Goal: Task Accomplishment & Management: Complete application form

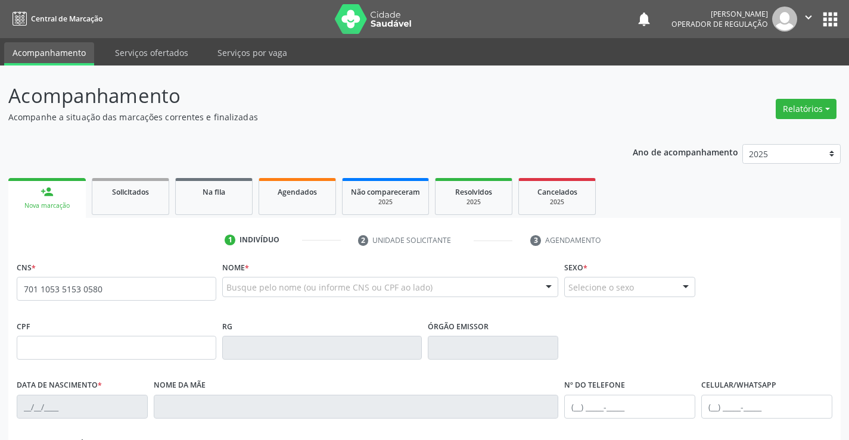
type input "701 1053 5153 0580"
type input "0979811848"
type input "1[DATE]"
type input "[PHONE_NUMBER]"
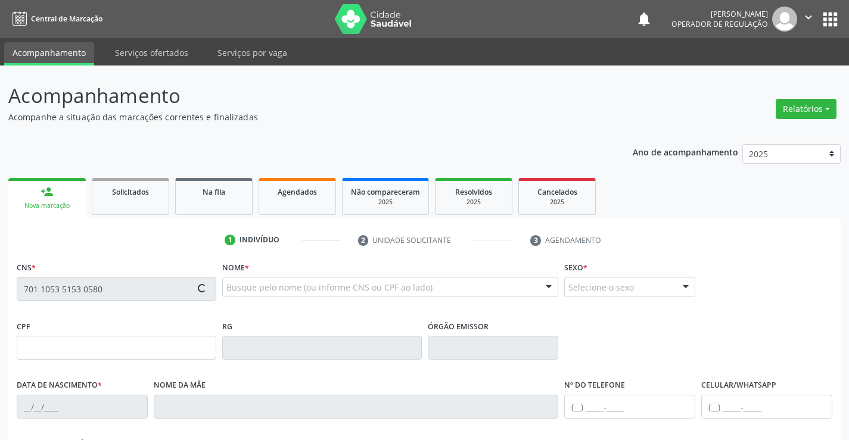
type input "S/N"
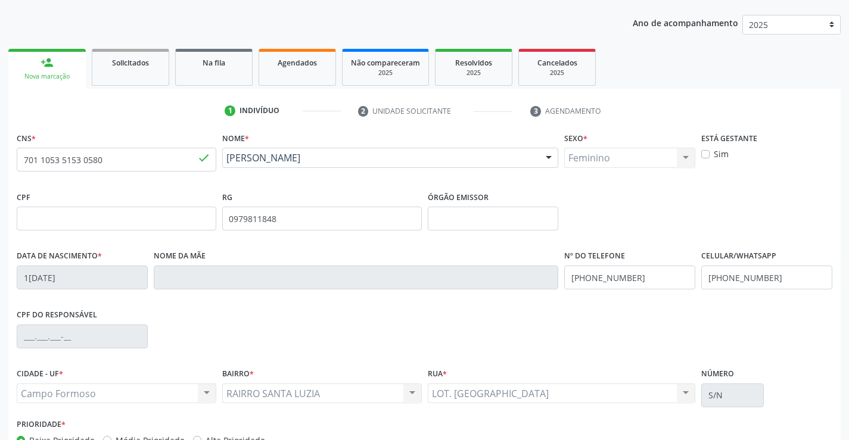
scroll to position [205, 0]
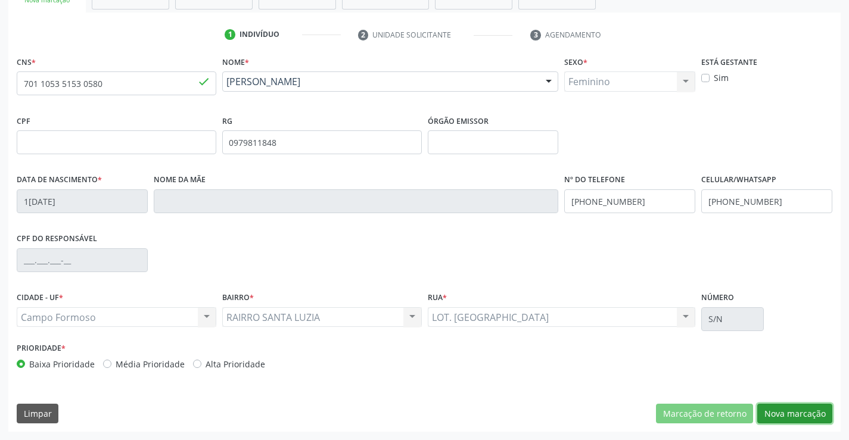
click at [800, 420] on button "Nova marcação" at bounding box center [794, 414] width 75 height 20
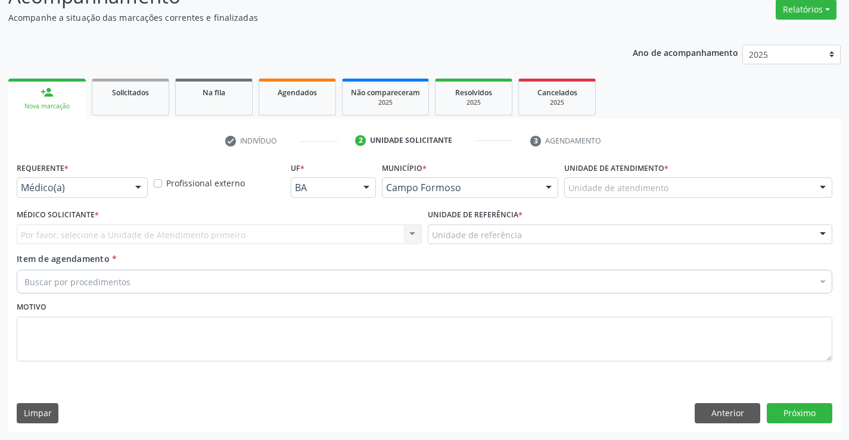
click at [133, 187] on div at bounding box center [138, 188] width 18 height 20
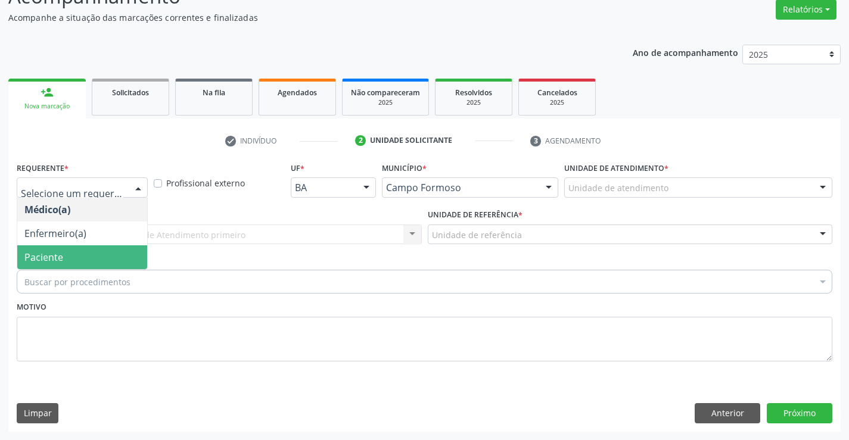
click at [54, 257] on span "Paciente" at bounding box center [43, 257] width 39 height 13
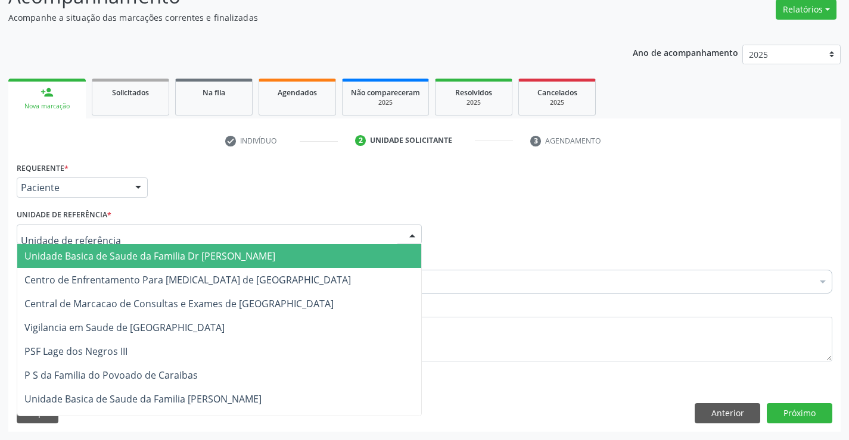
drag, startPoint x: 411, startPoint y: 235, endPoint x: 294, endPoint y: 279, distance: 125.0
click at [404, 236] on div at bounding box center [412, 235] width 18 height 20
click at [291, 256] on span "Unidade Basica de Saude da Familia Dr [PERSON_NAME]" at bounding box center [219, 256] width 404 height 24
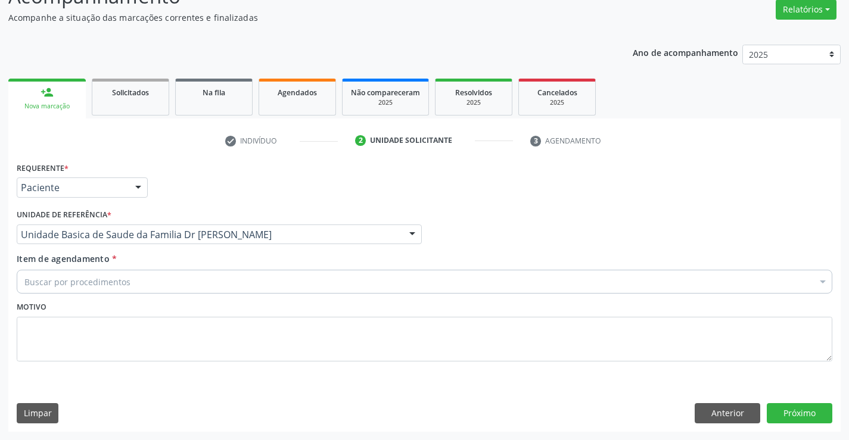
click at [242, 283] on div "Buscar por procedimentos" at bounding box center [424, 282] width 815 height 24
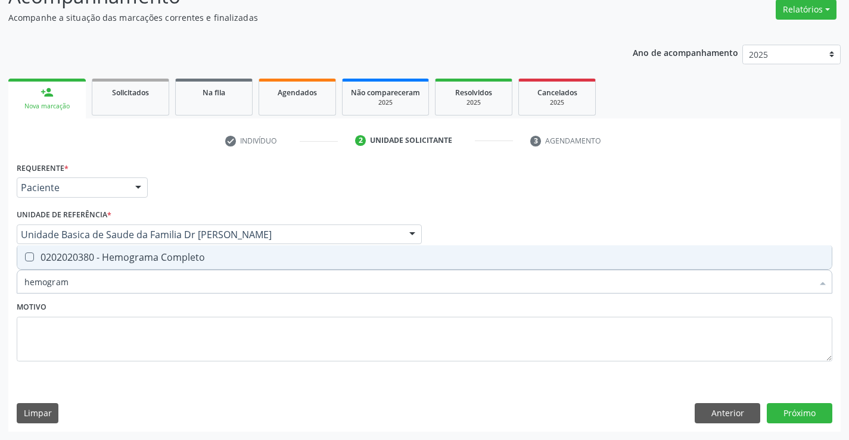
type input "hemograma"
click at [111, 259] on div "0202020380 - Hemograma Completo" at bounding box center [424, 258] width 800 height 10
checkbox Completo "true"
click at [85, 341] on textarea at bounding box center [424, 339] width 815 height 45
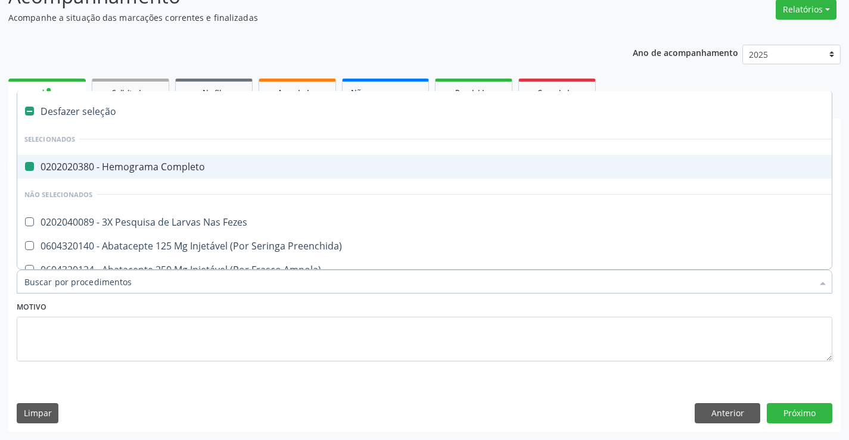
type input "u"
checkbox Completo "false"
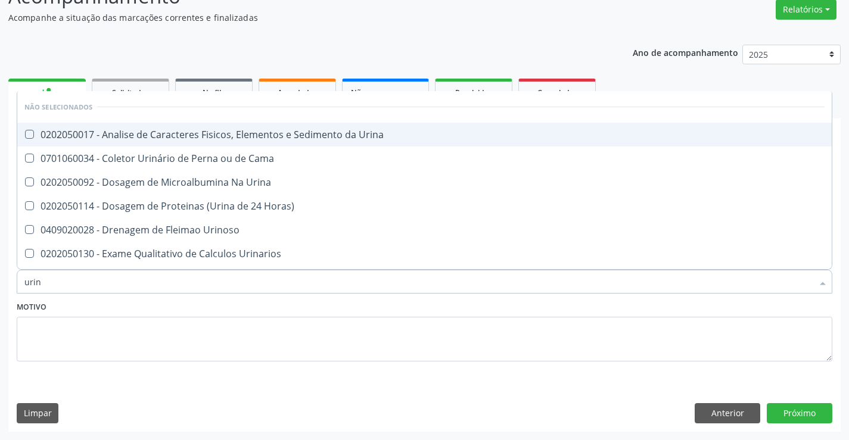
type input "urina"
click at [123, 130] on div "0202050017 - Analise de Caracteres Fisicos, Elementos e Sedimento da Urina" at bounding box center [424, 135] width 800 height 10
checkbox Urina "true"
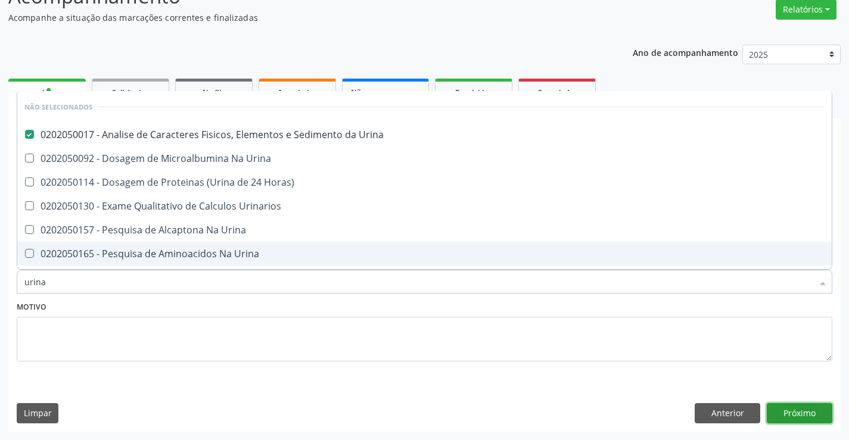
click at [781, 406] on button "Próximo" at bounding box center [800, 413] width 66 height 20
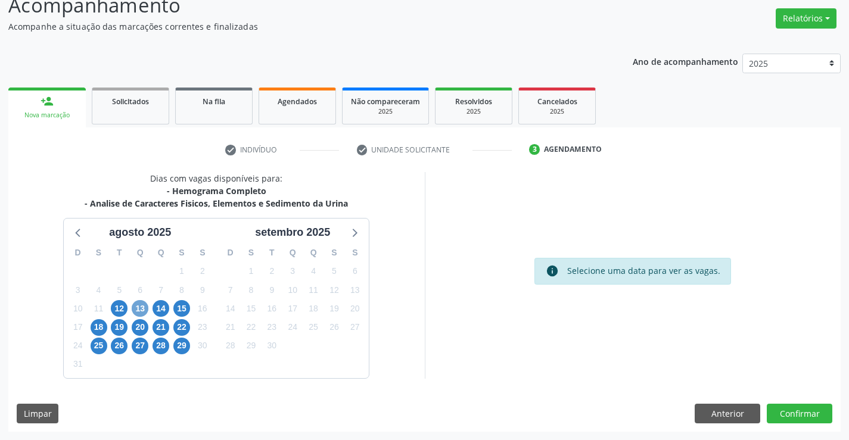
click at [136, 308] on span "13" at bounding box center [140, 308] width 17 height 17
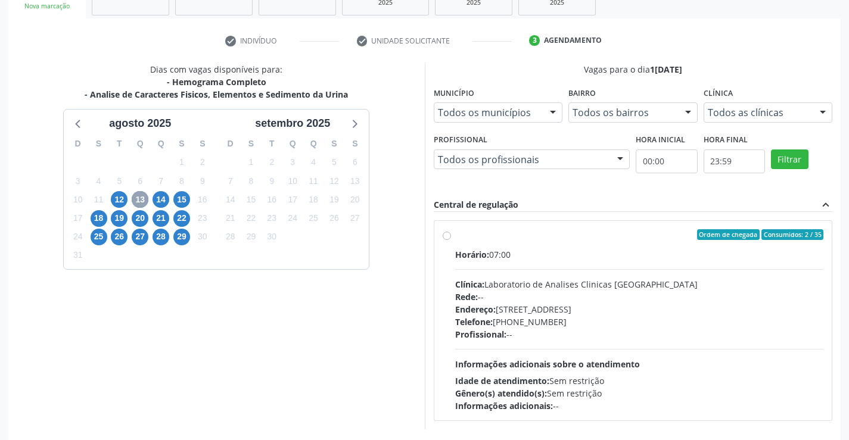
scroll to position [203, 0]
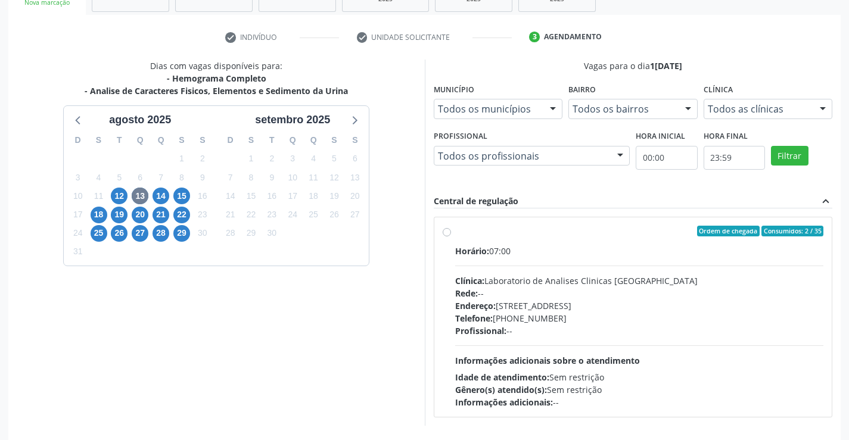
click at [441, 237] on div "Ordem de chegada Consumidos: 2 / 35 Horário: 07:00 Clínica: Laboratorio de Anal…" at bounding box center [633, 317] width 398 height 200
radio input "true"
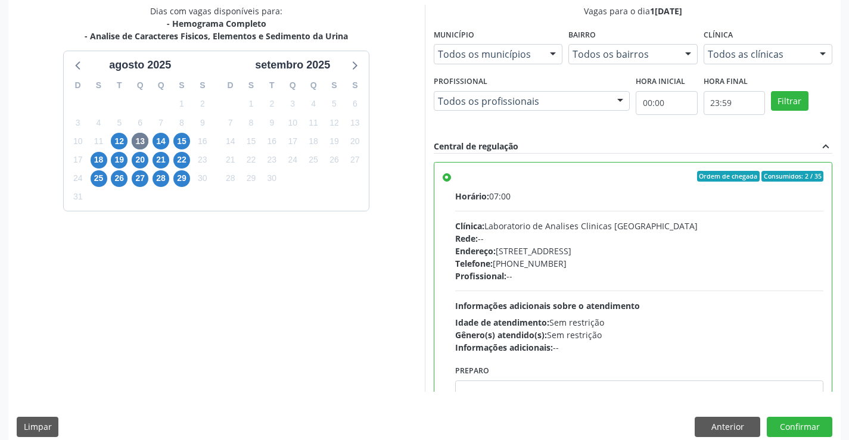
scroll to position [272, 0]
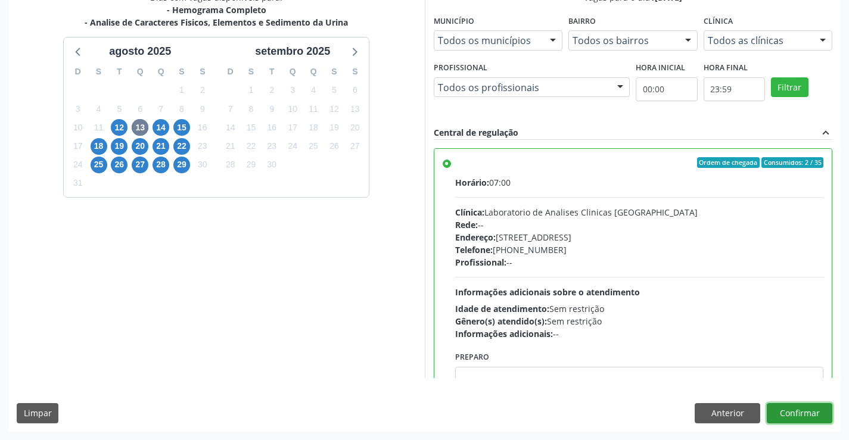
click at [777, 409] on button "Confirmar" at bounding box center [800, 413] width 66 height 20
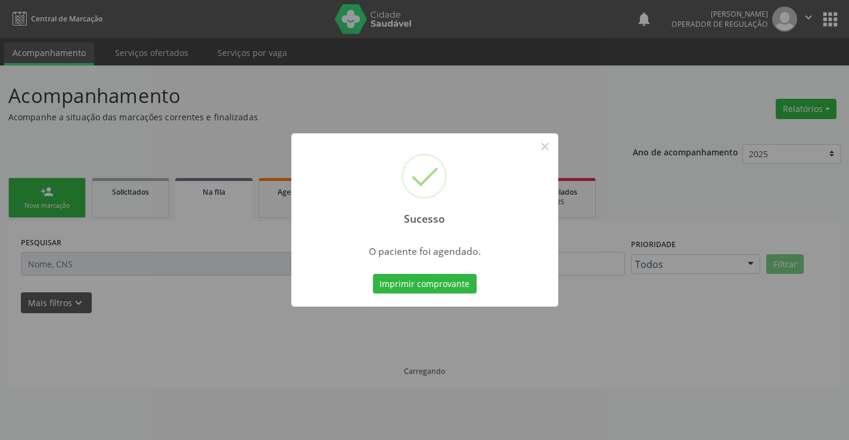
scroll to position [0, 0]
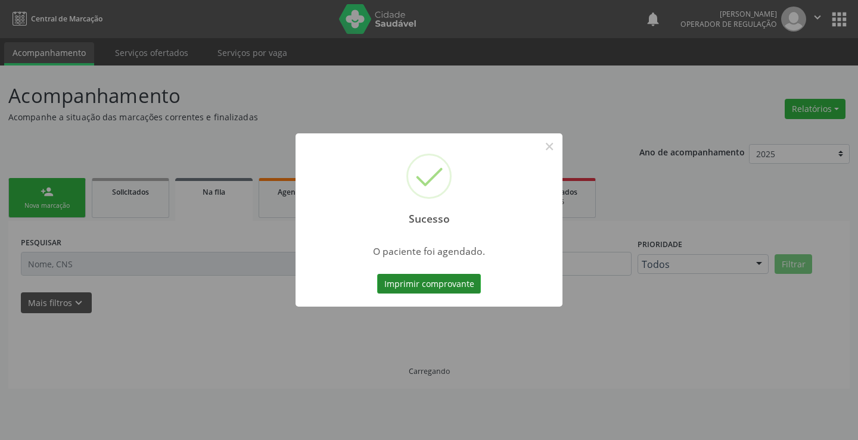
click at [434, 285] on button "Imprimir comprovante" at bounding box center [429, 284] width 104 height 20
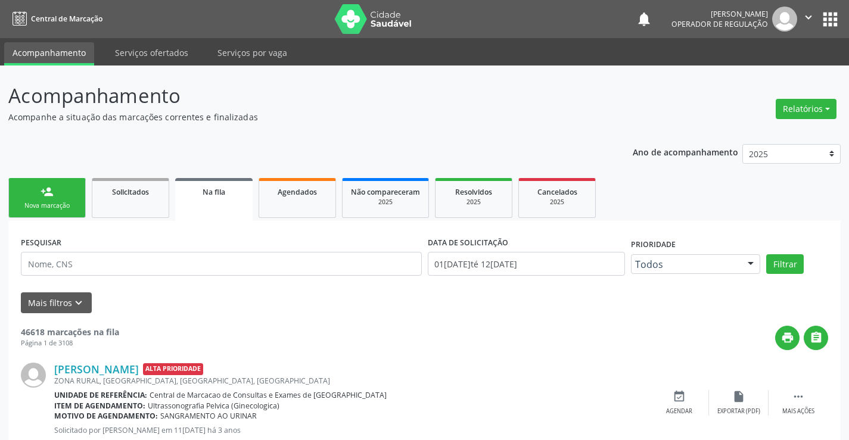
click at [60, 194] on link "person_add Nova marcação" at bounding box center [46, 198] width 77 height 40
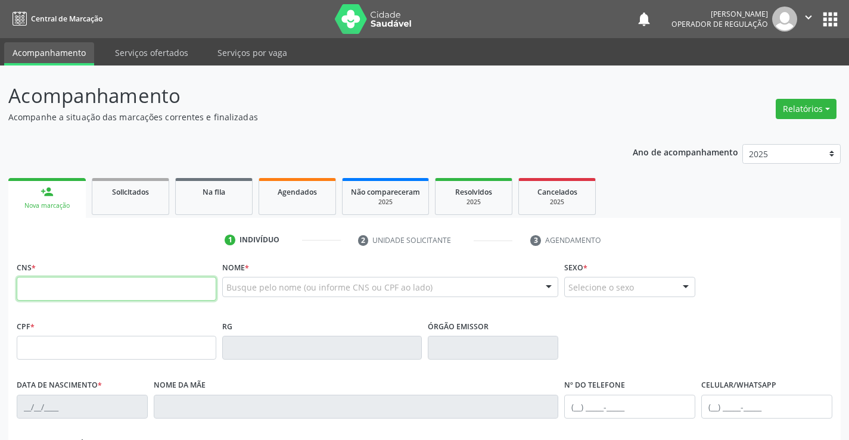
click at [67, 300] on input "text" at bounding box center [117, 289] width 200 height 24
type input "700 0014 6023 5406"
type input "04/03/2025"
type input "(74) 98138-6114"
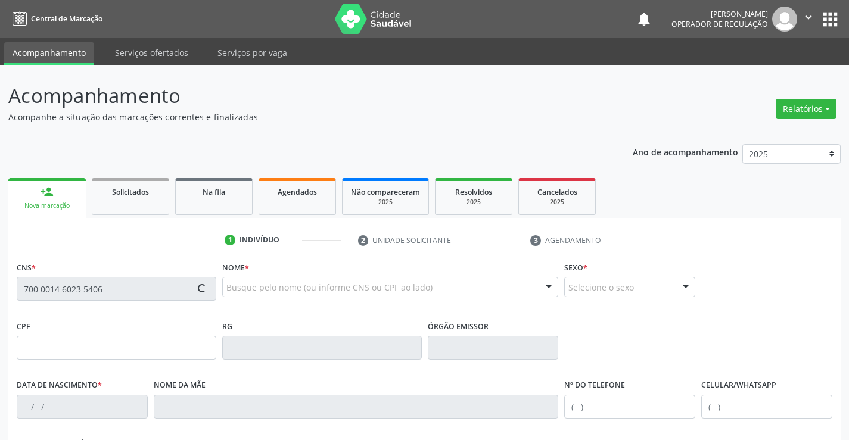
type input "S/N"
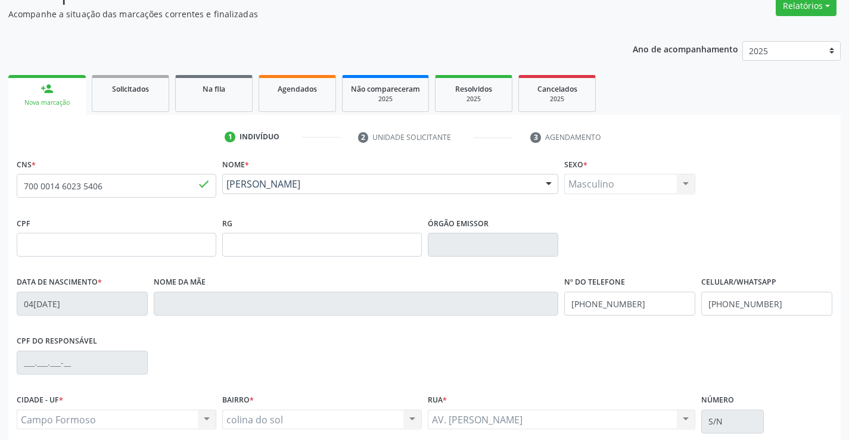
scroll to position [205, 0]
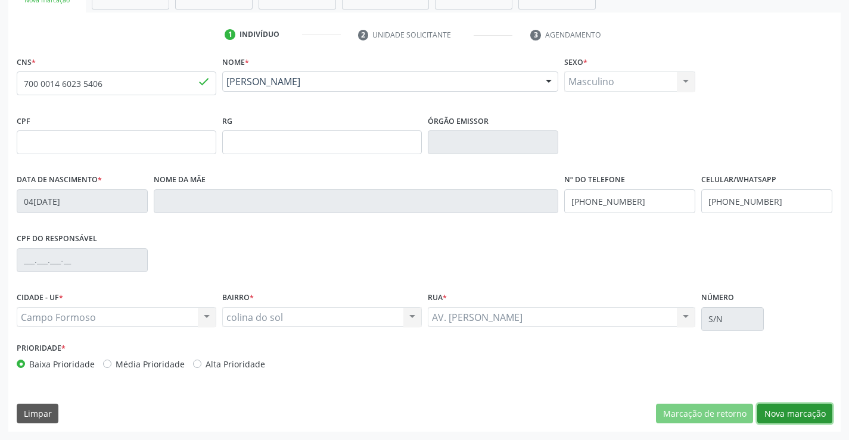
click at [800, 410] on button "Nova marcação" at bounding box center [794, 414] width 75 height 20
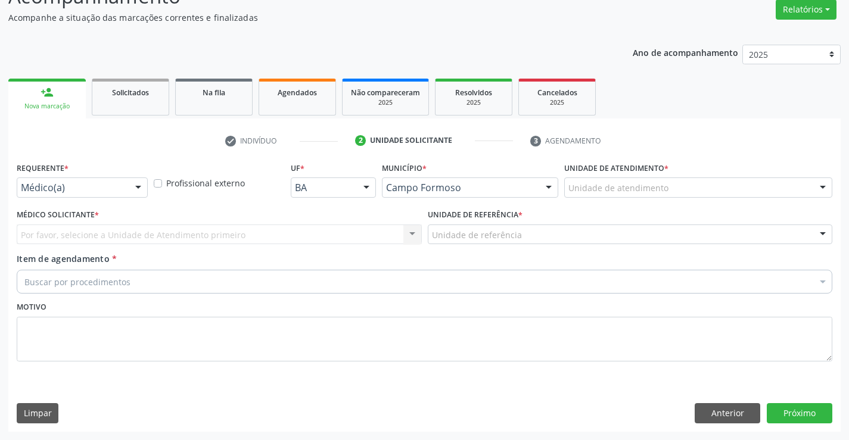
scroll to position [99, 0]
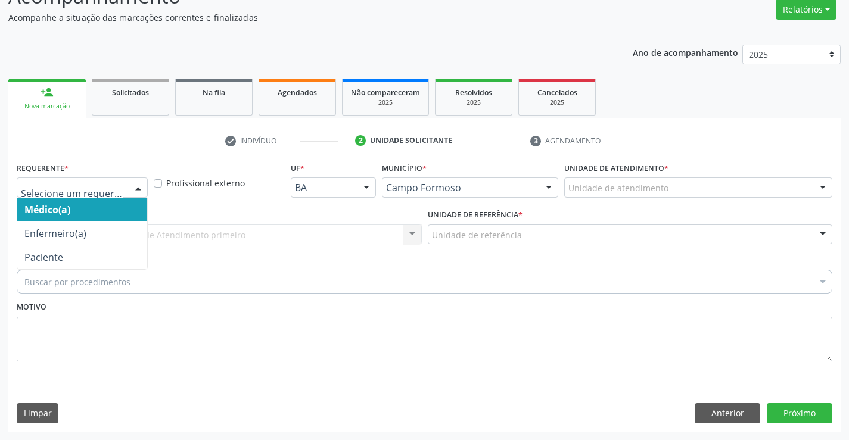
click at [135, 185] on div at bounding box center [138, 188] width 18 height 20
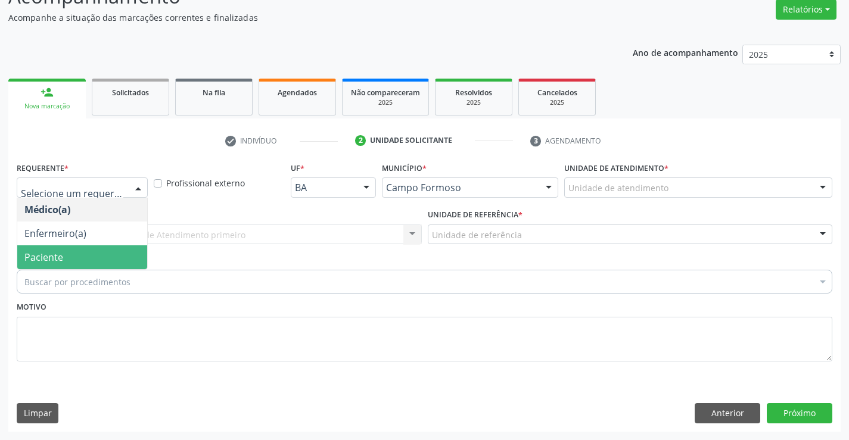
click at [80, 251] on span "Paciente" at bounding box center [82, 257] width 130 height 24
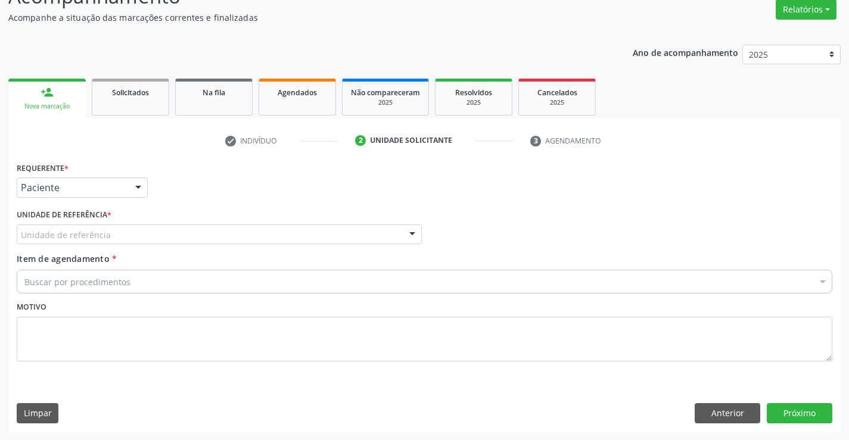
drag, startPoint x: 413, startPoint y: 234, endPoint x: 400, endPoint y: 241, distance: 14.6
click at [412, 235] on div at bounding box center [412, 235] width 18 height 20
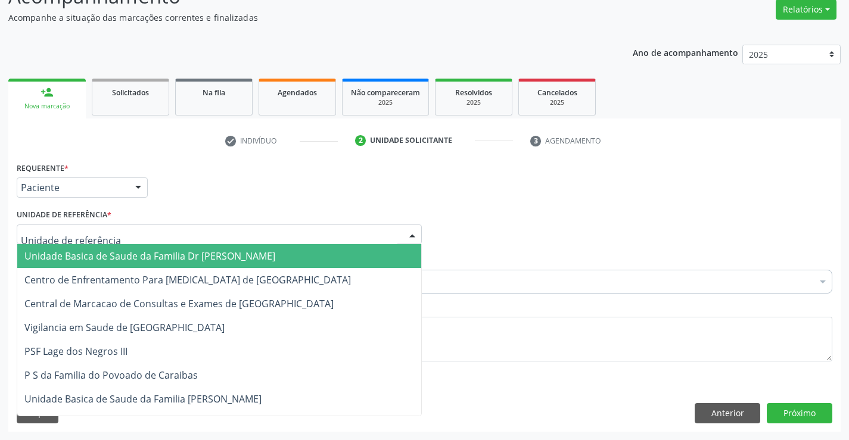
click at [335, 255] on span "Unidade Basica de Saude da Familia Dr [PERSON_NAME]" at bounding box center [219, 256] width 404 height 24
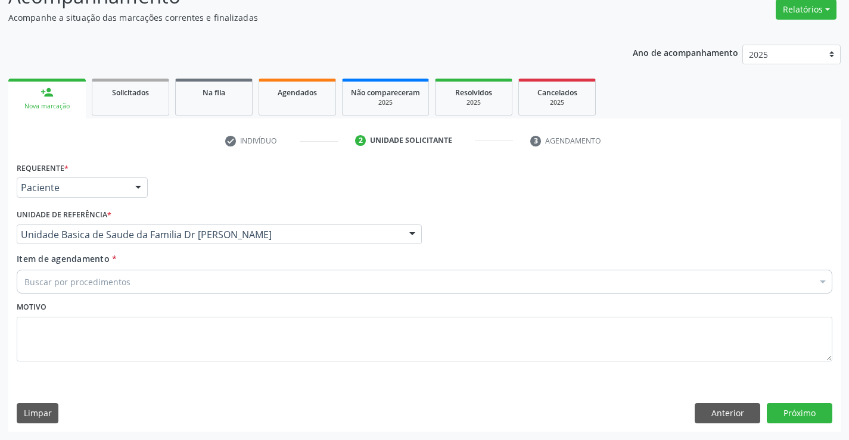
click at [235, 275] on div "Buscar por procedimentos" at bounding box center [424, 282] width 815 height 24
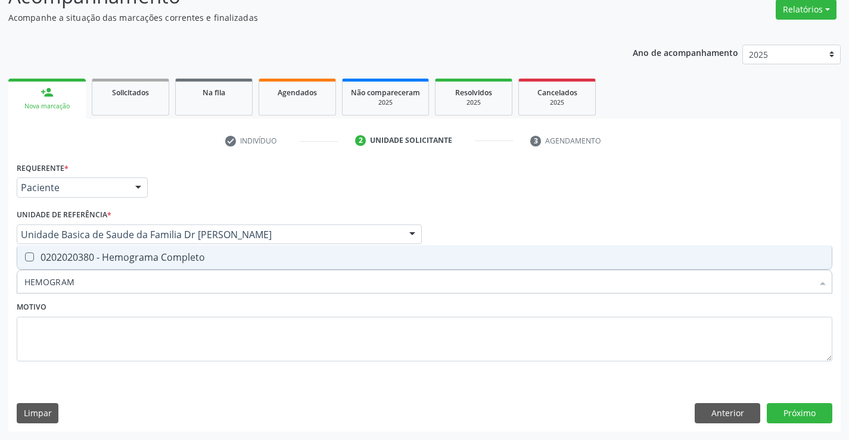
type input "HEMOGRAMA"
drag, startPoint x: 168, startPoint y: 257, endPoint x: 130, endPoint y: 301, distance: 57.9
click at [166, 259] on div "0202020380 - Hemograma Completo" at bounding box center [424, 258] width 800 height 10
checkbox Completo "true"
type input "HEMOGRAMA"
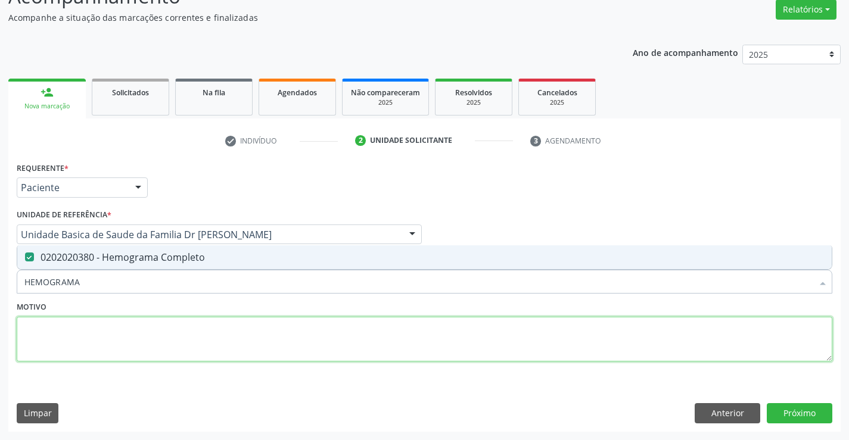
click at [91, 342] on textarea at bounding box center [424, 339] width 815 height 45
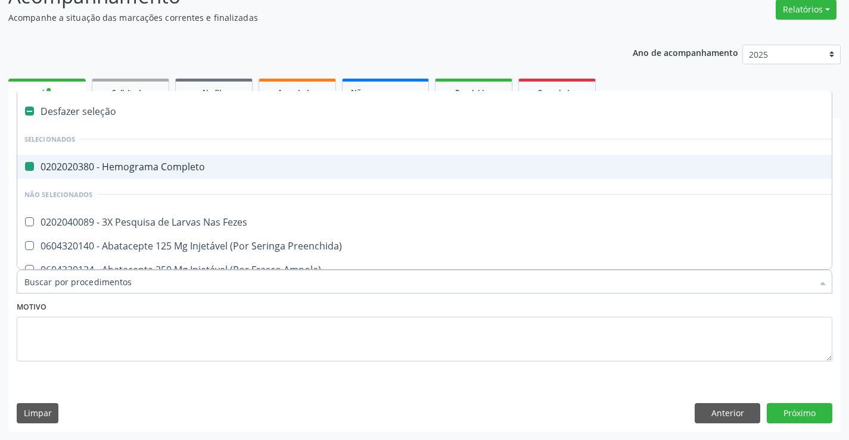
type input "F"
checkbox Completo "false"
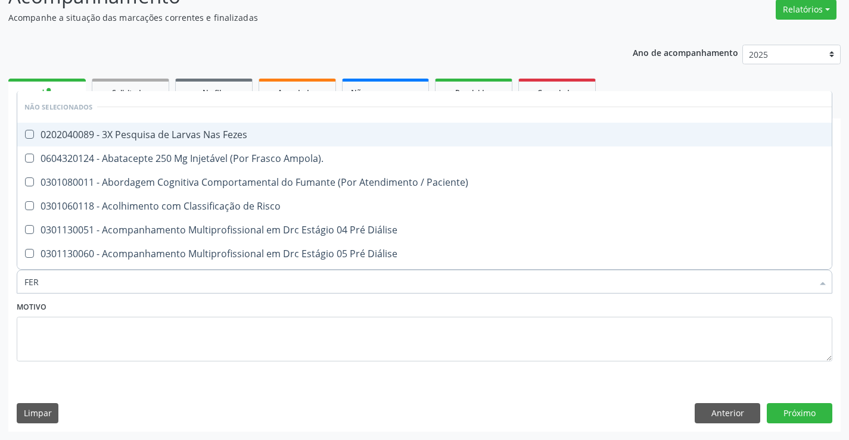
type input "FERR"
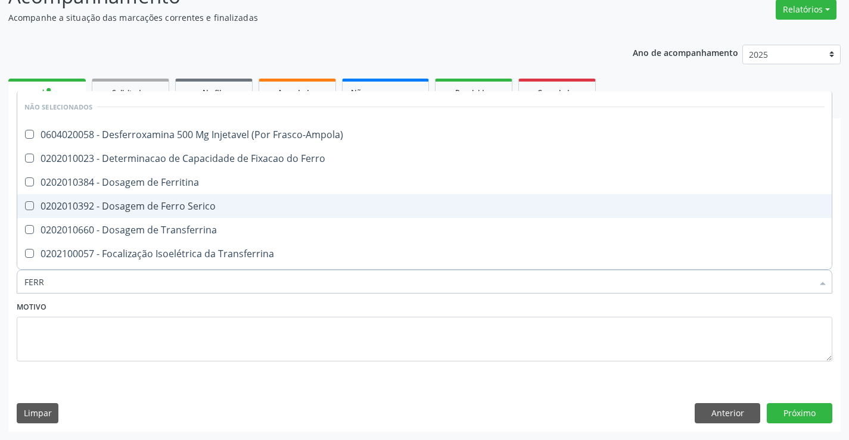
click at [148, 209] on div "0202010392 - Dosagem de Ferro Serico" at bounding box center [424, 206] width 800 height 10
checkbox Serico "true"
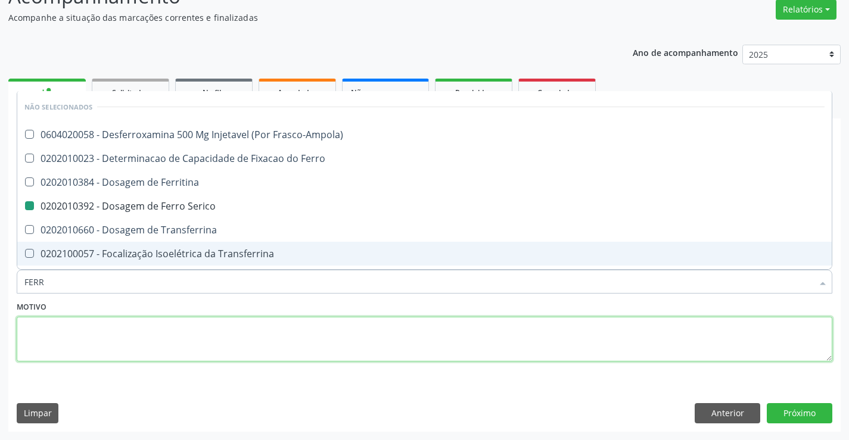
click at [111, 351] on textarea at bounding box center [424, 339] width 815 height 45
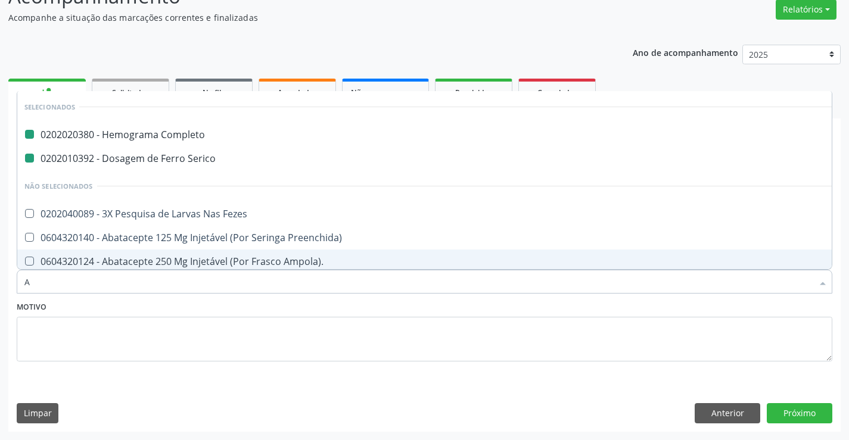
type input "AB"
checkbox Completo "false"
checkbox Serico "false"
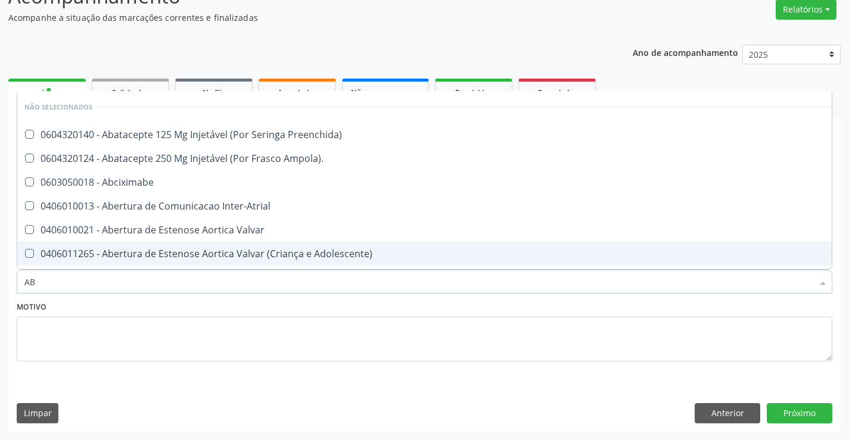
type input "ABO"
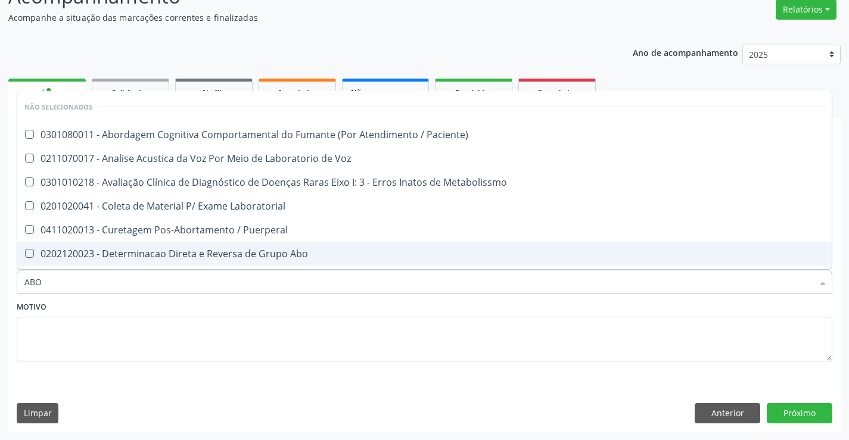
click at [181, 258] on div "0202120023 - Determinacao Direta e Reversa de Grupo Abo" at bounding box center [424, 254] width 800 height 10
checkbox Abo "true"
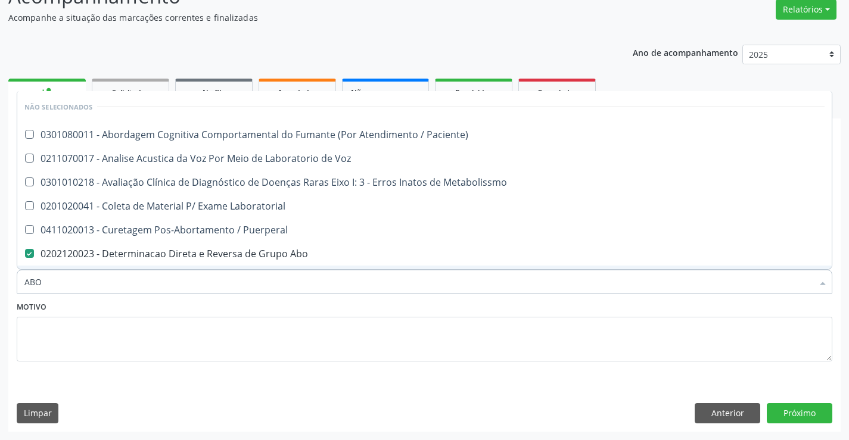
type input "ABO"
click at [110, 337] on textarea at bounding box center [424, 339] width 815 height 45
checkbox Paciente\) "true"
checkbox Abo "false"
checkbox Voz "true"
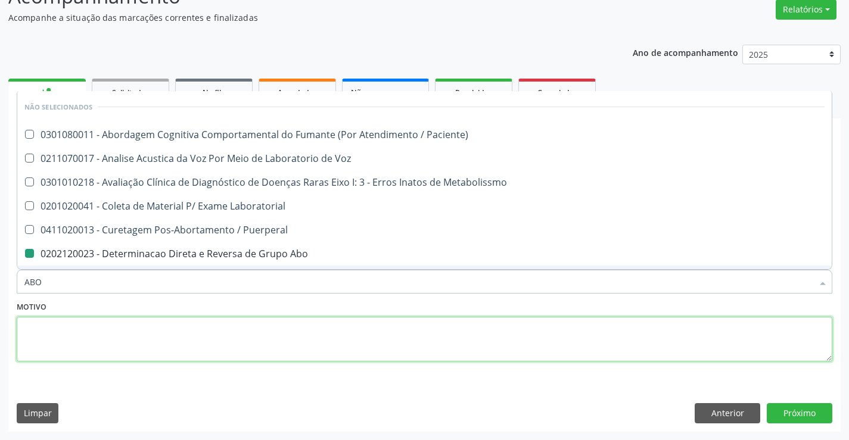
checkbox Metabolissmo "true"
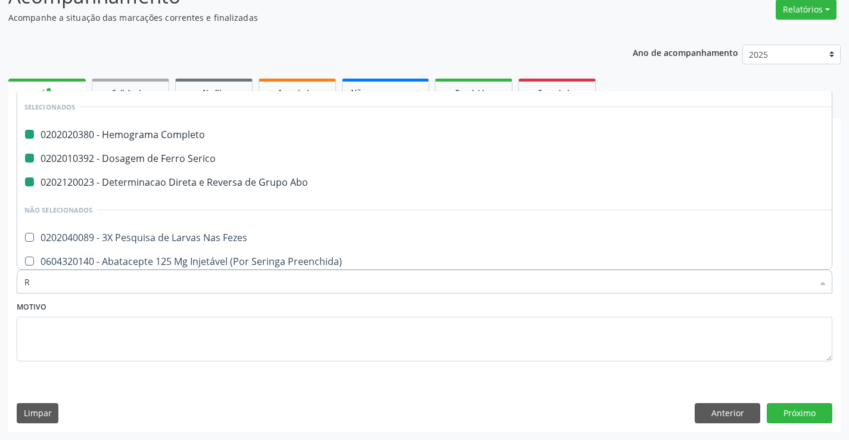
type input "RH"
checkbox Completo "false"
checkbox Serico "false"
checkbox Abo "false"
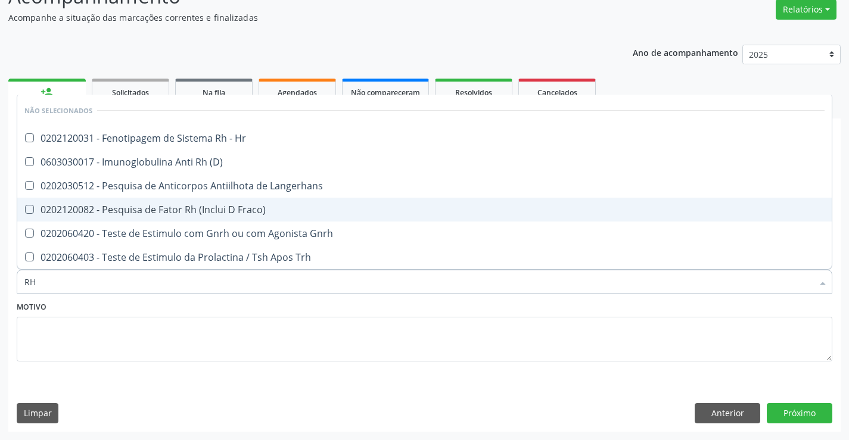
click at [151, 211] on div "0202120082 - Pesquisa de Fator Rh (Inclui D Fraco)" at bounding box center [424, 210] width 800 height 10
checkbox Fraco\) "true"
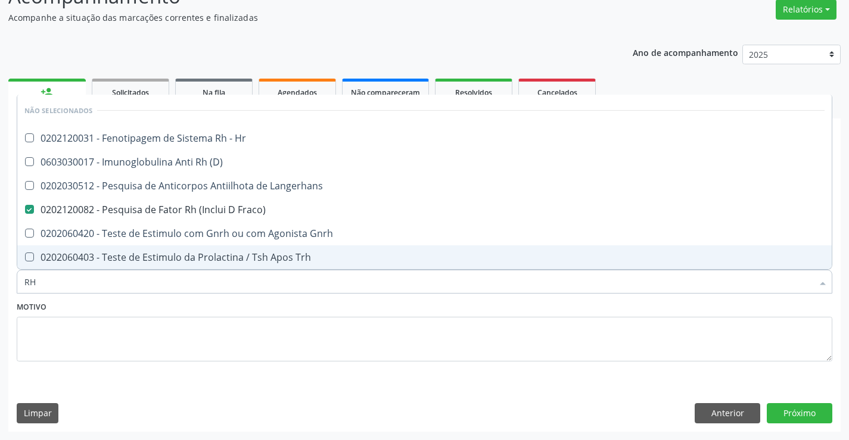
type input "RH"
click at [97, 353] on textarea at bounding box center [424, 339] width 815 height 45
checkbox Hr "true"
checkbox \(D\) "true"
checkbox Langerhans "true"
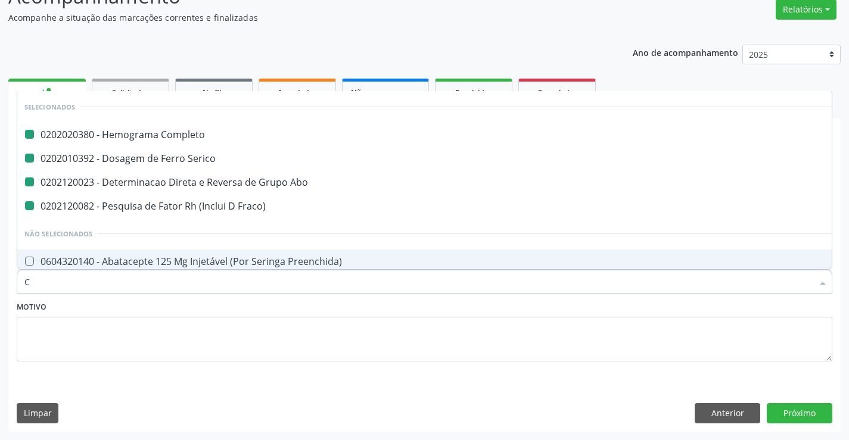
type input "CR"
checkbox Completo "false"
checkbox Serico "false"
checkbox Abo "false"
checkbox Fraco\) "false"
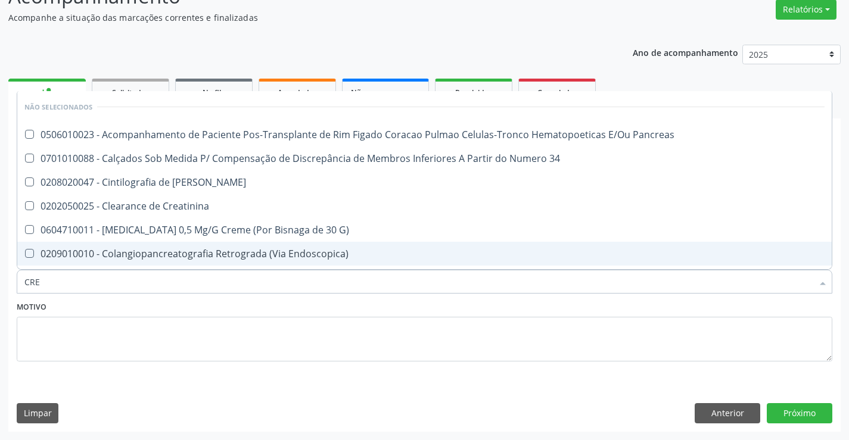
type input "CREA"
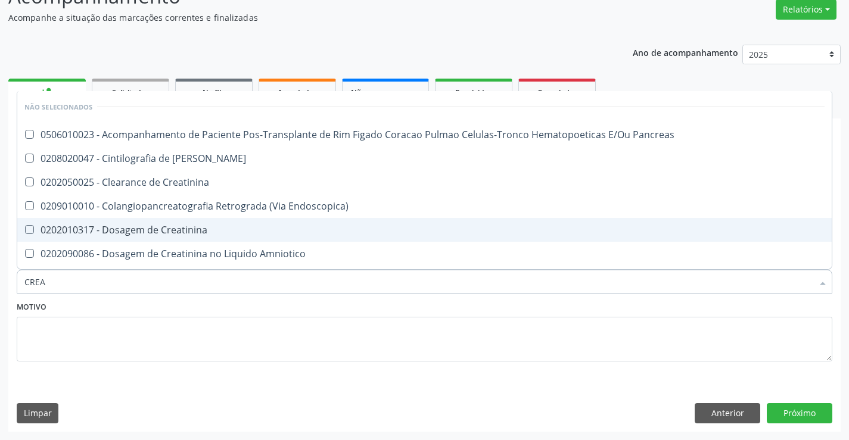
click at [158, 231] on div "0202010317 - Dosagem de Creatinina" at bounding box center [424, 230] width 800 height 10
checkbox Creatinina "true"
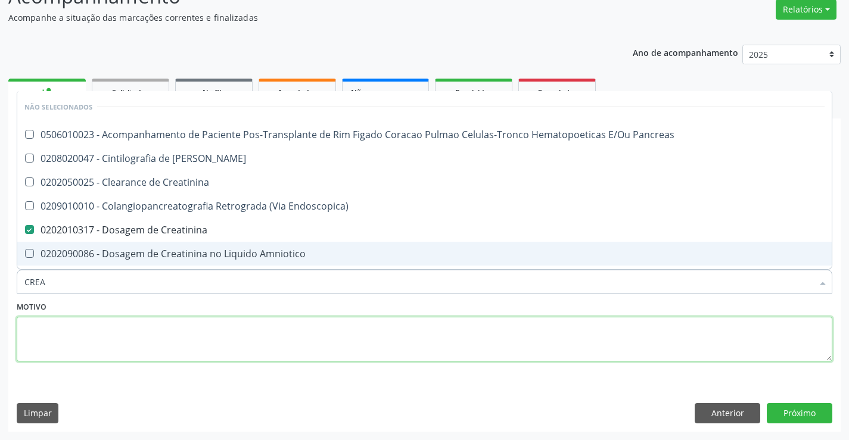
click at [94, 327] on textarea at bounding box center [424, 339] width 815 height 45
checkbox Pancreas "true"
checkbox Creatinina "true"
checkbox Endoscopica\) "true"
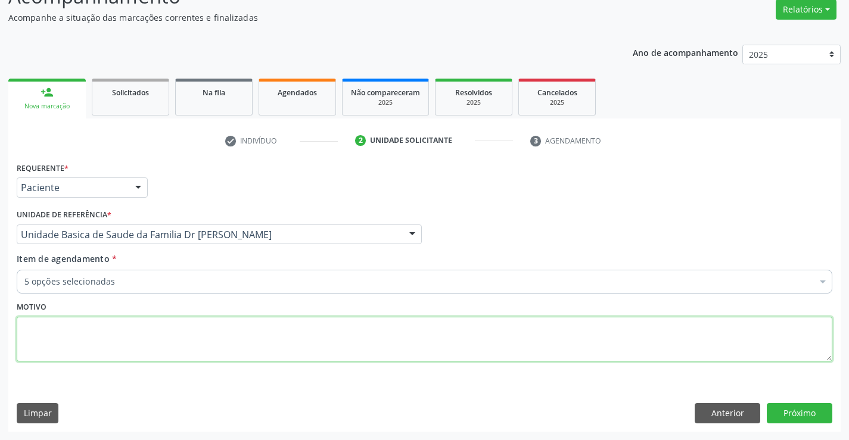
scroll to position [44, 0]
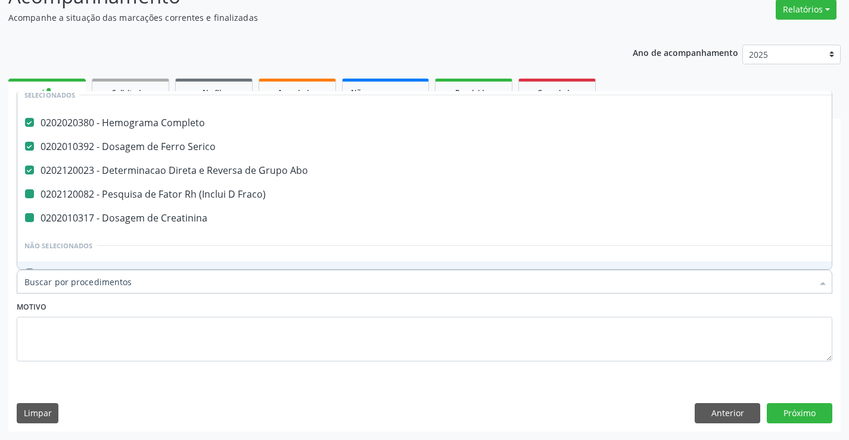
type input "U"
checkbox Fraco\) "false"
checkbox Creatinina "false"
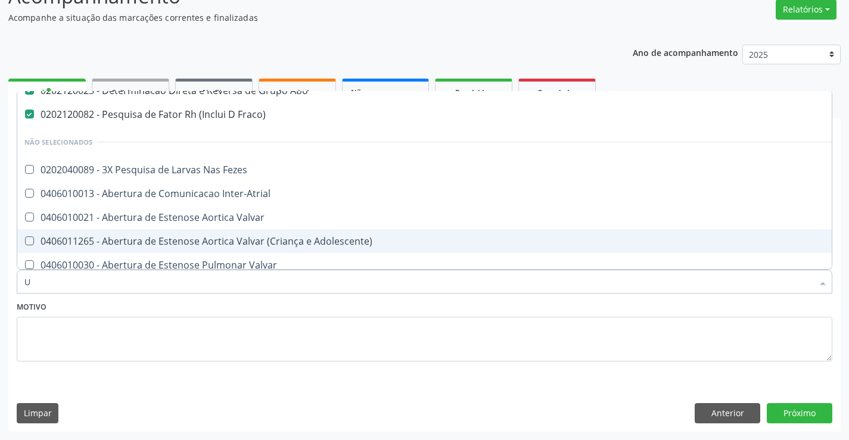
scroll to position [12, 0]
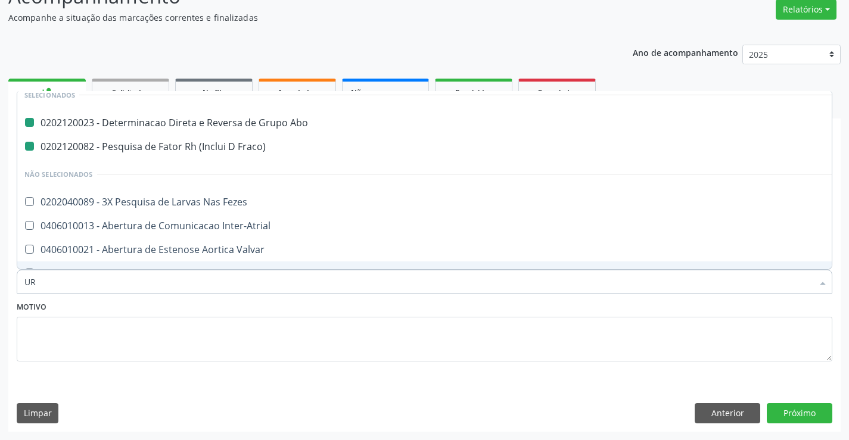
type input "URE"
checkbox Abo "false"
checkbox Fraco\) "false"
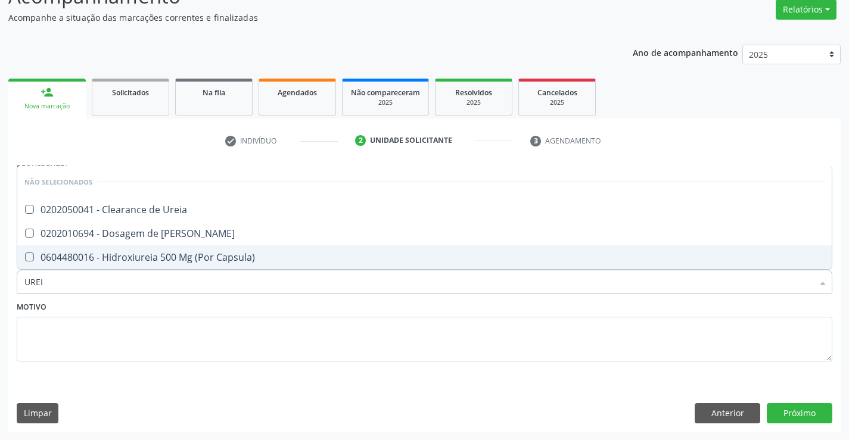
scroll to position [0, 0]
type input "UREIA"
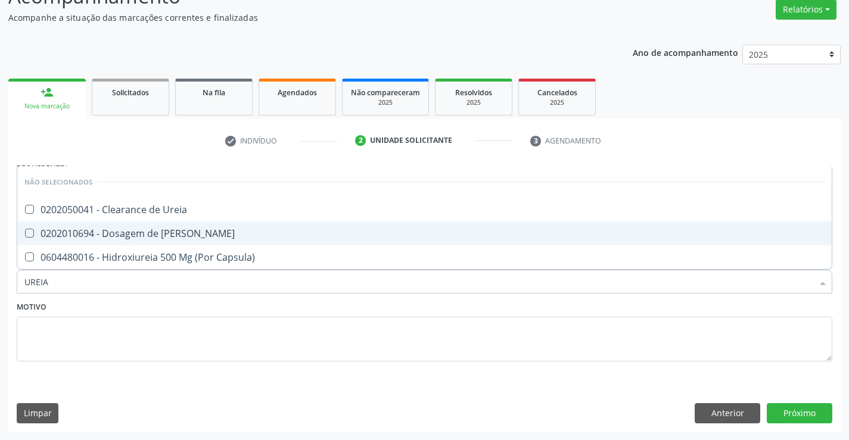
click at [160, 238] on div "0202010694 - Dosagem de [PERSON_NAME]" at bounding box center [424, 234] width 800 height 10
checkbox Ureia "true"
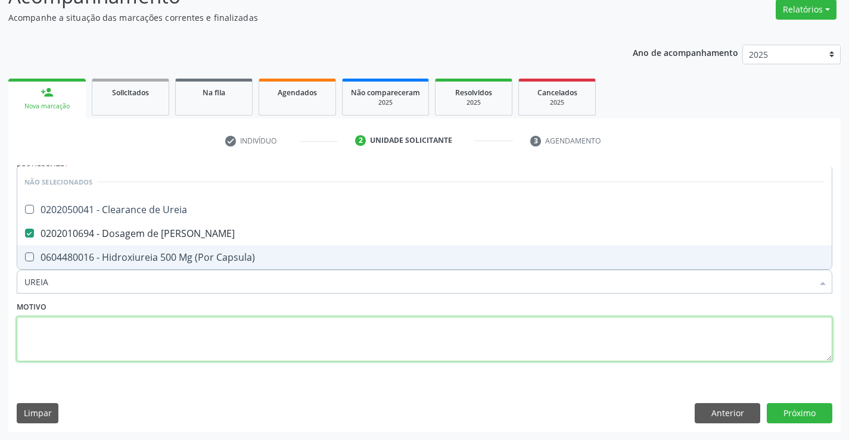
click at [102, 347] on textarea at bounding box center [424, 339] width 815 height 45
checkbox Ureia "true"
checkbox Capsula\) "true"
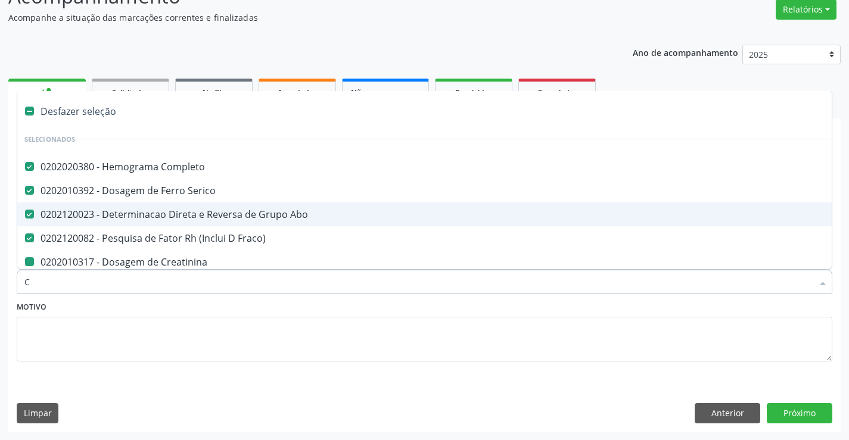
type input "CO"
checkbox Creatinina "false"
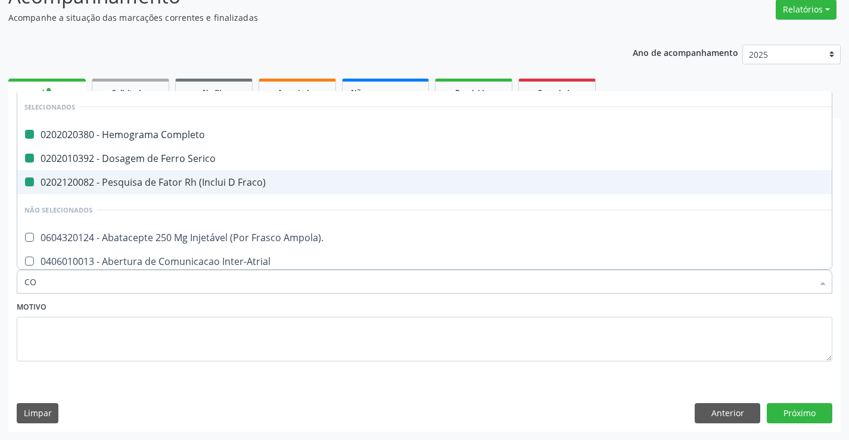
type input "COA"
checkbox Completo "false"
checkbox Serico "false"
checkbox Fraco\) "false"
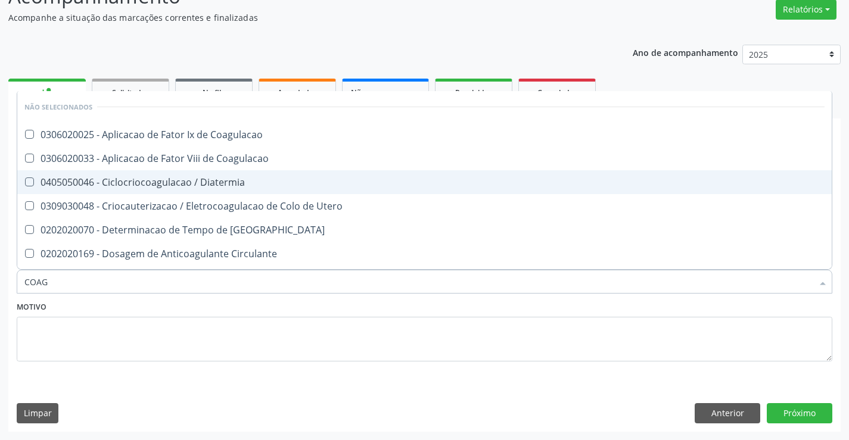
type input "COAGU"
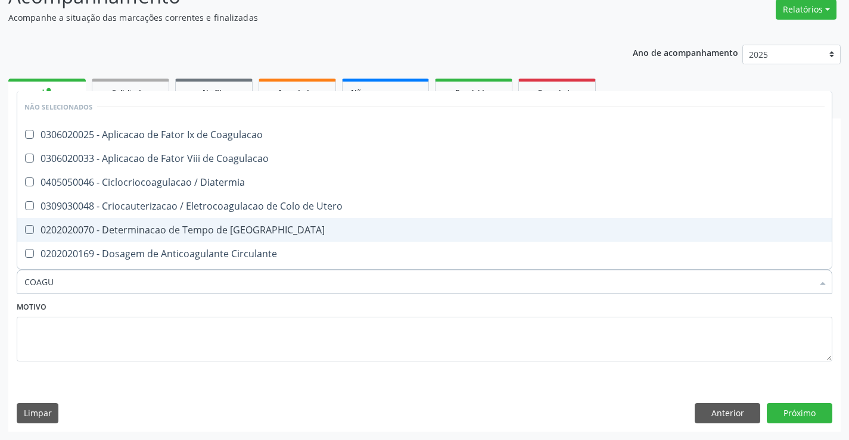
click at [144, 239] on span "0202020070 - Determinacao de Tempo de [GEOGRAPHIC_DATA]" at bounding box center [424, 230] width 814 height 24
checkbox Coagulacao "true"
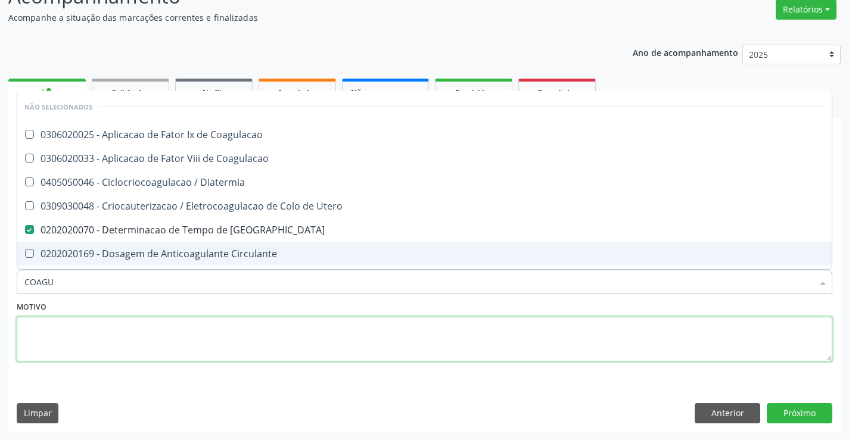
click at [96, 337] on textarea at bounding box center [424, 339] width 815 height 45
checkbox Coagulacao "true"
checkbox Diatermia "true"
checkbox Circulante "true"
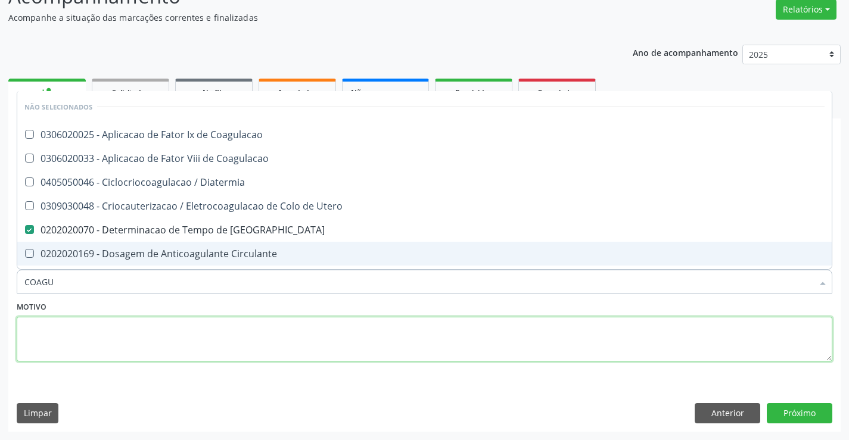
checkbox Cutanea "true"
checkbox Utero "true"
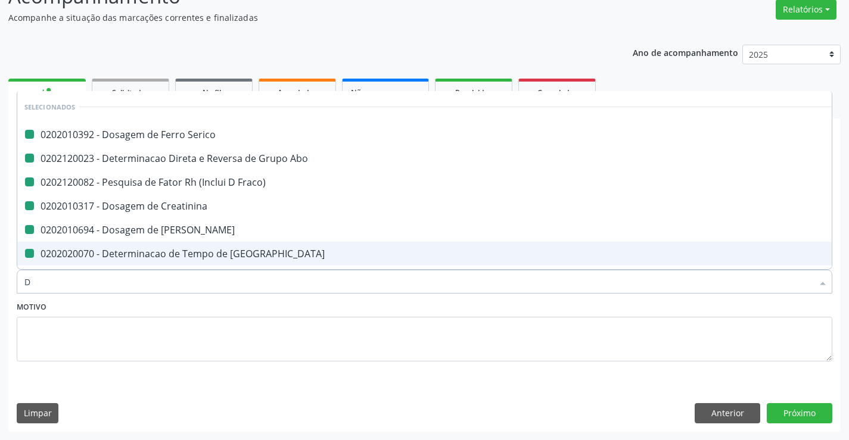
type input "DU"
checkbox Serico "false"
checkbox Abo "false"
checkbox Fraco\) "false"
checkbox Ureia "false"
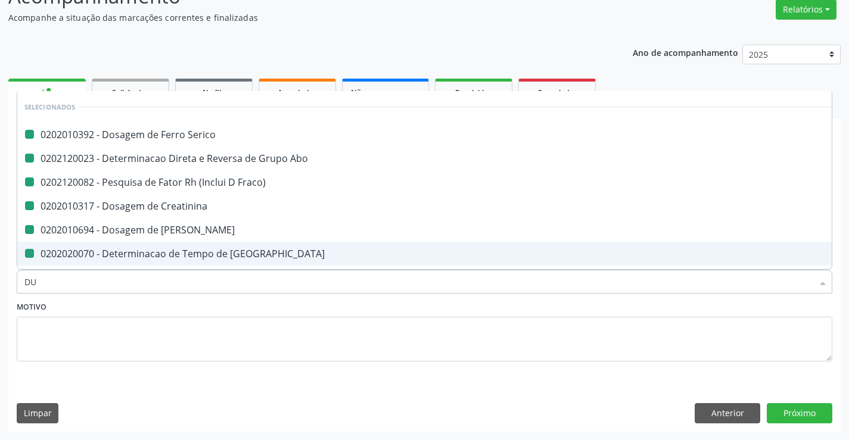
checkbox Coagulacao "false"
checkbox Creatinina "false"
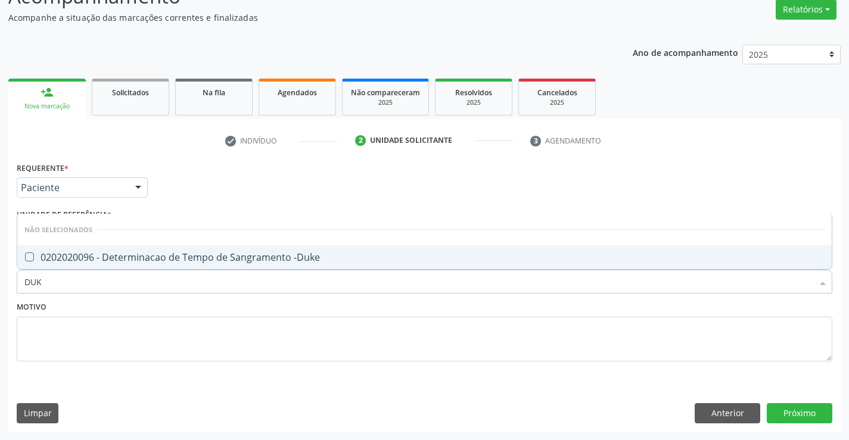
type input "DUKE"
click at [96, 258] on div "0202020096 - Determinacao de Tempo de Sangramento -Duke" at bounding box center [424, 258] width 800 height 10
checkbox -Duke "true"
click at [81, 325] on textarea at bounding box center [424, 339] width 815 height 45
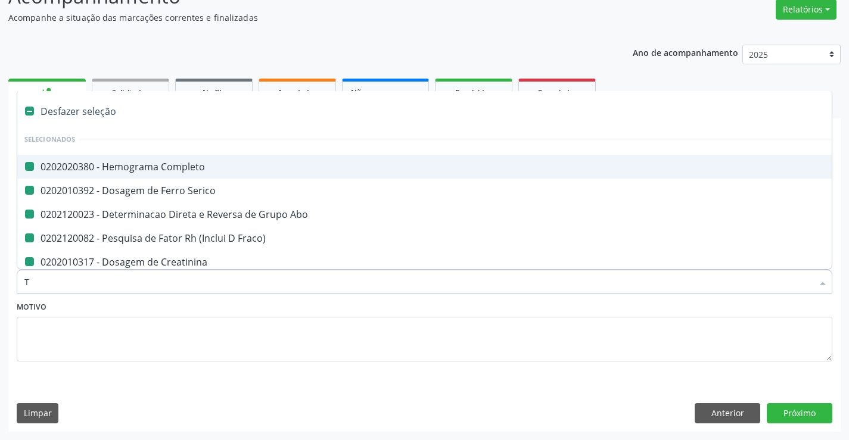
type input "TT"
checkbox Completo "false"
checkbox Serico "false"
checkbox Abo "false"
checkbox Fraco\) "false"
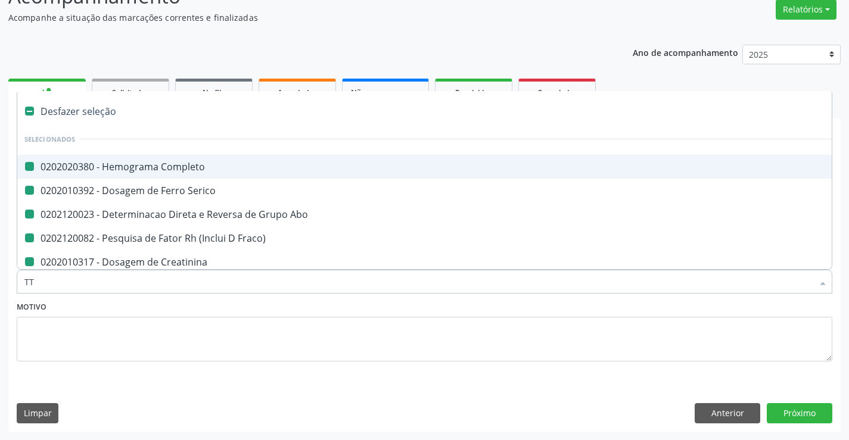
checkbox Creatinina "false"
checkbox Ureia "false"
checkbox -Duke "false"
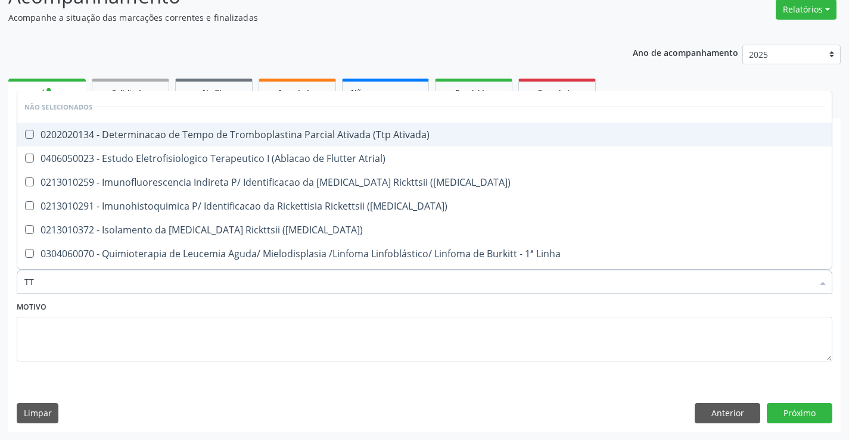
type input "TTP"
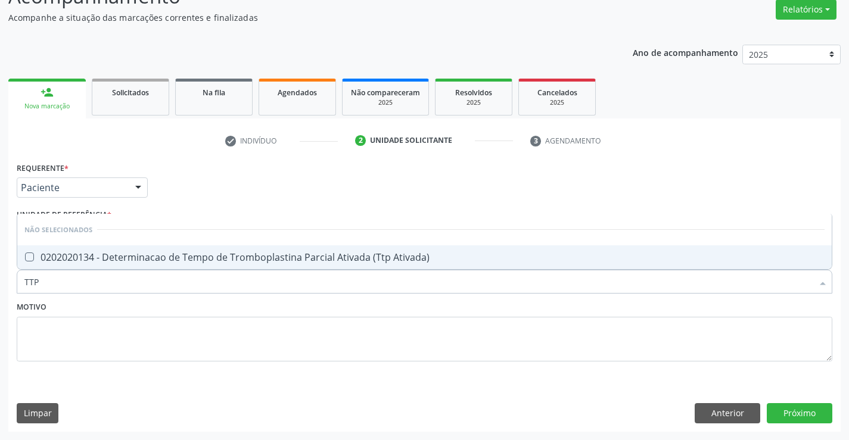
click at [188, 253] on div "0202020134 - Determinacao de Tempo de Tromboplastina Parcial Ativada (Ttp Ativa…" at bounding box center [424, 258] width 800 height 10
checkbox Ativada\) "true"
click at [138, 331] on textarea at bounding box center [424, 339] width 815 height 45
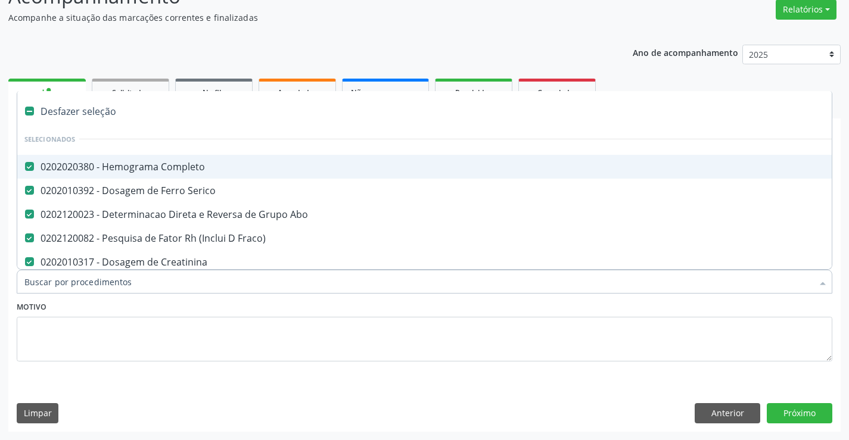
type input "T"
checkbox Ativada\) "false"
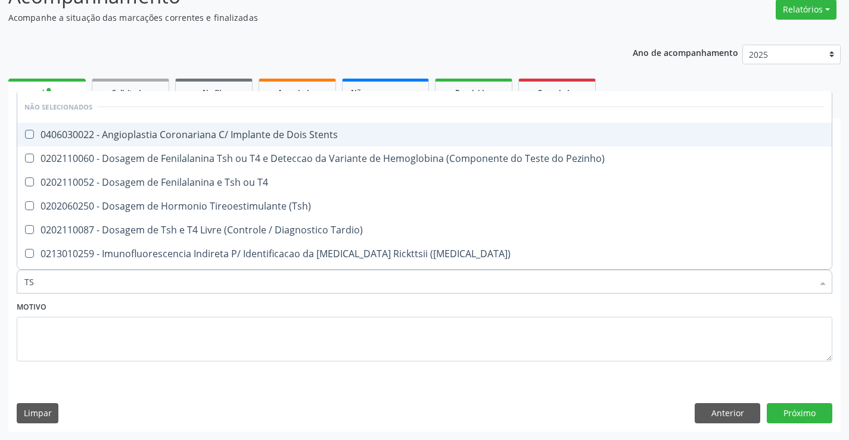
type input "T"
checkbox Stents "true"
checkbox Pezinho\) "true"
checkbox T4 "true"
checkbox \(Tsh\) "true"
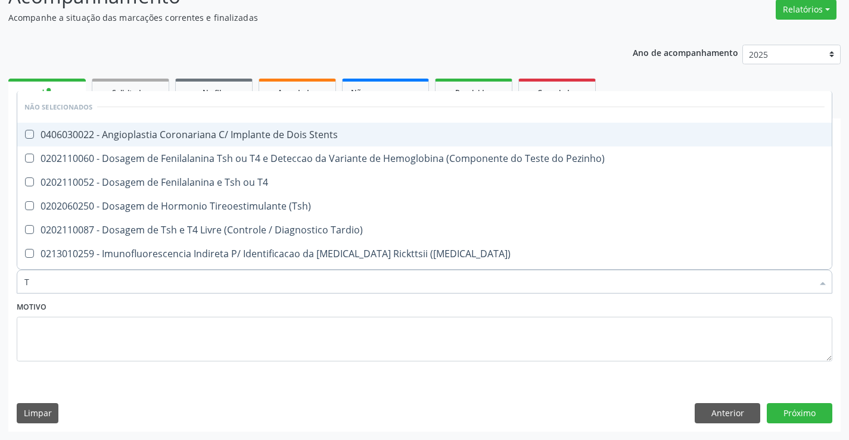
checkbox Tardio\) "true"
checkbox Maculosa\) "true"
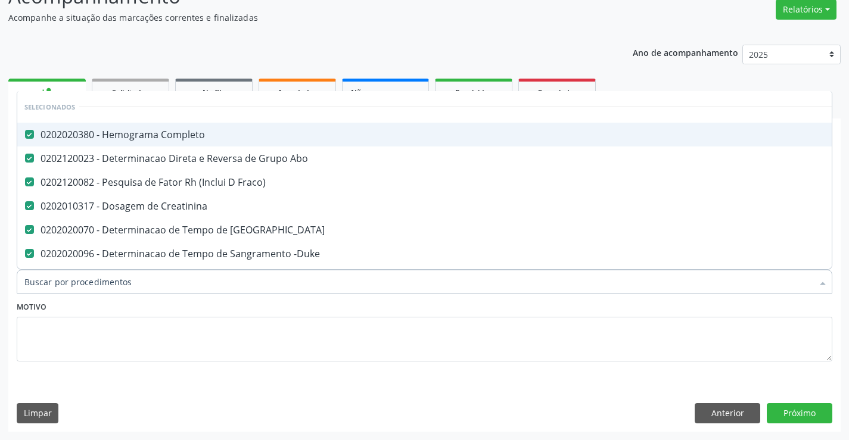
checkbox Preenchida\) "true"
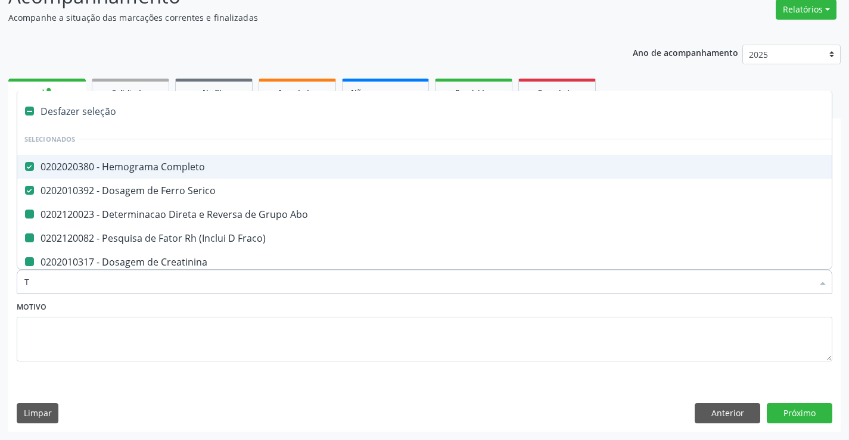
type input "TA"
checkbox Abo "false"
checkbox Fraco\) "false"
checkbox Creatinina "false"
checkbox Ureia "false"
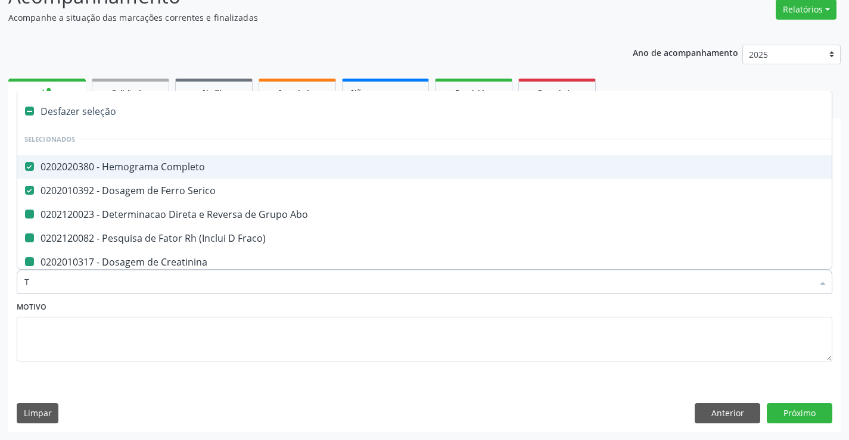
checkbox Coagulacao "false"
checkbox Ativada\) "false"
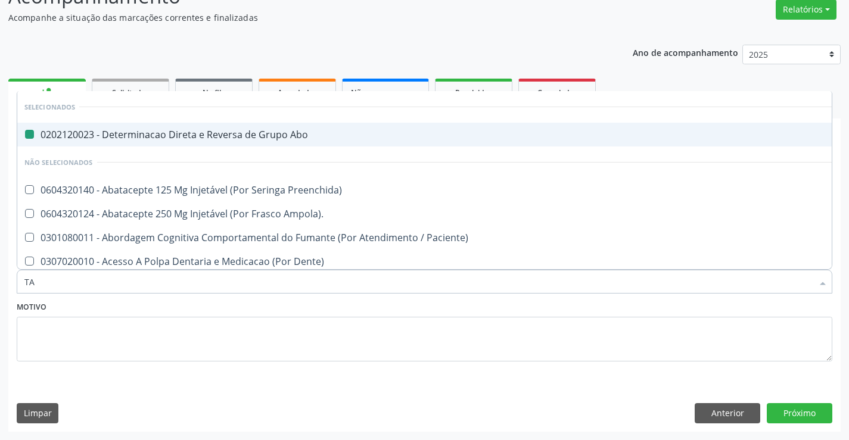
type input "TAP"
checkbox Abo "false"
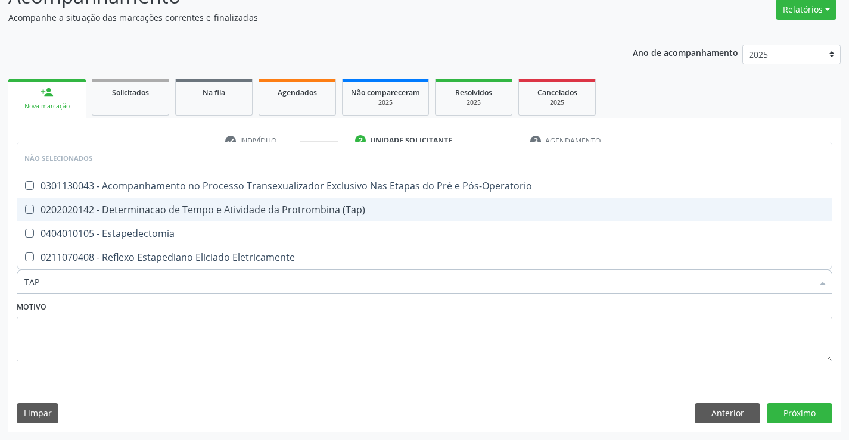
click at [158, 217] on span "0202020142 - Determinacao de Tempo e Atividade da Protrombina (Tap)" at bounding box center [424, 210] width 814 height 24
checkbox \(Tap\) "true"
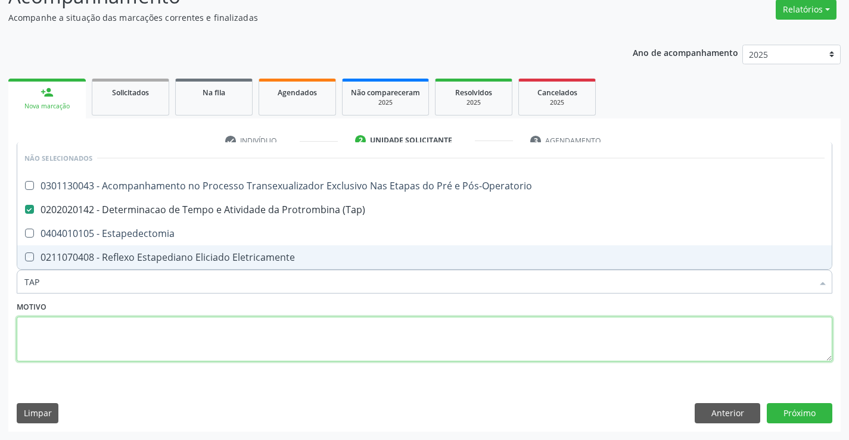
click at [162, 332] on textarea at bounding box center [424, 339] width 815 height 45
checkbox Pós-Operatorio "true"
checkbox Estapedectomia "true"
checkbox Eletricamente "true"
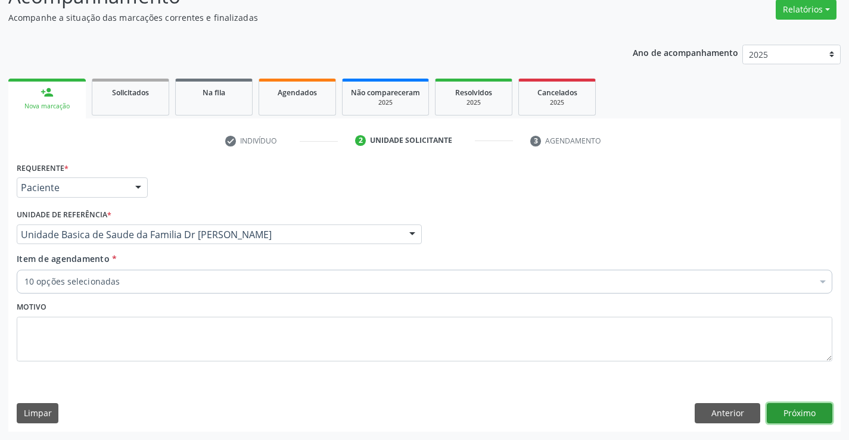
click at [796, 411] on button "Próximo" at bounding box center [800, 413] width 66 height 20
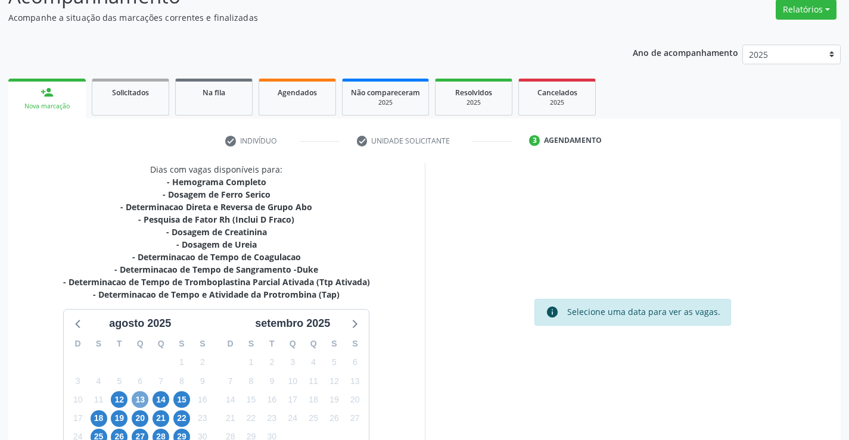
click at [134, 398] on span "13" at bounding box center [140, 399] width 17 height 17
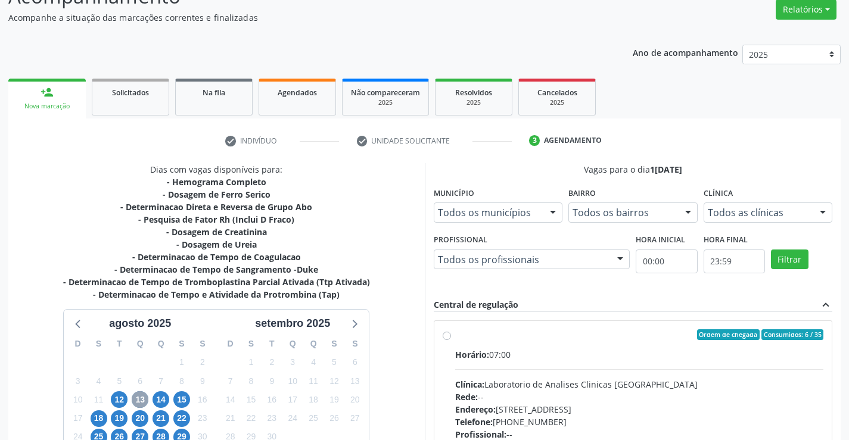
scroll to position [250, 0]
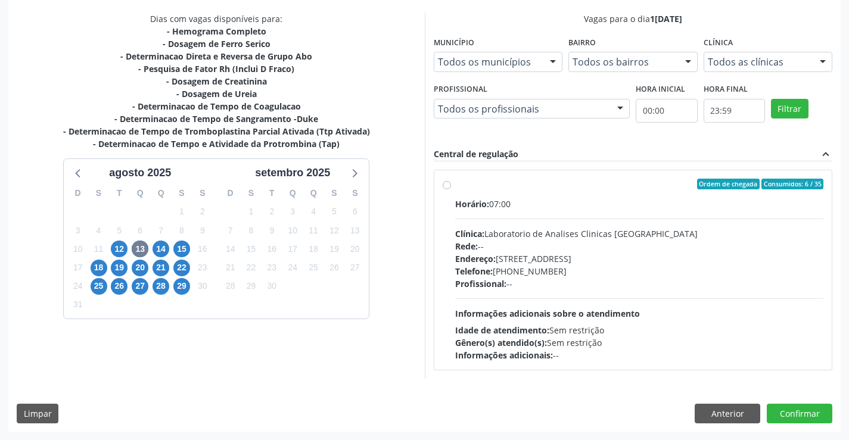
click at [455, 188] on label "Ordem de chegada Consumidos: 6 / 35 Horário: 07:00 Clínica: Laboratorio de Anal…" at bounding box center [639, 270] width 369 height 183
click at [447, 188] on input "Ordem de chegada Consumidos: 6 / 35 Horário: 07:00 Clínica: Laboratorio de Anal…" at bounding box center [447, 184] width 8 height 11
radio input "true"
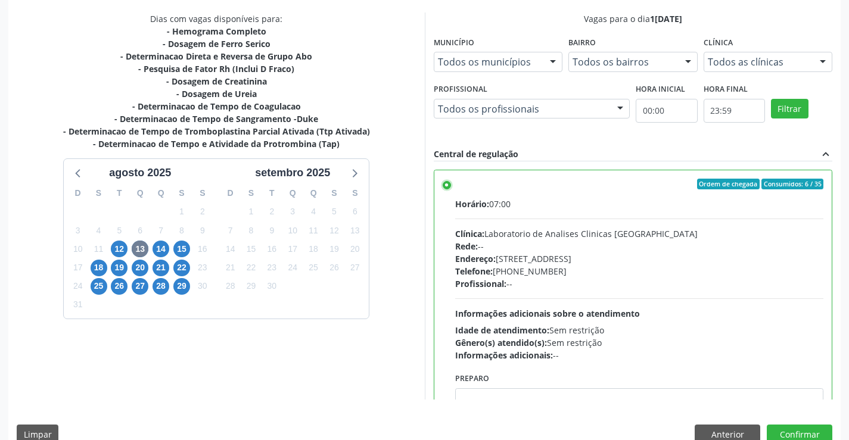
scroll to position [272, 0]
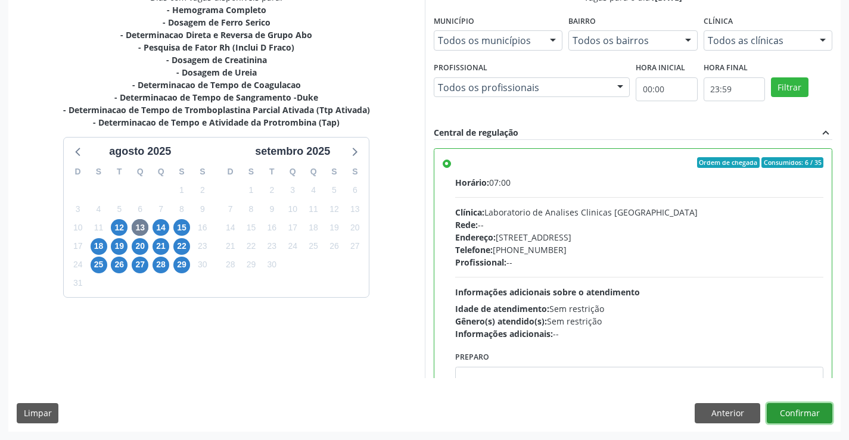
click at [776, 417] on button "Confirmar" at bounding box center [800, 413] width 66 height 20
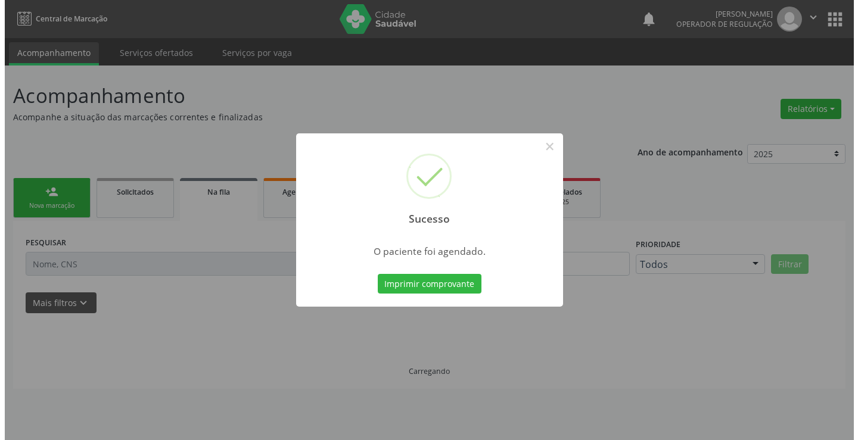
scroll to position [0, 0]
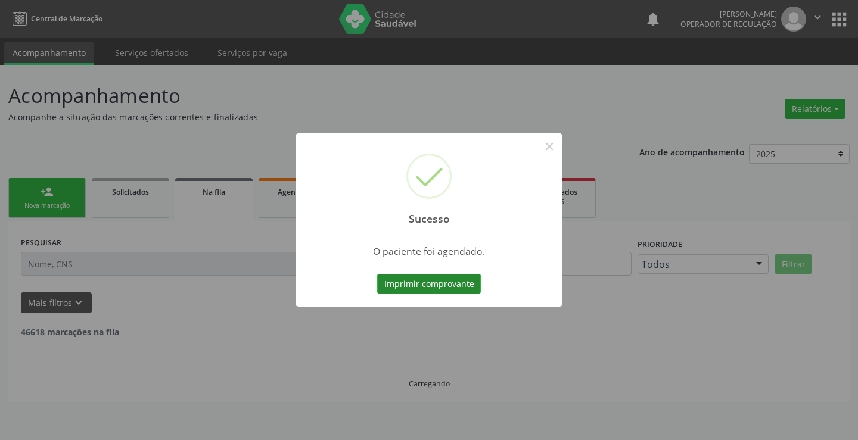
click at [448, 286] on button "Imprimir comprovante" at bounding box center [429, 284] width 104 height 20
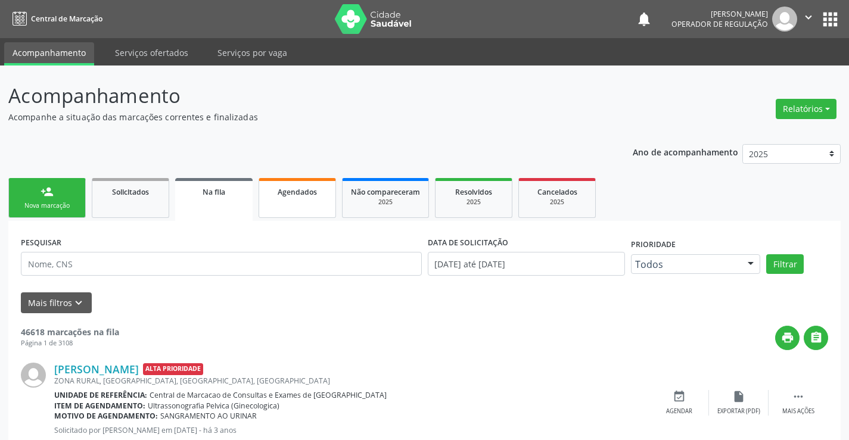
click at [293, 189] on span "Agendados" at bounding box center [297, 192] width 39 height 10
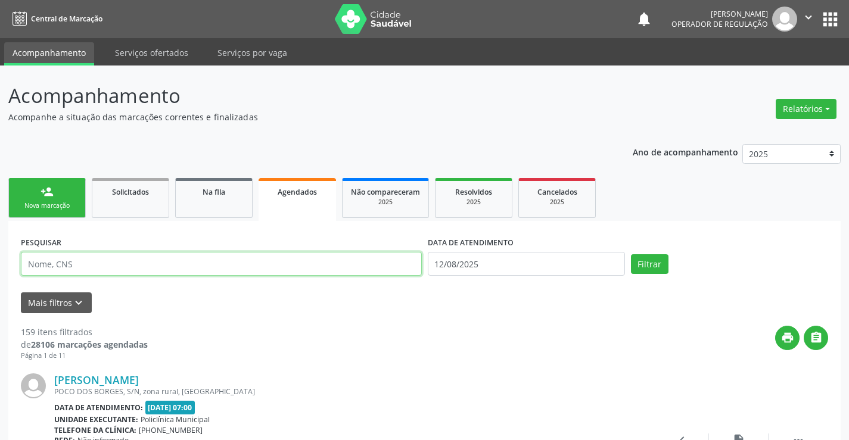
paste input "700 0014 6023 5406"
type input "700 0014 6023 5406"
click at [631, 254] on button "Filtrar" at bounding box center [650, 264] width 38 height 20
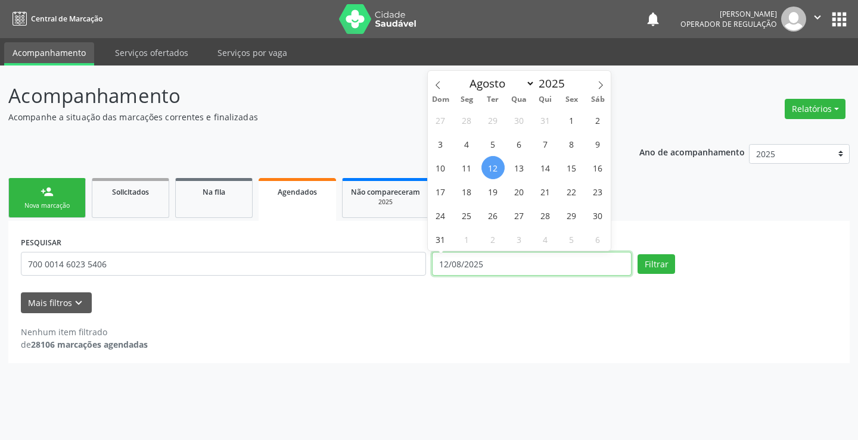
click at [468, 261] on input "12/08/2025" at bounding box center [532, 264] width 200 height 24
click at [519, 169] on span "13" at bounding box center [518, 167] width 23 height 23
type input "1[DATE]"
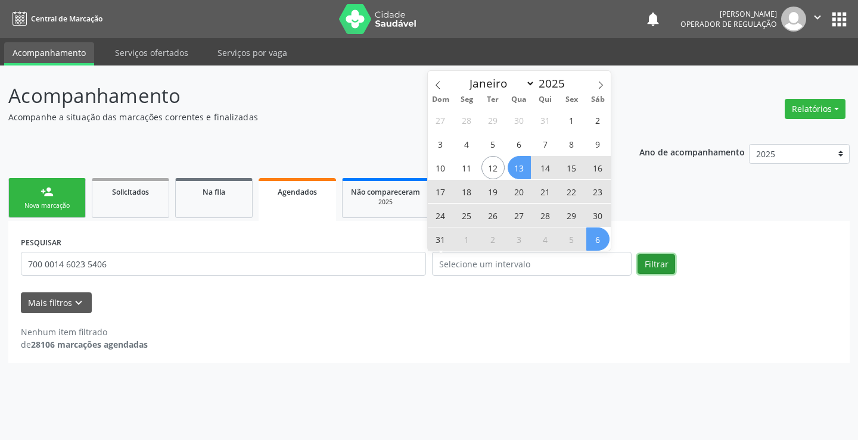
click at [650, 266] on button "Filtrar" at bounding box center [656, 264] width 38 height 20
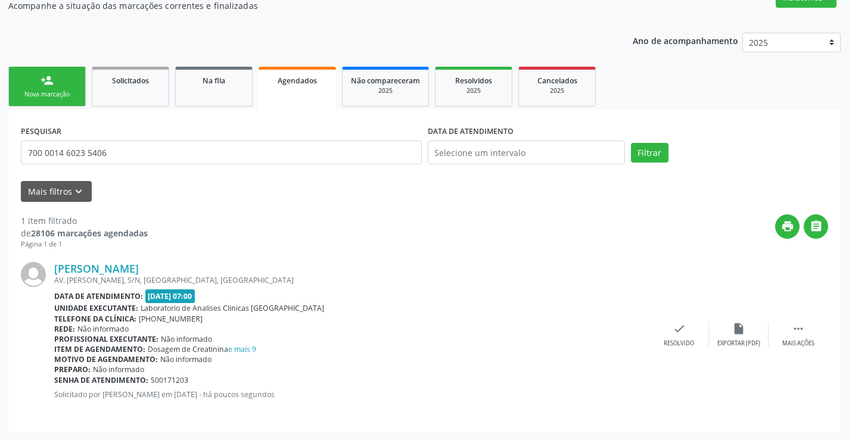
scroll to position [113, 0]
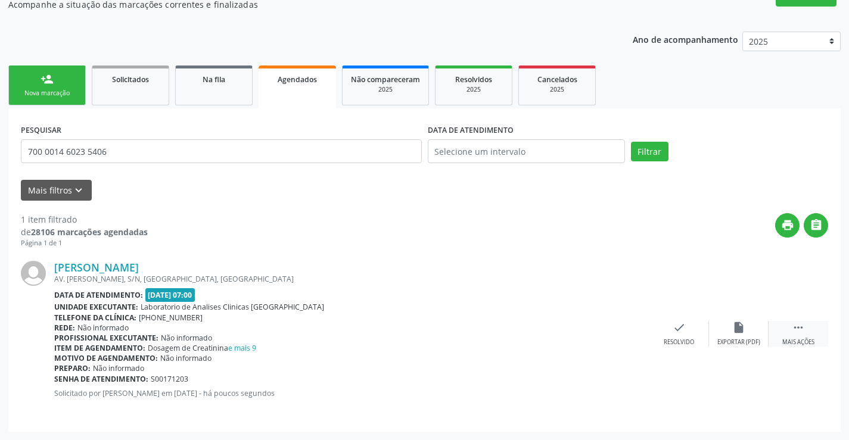
click at [798, 335] on div " Mais ações" at bounding box center [798, 334] width 60 height 26
click at [738, 335] on div "edit Editar" at bounding box center [739, 334] width 60 height 26
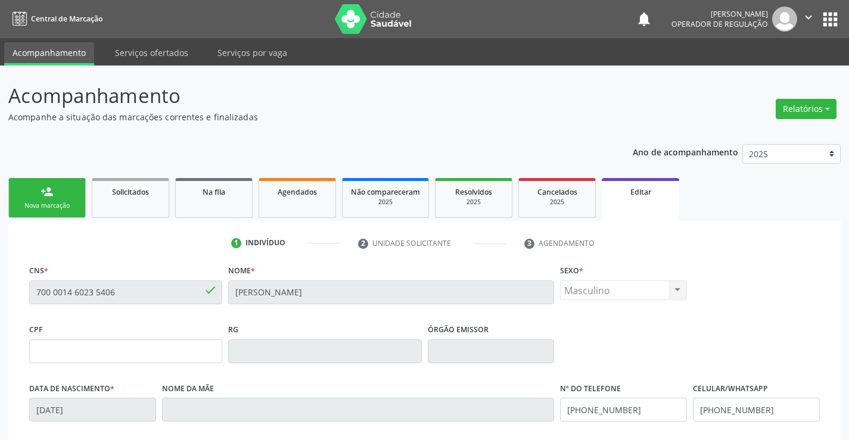
scroll to position [222, 0]
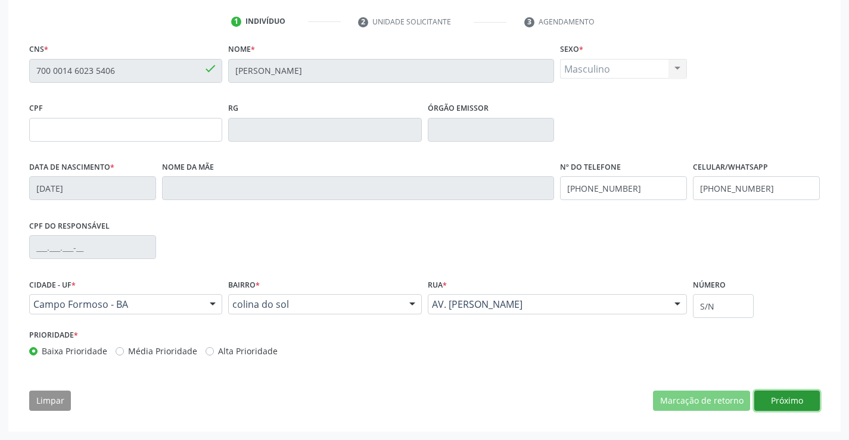
click at [769, 402] on button "Próximo" at bounding box center [787, 401] width 66 height 20
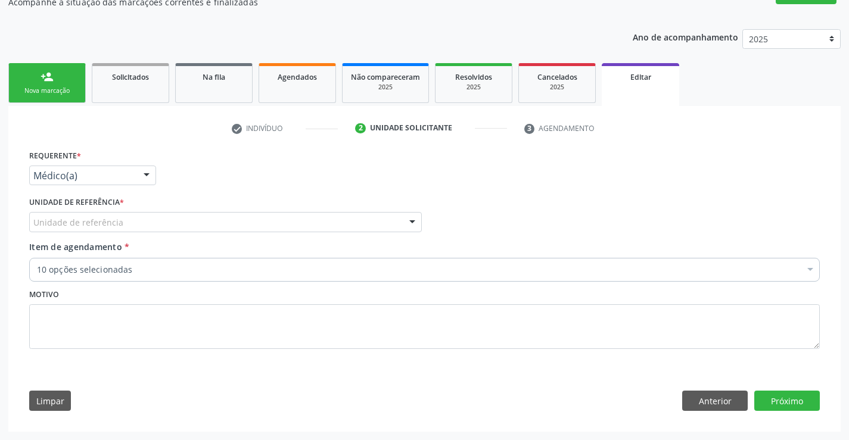
scroll to position [115, 0]
click at [146, 171] on div at bounding box center [147, 176] width 18 height 20
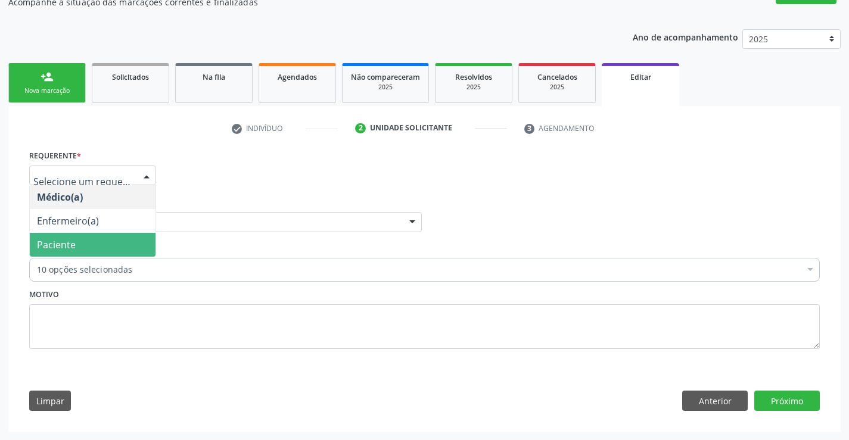
click at [104, 248] on span "Paciente" at bounding box center [93, 245] width 126 height 24
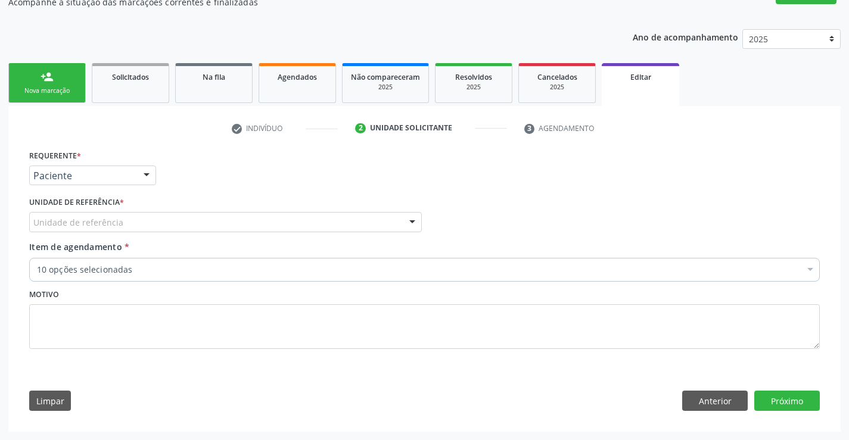
click at [407, 217] on div at bounding box center [412, 223] width 18 height 20
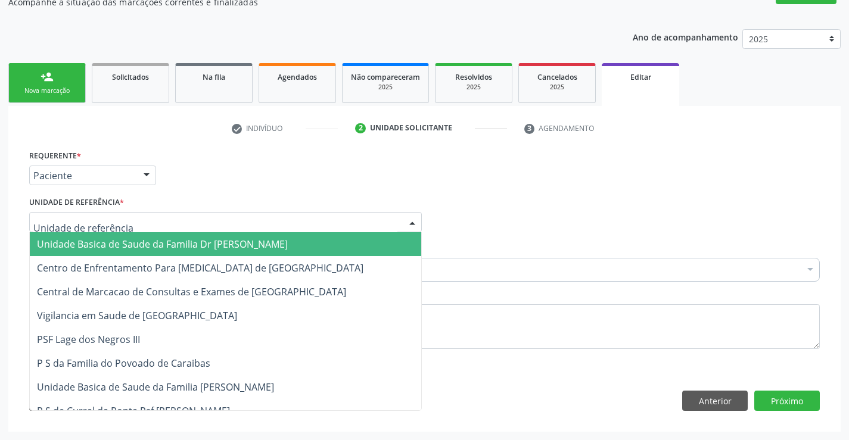
click at [342, 249] on span "Unidade Basica de Saude da Familia Dr [PERSON_NAME]" at bounding box center [225, 244] width 391 height 24
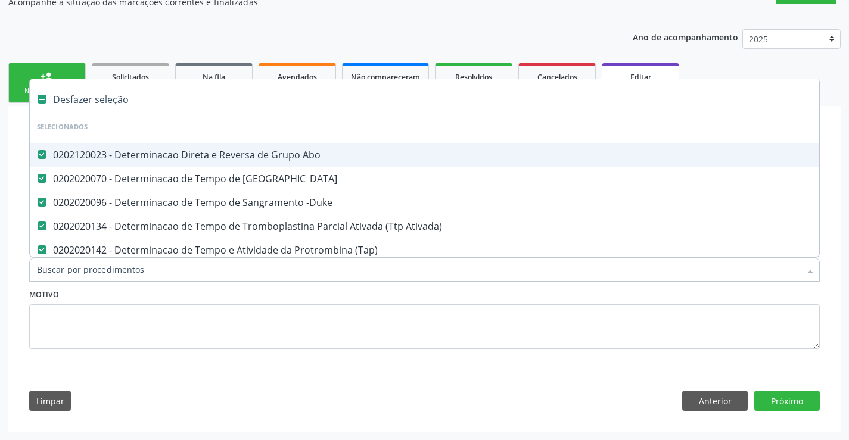
type input "U"
checkbox Serico "false"
checkbox Ureia "false"
checkbox Completo "false"
checkbox Fraco\) "false"
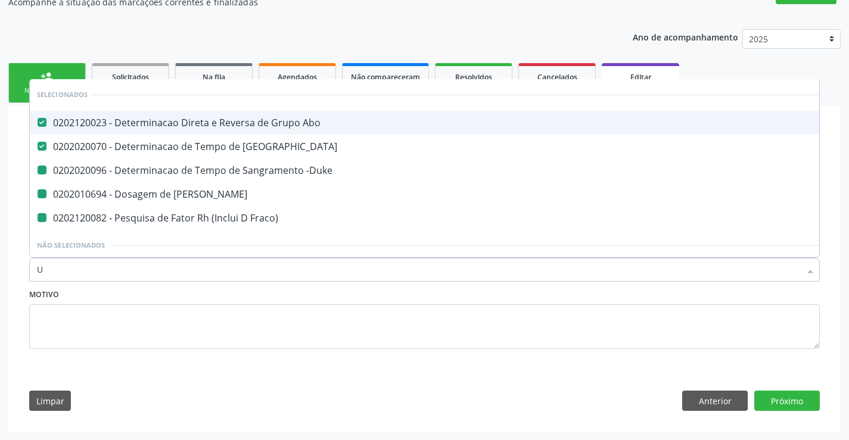
type input "UR"
checkbox -Duke "false"
checkbox Ureia "false"
checkbox Fraco\) "false"
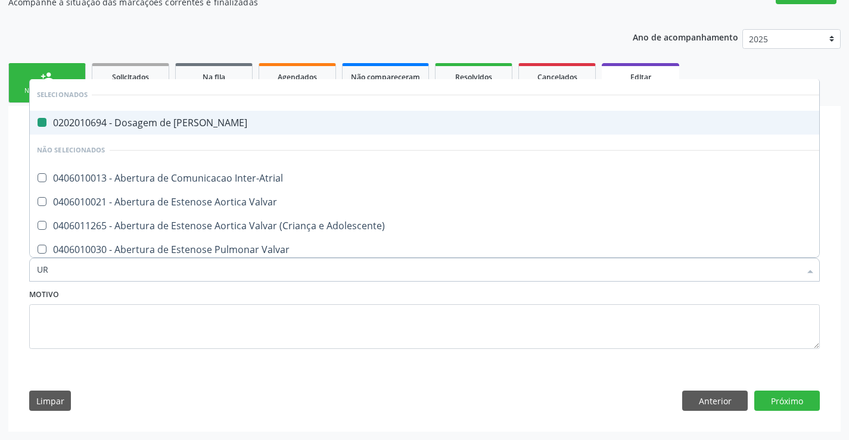
type input "URI"
checkbox Ureia "false"
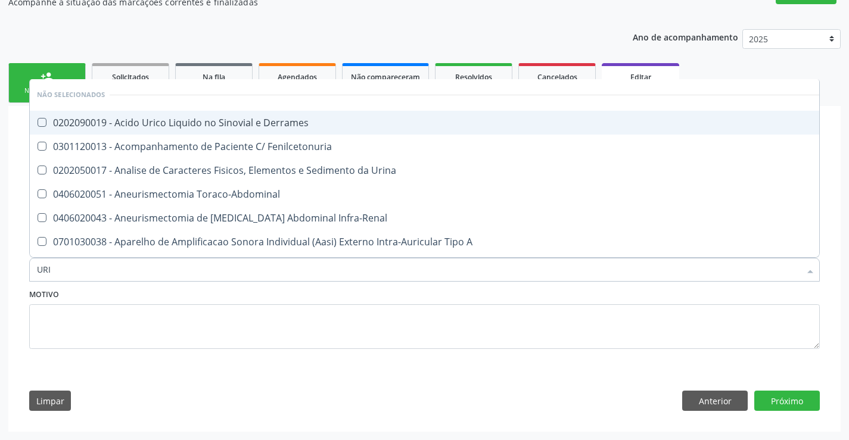
type input "URIN"
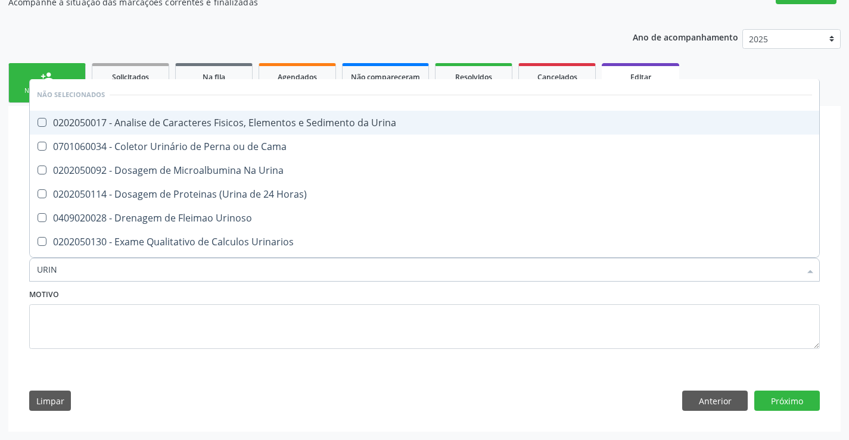
click at [159, 129] on span "0202050017 - Analise de Caracteres Fisicos, Elementos e Sedimento da Urina" at bounding box center [424, 123] width 789 height 24
checkbox Urina "true"
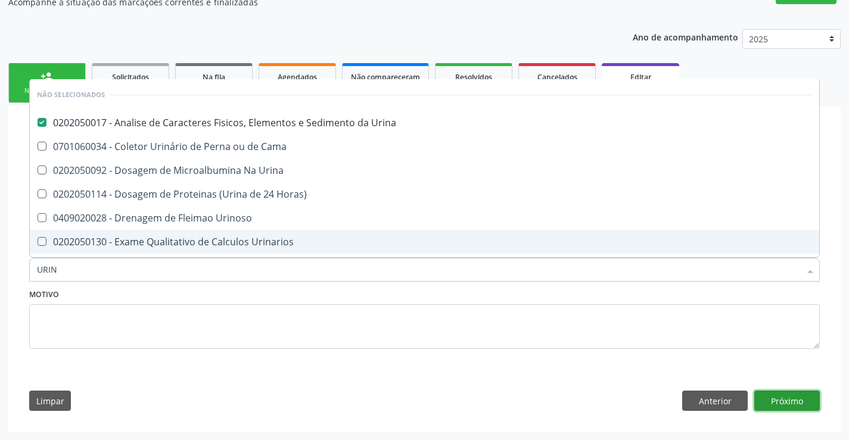
click at [770, 394] on button "Próximo" at bounding box center [787, 401] width 66 height 20
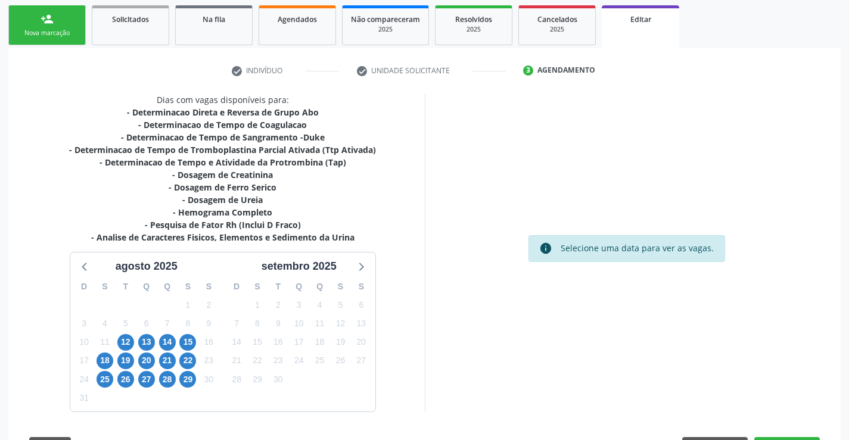
scroll to position [219, 0]
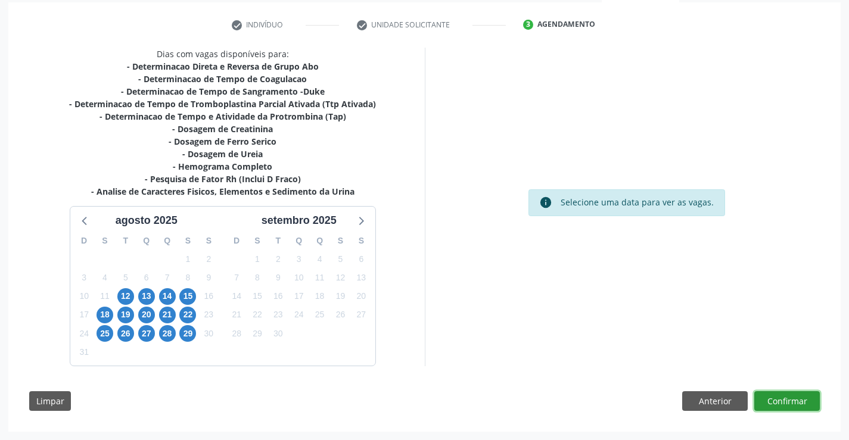
click at [775, 406] on button "Confirmar" at bounding box center [787, 401] width 66 height 20
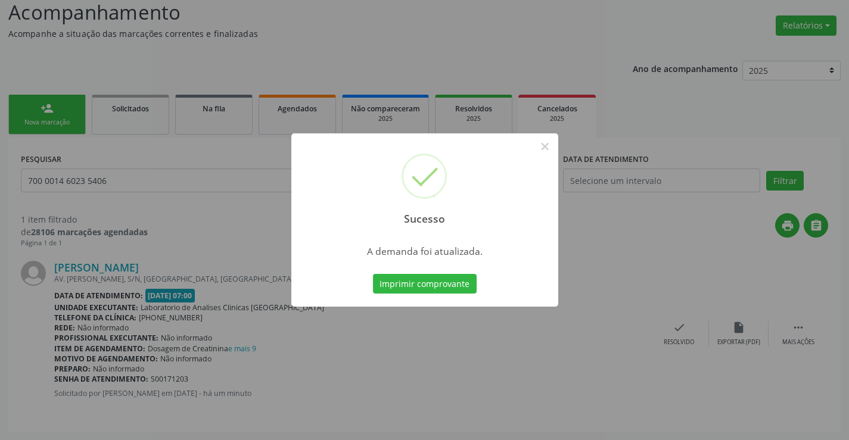
scroll to position [0, 0]
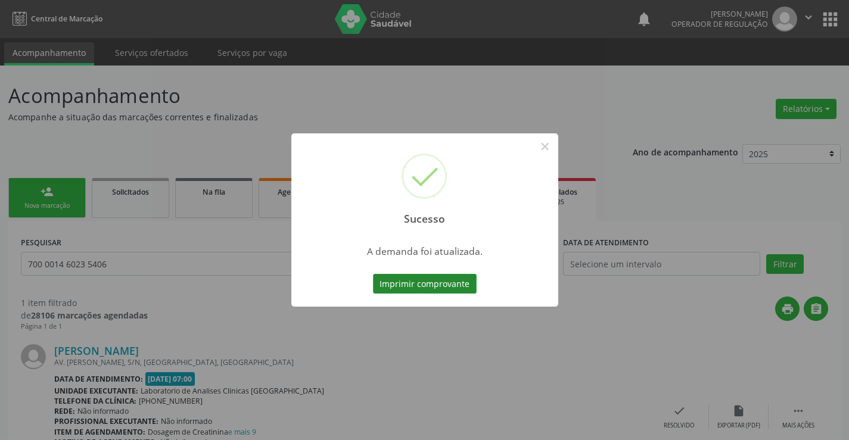
click at [394, 288] on button "Imprimir comprovante" at bounding box center [425, 284] width 104 height 20
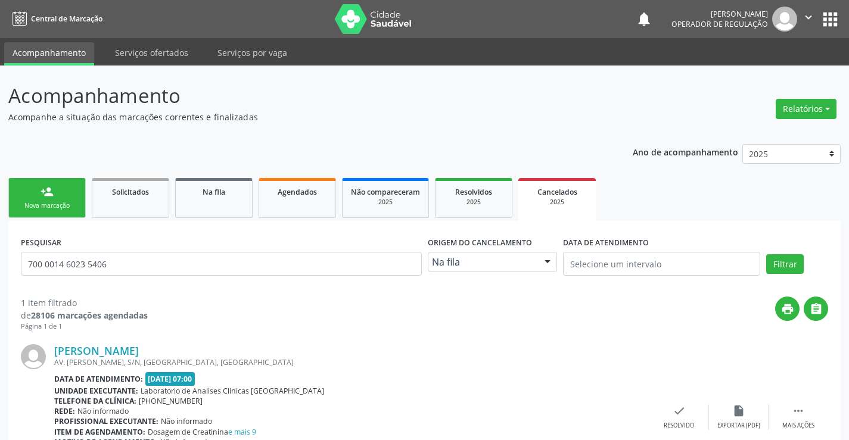
click at [34, 186] on link "person_add Nova marcação" at bounding box center [46, 198] width 77 height 40
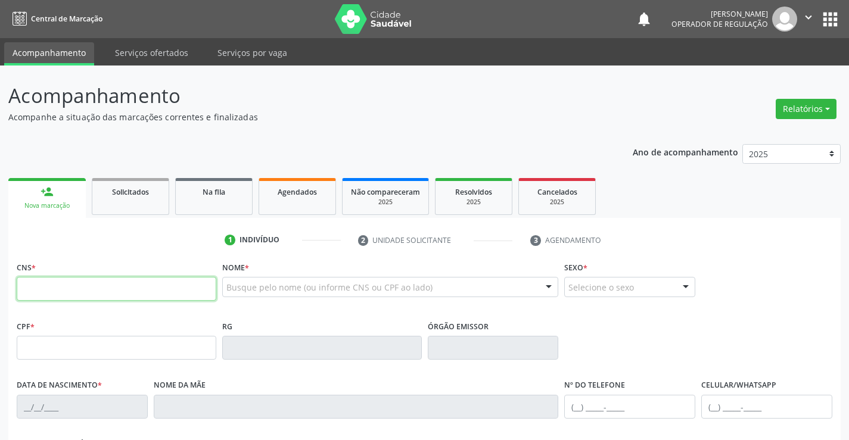
click at [38, 281] on input "text" at bounding box center [117, 289] width 200 height 24
type input "708 4097 0278 9466"
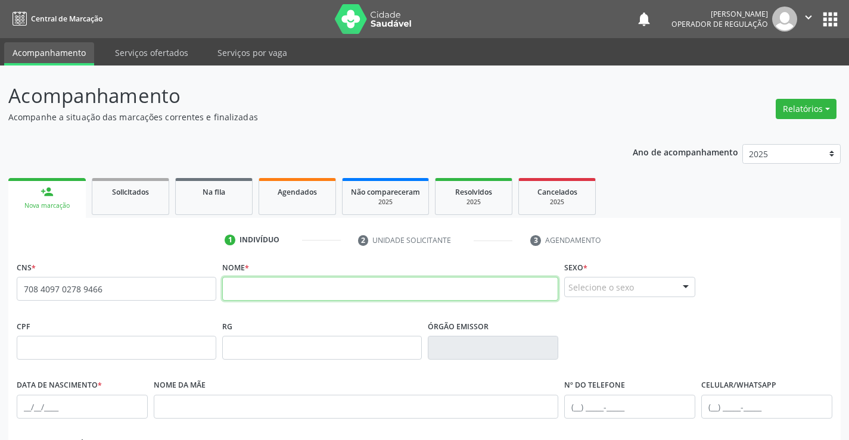
click at [261, 290] on input "text" at bounding box center [390, 289] width 337 height 24
type input "EDILEIDE CARVALHO DOS SANTOS"
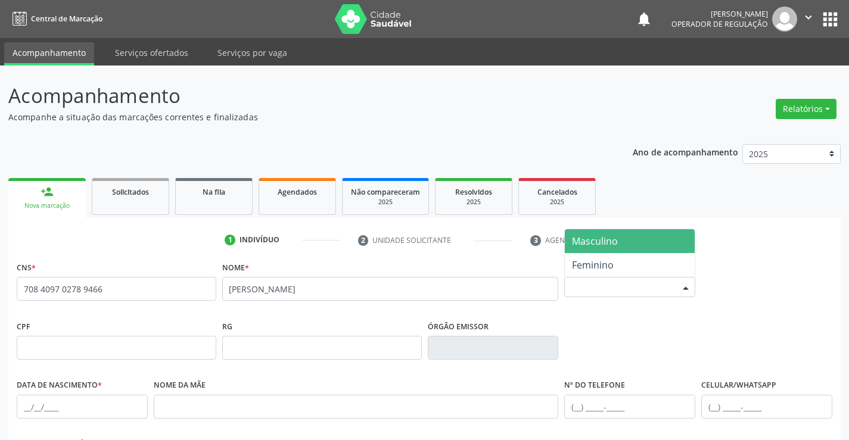
click at [678, 286] on div at bounding box center [686, 288] width 18 height 20
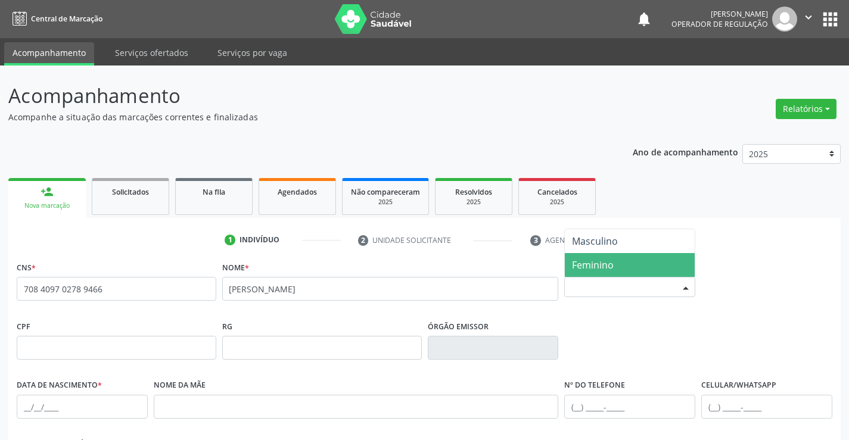
click at [609, 264] on span "Feminino" at bounding box center [593, 264] width 42 height 13
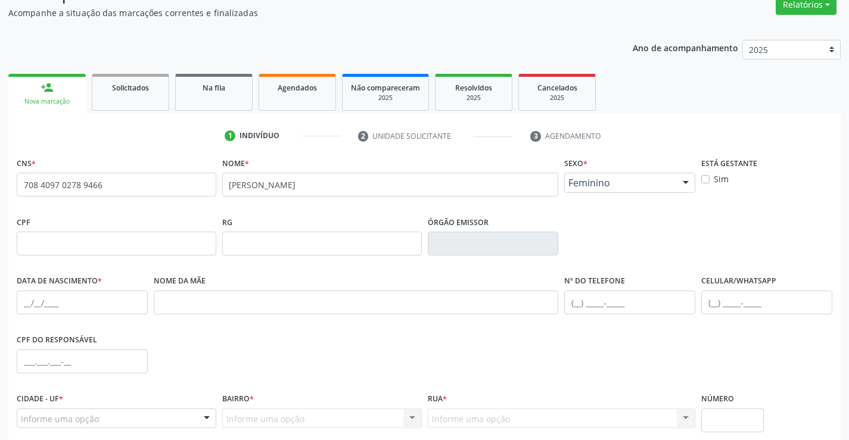
scroll to position [205, 0]
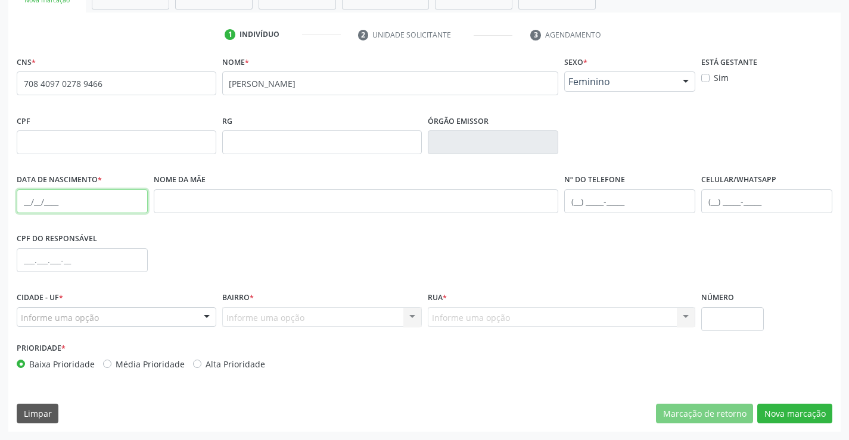
click at [26, 203] on input "text" at bounding box center [82, 201] width 131 height 24
type input "11/01/1993"
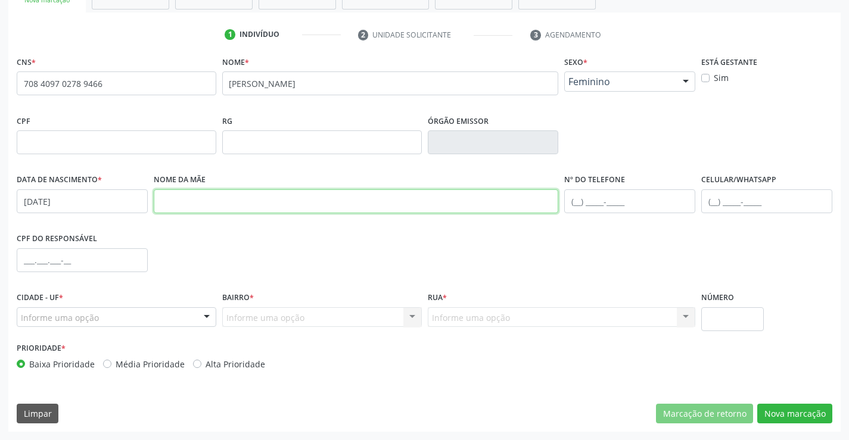
click at [245, 203] on input "text" at bounding box center [356, 201] width 405 height 24
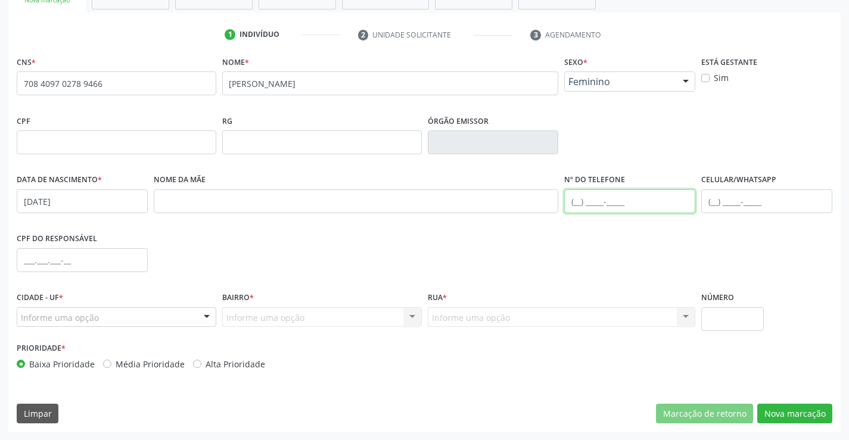
click at [580, 200] on input "text" at bounding box center [629, 201] width 131 height 24
type input "(74) 99147-5406"
click at [206, 318] on div at bounding box center [207, 318] width 18 height 20
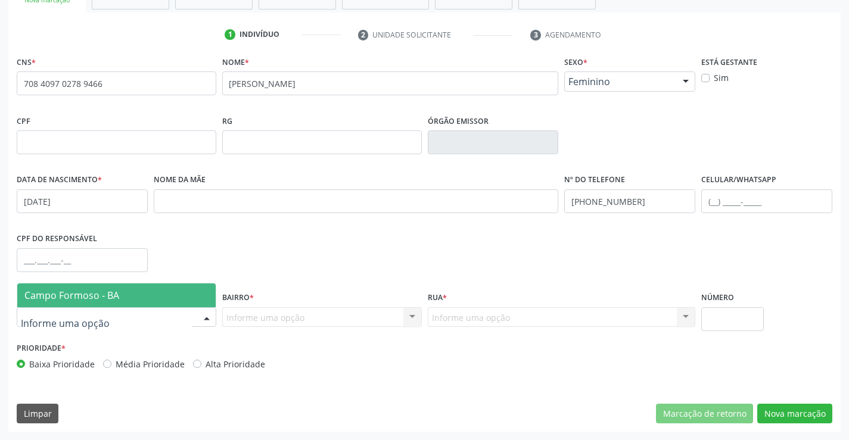
click at [157, 298] on span "Campo Formoso - BA" at bounding box center [116, 296] width 198 height 24
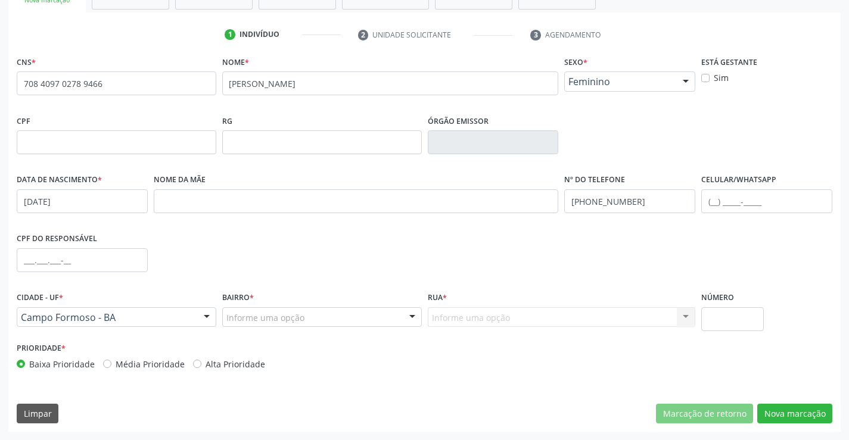
click at [412, 316] on div at bounding box center [412, 318] width 18 height 20
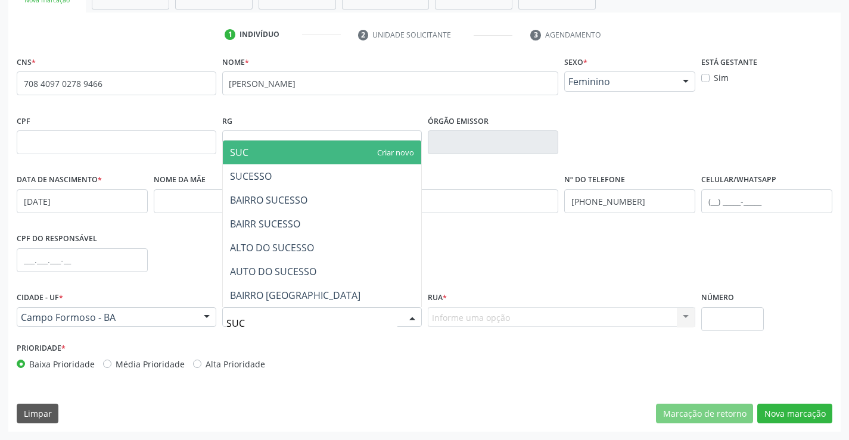
type input "SUCE"
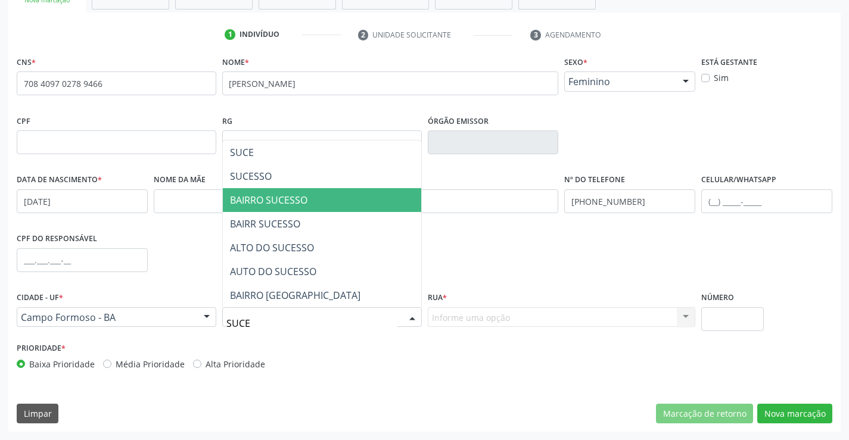
click at [301, 197] on span "BAIRRO SUCESSO" at bounding box center [268, 200] width 77 height 13
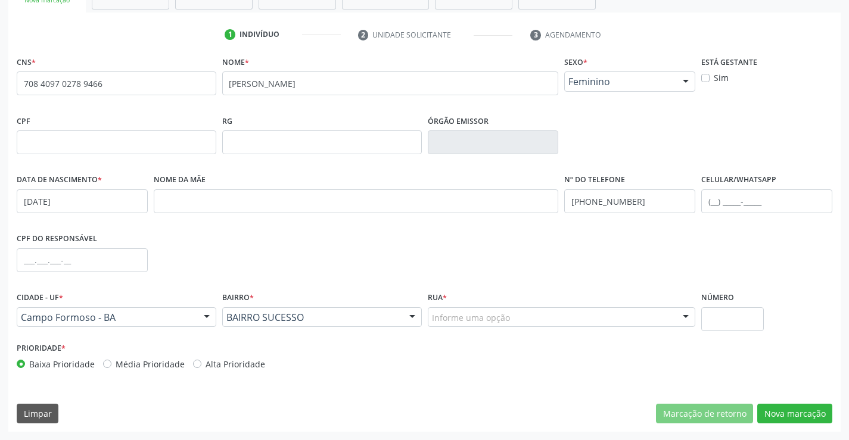
click at [686, 317] on div at bounding box center [686, 318] width 18 height 20
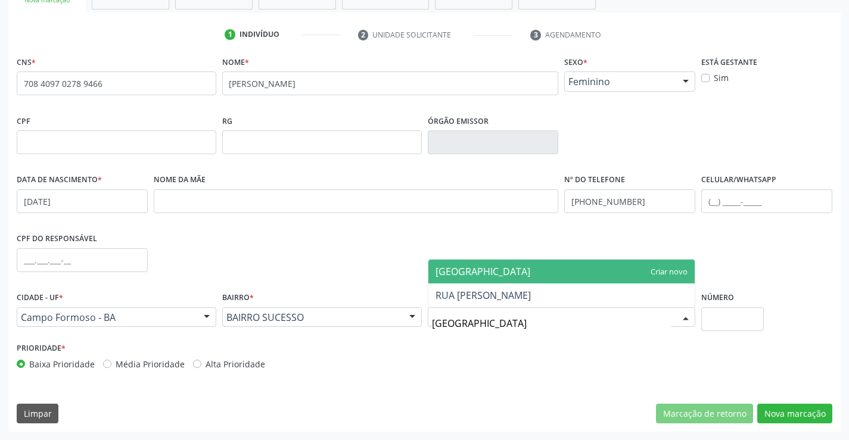
type input "RUA ALEXANDRINO"
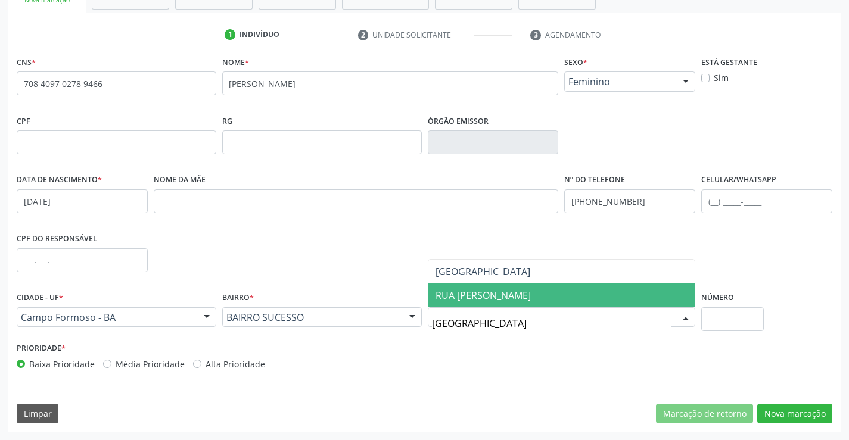
click at [531, 300] on span "RUA ALEXANDRINO PINTO DA SILVA" at bounding box center [482, 295] width 95 height 13
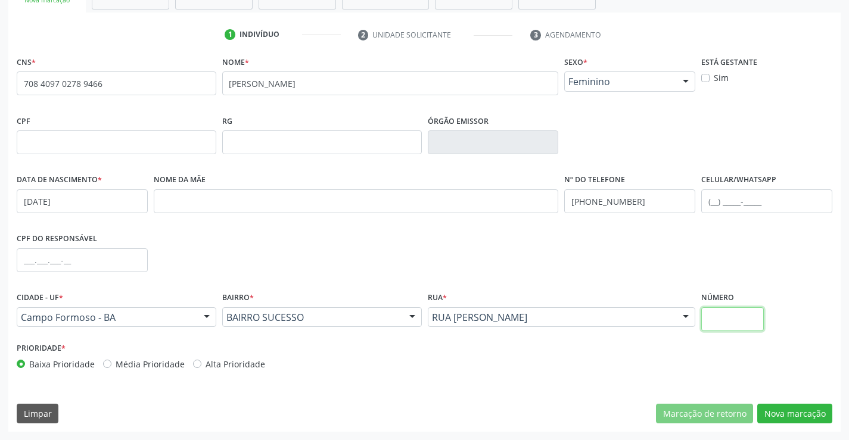
click at [754, 313] on input "text" at bounding box center [732, 319] width 63 height 24
type input "14"
click at [806, 415] on button "Nova marcação" at bounding box center [794, 414] width 75 height 20
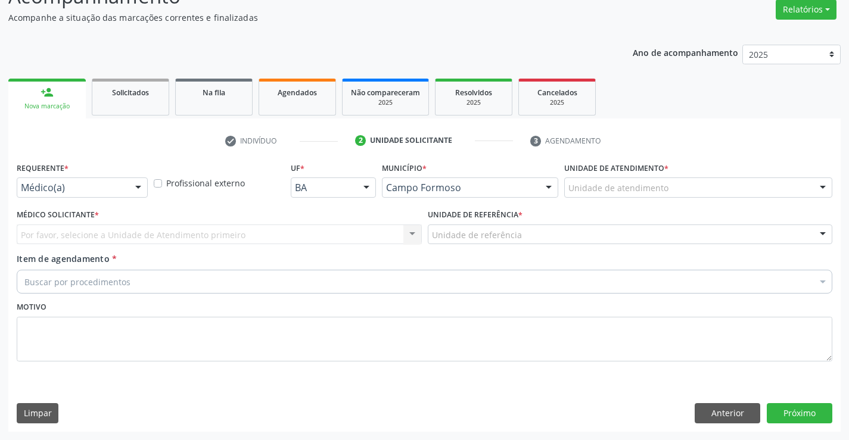
scroll to position [99, 0]
click at [140, 188] on div at bounding box center [138, 188] width 18 height 20
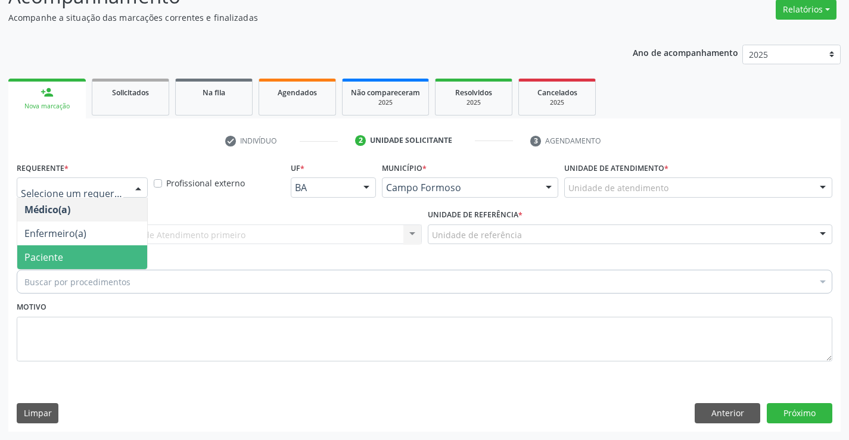
drag, startPoint x: 74, startPoint y: 260, endPoint x: 265, endPoint y: 241, distance: 191.6
click at [74, 261] on span "Paciente" at bounding box center [82, 257] width 130 height 24
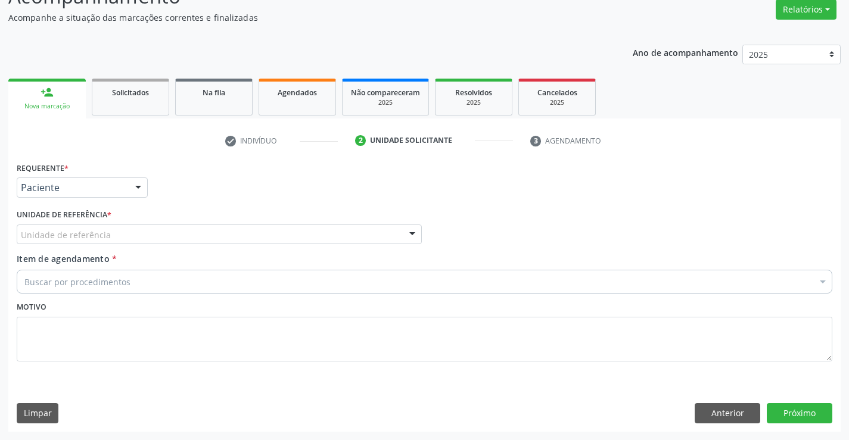
drag, startPoint x: 412, startPoint y: 234, endPoint x: 384, endPoint y: 241, distance: 28.7
click at [411, 234] on div at bounding box center [412, 235] width 18 height 20
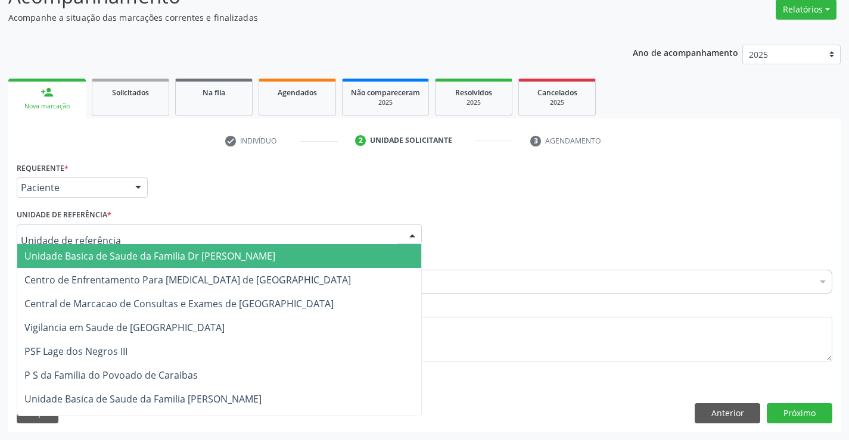
click at [320, 250] on span "Unidade Basica de Saude da Familia Dr [PERSON_NAME]" at bounding box center [219, 256] width 404 height 24
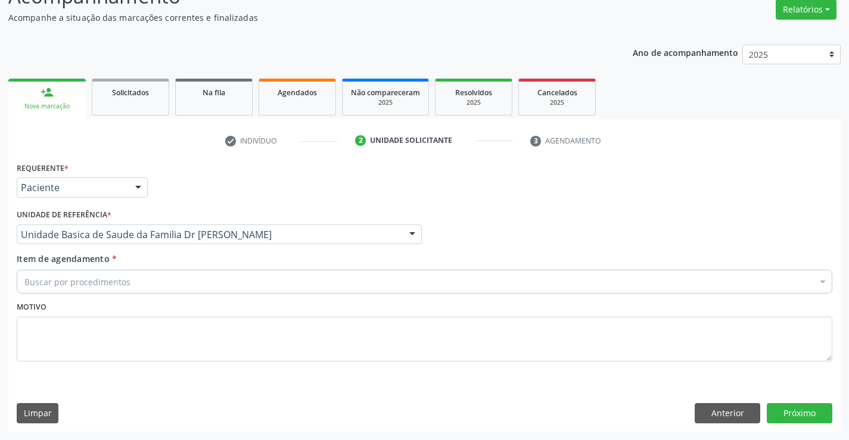
click at [253, 282] on div "Buscar por procedimentos" at bounding box center [424, 282] width 815 height 24
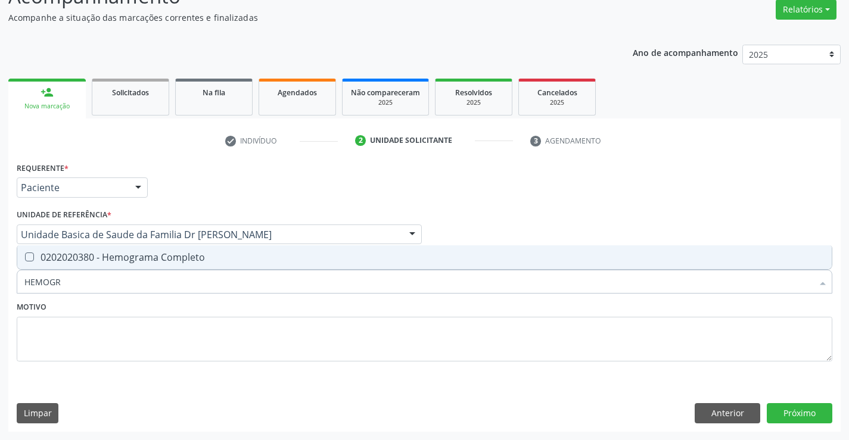
type input "HEMOGRA"
click at [194, 265] on span "0202020380 - Hemograma Completo" at bounding box center [424, 257] width 814 height 24
checkbox Completo "true"
type input "HEMOGRA"
click at [174, 322] on textarea at bounding box center [424, 339] width 815 height 45
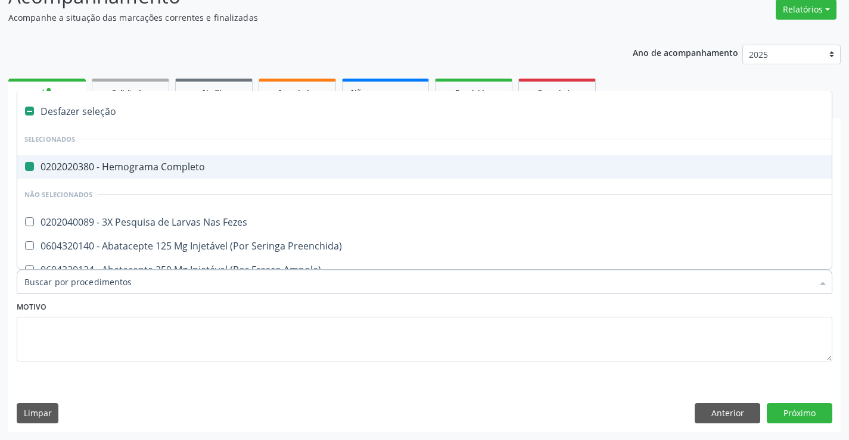
type input "U"
checkbox Completo "false"
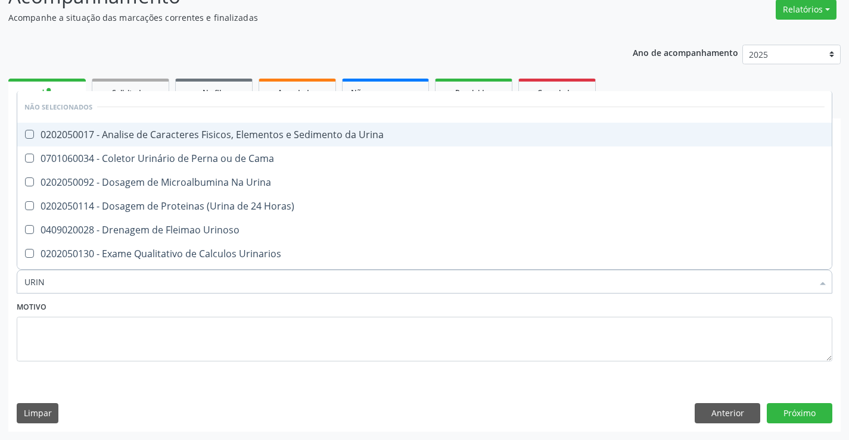
type input "URINA"
click at [235, 139] on div "0202050017 - Analise de Caracteres Fisicos, Elementos e Sedimento da Urina" at bounding box center [424, 135] width 800 height 10
checkbox Urina "true"
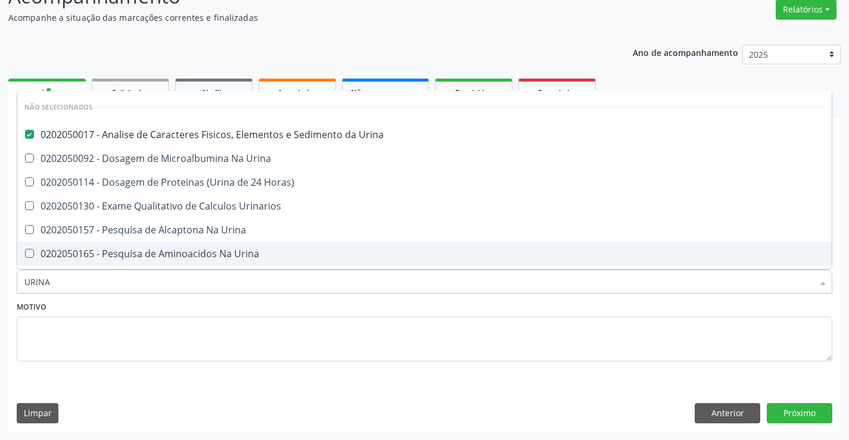
type input "URINA"
click at [79, 354] on textarea at bounding box center [424, 339] width 815 height 45
checkbox Urina "true"
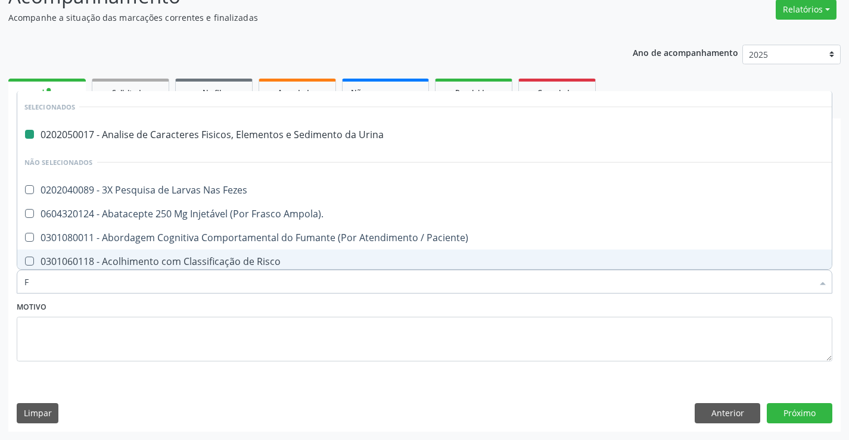
type input "FE"
checkbox Urina "false"
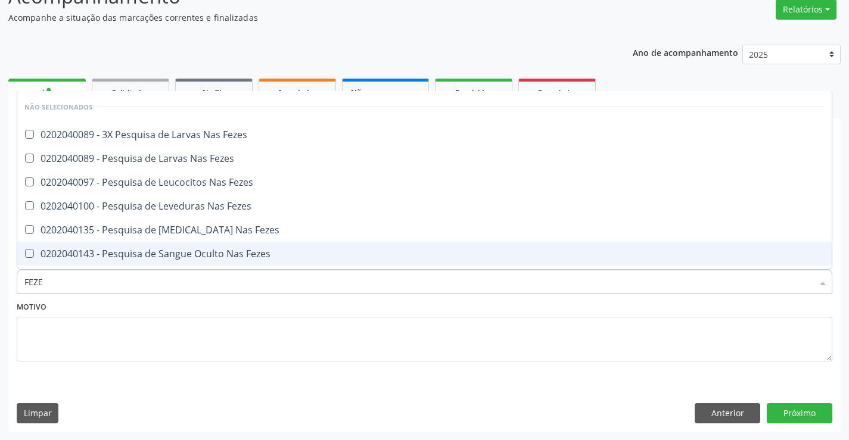
type input "FEZES"
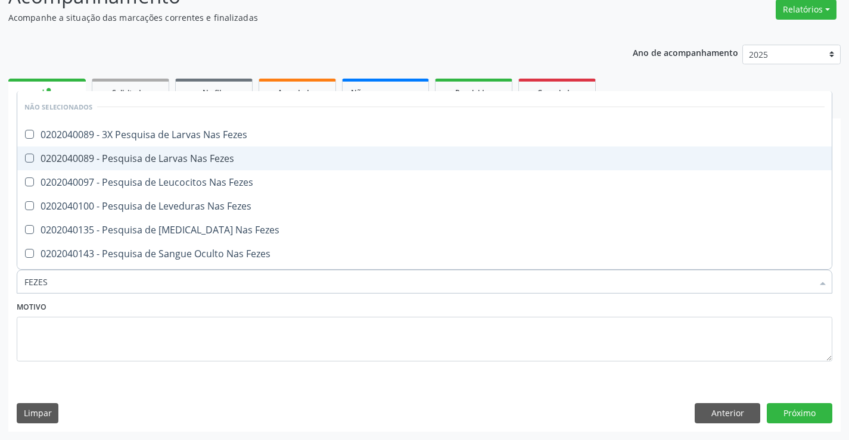
click at [113, 158] on div "0202040089 - Pesquisa de Larvas Nas Fezes" at bounding box center [424, 159] width 800 height 10
checkbox Fezes "true"
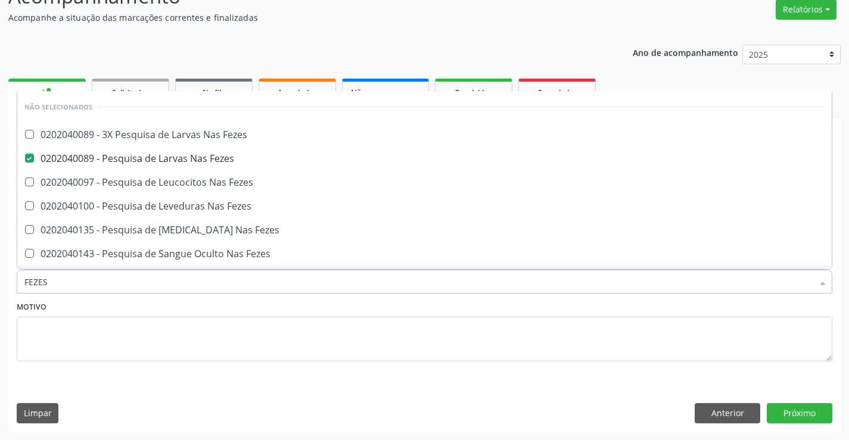
type input "FEZES"
click at [25, 328] on textarea at bounding box center [424, 339] width 815 height 45
checkbox Fezes "true"
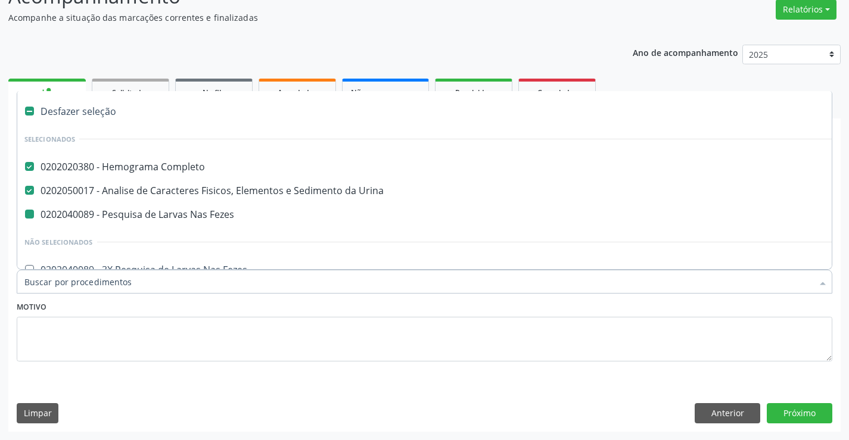
type input "G"
checkbox Fezes "false"
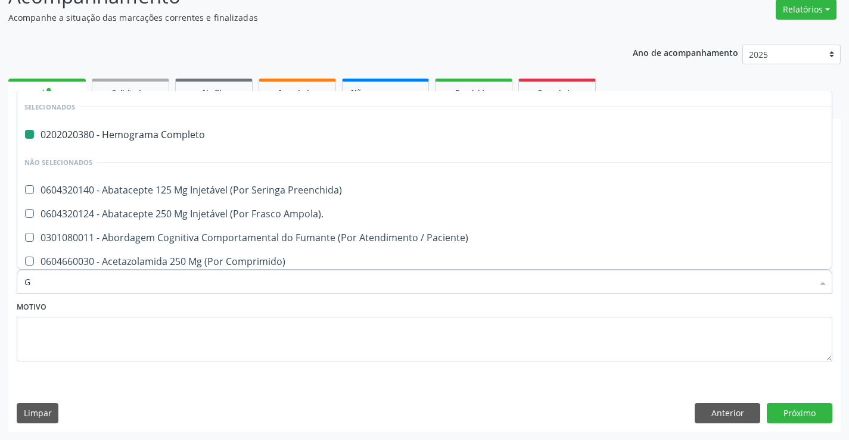
type input "GL"
checkbox Completo "false"
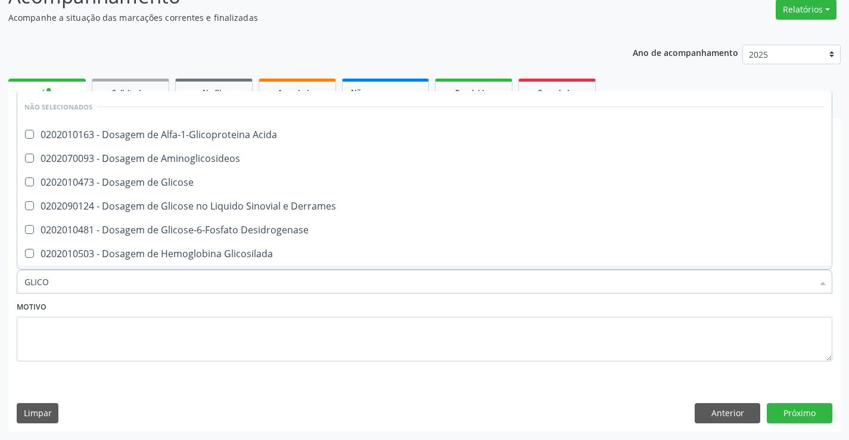
type input "GLICOS"
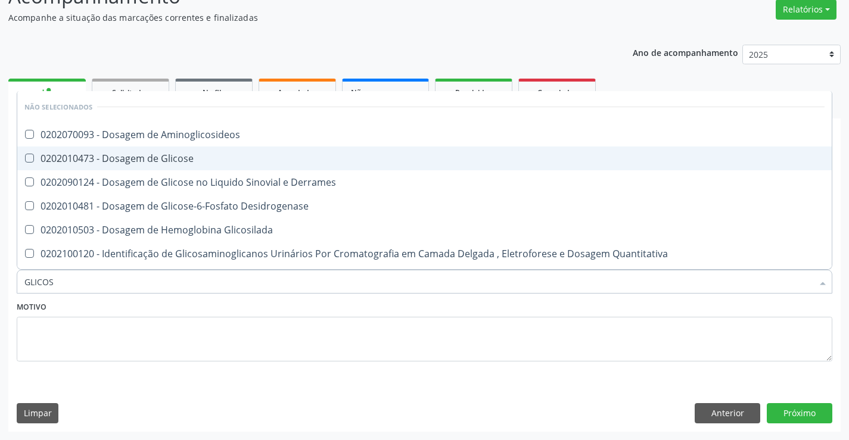
click at [178, 151] on span "0202010473 - Dosagem de Glicose" at bounding box center [424, 159] width 814 height 24
checkbox Glicose "true"
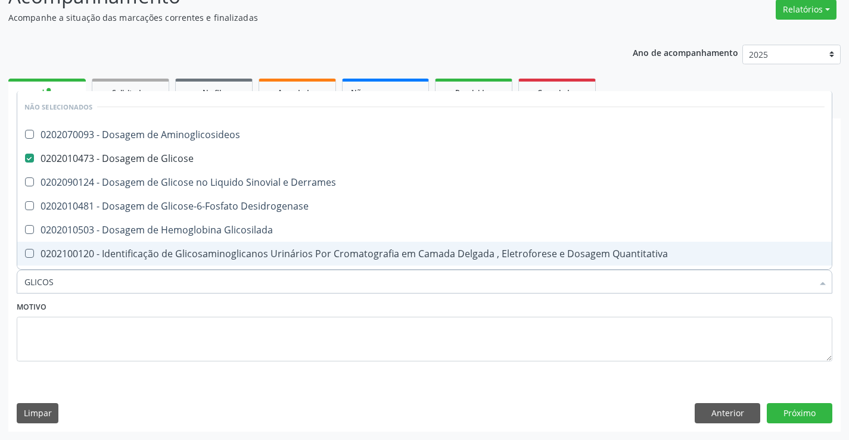
type input "GLICOS"
click at [71, 334] on textarea at bounding box center [424, 339] width 815 height 45
checkbox Aminoglicosideos "true"
checkbox Derrames "true"
checkbox Desidrogenase "true"
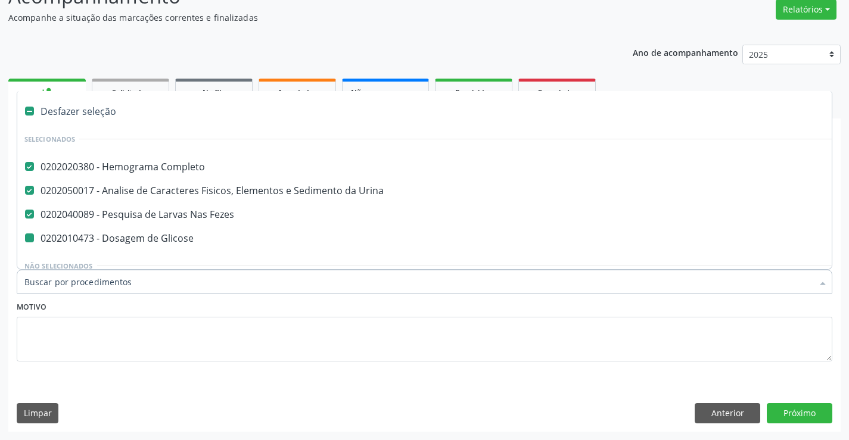
type input "T"
checkbox Glicose "false"
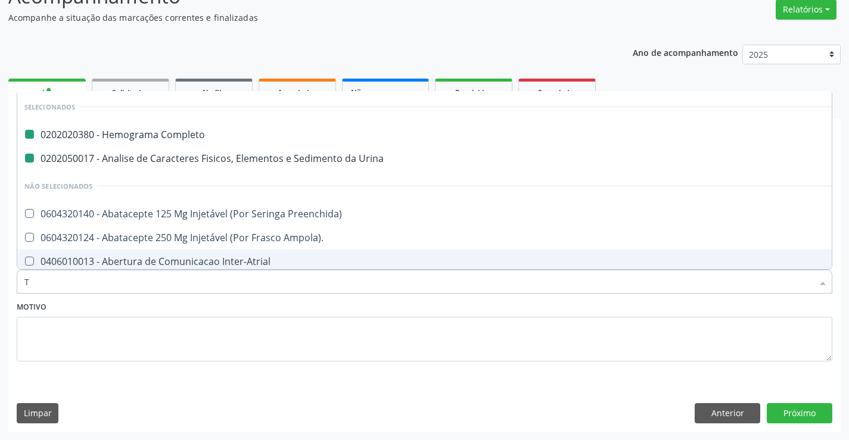
type input "TG"
checkbox Completo "false"
checkbox Urina "false"
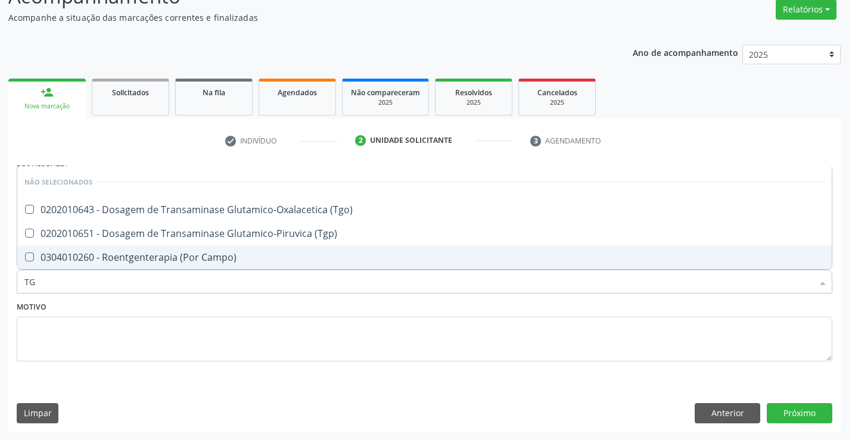
type input "TGO"
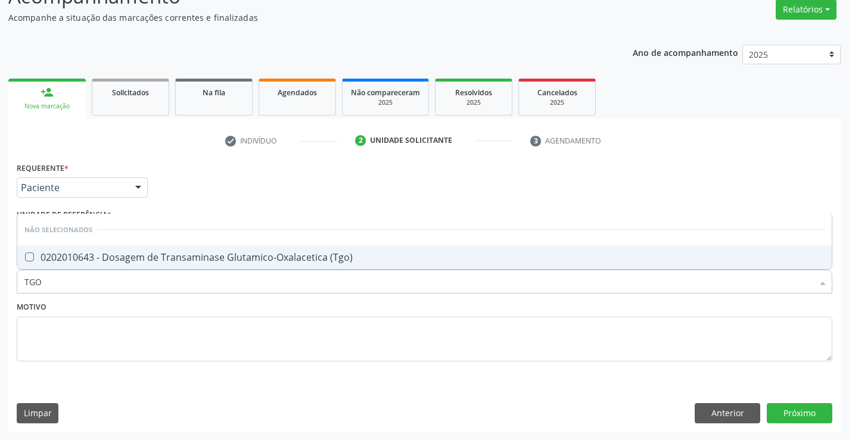
click at [104, 256] on div "0202010643 - Dosagem de Transaminase Glutamico-Oxalacetica (Tgo)" at bounding box center [424, 258] width 800 height 10
checkbox \(Tgo\) "true"
type input "TGO"
drag, startPoint x: 89, startPoint y: 350, endPoint x: 91, endPoint y: 305, distance: 45.3
click at [89, 345] on textarea at bounding box center [424, 339] width 815 height 45
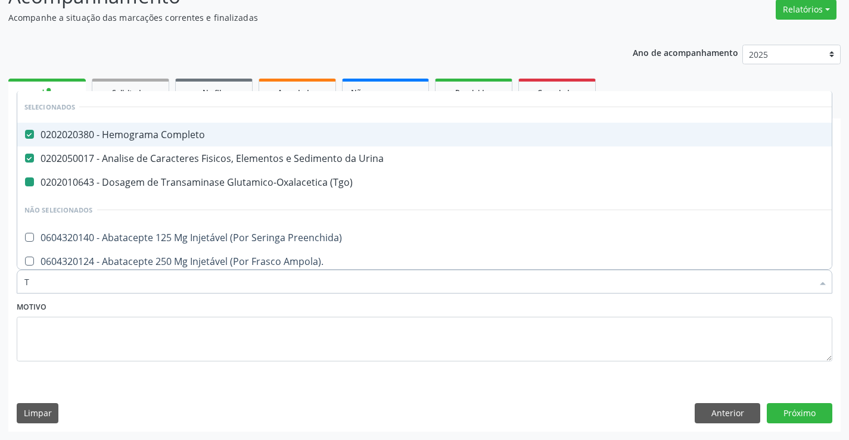
type input "TG"
checkbox \(Tgo\) "false"
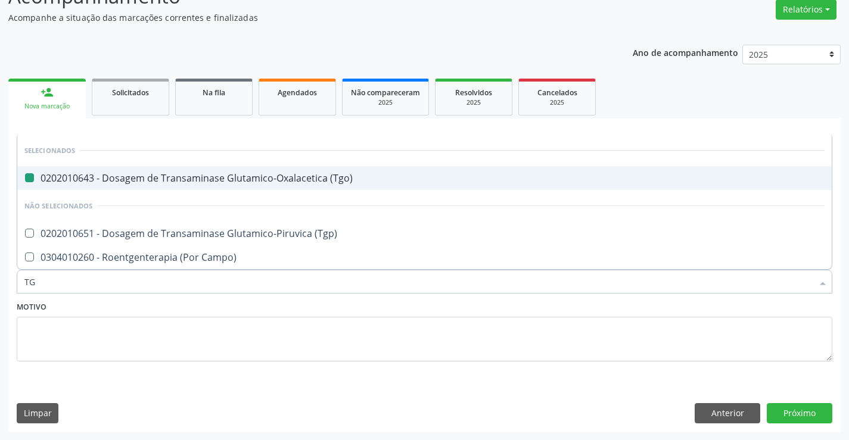
type input "TGP"
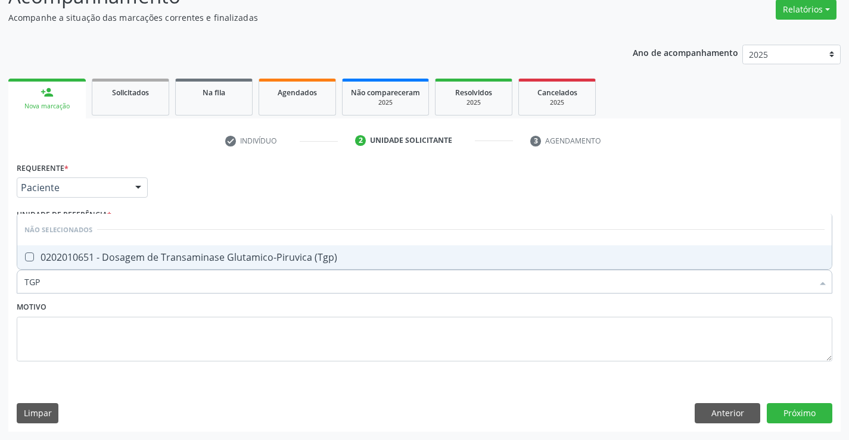
click at [91, 261] on div "0202010651 - Dosagem de Transaminase Glutamico-Piruvica (Tgp)" at bounding box center [424, 258] width 800 height 10
checkbox \(Tgp\) "true"
click at [67, 320] on textarea at bounding box center [424, 339] width 815 height 45
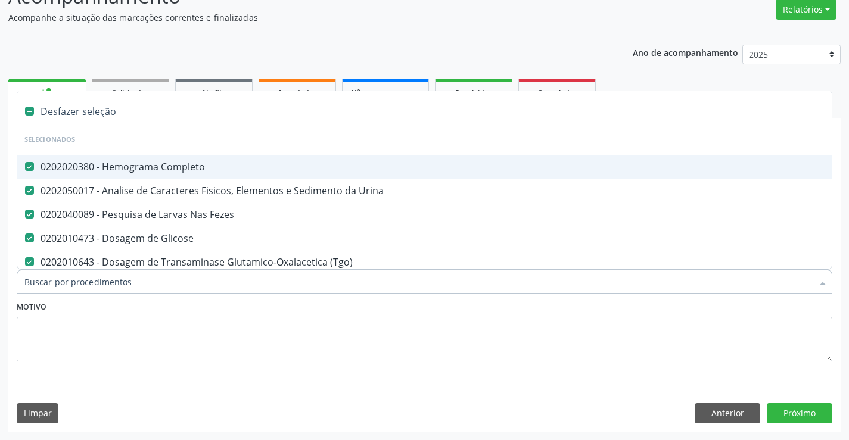
type input "G"
checkbox \(Tgp\) "false"
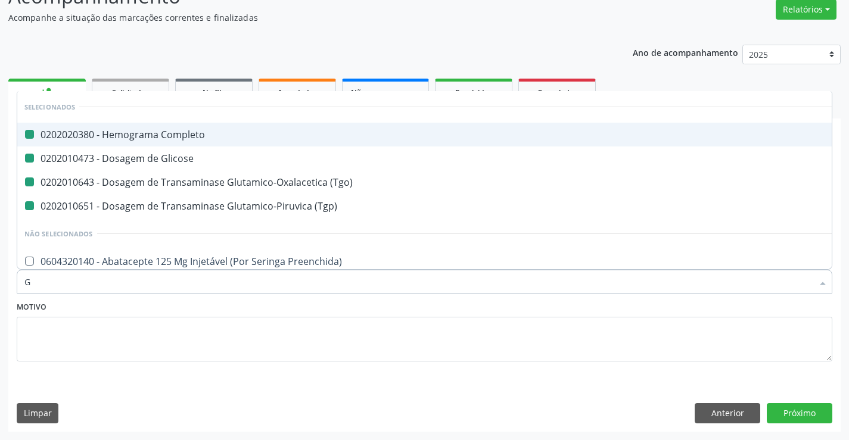
type input "GA"
checkbox Completo "false"
checkbox Glicose "false"
checkbox \(Tgo\) "false"
checkbox \(Tgp\) "false"
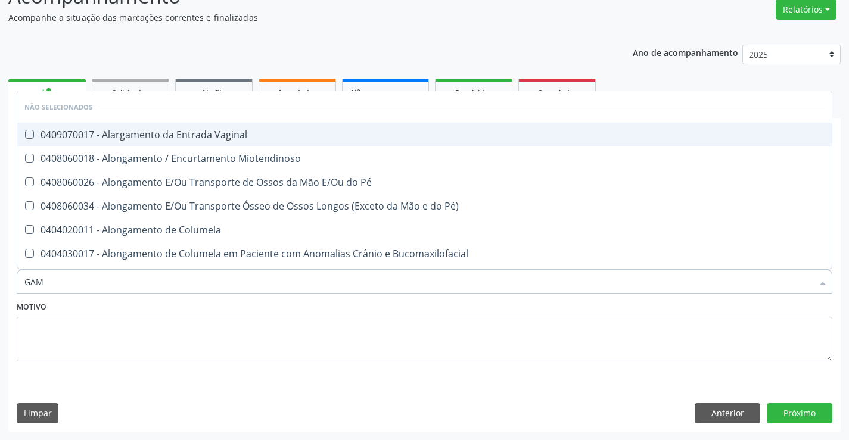
type input "GAMA"
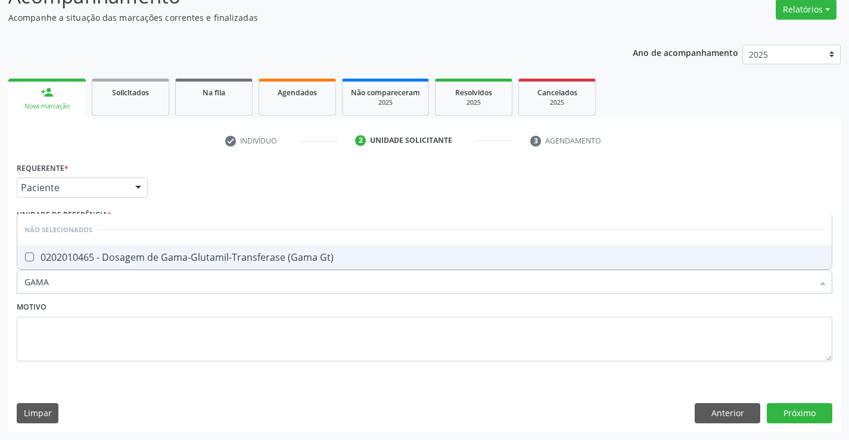
click at [119, 260] on div "0202010465 - Dosagem de Gama-Glutamil-Transferase (Gama Gt)" at bounding box center [424, 258] width 800 height 10
checkbox Gt\) "true"
click at [94, 339] on textarea at bounding box center [424, 339] width 815 height 45
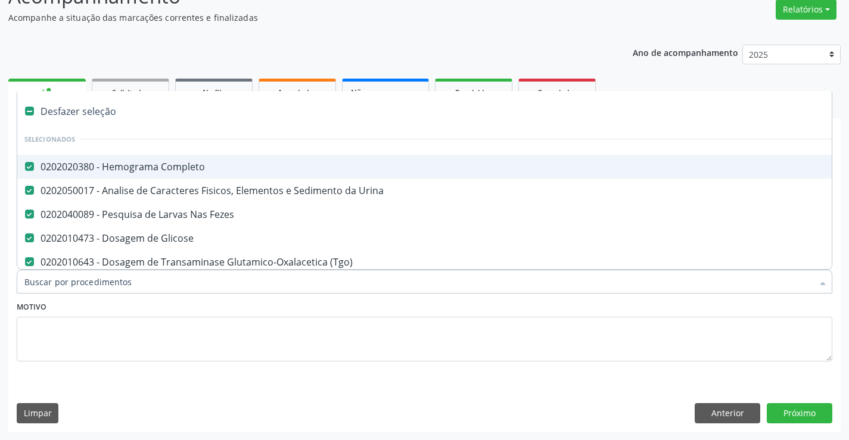
type input "U"
checkbox Gt\) "false"
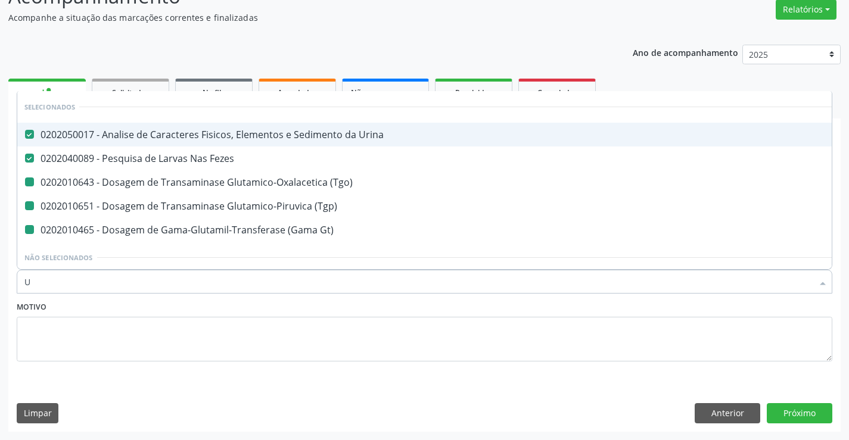
type input "UR"
checkbox \(Tgo\) "false"
checkbox \(Tgp\) "false"
checkbox Gt\) "false"
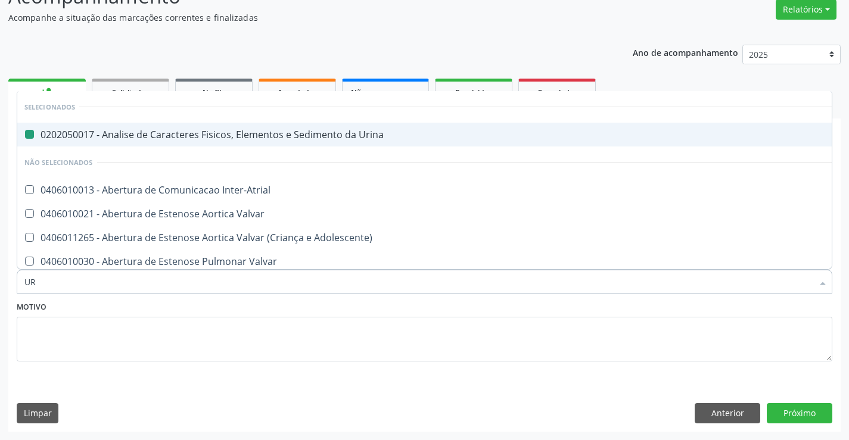
type input "URE"
checkbox Urina "false"
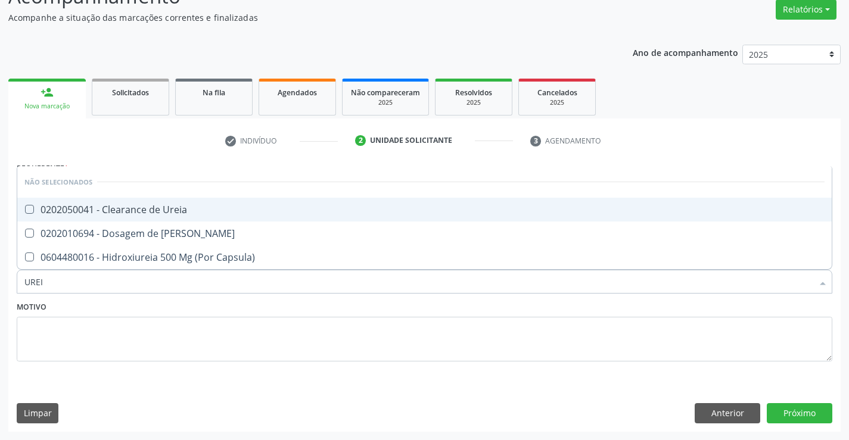
type input "UREIA"
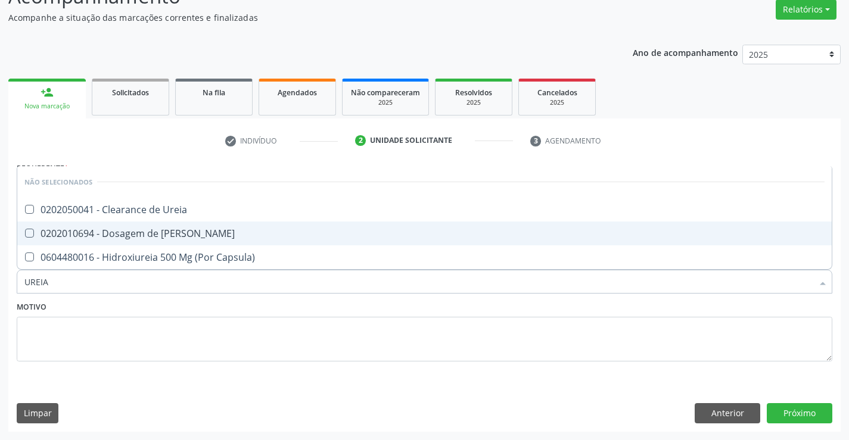
click at [155, 234] on div "0202010694 - Dosagem de [PERSON_NAME]" at bounding box center [424, 234] width 800 height 10
checkbox Ureia "true"
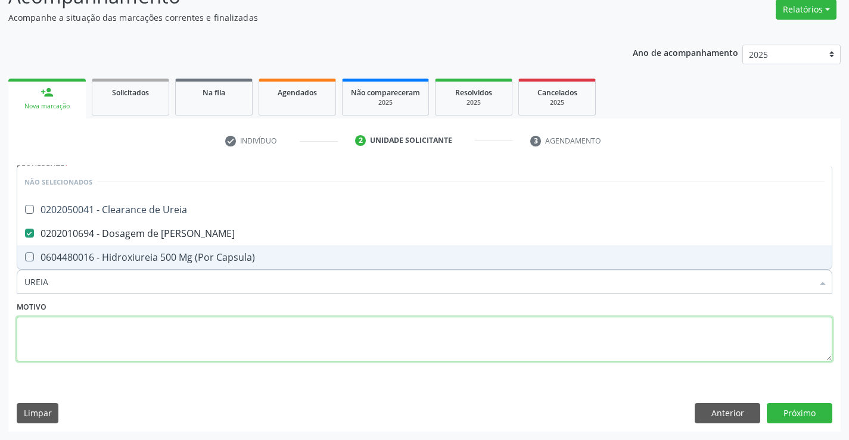
click at [98, 327] on textarea at bounding box center [424, 339] width 815 height 45
checkbox Ureia "true"
checkbox Capsula\) "true"
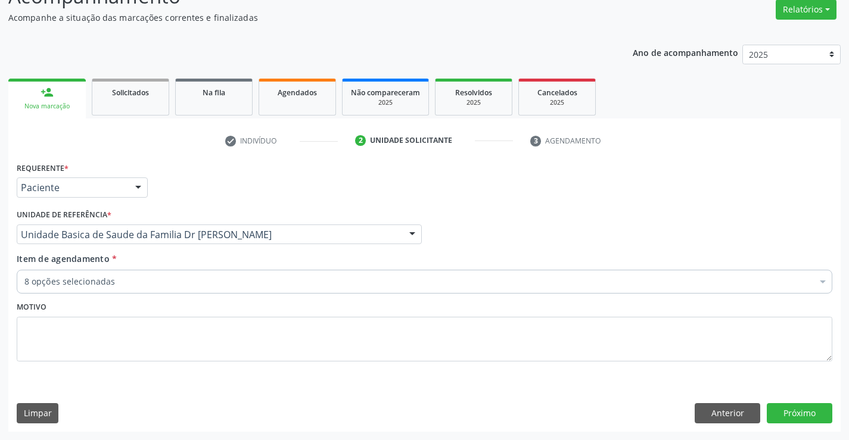
click at [96, 288] on div "8 opções selecionadas" at bounding box center [424, 282] width 815 height 24
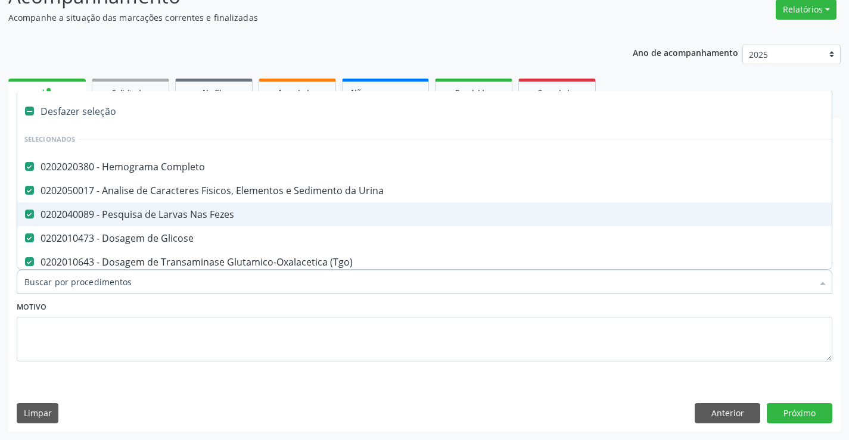
type input "C"
checkbox Gt\) "false"
checkbox Ureia "false"
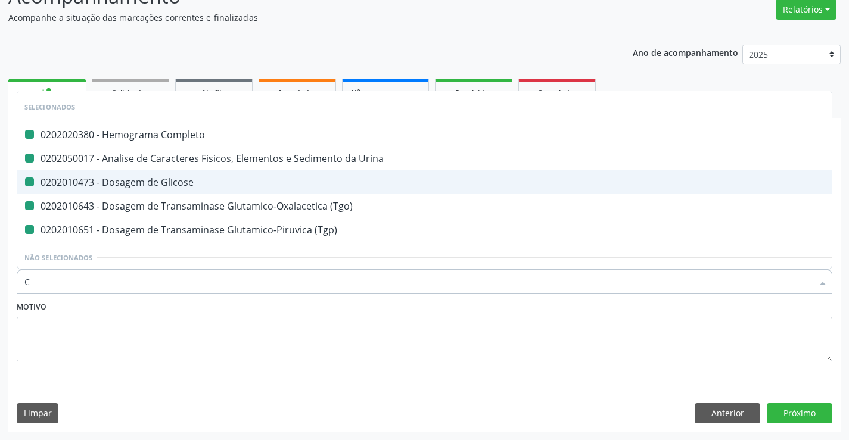
type input "CR"
checkbox Completo "false"
checkbox Urina "false"
checkbox Glicose "false"
checkbox \(Tgo\) "false"
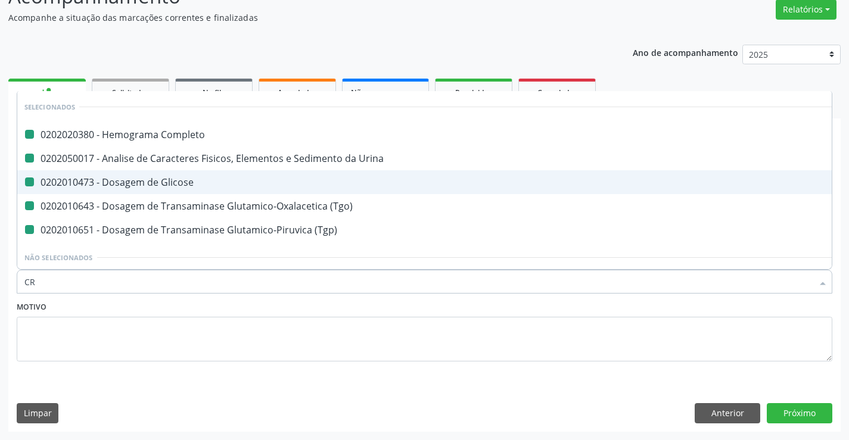
checkbox \(Tgp\) "false"
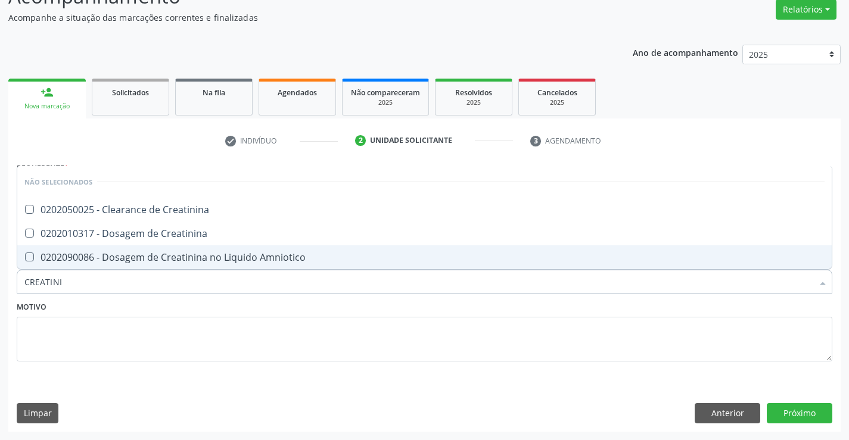
type input "CREATININ"
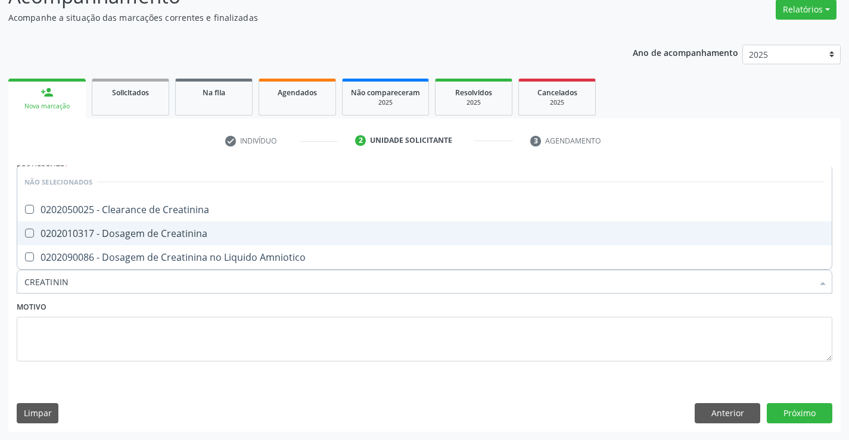
click at [129, 236] on div "0202010317 - Dosagem de Creatinina" at bounding box center [424, 234] width 800 height 10
checkbox Creatinina "true"
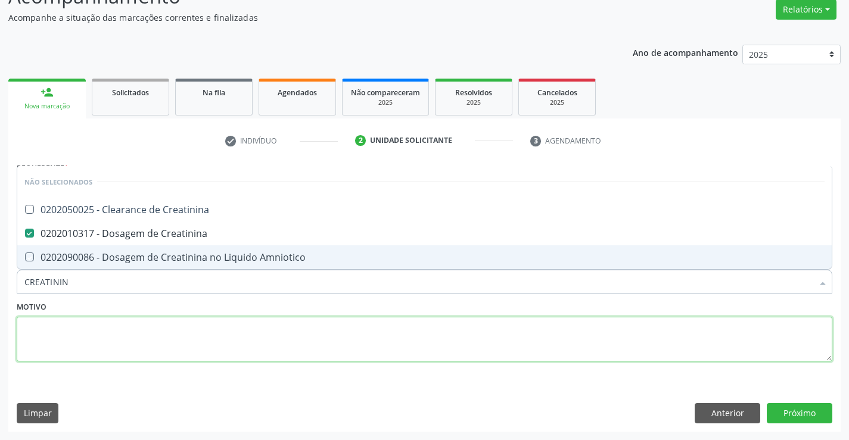
click at [104, 337] on textarea at bounding box center [424, 339] width 815 height 45
checkbox Creatinina "true"
checkbox Amniotico "true"
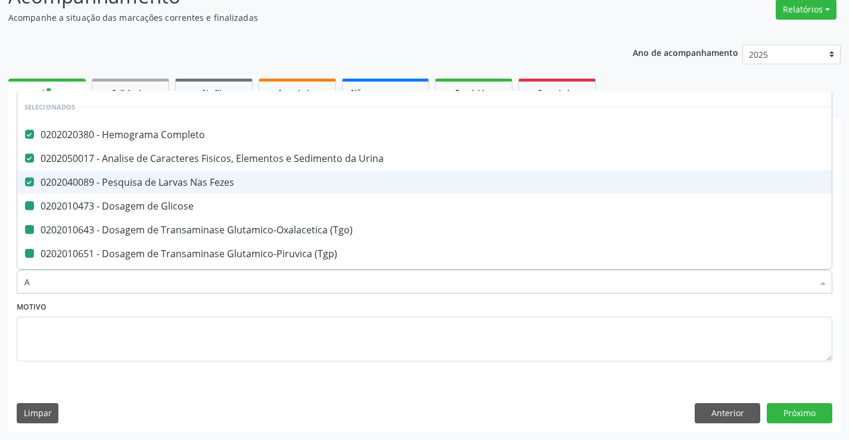
type input "AC"
checkbox Glicose "false"
checkbox \(Tgo\) "false"
checkbox \(Tgp\) "false"
checkbox Gt\) "false"
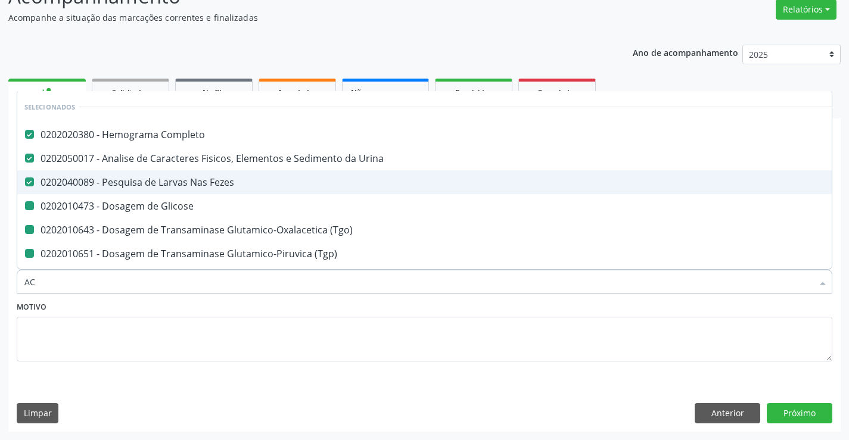
checkbox Ureia "false"
checkbox Creatinina "false"
type input "ACI"
checkbox Completo "false"
checkbox Urina "false"
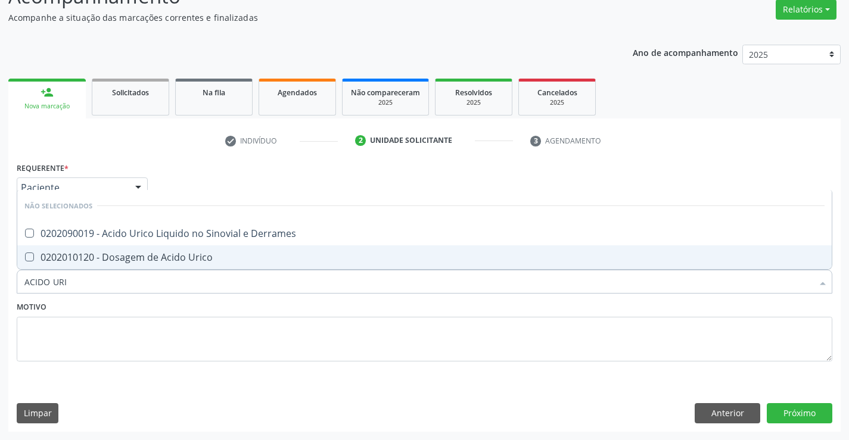
type input "ACIDO URIC"
click at [119, 258] on div "0202010120 - Dosagem de Acido Urico" at bounding box center [424, 258] width 800 height 10
checkbox Urico "true"
click at [102, 319] on textarea at bounding box center [424, 339] width 815 height 45
checkbox Derrames "true"
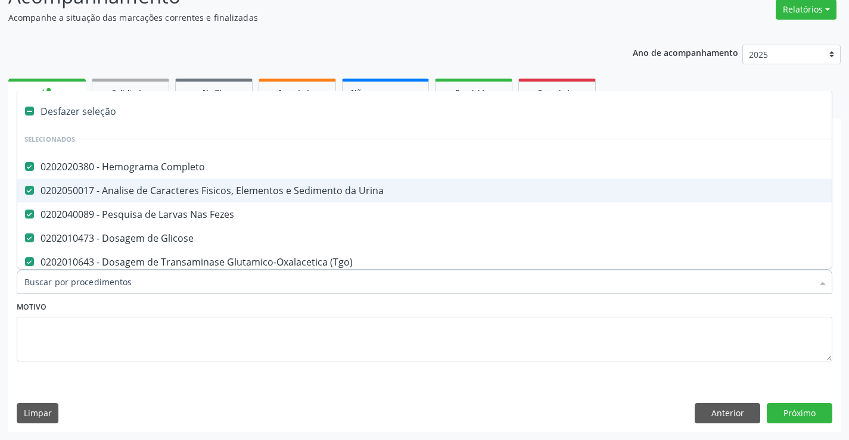
type input "C"
checkbox Creatinina "false"
checkbox Urico "false"
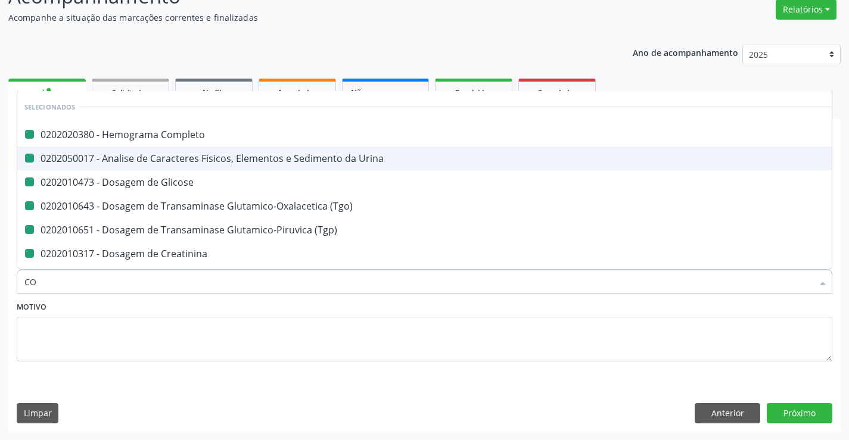
type input "COL"
checkbox Completo "false"
checkbox Urina "false"
checkbox Glicose "false"
checkbox \(Tgo\) "false"
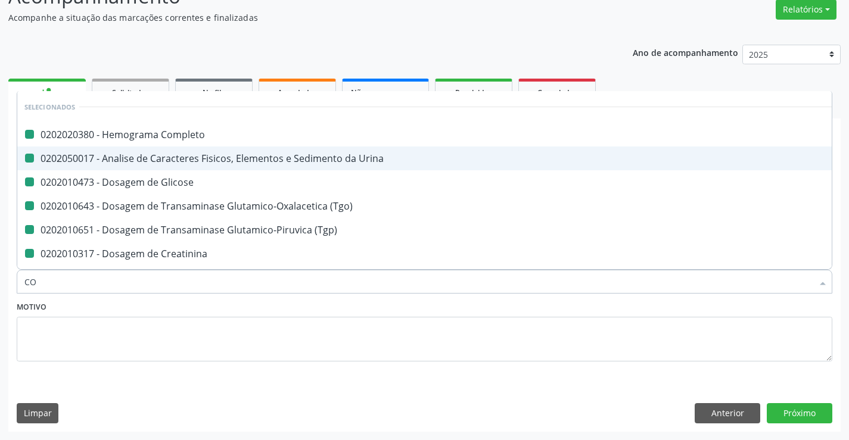
checkbox \(Tgp\) "false"
checkbox Creatinina "false"
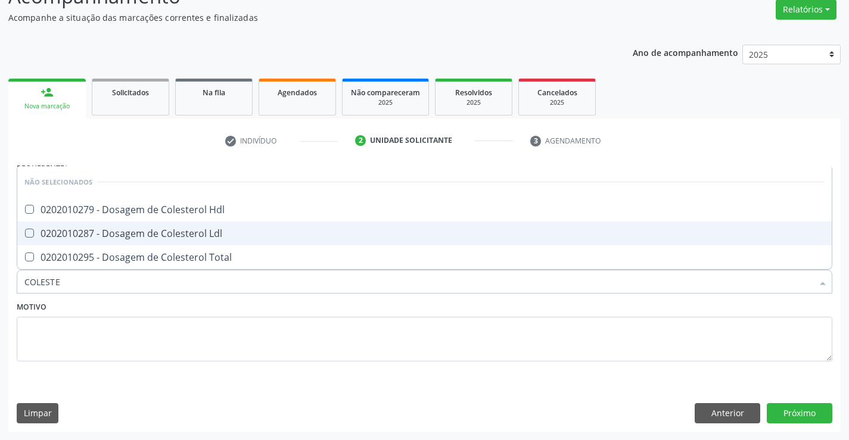
type input "COLESTER"
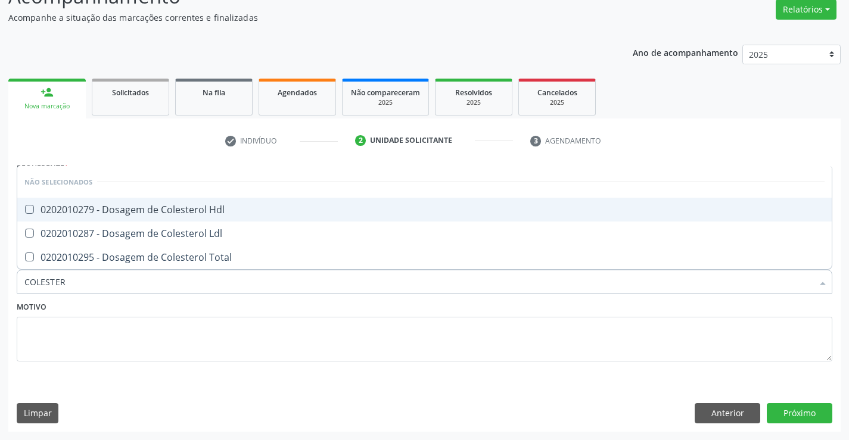
click at [102, 213] on div "0202010279 - Dosagem de Colesterol Hdl" at bounding box center [424, 210] width 800 height 10
checkbox Hdl "true"
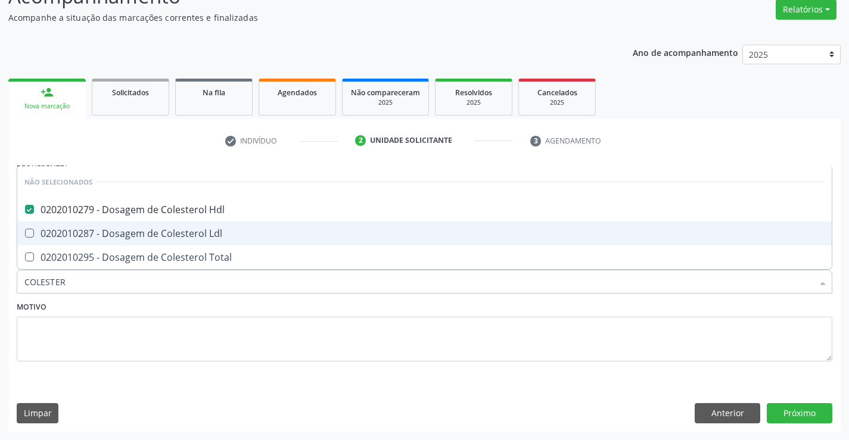
click at [102, 235] on div "0202010287 - Dosagem de Colesterol Ldl" at bounding box center [424, 234] width 800 height 10
checkbox Ldl "true"
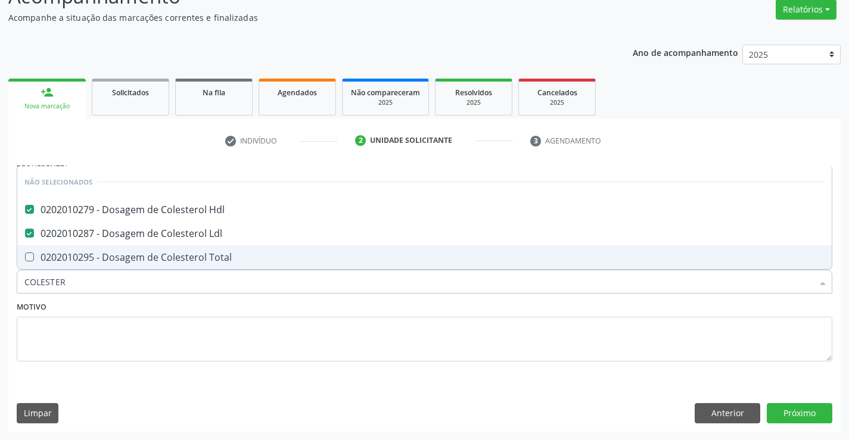
click at [92, 249] on span "0202010295 - Dosagem de Colesterol Total" at bounding box center [424, 257] width 814 height 24
checkbox Total "true"
click at [77, 323] on textarea at bounding box center [424, 339] width 815 height 45
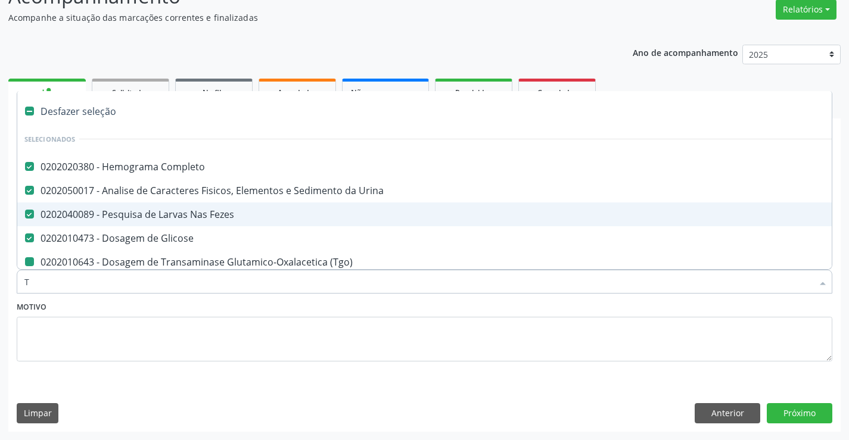
type input "TR"
checkbox \(Tgo\) "false"
checkbox \(Tgp\) "false"
checkbox Gt\) "false"
checkbox Ureia "false"
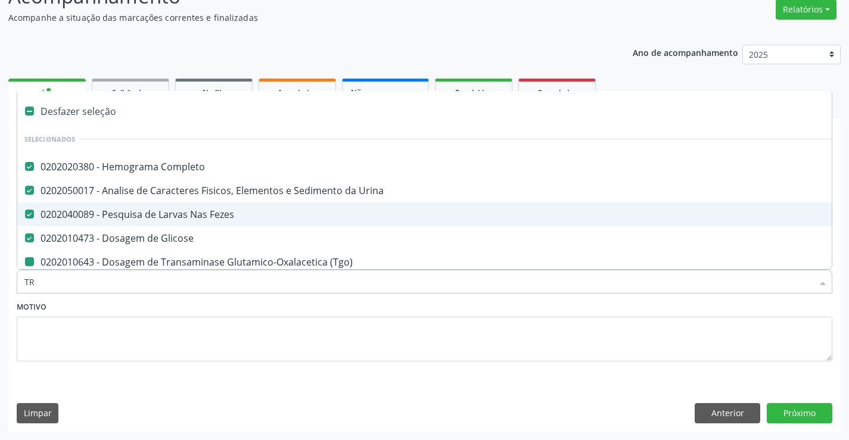
checkbox Creatinina "false"
checkbox Hdl "false"
checkbox Ldl "false"
checkbox Total "false"
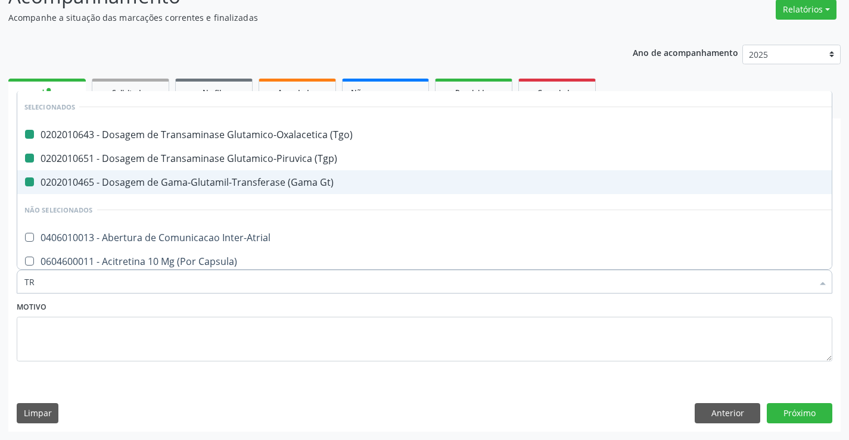
type input "TRI"
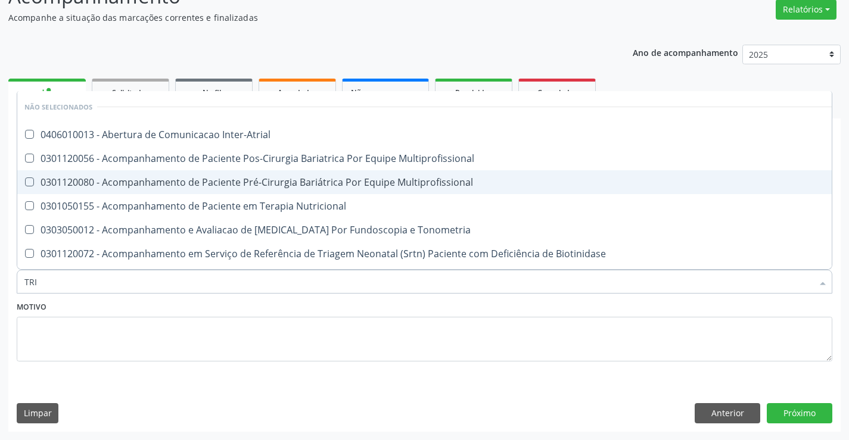
checkbox Inter-Atrial "false"
checkbox Multiprofissional "false"
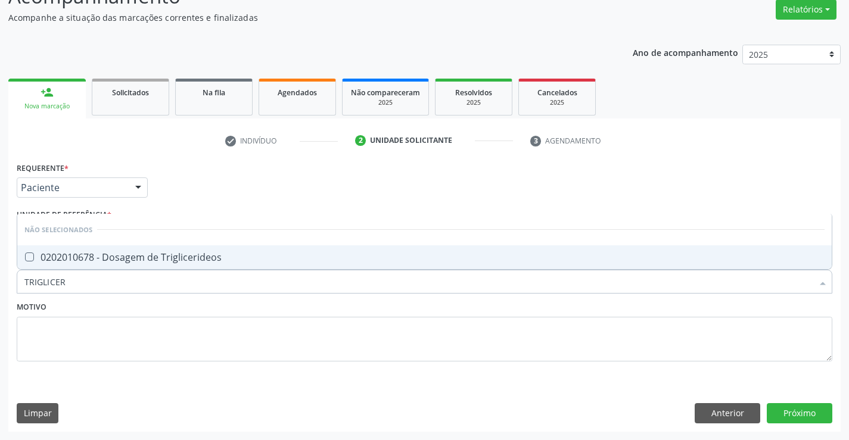
type input "TRIGLICERI"
click at [102, 262] on div "0202010678 - Dosagem de Triglicerideos" at bounding box center [424, 258] width 800 height 10
checkbox Triglicerideos "true"
click at [92, 353] on textarea at bounding box center [424, 339] width 815 height 45
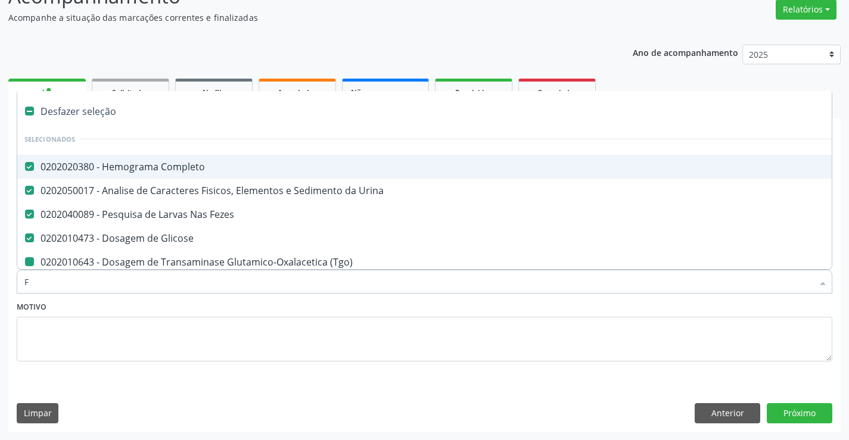
type input "FE"
checkbox \(Tgo\) "false"
checkbox \(Tgp\) "false"
checkbox Gt\) "false"
checkbox Ureia "false"
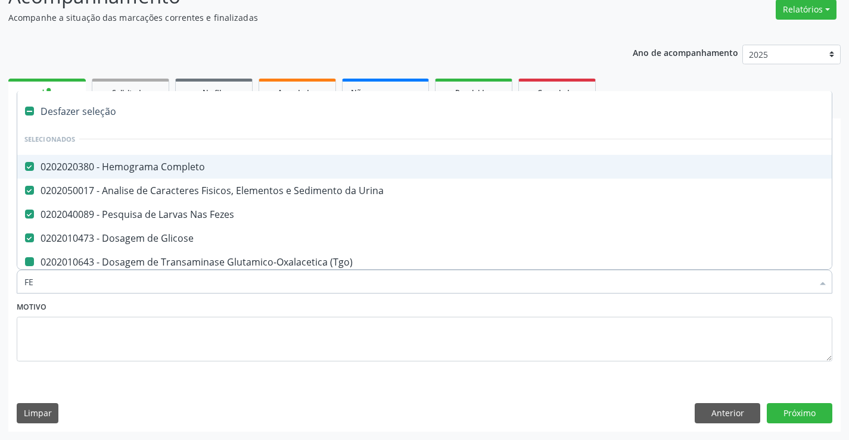
checkbox Creatinina "false"
checkbox Urico "false"
checkbox Hdl "false"
checkbox Ldl "false"
checkbox Total "false"
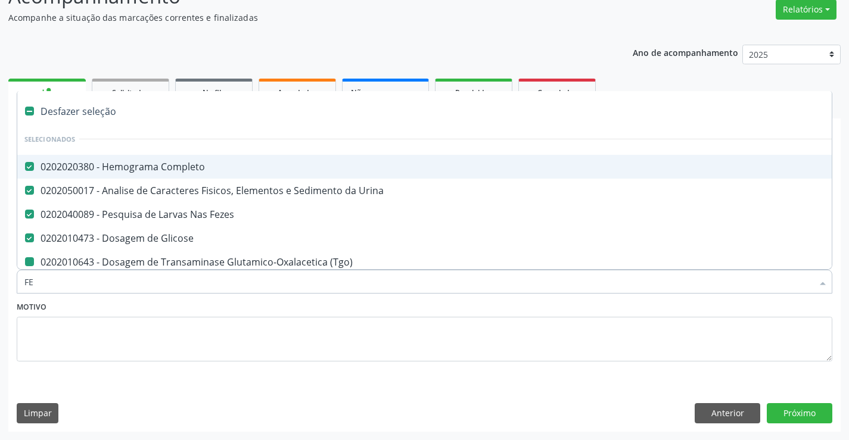
checkbox Triglicerideos "false"
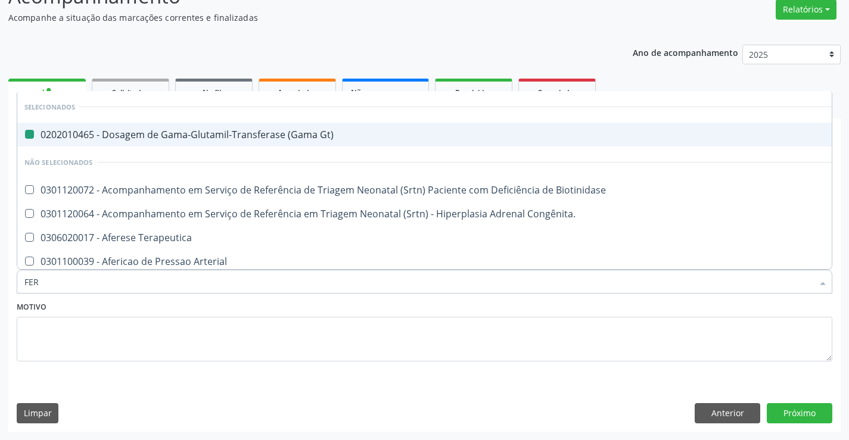
type input "FERR"
checkbox Gt\) "false"
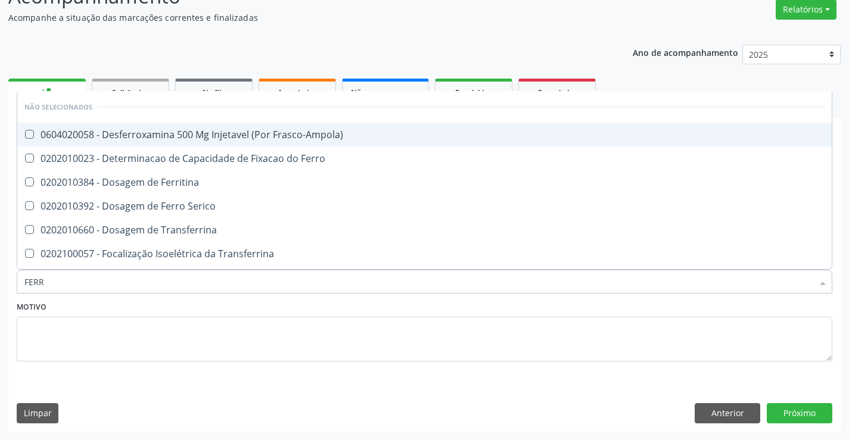
type input "FERRO"
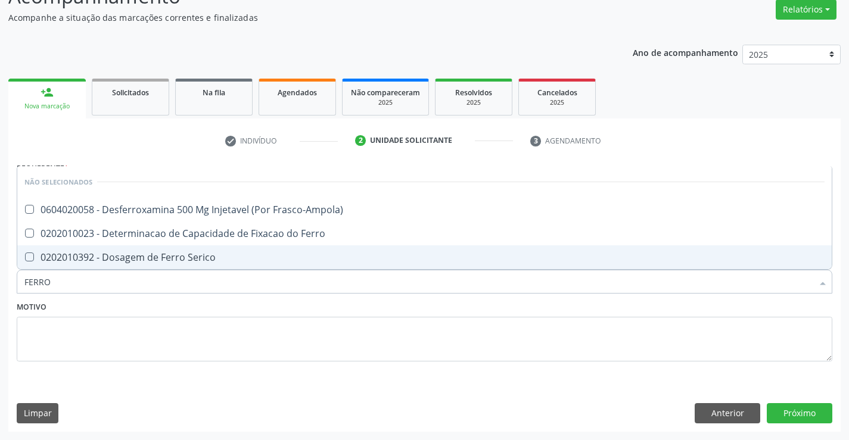
click at [150, 257] on div "0202010392 - Dosagem de Ferro Serico" at bounding box center [424, 258] width 800 height 10
checkbox Serico "true"
type input "FERRO"
click at [105, 323] on textarea at bounding box center [424, 339] width 815 height 45
checkbox Frasco-Ampola\) "true"
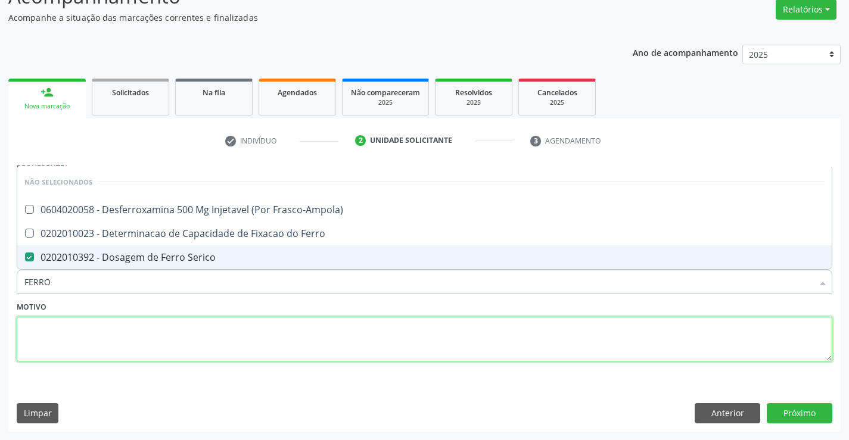
checkbox Ferro "true"
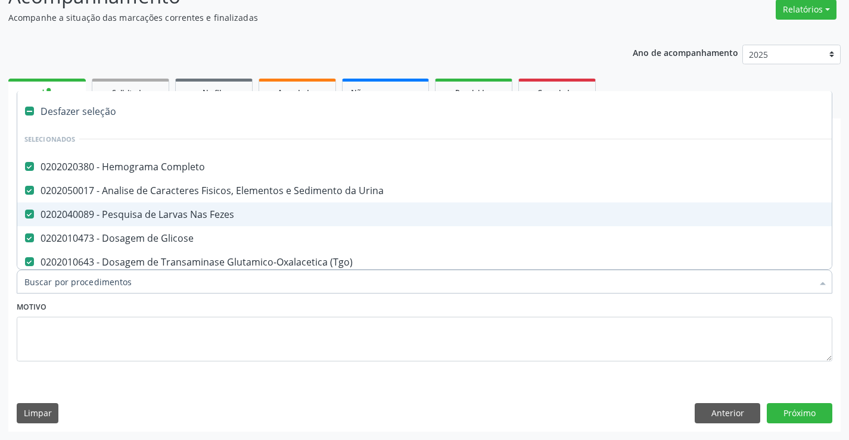
type input "C"
checkbox Triglicerideos "false"
checkbox Serico "false"
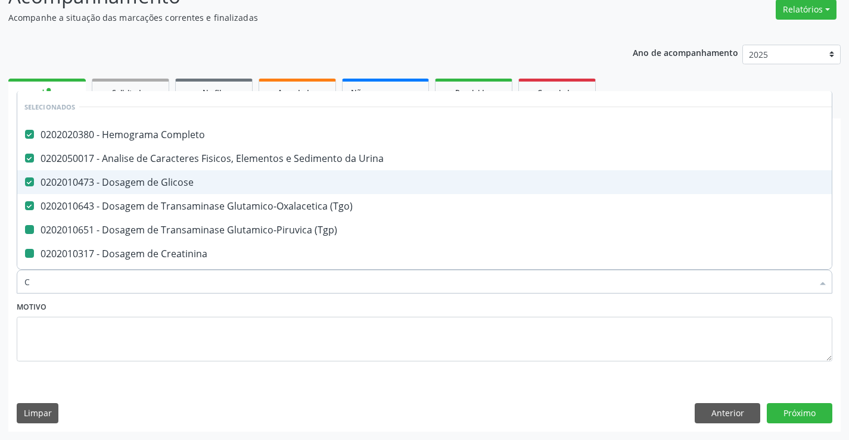
type input "CA"
checkbox \(Tgp\) "false"
checkbox Creatinina "false"
checkbox Urico "false"
checkbox Hdl "false"
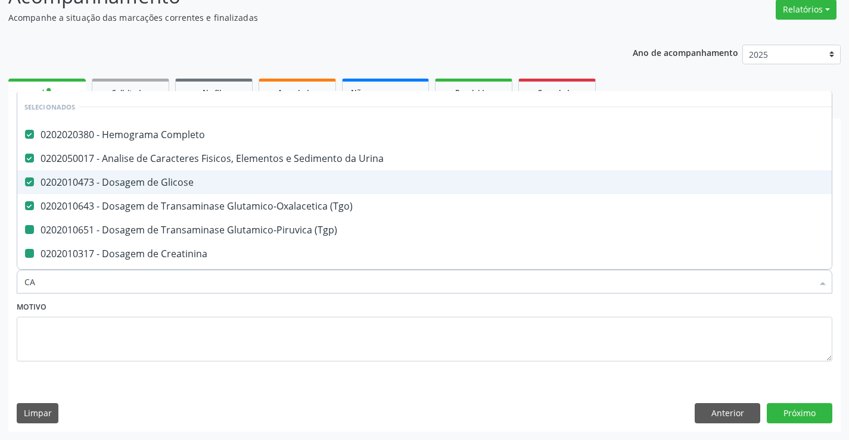
checkbox Ldl "false"
checkbox Total "false"
checkbox Triglicerideos "false"
checkbox Serico "false"
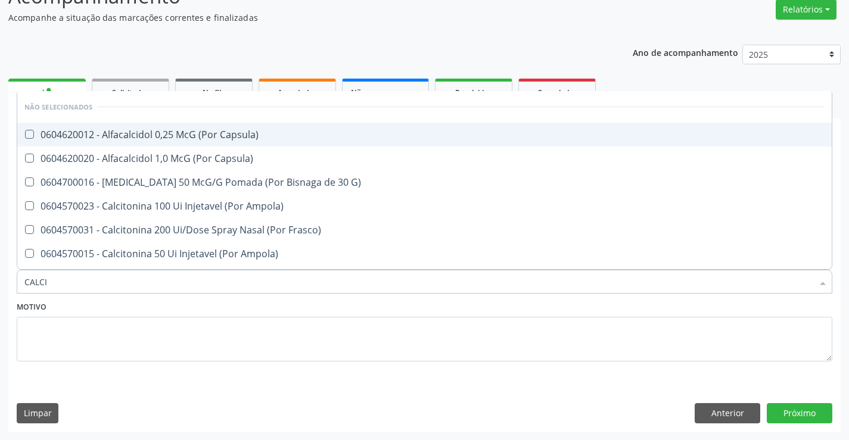
type input "CALCIO"
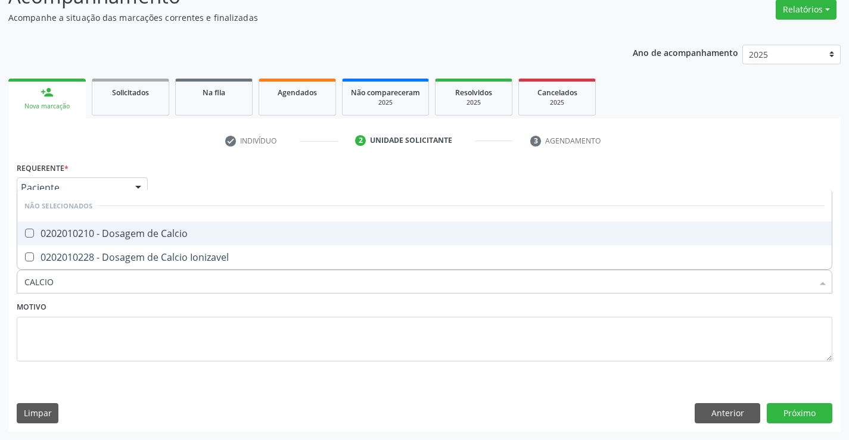
click at [123, 229] on div "0202010210 - Dosagem de Calcio" at bounding box center [424, 234] width 800 height 10
checkbox Calcio "true"
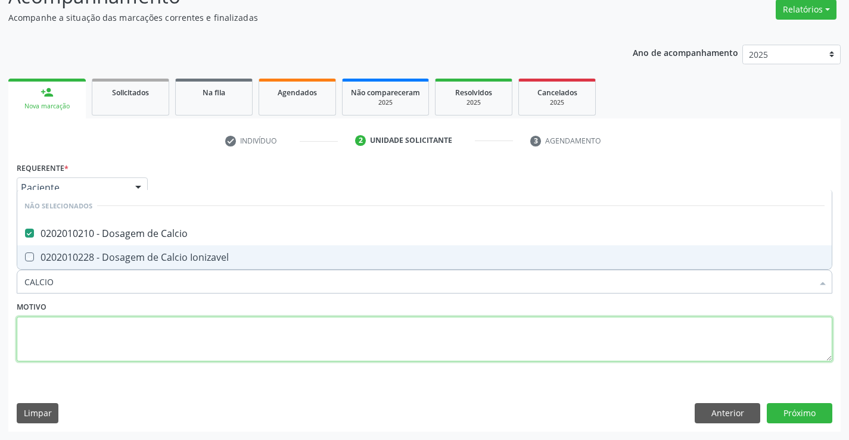
click at [91, 325] on textarea at bounding box center [424, 339] width 815 height 45
checkbox Ionizavel "true"
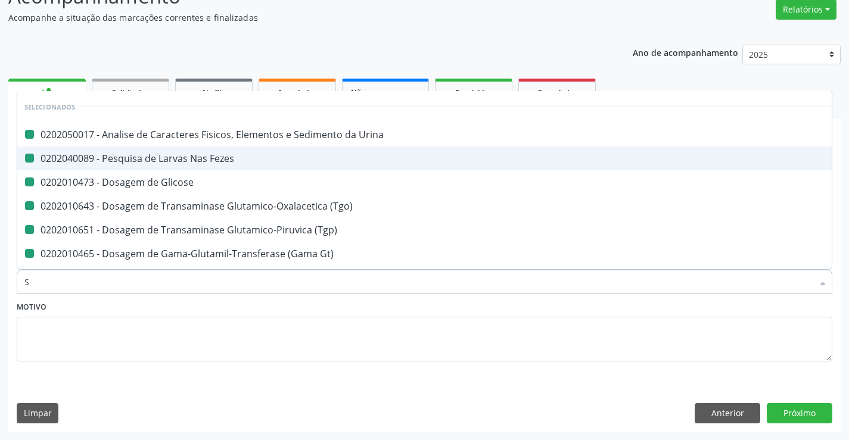
type input "SO"
checkbox Urina "false"
checkbox Fezes "false"
checkbox Glicose "false"
checkbox \(Tgo\) "false"
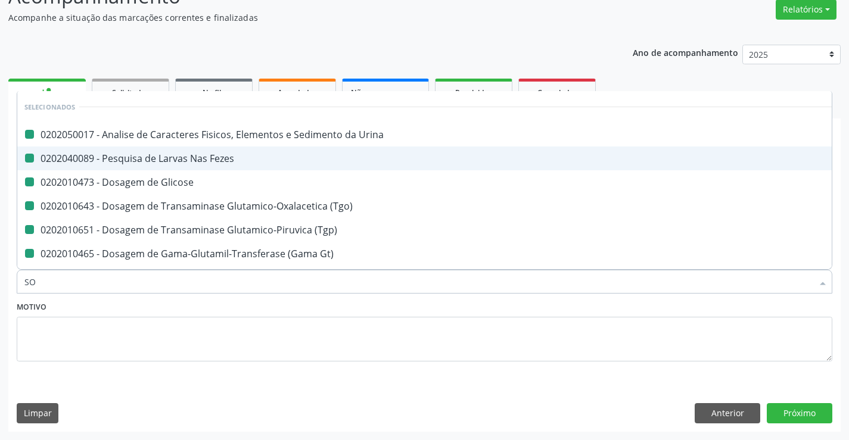
checkbox \(Tgp\) "false"
checkbox Gt\) "false"
checkbox Ureia "false"
checkbox Creatinina "false"
checkbox Urico "false"
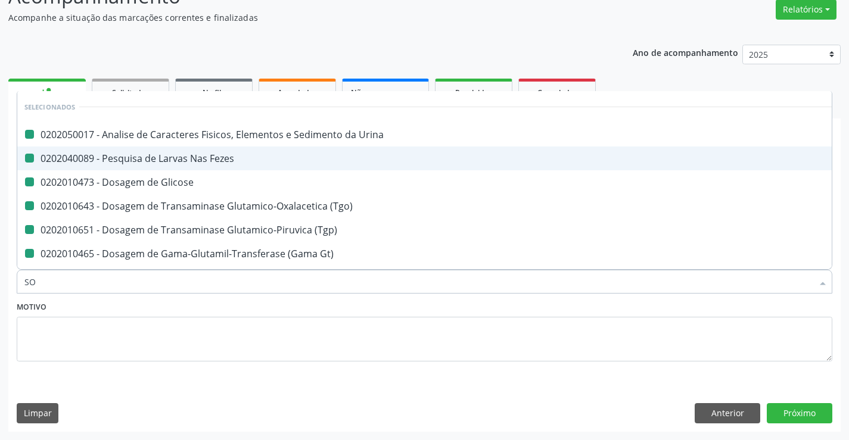
checkbox Hdl "false"
checkbox Ldl "false"
checkbox Total "false"
checkbox Triglicerideos "false"
checkbox Serico "false"
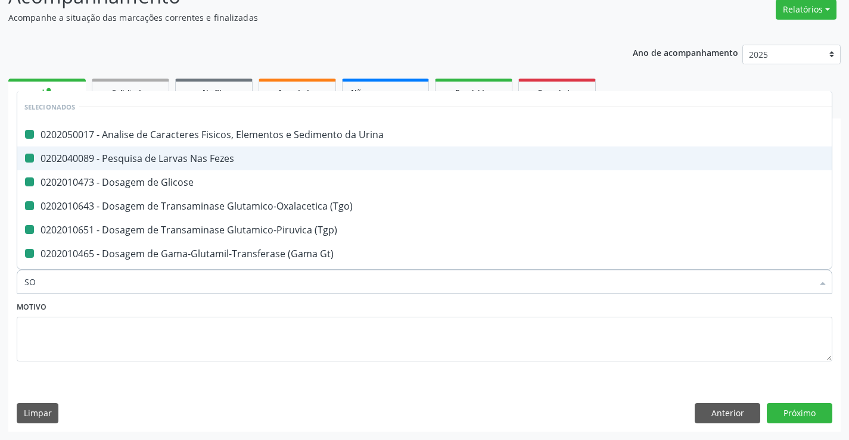
checkbox Calcio "false"
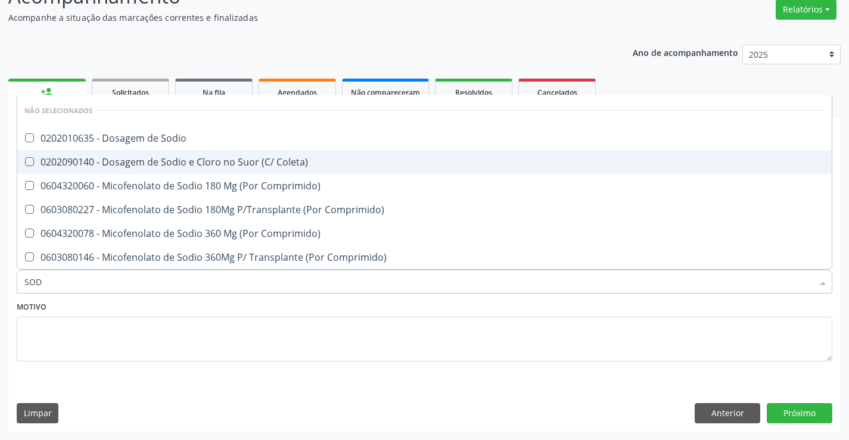
type input "SODI"
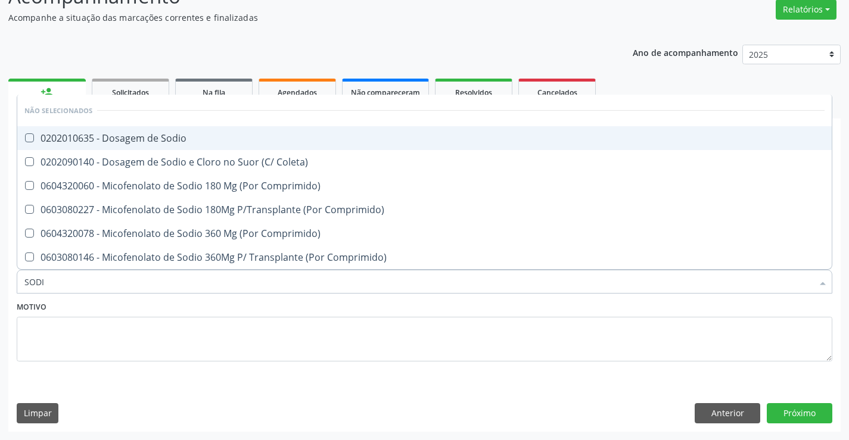
drag, startPoint x: 160, startPoint y: 136, endPoint x: 117, endPoint y: 175, distance: 57.3
click at [158, 137] on div "0202010635 - Dosagem de Sodio" at bounding box center [424, 138] width 800 height 10
checkbox Sodio "true"
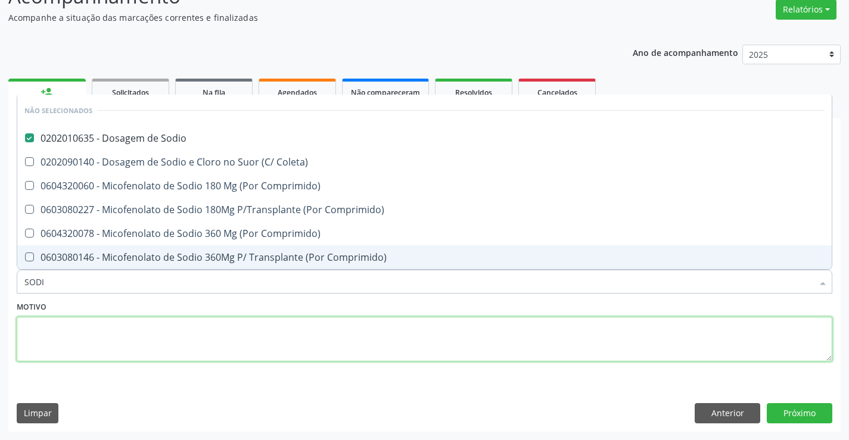
drag, startPoint x: 66, startPoint y: 331, endPoint x: 52, endPoint y: 309, distance: 25.9
click at [63, 328] on textarea at bounding box center [424, 339] width 815 height 45
checkbox Coleta\) "true"
checkbox Comprimido\) "true"
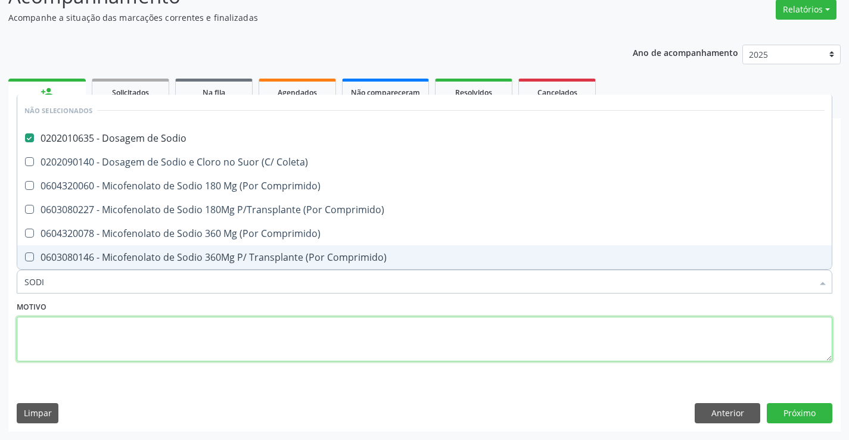
checkbox Comprimido\) "true"
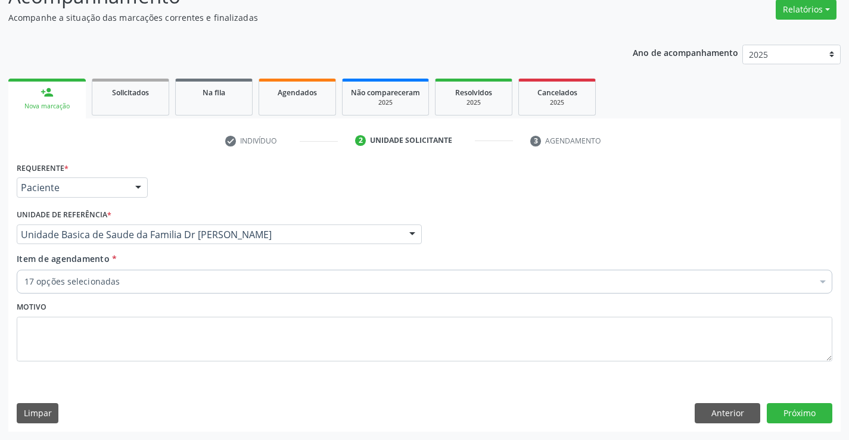
click at [66, 290] on div "17 opções selecionadas" at bounding box center [424, 282] width 815 height 24
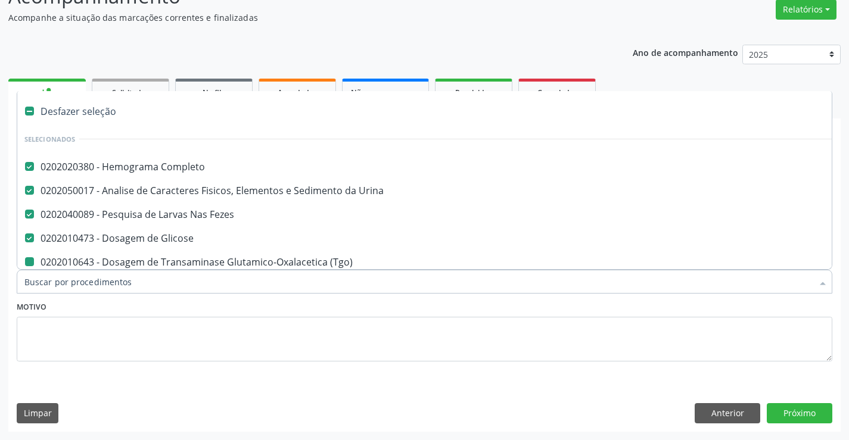
type input "P"
checkbox \(Tgo\) "false"
checkbox \(Tgp\) "false"
checkbox Gt\) "false"
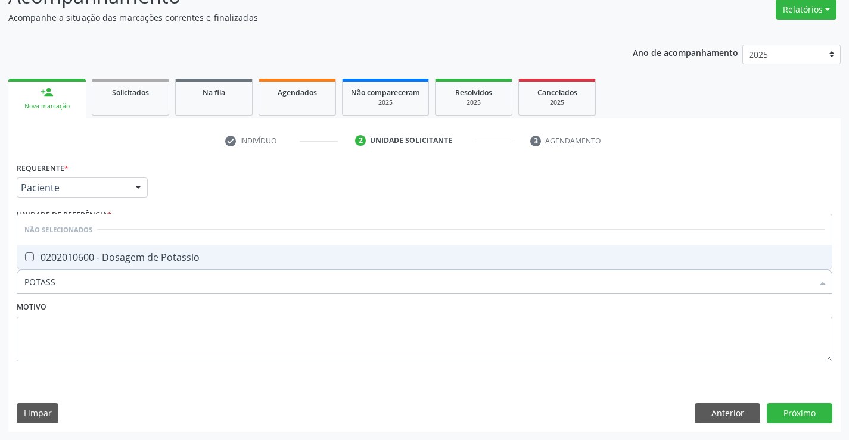
click at [66, 260] on div "0202010600 - Dosagem de Potassio" at bounding box center [424, 258] width 800 height 10
click at [35, 319] on textarea at bounding box center [424, 339] width 815 height 45
click at [52, 256] on div "0202010562 - Dosagem de [MEDICAL_DATA]" at bounding box center [424, 258] width 800 height 10
click at [789, 412] on button "Próximo" at bounding box center [800, 413] width 66 height 20
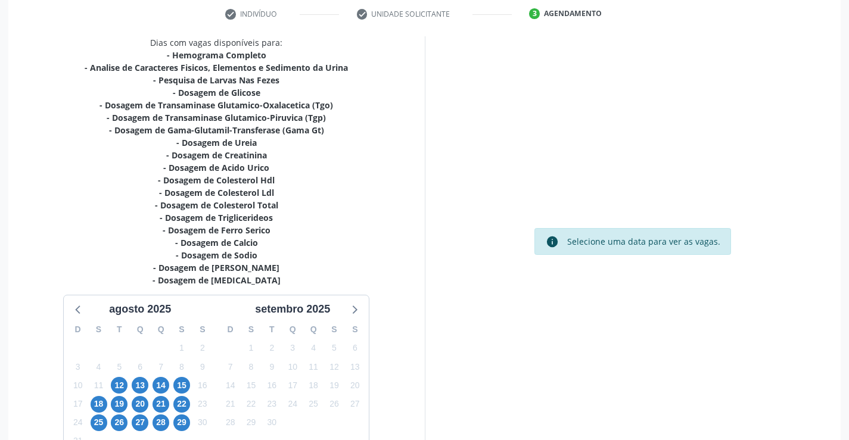
scroll to position [278, 0]
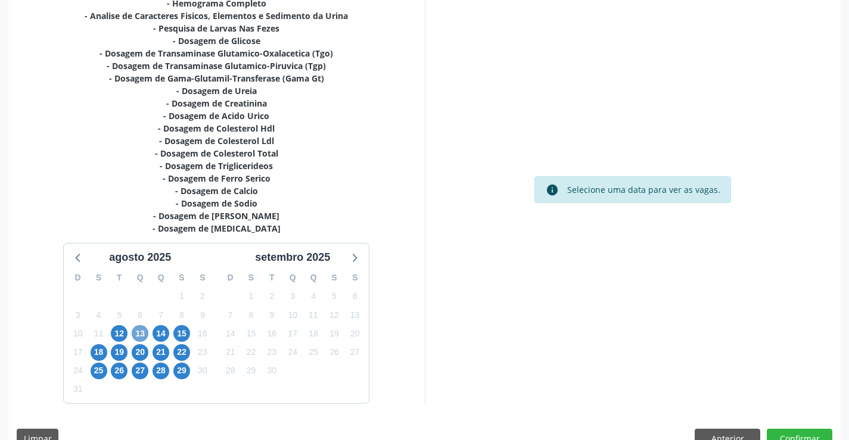
click at [145, 328] on span "13" at bounding box center [140, 333] width 17 height 17
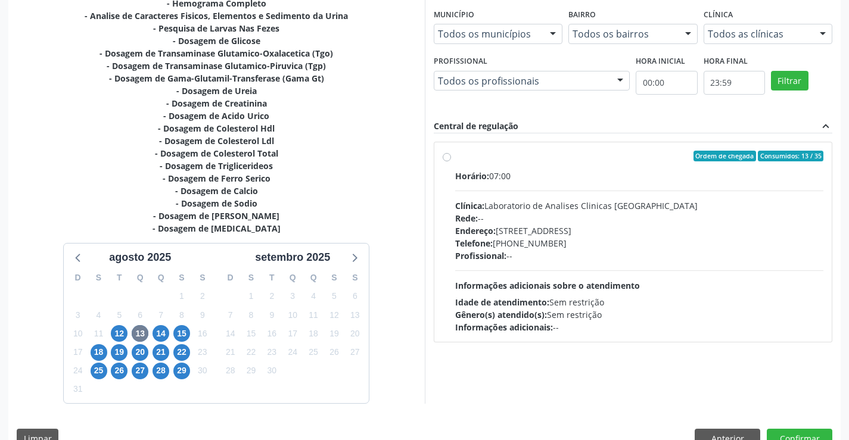
click at [455, 159] on label "Ordem de chegada Consumidos: 13 / 35 Horário: 07:00 Clínica: Laboratorio de Ana…" at bounding box center [639, 242] width 369 height 183
click at [443, 159] on input "Ordem de chegada Consumidos: 13 / 35 Horário: 07:00 Clínica: Laboratorio de Ana…" at bounding box center [447, 156] width 8 height 11
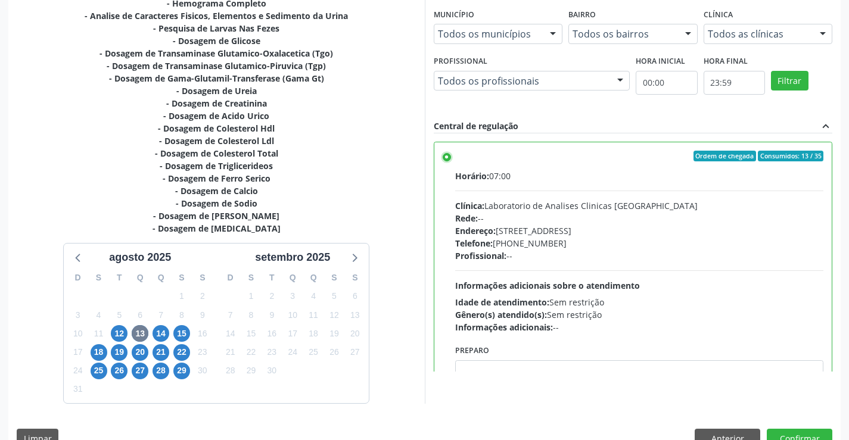
scroll to position [303, 0]
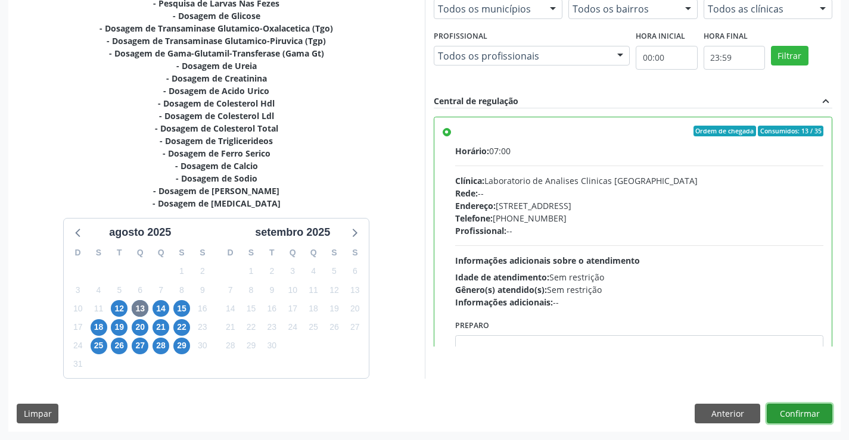
click at [789, 418] on button "Confirmar" at bounding box center [800, 414] width 66 height 20
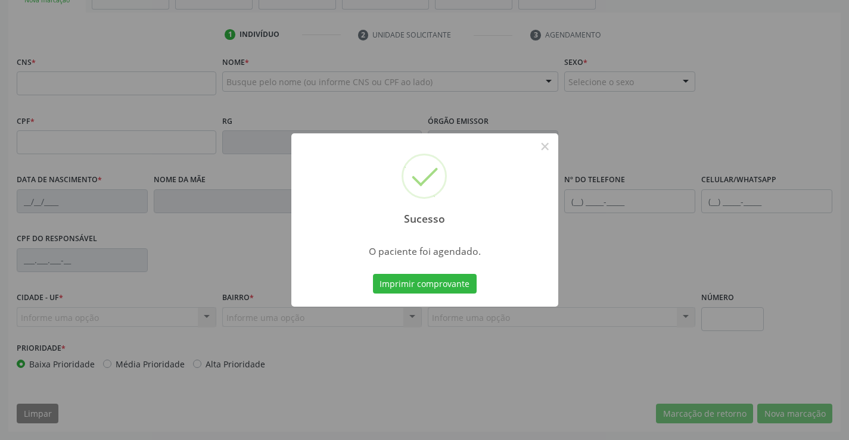
scroll to position [205, 0]
click at [450, 289] on button "Imprimir comprovante" at bounding box center [425, 284] width 104 height 20
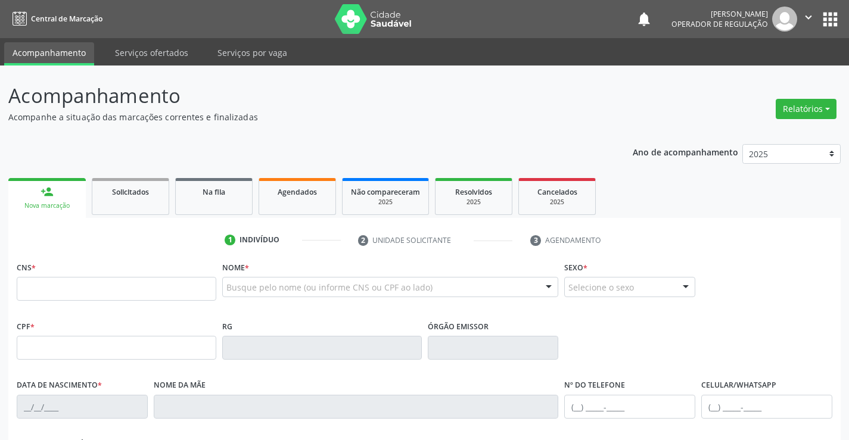
scroll to position [205, 0]
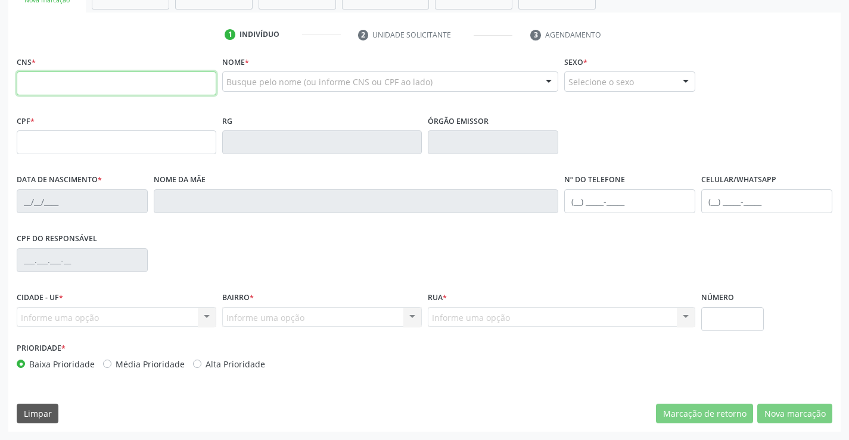
click at [106, 76] on input "text" at bounding box center [117, 83] width 200 height 24
type input "706 8032 0068 2929"
type input "0674228375"
type input "20/01/1952"
type input "(74) 99104-5933"
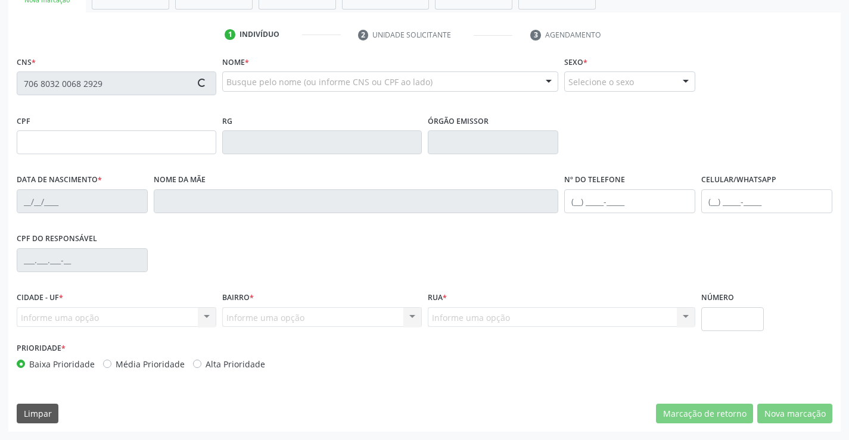
type input "S/N"
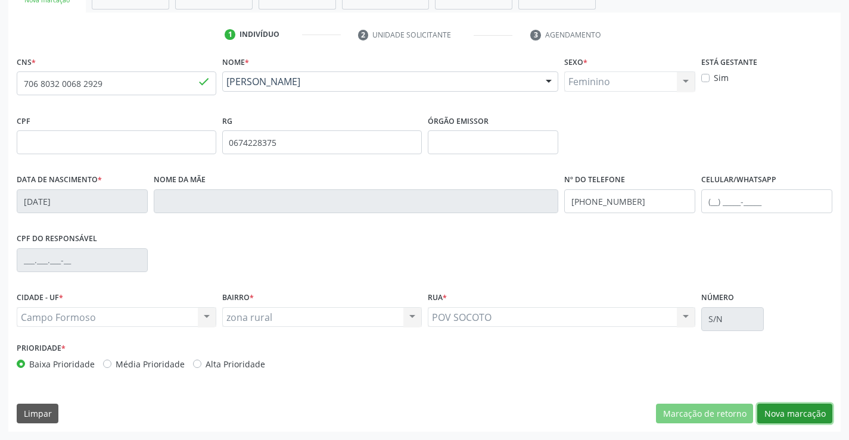
click at [774, 417] on button "Nova marcação" at bounding box center [794, 414] width 75 height 20
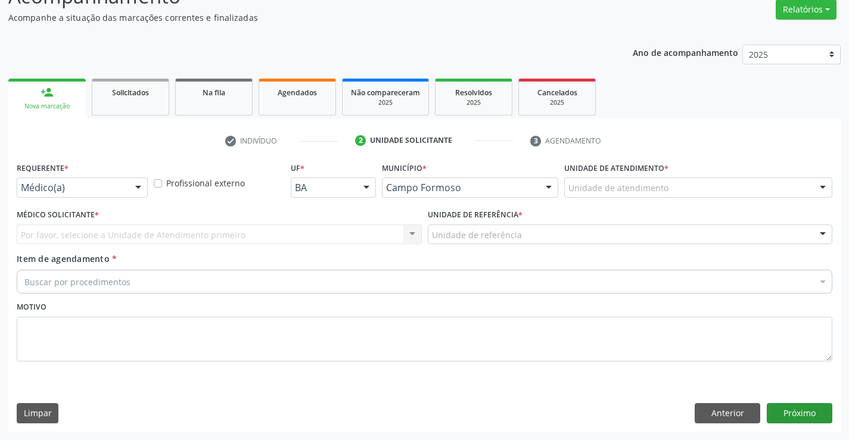
scroll to position [99, 0]
click at [133, 191] on div at bounding box center [138, 188] width 18 height 20
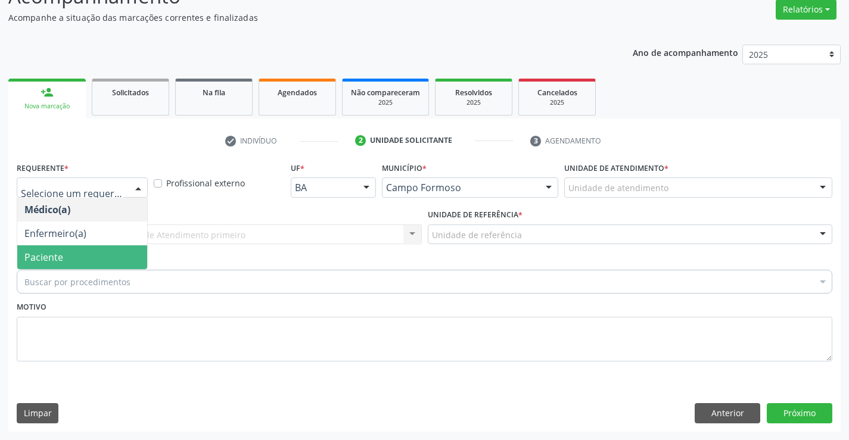
click at [72, 256] on span "Paciente" at bounding box center [82, 257] width 130 height 24
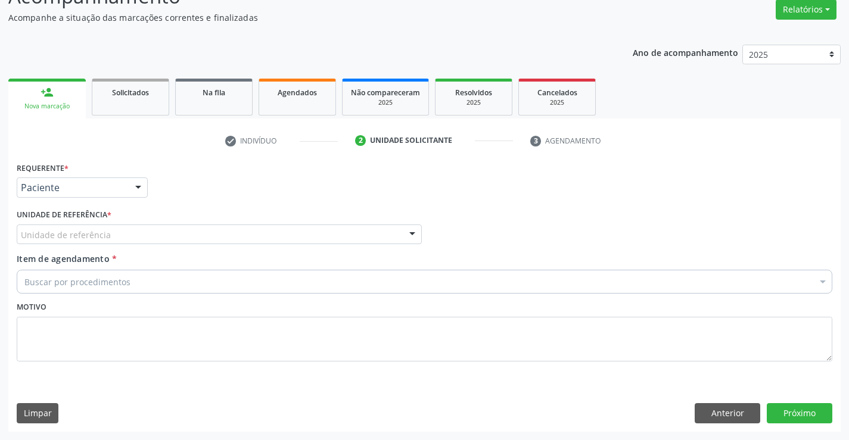
click at [409, 236] on div at bounding box center [412, 235] width 18 height 20
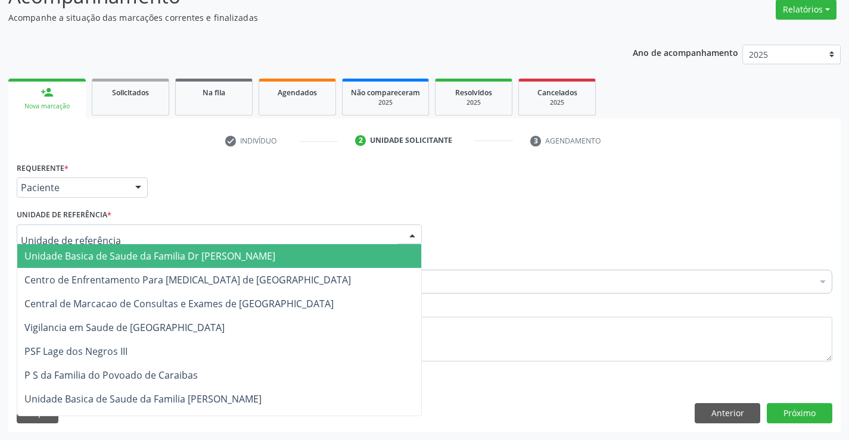
click at [352, 247] on span "Unidade Basica de Saude da Familia Dr [PERSON_NAME]" at bounding box center [219, 256] width 404 height 24
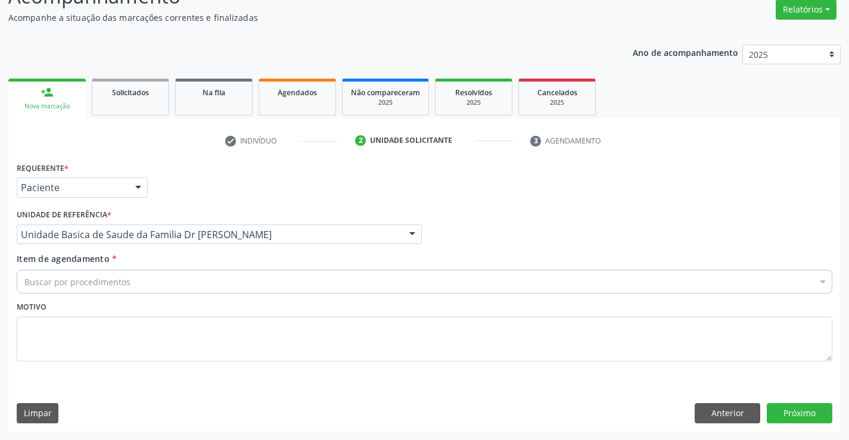
click at [288, 279] on div "Buscar por procedimentos" at bounding box center [424, 282] width 815 height 24
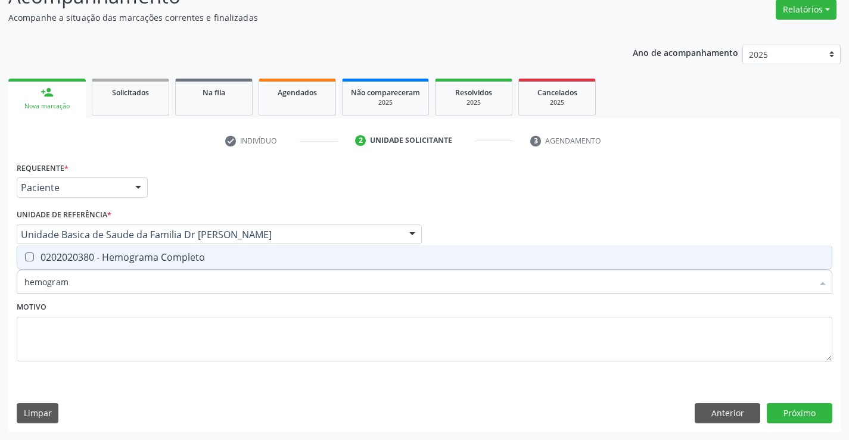
type input "hemograma"
click at [121, 261] on div "0202020380 - Hemograma Completo" at bounding box center [424, 258] width 800 height 10
checkbox Completo "true"
click at [101, 326] on textarea at bounding box center [424, 339] width 815 height 45
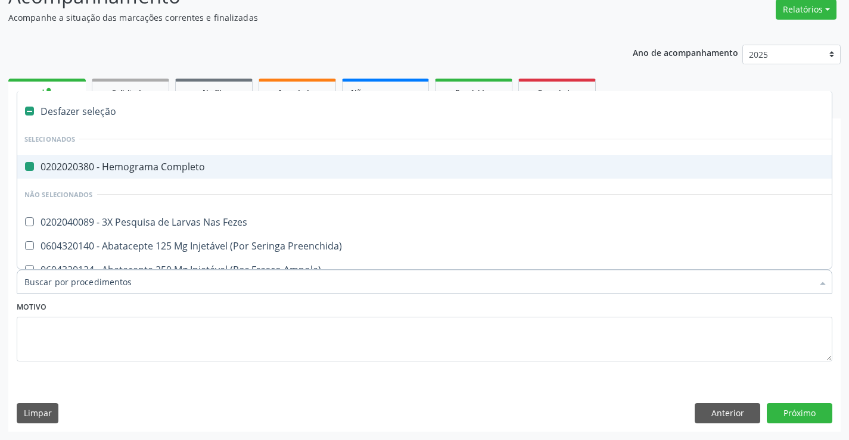
type input "u"
checkbox Completo "false"
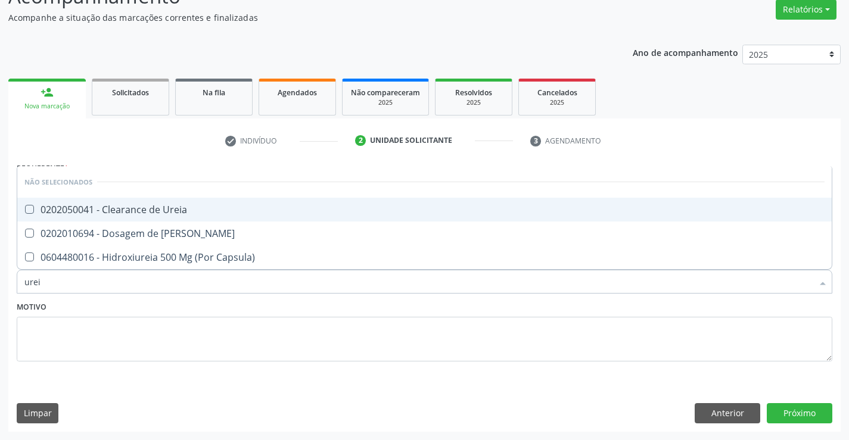
type input "ureia"
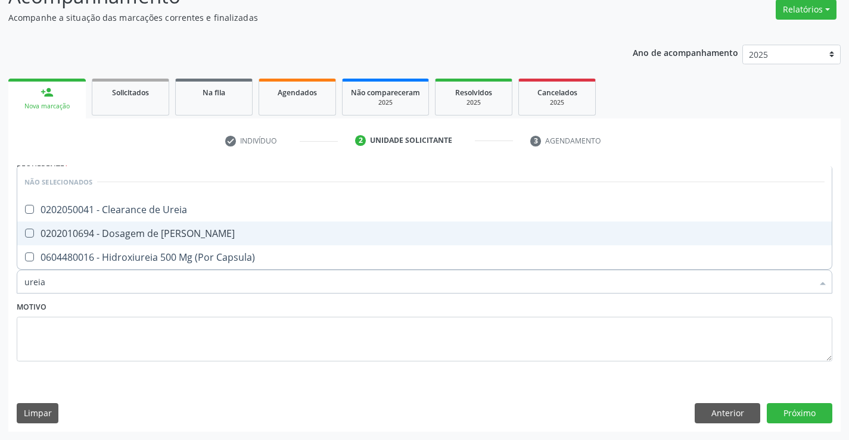
click at [94, 230] on div "0202010694 - Dosagem de [PERSON_NAME]" at bounding box center [424, 234] width 800 height 10
checkbox Ureia "true"
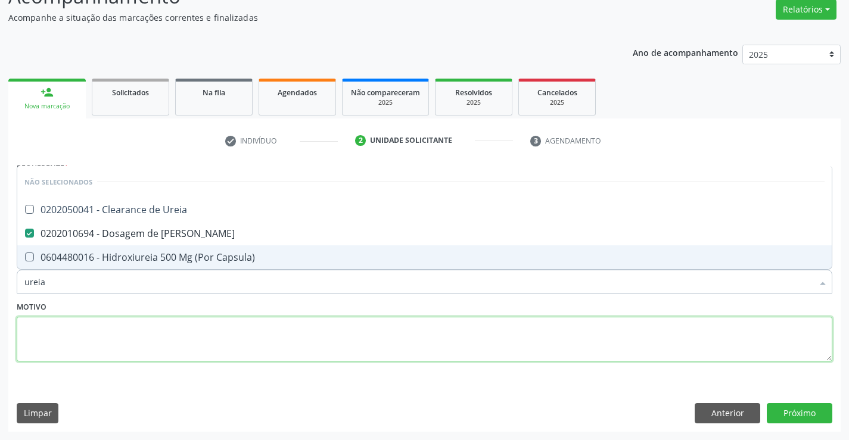
click at [63, 339] on textarea at bounding box center [424, 339] width 815 height 45
checkbox Ureia "true"
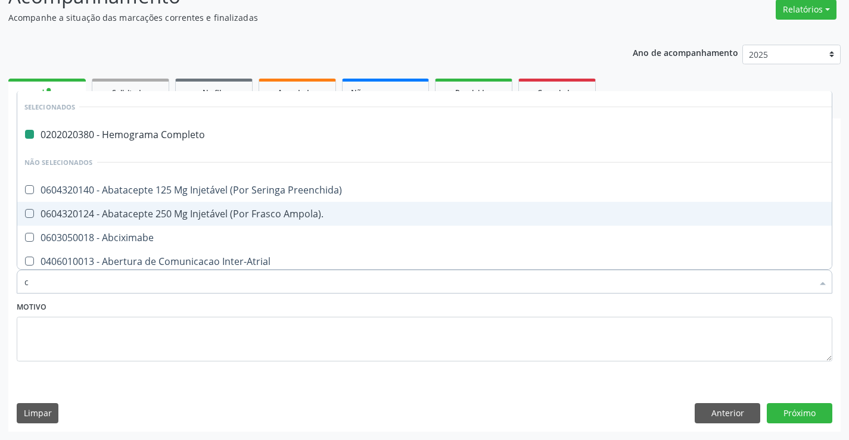
type input "cr"
checkbox Completo "false"
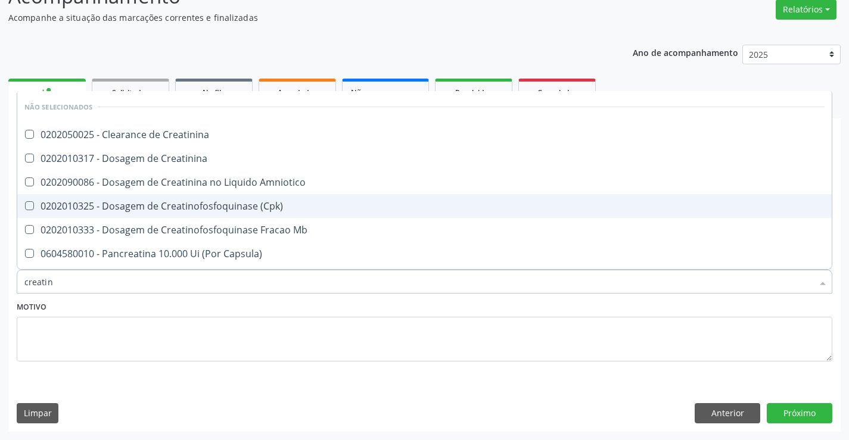
type input "creatini"
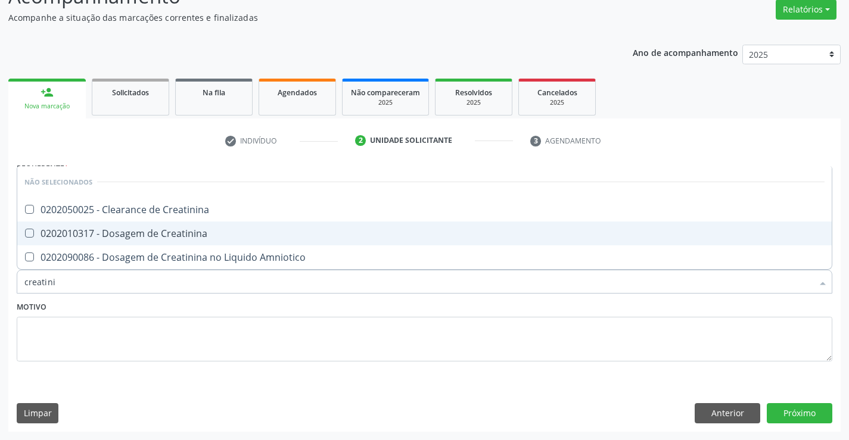
click at [96, 236] on div "0202010317 - Dosagem de Creatinina" at bounding box center [424, 234] width 800 height 10
checkbox Creatinina "true"
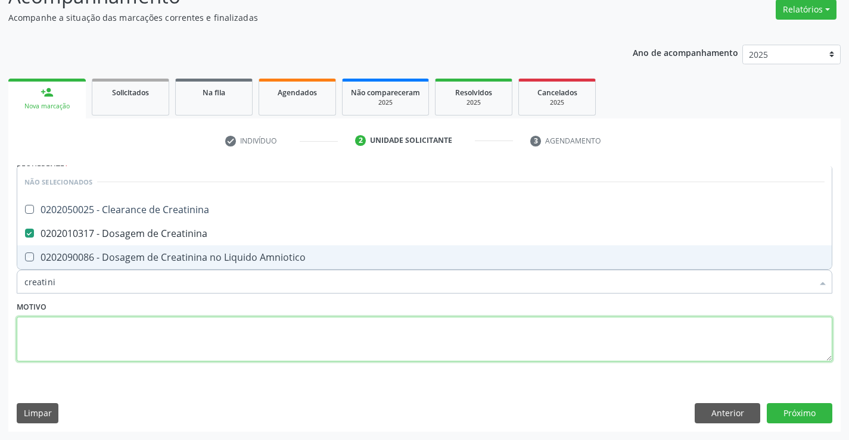
click at [61, 336] on textarea at bounding box center [424, 339] width 815 height 45
checkbox Creatinina "true"
checkbox Amniotico "true"
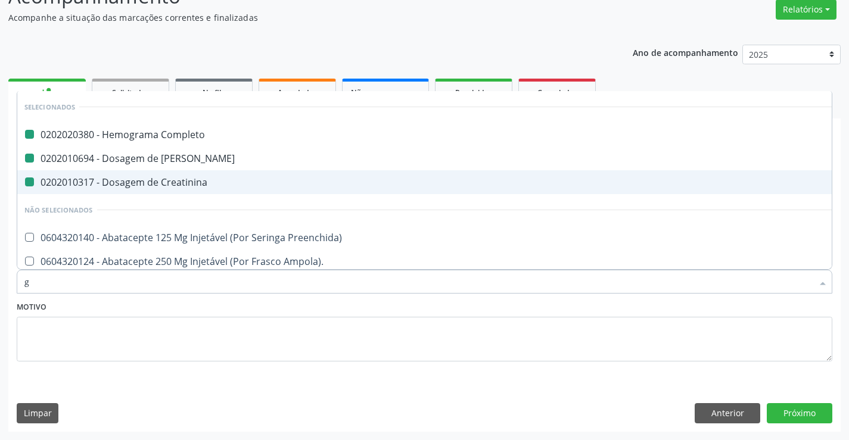
type input "gl"
checkbox Completo "false"
checkbox Creatinina "false"
checkbox Ureia "false"
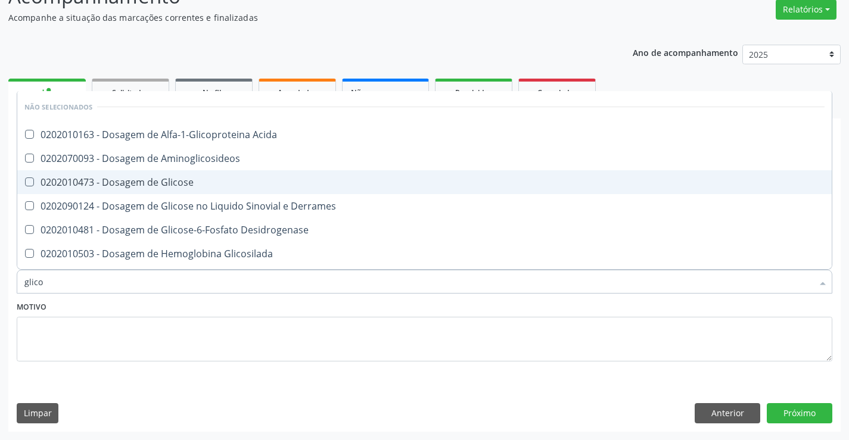
type input "glicos"
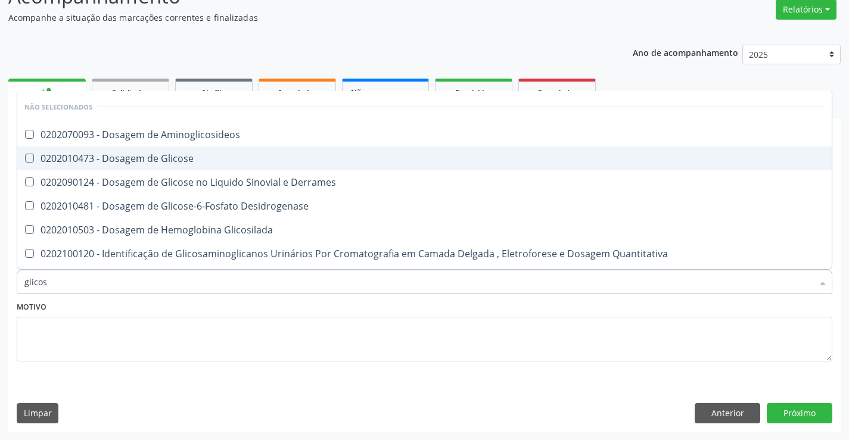
click at [144, 160] on div "0202010473 - Dosagem de Glicose" at bounding box center [424, 159] width 800 height 10
checkbox Glicose "true"
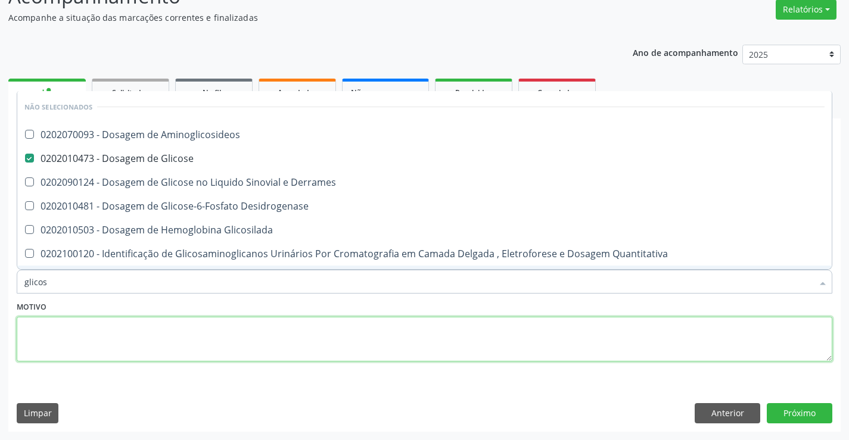
click at [71, 336] on textarea at bounding box center [424, 339] width 815 height 45
checkbox Aminoglicosideos "true"
checkbox Derrames "true"
checkbox Desidrogenase "true"
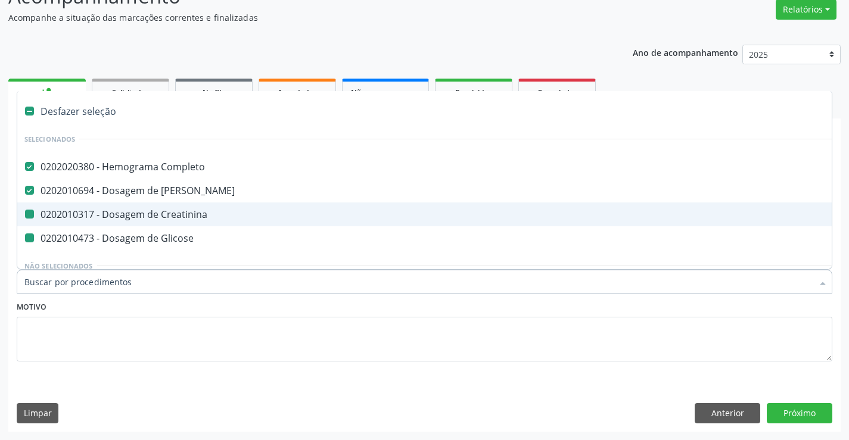
type input "u"
checkbox Creatinina "false"
checkbox Glicose "false"
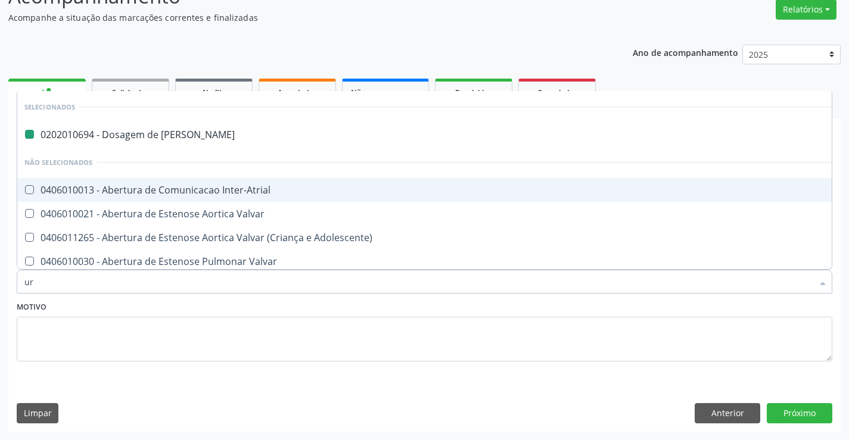
type input "uri"
checkbox Ureia "false"
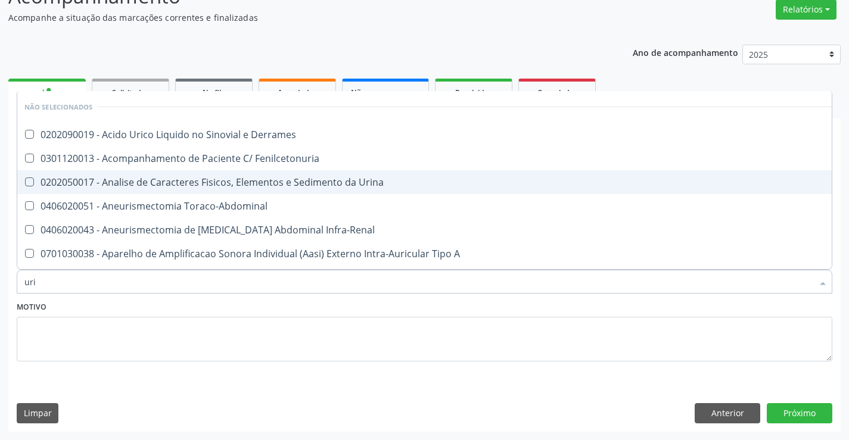
type input "urin"
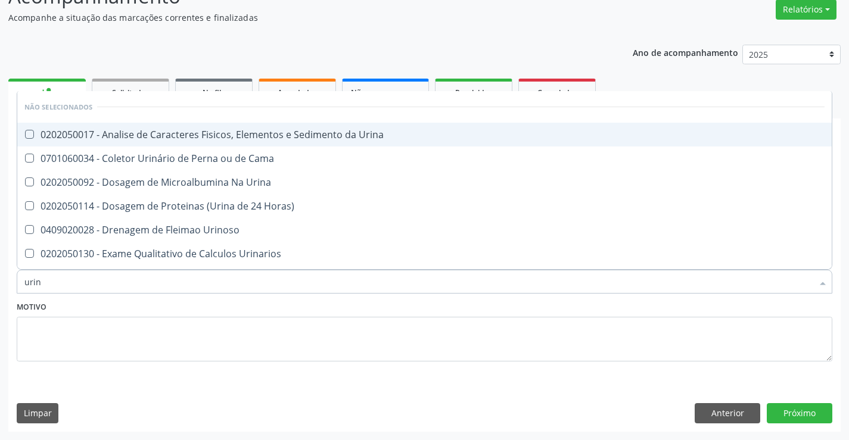
click at [125, 138] on div "0202050017 - Analise de Caracteres Fisicos, Elementos e Sedimento da Urina" at bounding box center [424, 135] width 800 height 10
checkbox Urina "true"
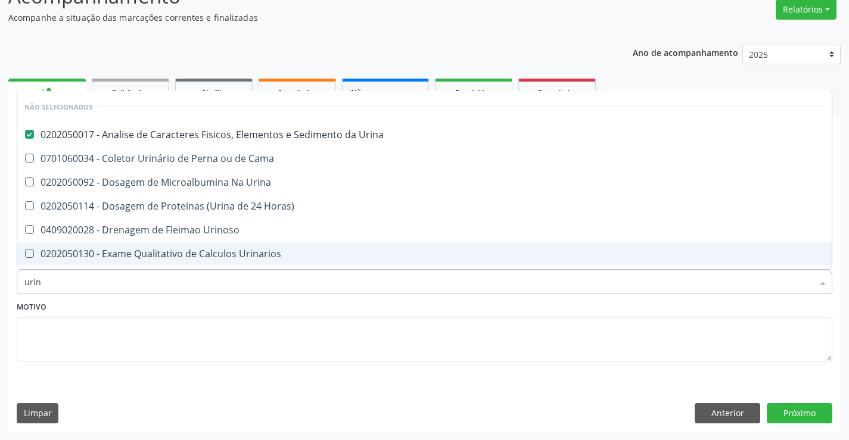
type input "urin"
click at [83, 329] on textarea at bounding box center [424, 339] width 815 height 45
checkbox Urina "true"
checkbox Horas\) "true"
checkbox Urinoso "true"
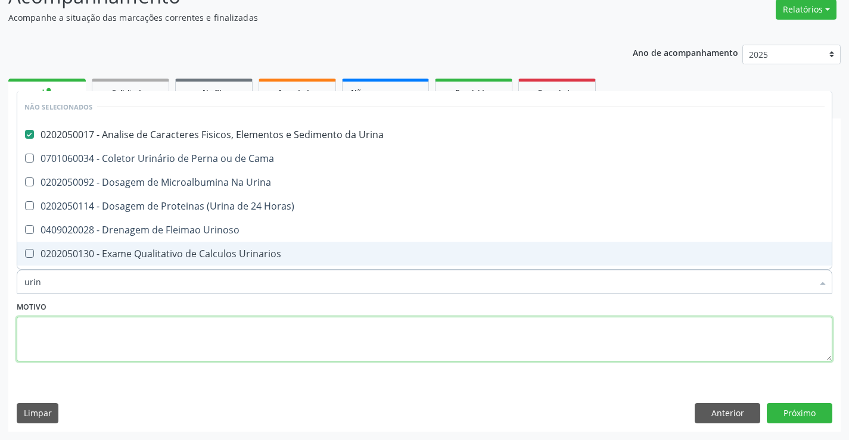
checkbox Cama "true"
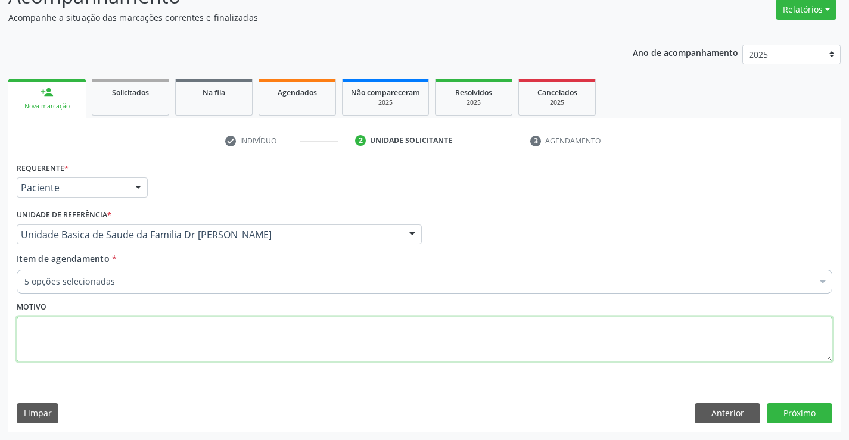
scroll to position [44, 0]
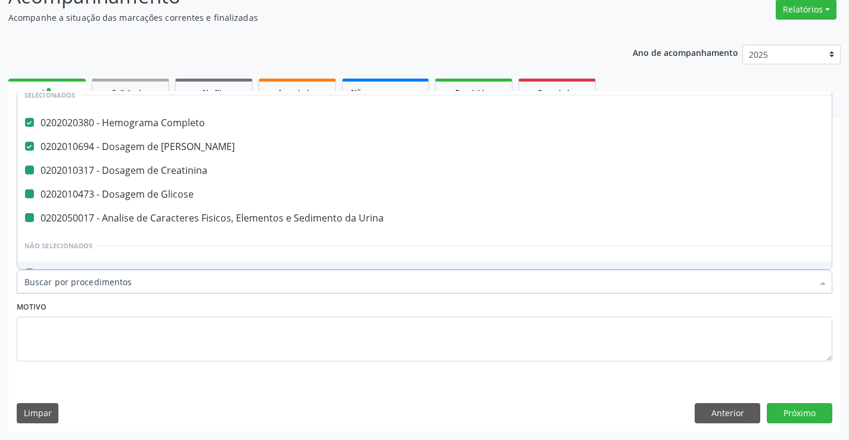
type input "f"
checkbox Creatinina "false"
checkbox Glicose "false"
checkbox Urina "false"
type input "fe"
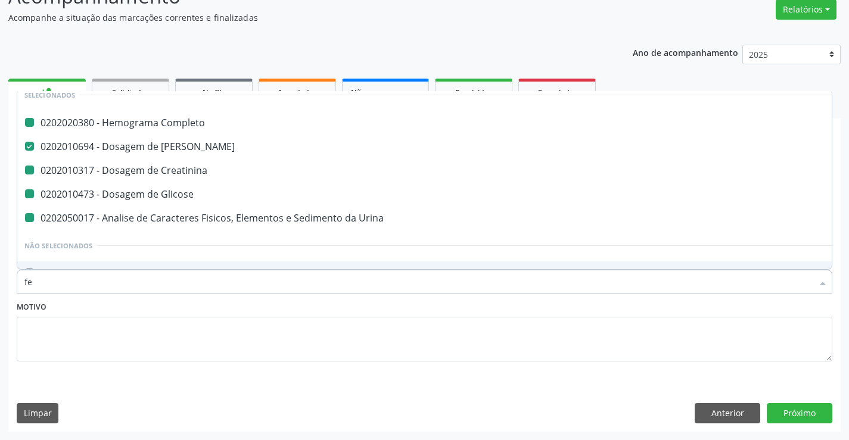
checkbox Completo "false"
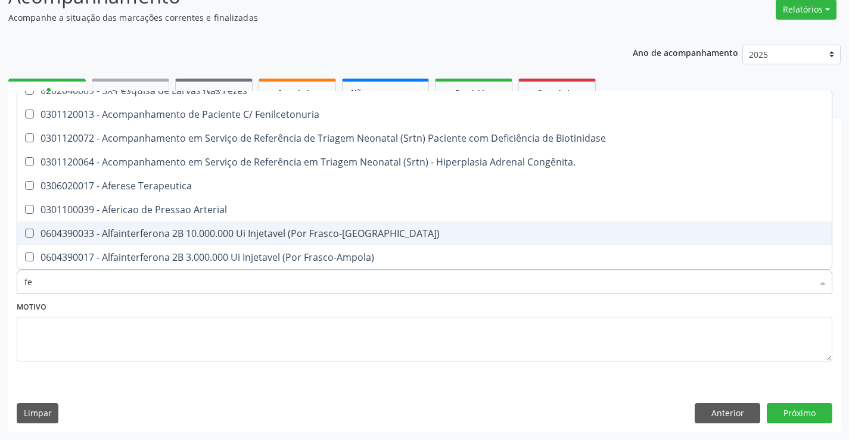
scroll to position [12, 0]
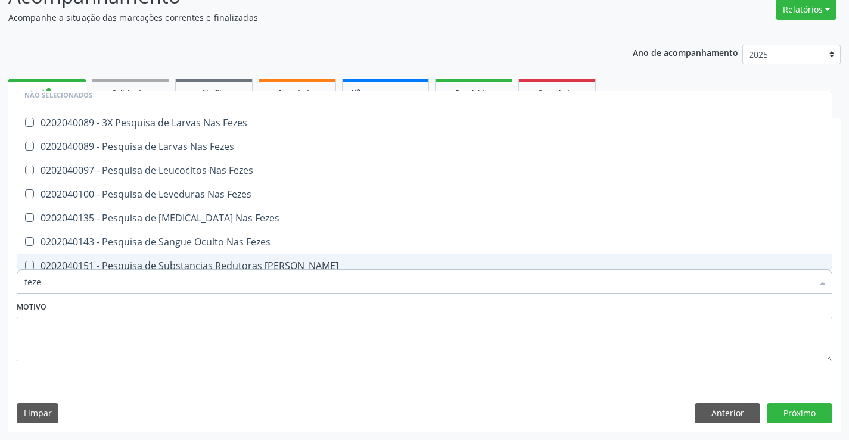
type input "fezes"
click at [54, 338] on textarea at bounding box center [424, 339] width 815 height 45
checkbox Fezes "true"
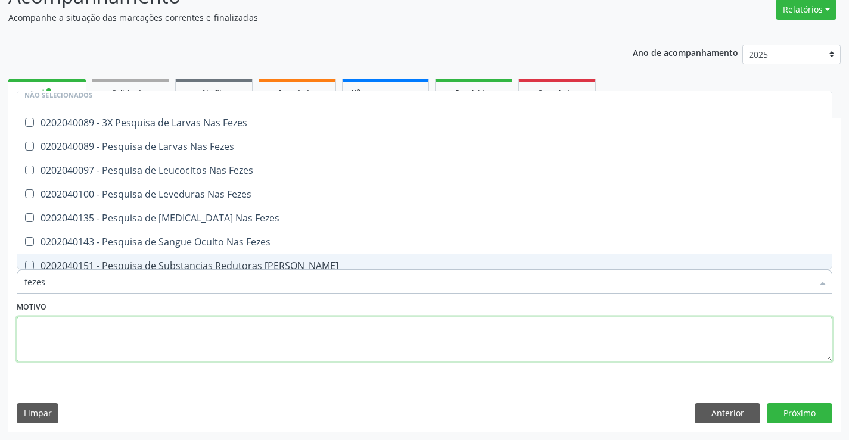
checkbox Fezes "true"
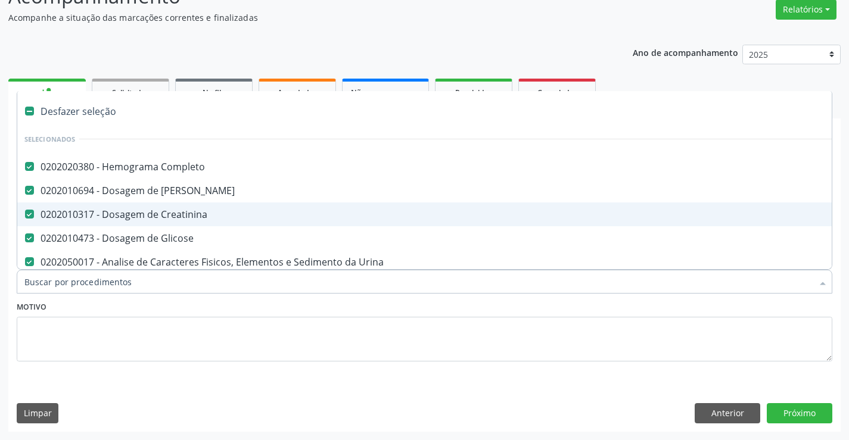
scroll to position [60, 0]
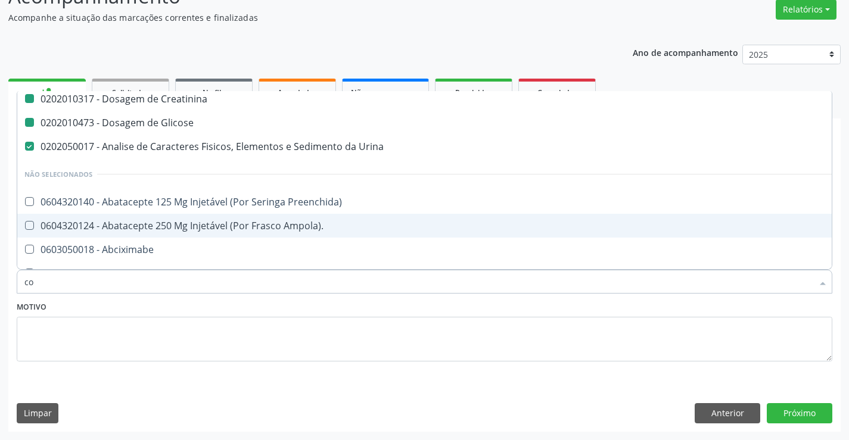
type input "col"
checkbox Completo "false"
checkbox Glicose "false"
checkbox Creatinina "false"
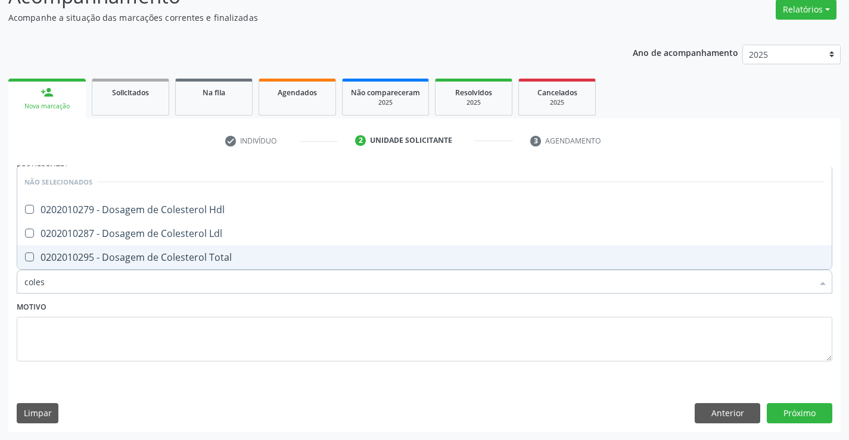
scroll to position [0, 0]
type input "colest"
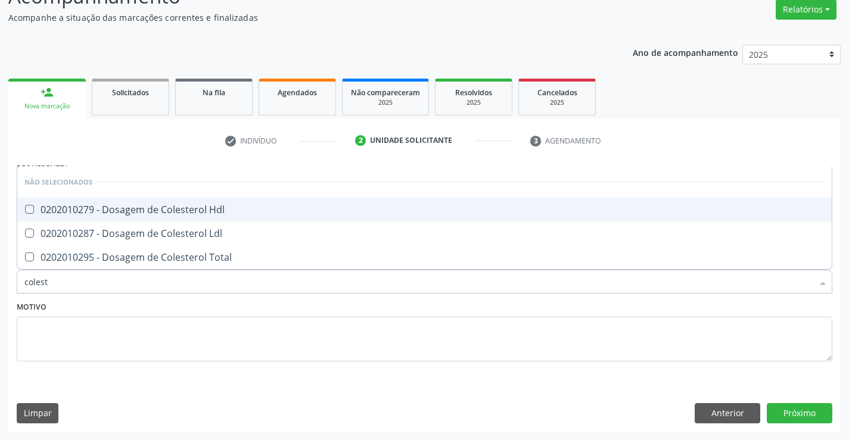
click at [110, 214] on div "0202010279 - Dosagem de Colesterol Hdl" at bounding box center [424, 210] width 800 height 10
checkbox Hdl "true"
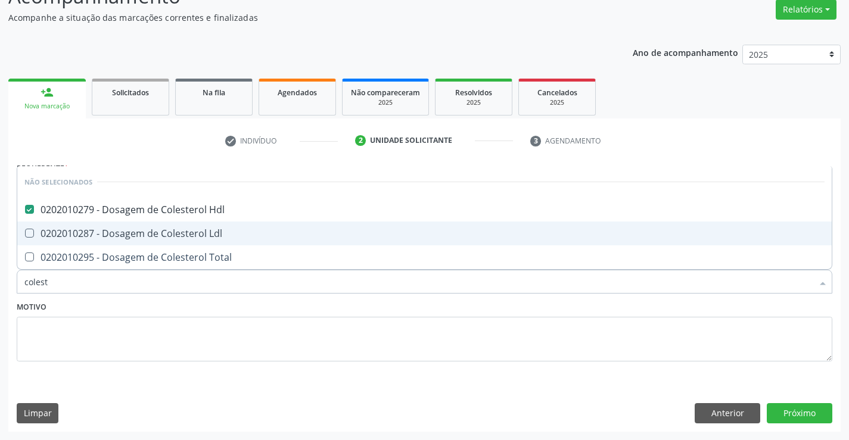
click at [99, 241] on span "0202010287 - Dosagem de Colesterol Ldl" at bounding box center [424, 234] width 814 height 24
checkbox Ldl "true"
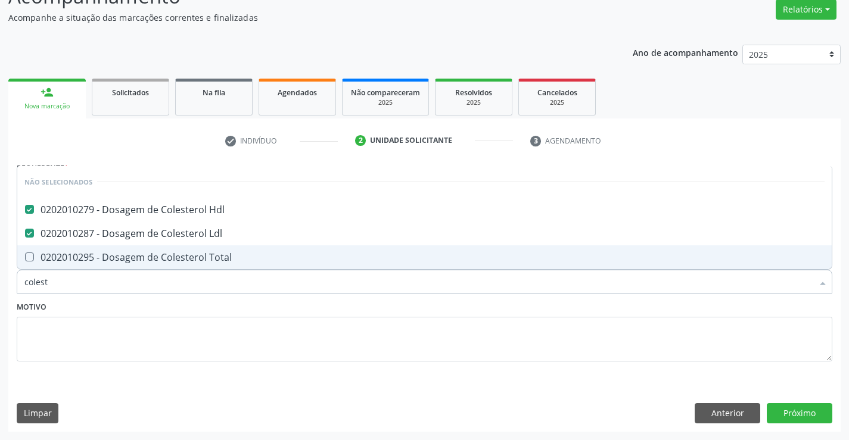
click at [91, 262] on div "0202010295 - Dosagem de Colesterol Total" at bounding box center [424, 258] width 800 height 10
checkbox Total "true"
click at [57, 351] on textarea at bounding box center [424, 339] width 815 height 45
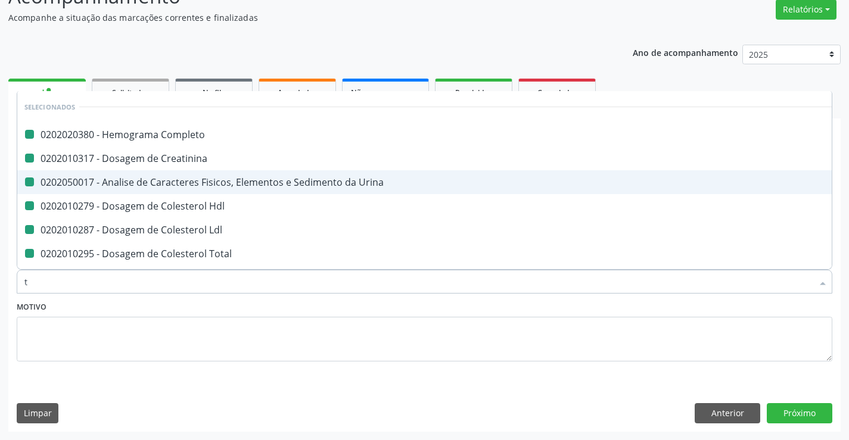
type input "tr"
checkbox Completo "false"
checkbox Urina "false"
checkbox Creatinina "false"
checkbox Hdl "false"
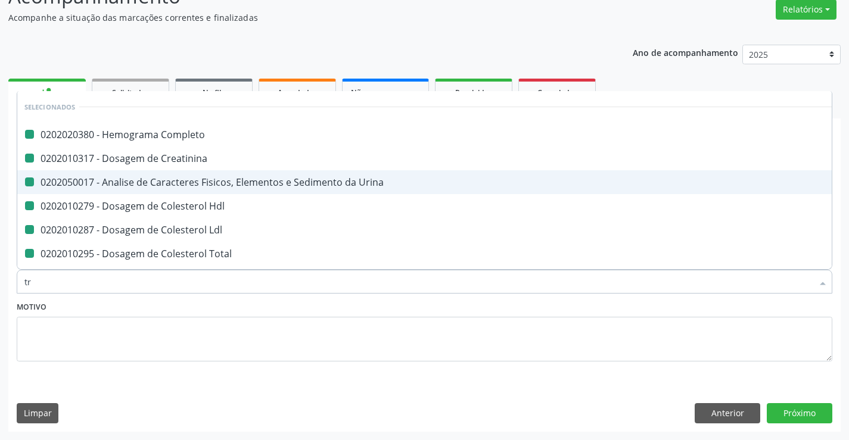
checkbox Ldl "false"
checkbox Total "false"
checkbox Preenchida\) "false"
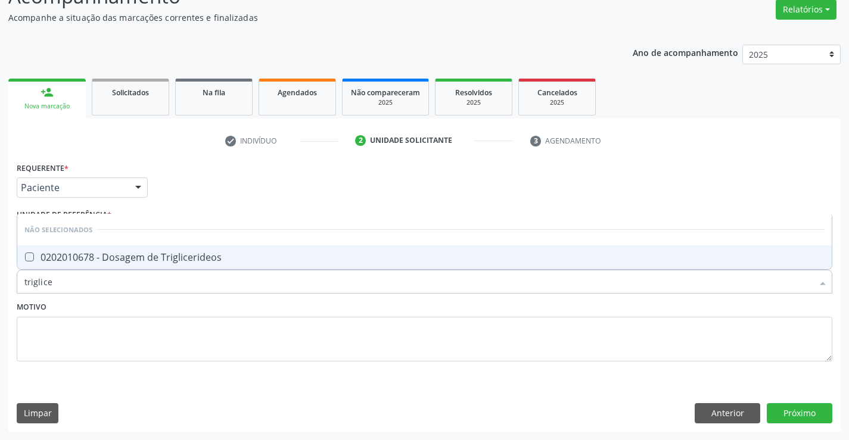
type input "triglicer"
click at [225, 264] on span "0202010678 - Dosagem de Triglicerideos" at bounding box center [424, 257] width 814 height 24
checkbox Triglicerideos "true"
click at [170, 328] on textarea at bounding box center [424, 339] width 815 height 45
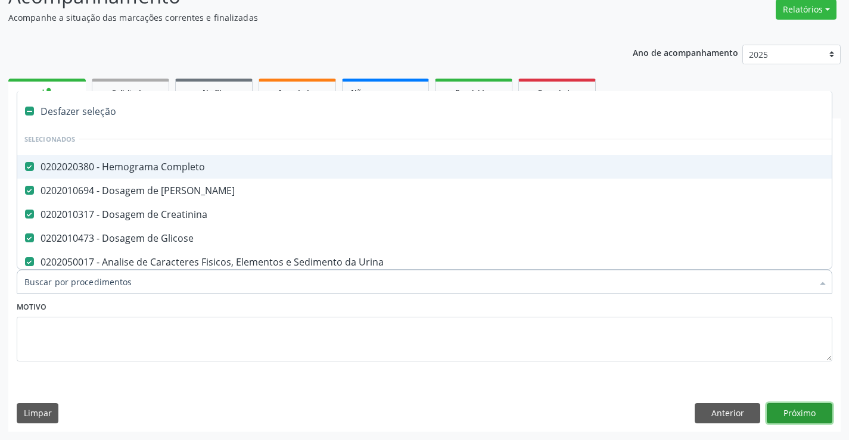
click at [787, 416] on button "Próximo" at bounding box center [800, 413] width 66 height 20
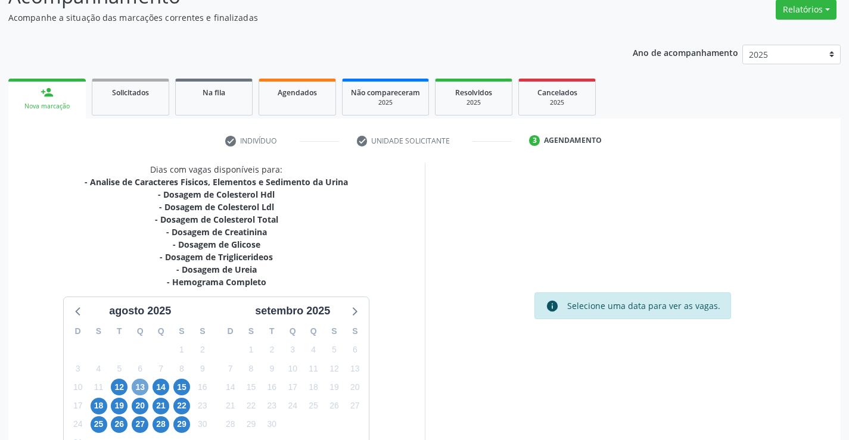
click at [138, 392] on span "13" at bounding box center [140, 387] width 17 height 17
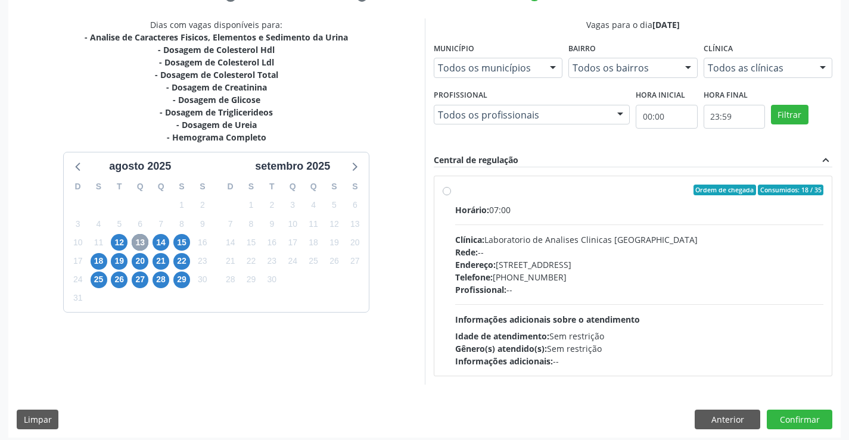
scroll to position [250, 0]
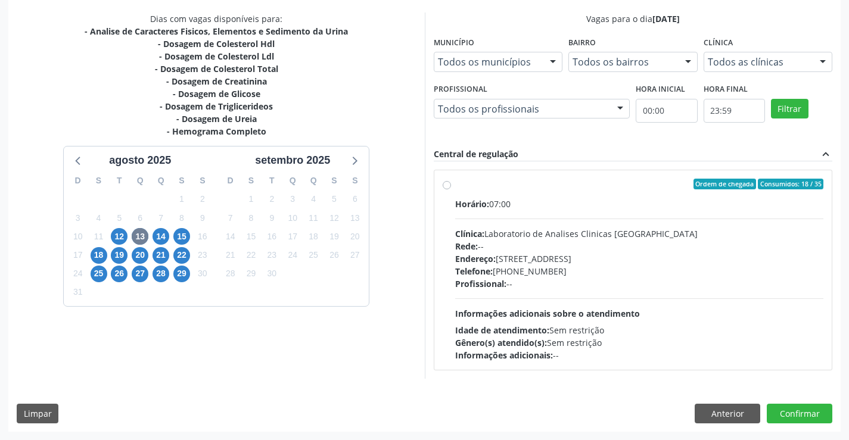
click at [455, 184] on label "Ordem de chegada Consumidos: 18 / 35 Horário: 07:00 Clínica: Laboratorio de Ana…" at bounding box center [639, 270] width 369 height 183
click at [443, 184] on input "Ordem de chegada Consumidos: 18 / 35 Horário: 07:00 Clínica: Laboratorio de Ana…" at bounding box center [447, 184] width 8 height 11
radio input "true"
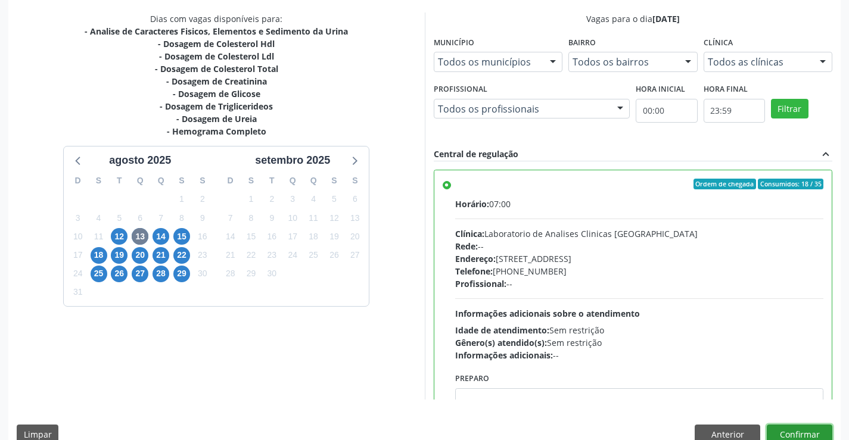
click at [778, 430] on button "Confirmar" at bounding box center [800, 435] width 66 height 20
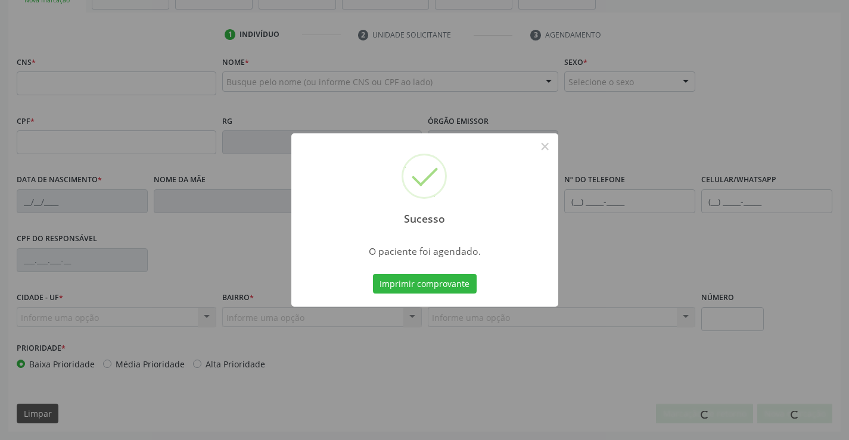
scroll to position [205, 0]
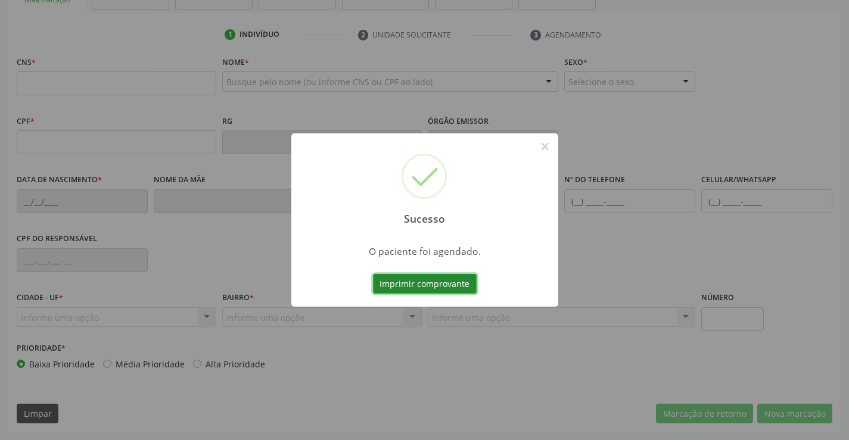
click at [413, 284] on button "Imprimir comprovante" at bounding box center [425, 284] width 104 height 20
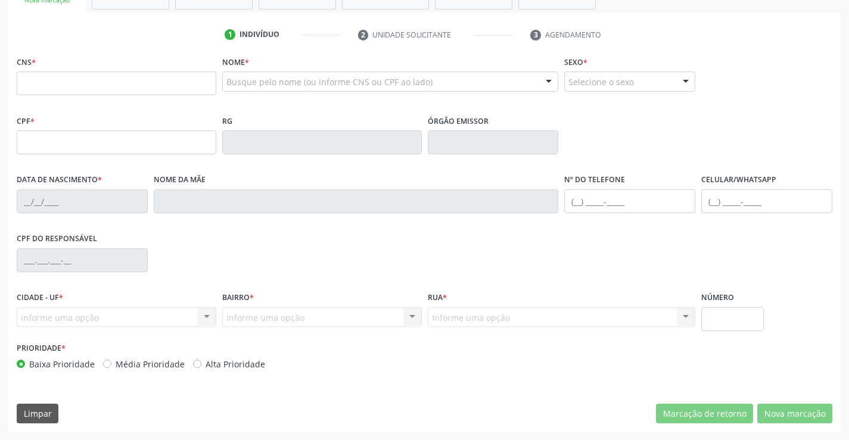
scroll to position [0, 0]
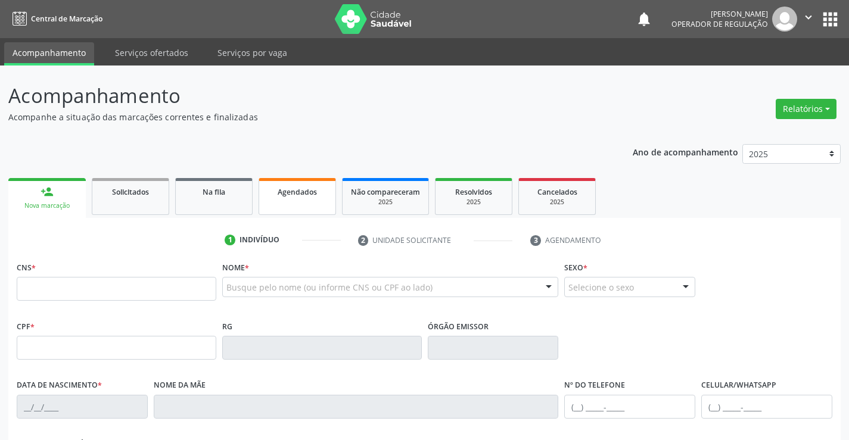
click at [271, 194] on div "Agendados" at bounding box center [297, 191] width 60 height 13
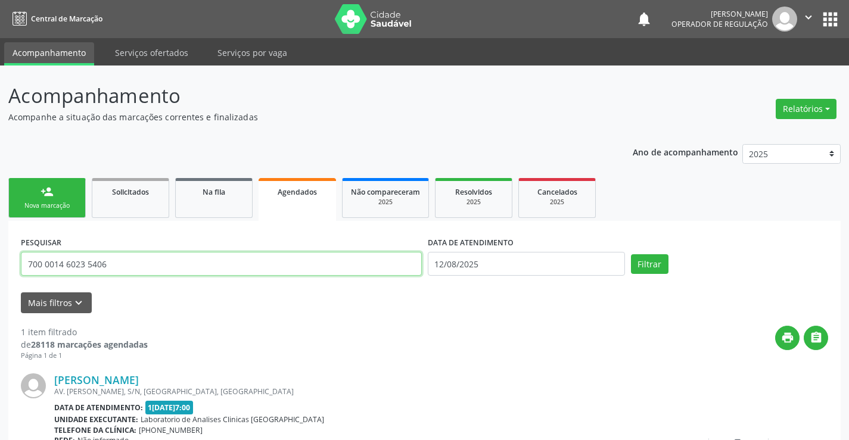
click at [151, 257] on input "700 0014 6023 5406" at bounding box center [221, 264] width 401 height 24
type input "7"
type input "706803200682929"
click at [631, 254] on button "Filtrar" at bounding box center [650, 264] width 38 height 20
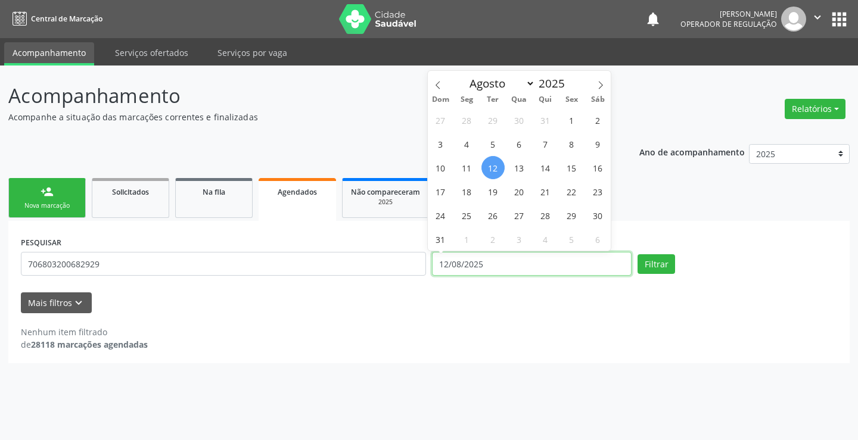
click at [488, 253] on input "12/08/2025" at bounding box center [532, 264] width 200 height 24
click at [525, 172] on span "13" at bounding box center [518, 167] width 23 height 23
type input "1[DATE]"
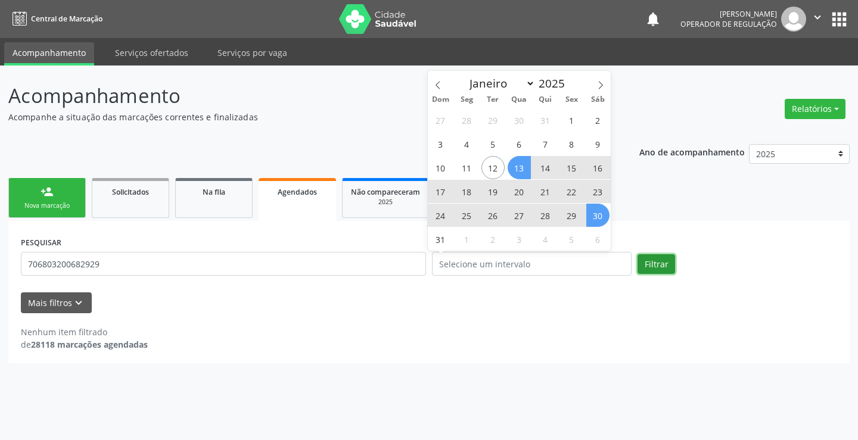
click at [654, 261] on button "Filtrar" at bounding box center [656, 264] width 38 height 20
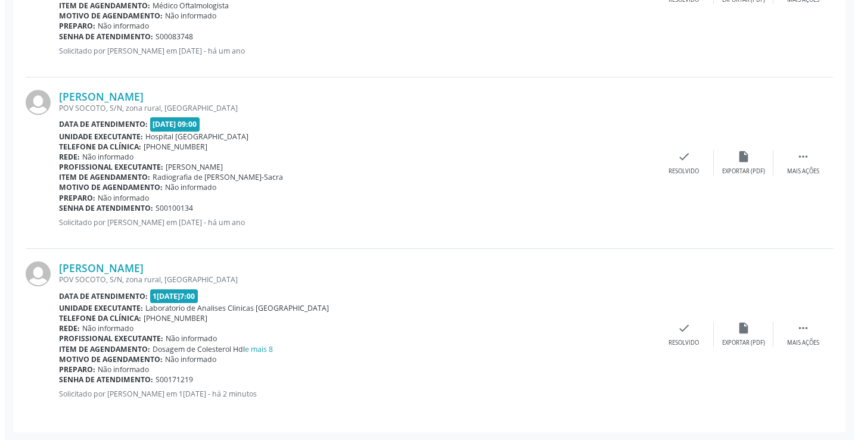
scroll to position [456, 0]
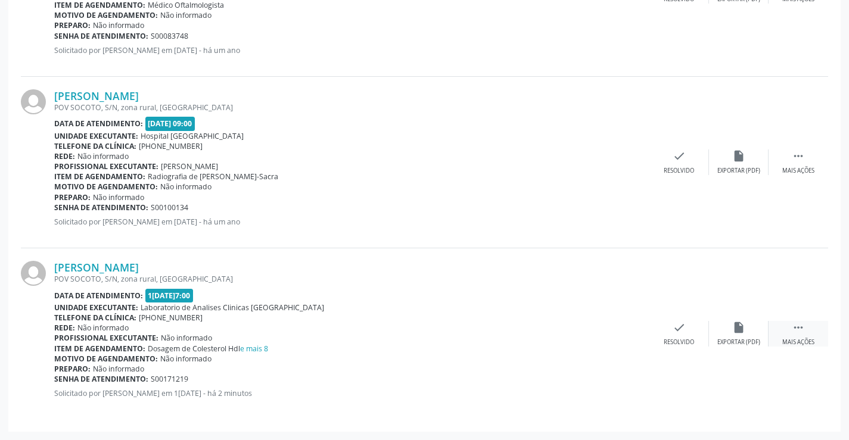
click at [790, 334] on div " Mais ações" at bounding box center [798, 334] width 60 height 26
click at [625, 332] on icon "cancel" at bounding box center [619, 327] width 13 height 13
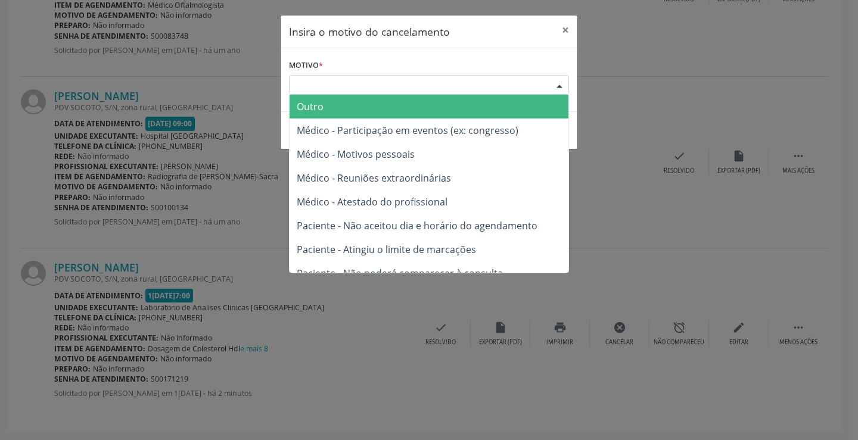
click at [552, 82] on div at bounding box center [559, 86] width 18 height 20
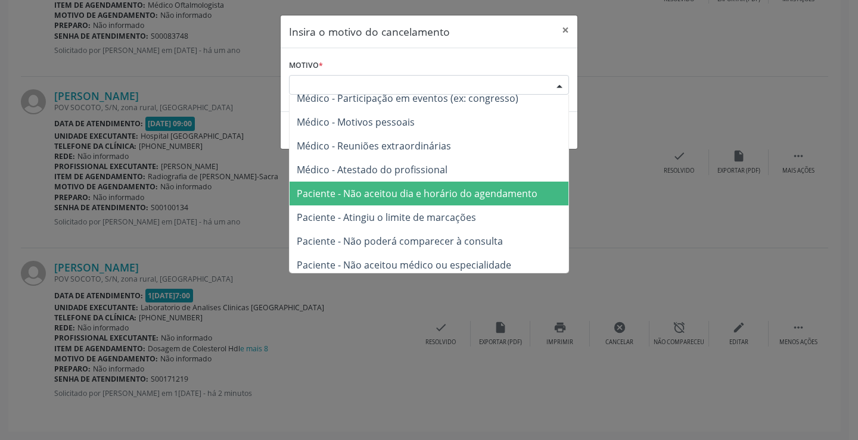
scroll to position [60, 0]
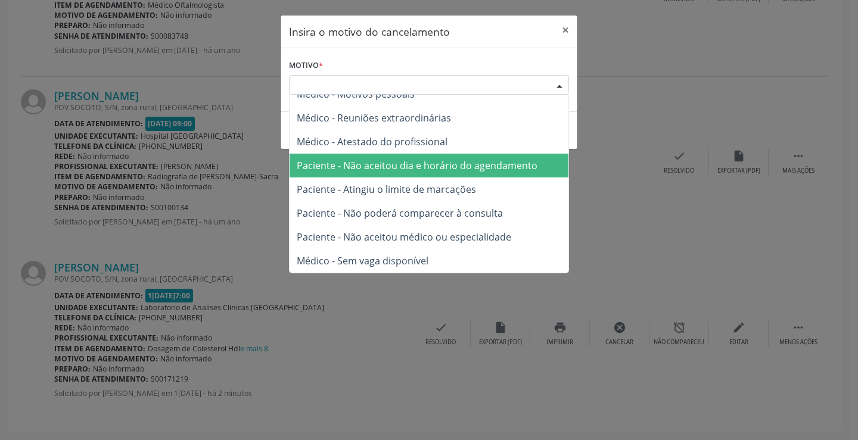
click at [426, 167] on span "Paciente - Não aceitou dia e horário do agendamento" at bounding box center [417, 165] width 241 height 13
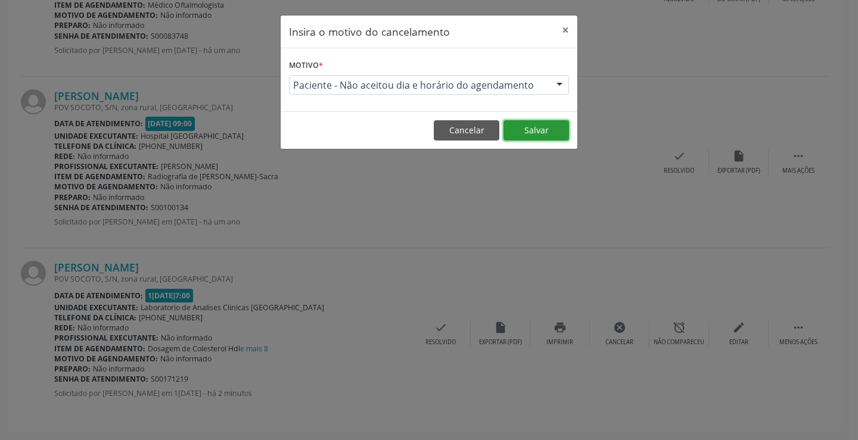
click at [524, 129] on button "Salvar" at bounding box center [536, 130] width 66 height 20
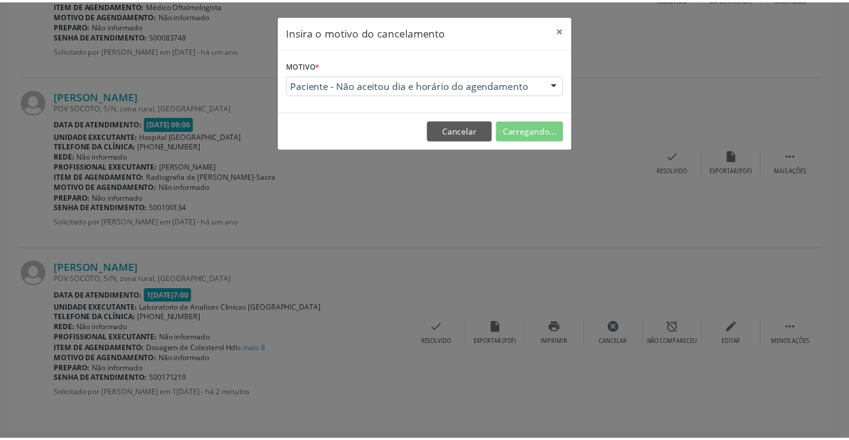
scroll to position [0, 0]
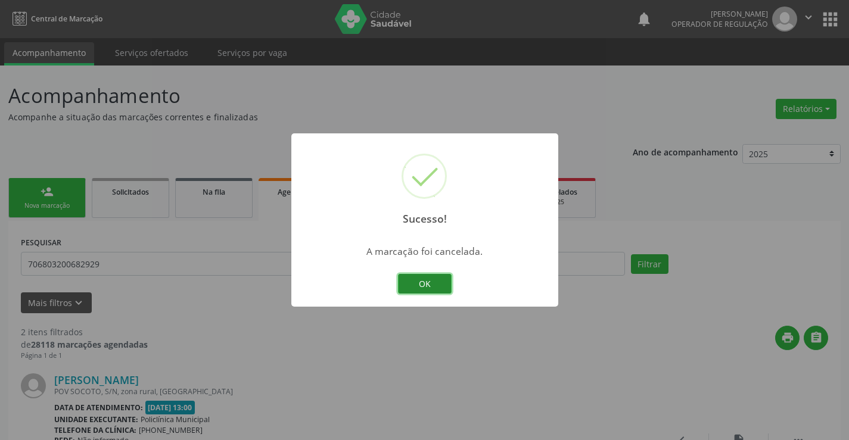
click at [410, 288] on button "OK" at bounding box center [425, 284] width 54 height 20
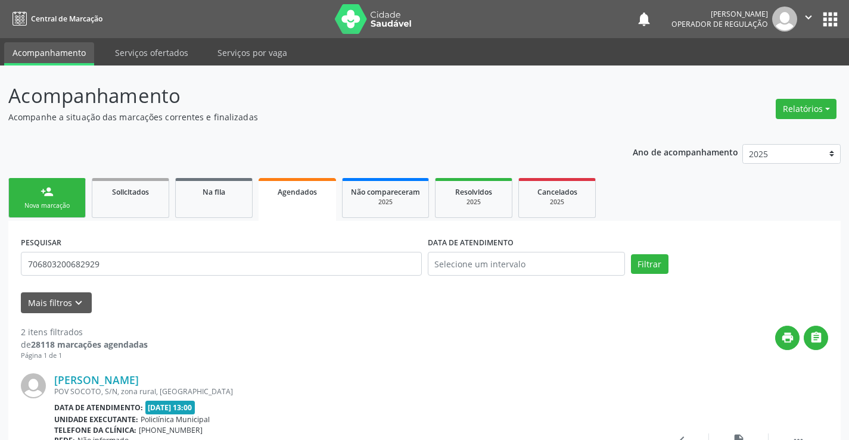
click at [52, 211] on link "person_add Nova marcação" at bounding box center [46, 198] width 77 height 40
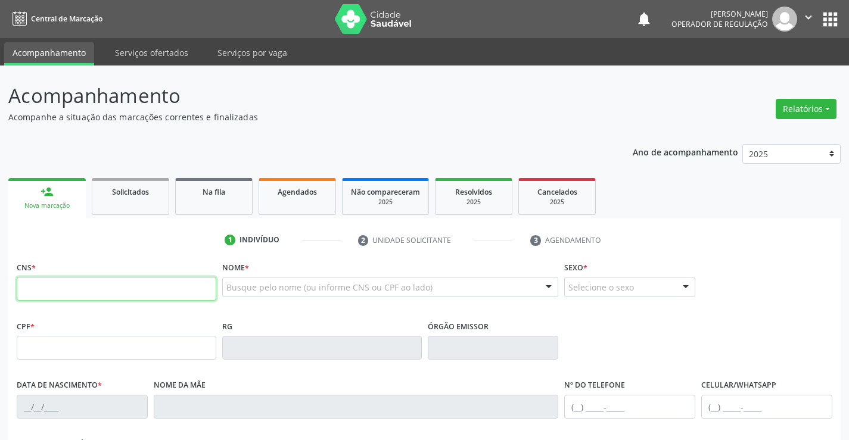
click at [86, 281] on input "text" at bounding box center [117, 289] width 200 height 24
type input "706 8032 0068 2929"
type input "0674228375"
type input "20/01/1952"
type input "(74) 99104-5933"
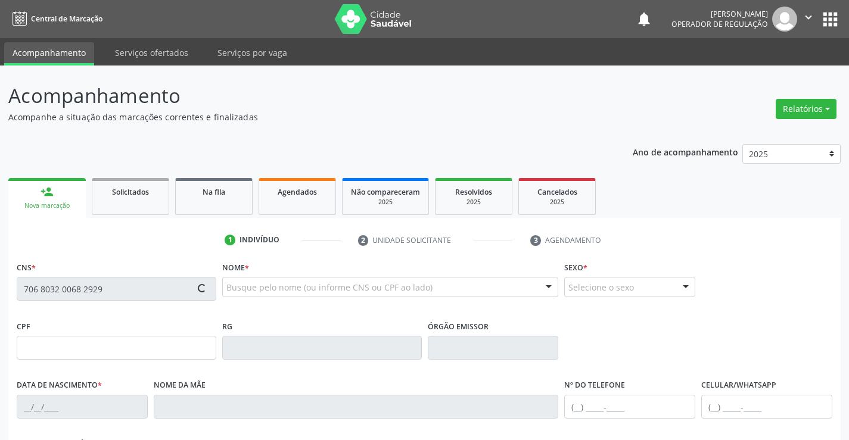
type input "(74) 99104-5933"
type input "664.855.415-00"
type input "S/N"
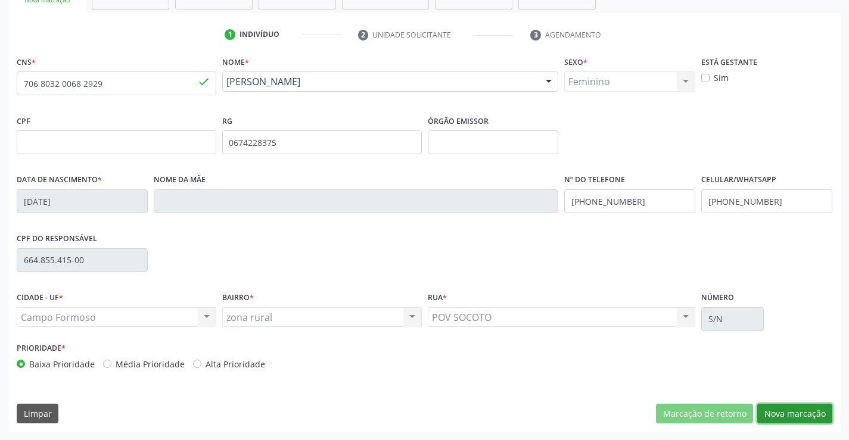
click at [780, 412] on button "Nova marcação" at bounding box center [794, 414] width 75 height 20
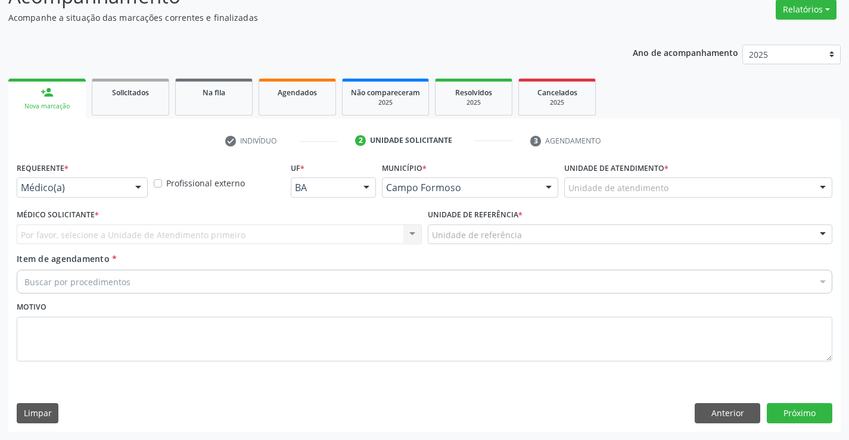
click at [143, 191] on div at bounding box center [138, 188] width 18 height 20
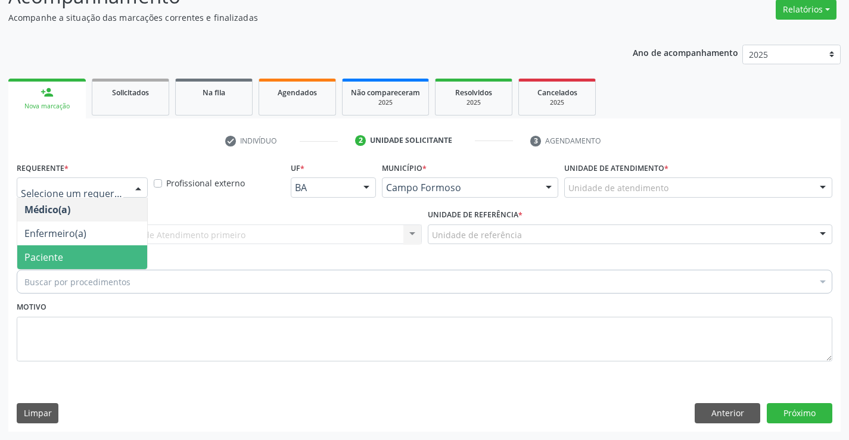
click at [73, 250] on span "Paciente" at bounding box center [82, 257] width 130 height 24
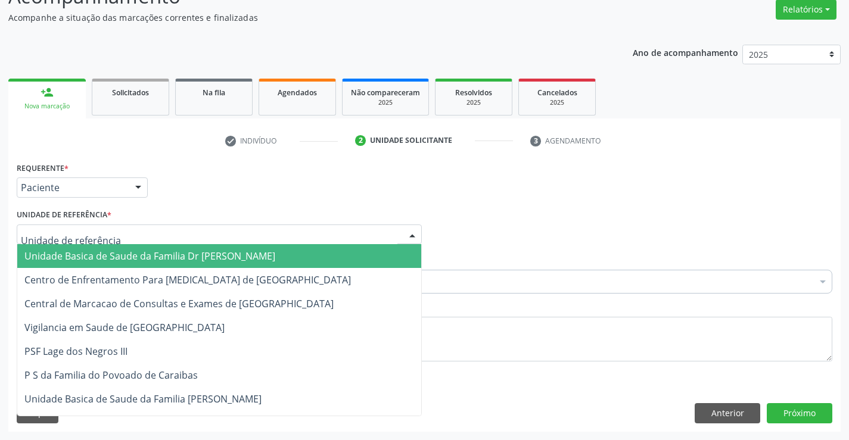
click at [94, 257] on span "Unidade Basica de Saude da Familia Dr [PERSON_NAME]" at bounding box center [149, 256] width 251 height 13
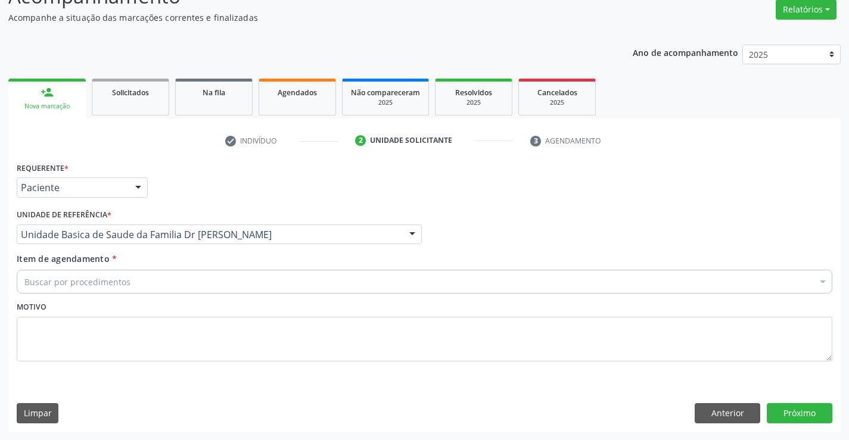
click at [80, 269] on div "Item de agendamento * Buscar por procedimentos Selecionar todos 0202040089 - 3X…" at bounding box center [424, 272] width 815 height 38
click at [76, 273] on div "Buscar por procedimentos" at bounding box center [424, 282] width 815 height 24
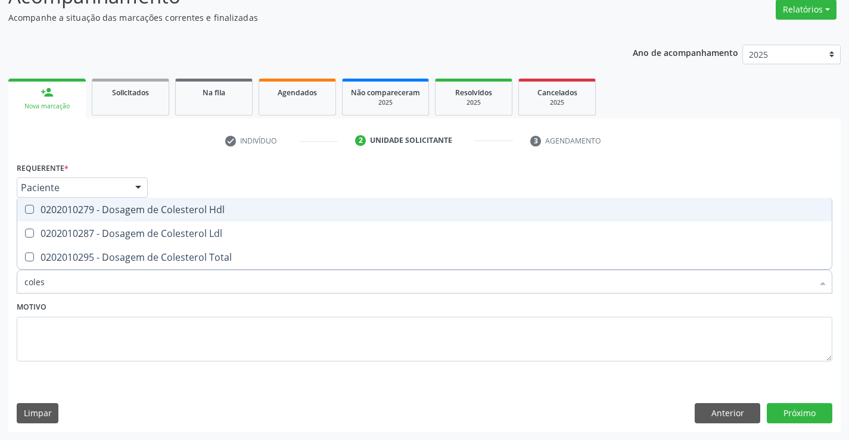
type input "colest"
click at [39, 210] on div "0202010279 - Dosagem de Colesterol Hdl" at bounding box center [424, 210] width 800 height 10
checkbox Hdl "true"
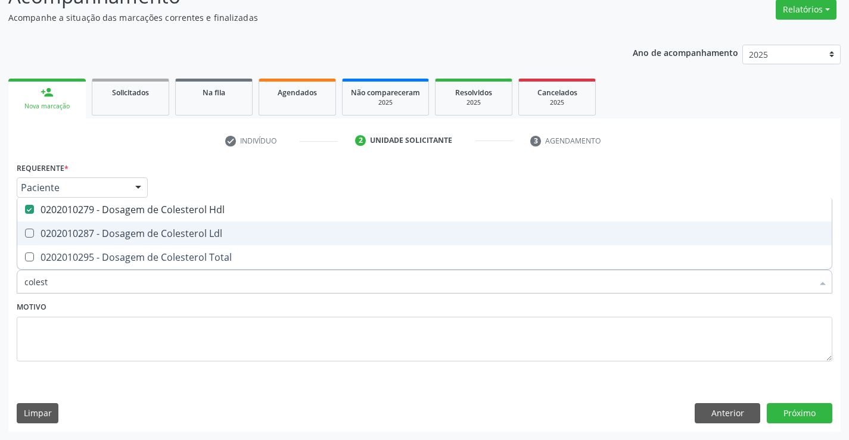
click at [41, 238] on div "0202010287 - Dosagem de Colesterol Ldl" at bounding box center [424, 234] width 800 height 10
checkbox Ldl "true"
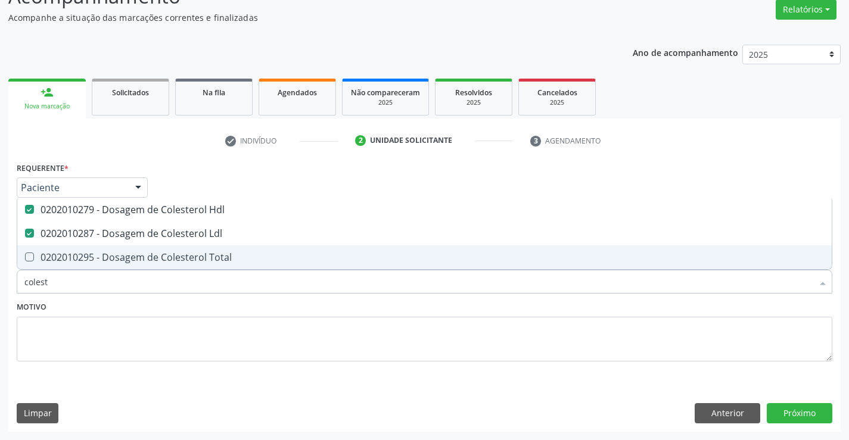
drag, startPoint x: 38, startPoint y: 258, endPoint x: 38, endPoint y: 270, distance: 11.3
click at [38, 262] on div "0202010295 - Dosagem de Colesterol Total" at bounding box center [424, 258] width 800 height 10
checkbox Total "true"
type input "colest"
click at [31, 328] on textarea at bounding box center [424, 339] width 815 height 45
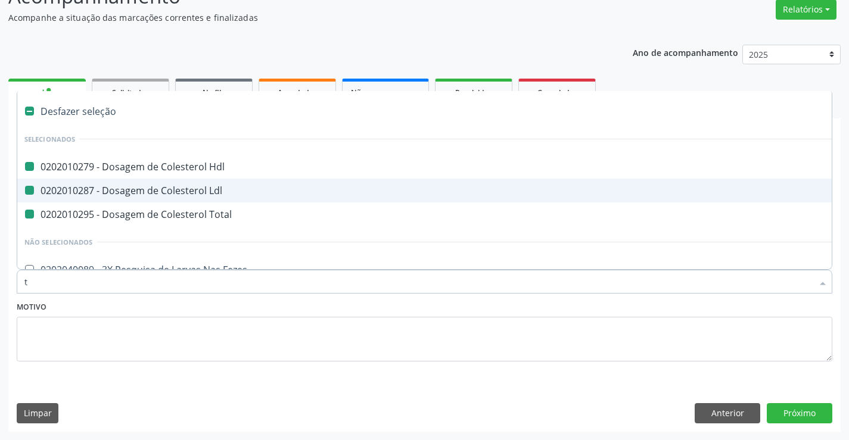
type input "tr"
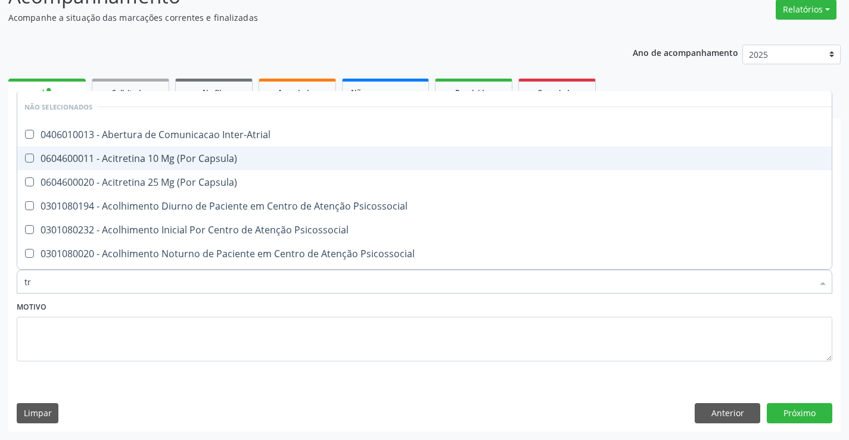
checkbox Inter-Atrial "false"
checkbox Capsula\) "false"
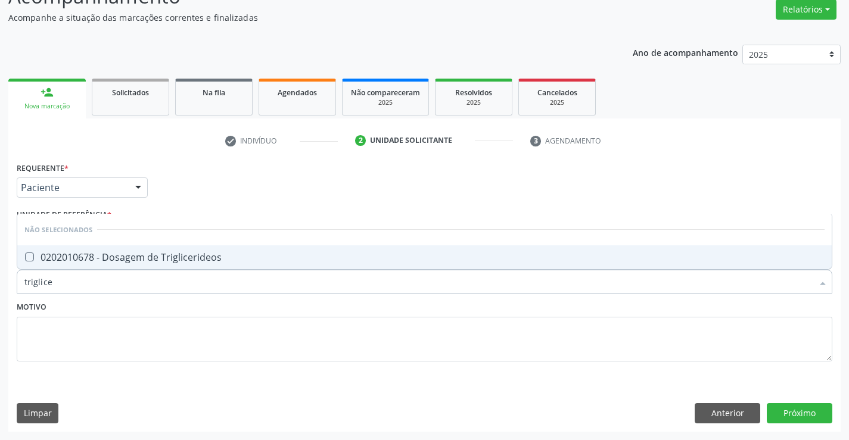
type input "triglicer"
click at [71, 258] on div "0202010678 - Dosagem de Triglicerideos" at bounding box center [424, 258] width 800 height 10
checkbox Triglicerideos "true"
type input "triglicer"
click at [49, 330] on textarea at bounding box center [424, 339] width 815 height 45
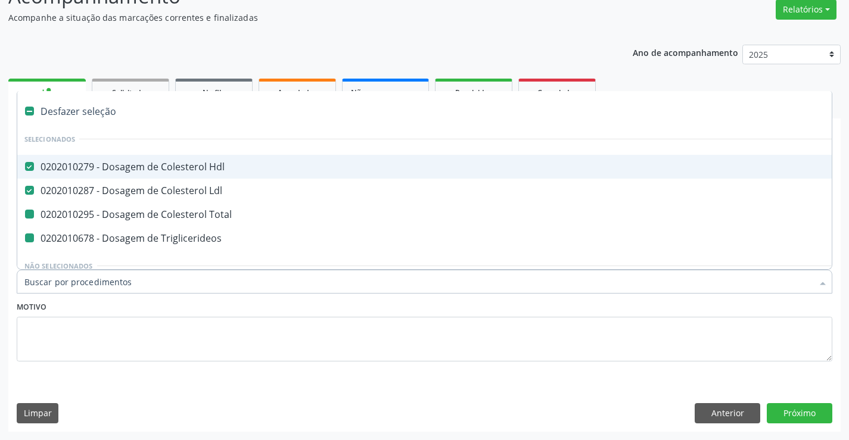
type input "h"
checkbox Total "false"
checkbox Triglicerideos "false"
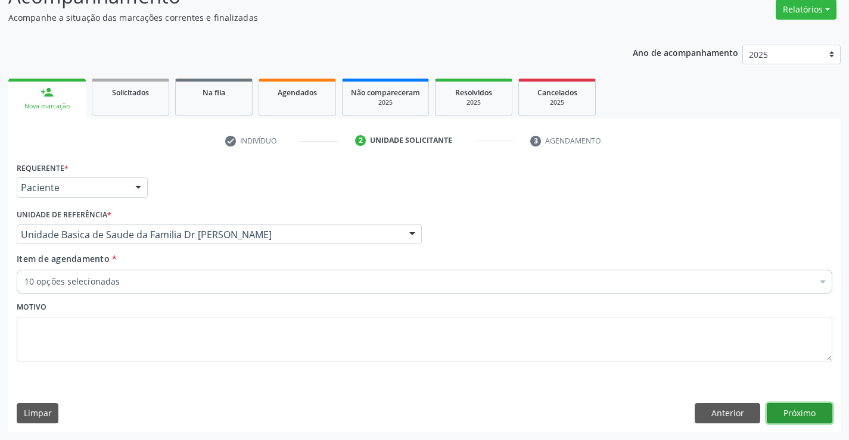
scroll to position [99, 0]
click at [797, 407] on button "Próximo" at bounding box center [800, 413] width 66 height 20
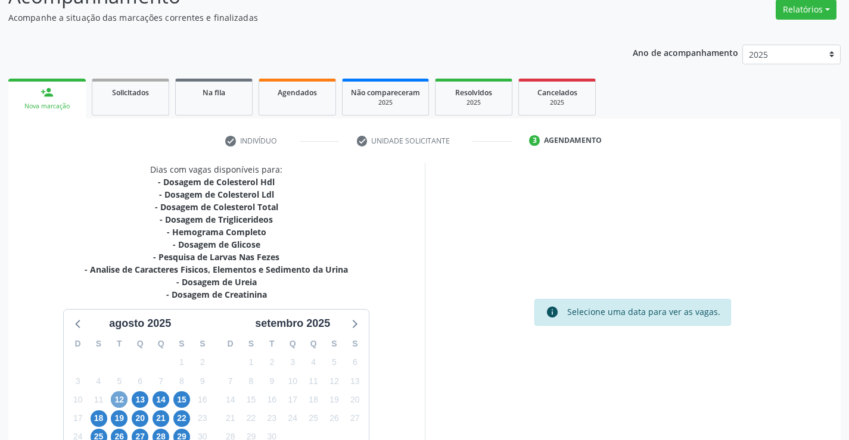
click at [122, 400] on span "12" at bounding box center [119, 399] width 17 height 17
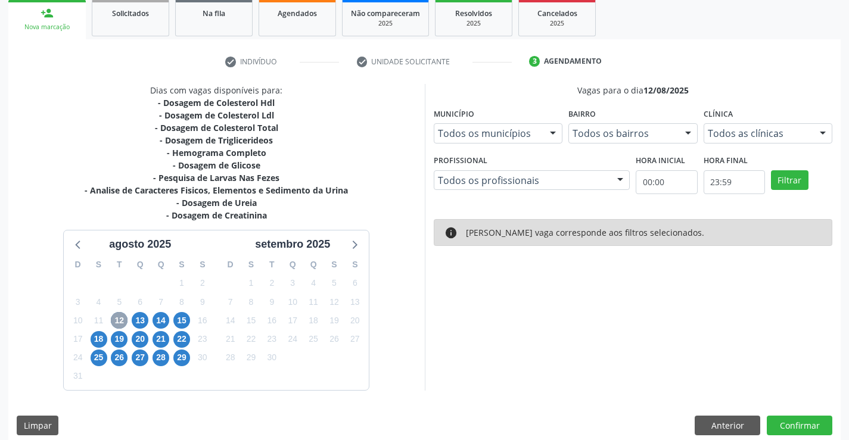
scroll to position [191, 0]
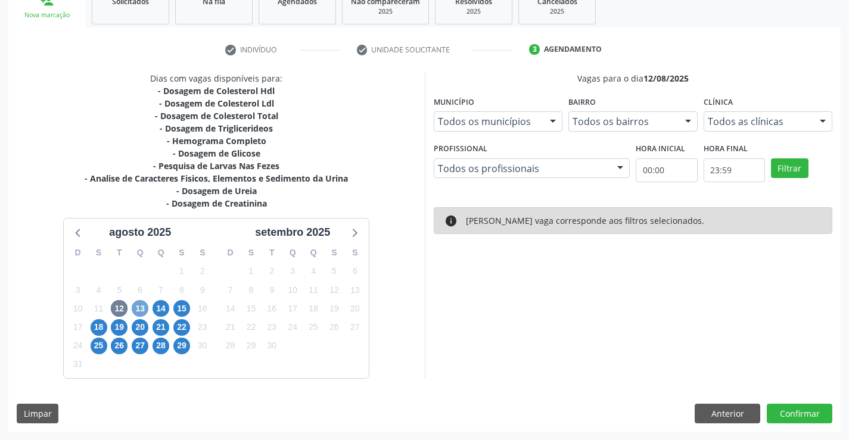
click at [145, 308] on span "13" at bounding box center [140, 308] width 17 height 17
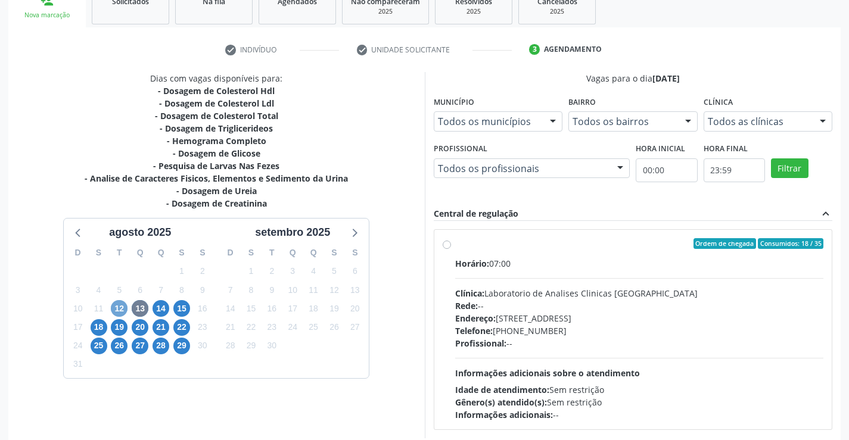
click at [119, 308] on span "12" at bounding box center [119, 308] width 17 height 17
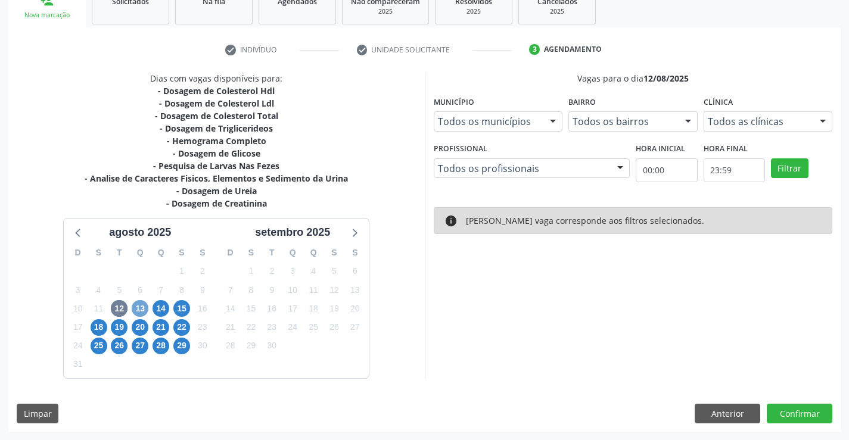
click at [147, 303] on span "13" at bounding box center [140, 308] width 17 height 17
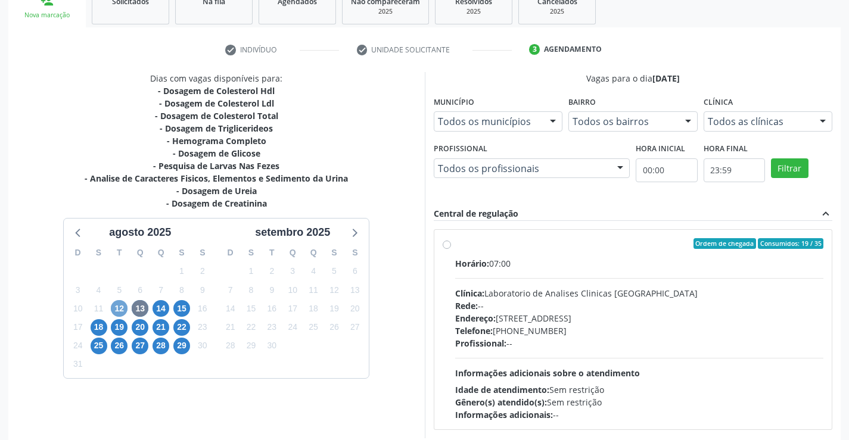
click at [116, 307] on span "12" at bounding box center [119, 308] width 17 height 17
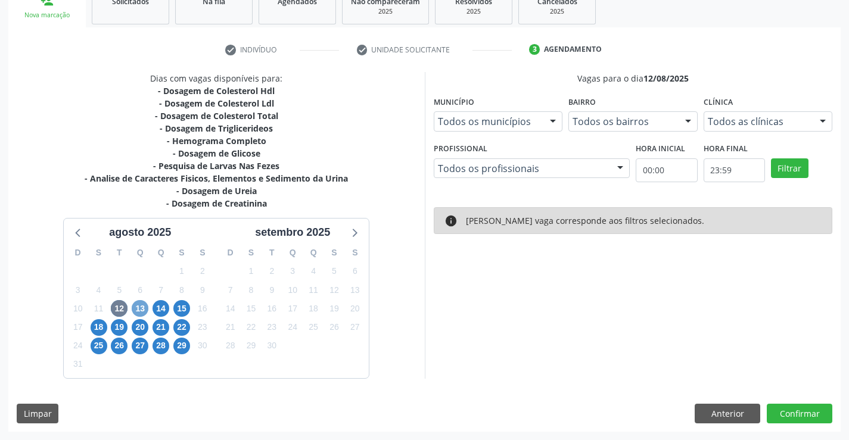
click at [138, 303] on span "13" at bounding box center [140, 308] width 17 height 17
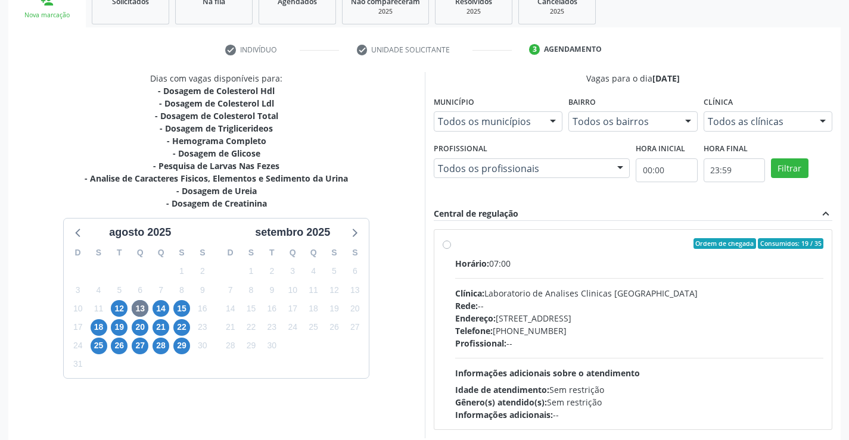
click at [111, 301] on div "12" at bounding box center [119, 309] width 17 height 18
click at [114, 307] on span "12" at bounding box center [119, 308] width 17 height 17
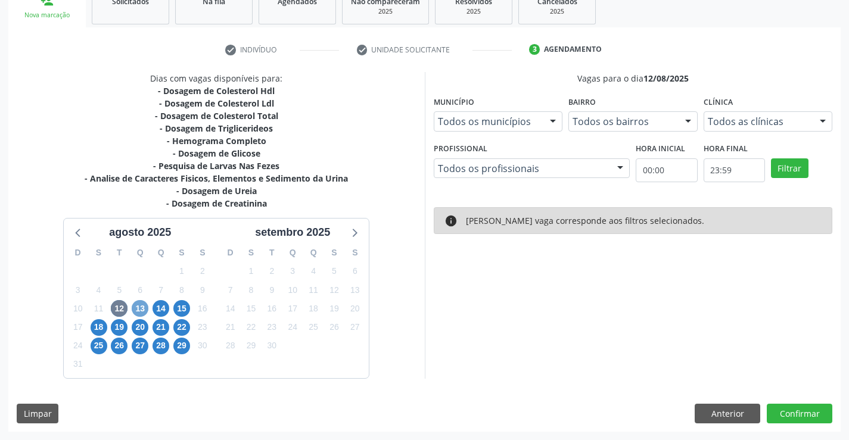
click at [145, 311] on span "13" at bounding box center [140, 308] width 17 height 17
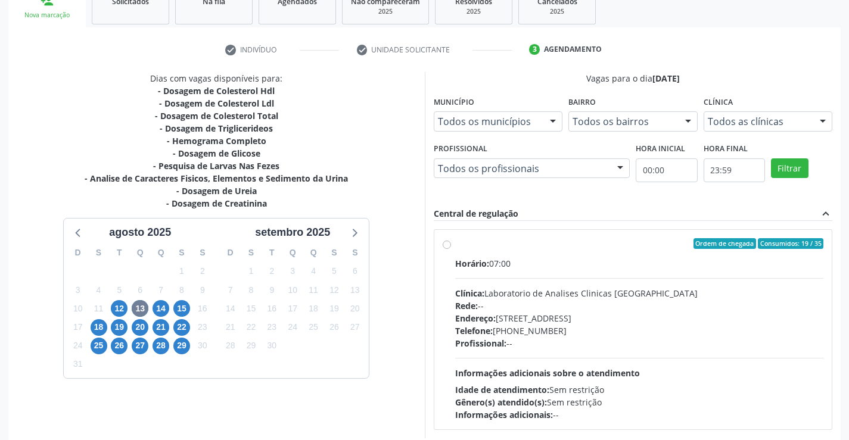
click at [451, 249] on div "Ordem de chegada Consumidos: 19 / 35 Horário: 07:00 Clínica: Laboratorio de Ana…" at bounding box center [633, 329] width 381 height 183
radio input "true"
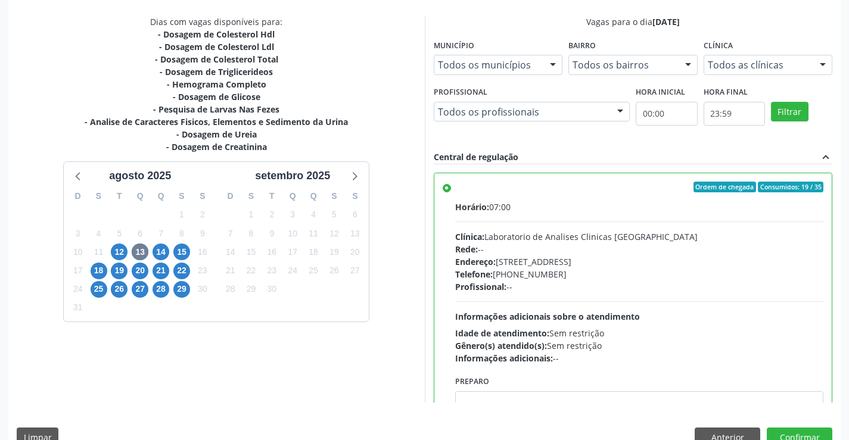
scroll to position [272, 0]
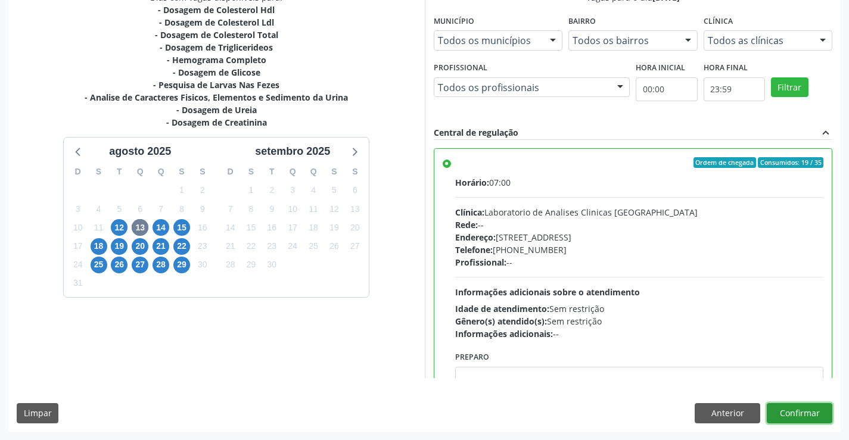
click at [777, 417] on button "Confirmar" at bounding box center [800, 413] width 66 height 20
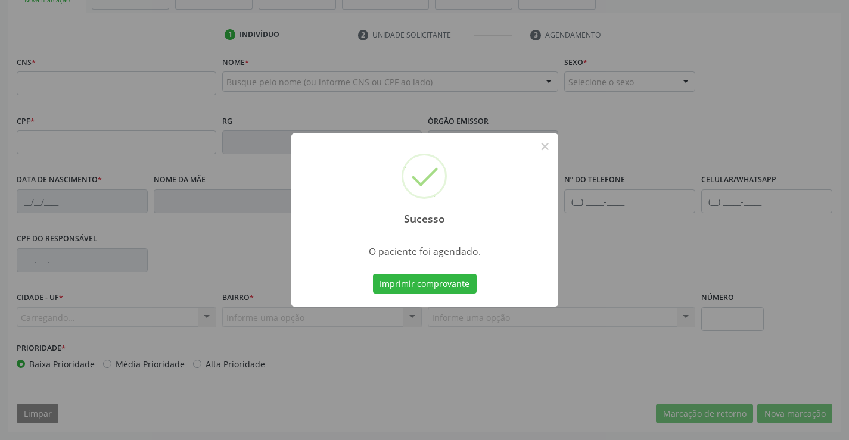
scroll to position [205, 0]
click at [411, 288] on button "Imprimir comprovante" at bounding box center [425, 284] width 104 height 20
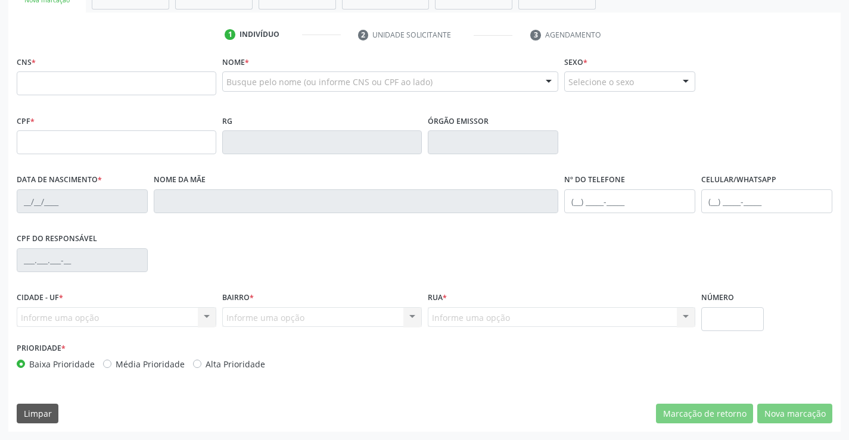
scroll to position [0, 0]
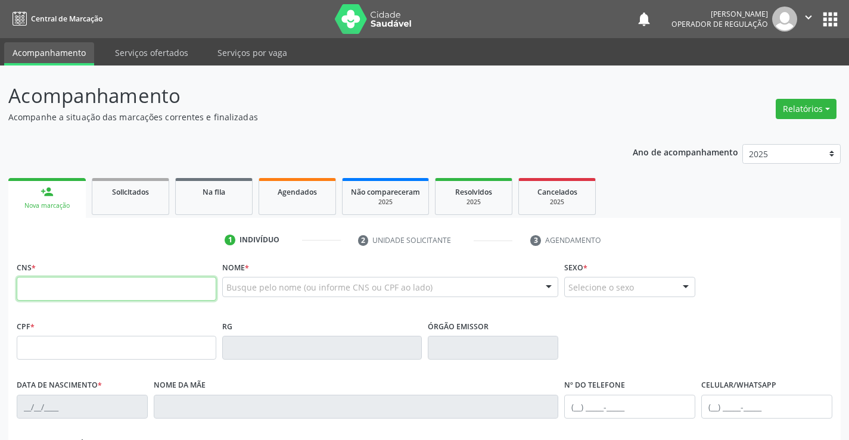
click at [29, 294] on input "text" at bounding box center [117, 289] width 200 height 24
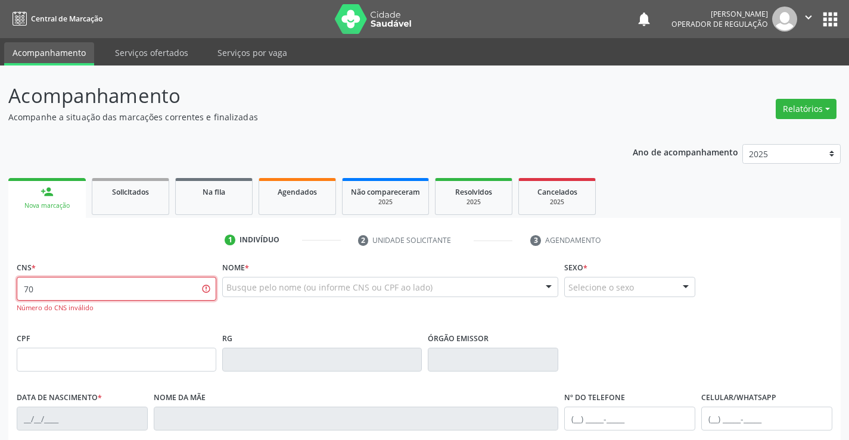
type input "7"
type input "706 4091 9436 0480"
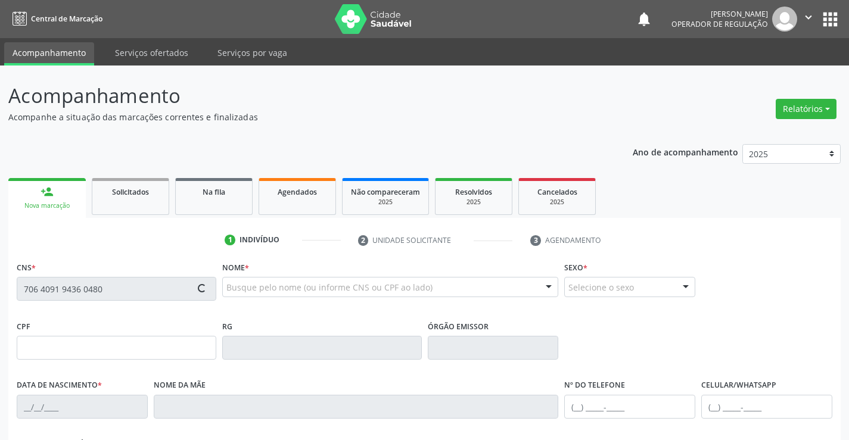
type input "0480399778"
type input "08/12/1959"
type input "(74) 99148-9966"
type input "S/N"
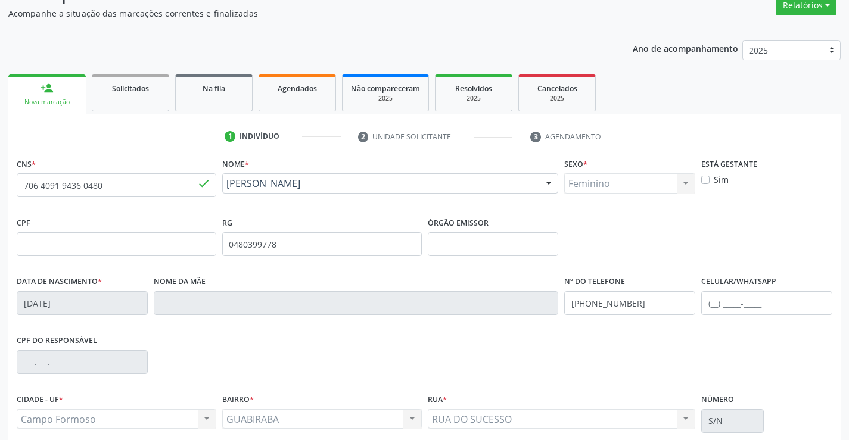
scroll to position [205, 0]
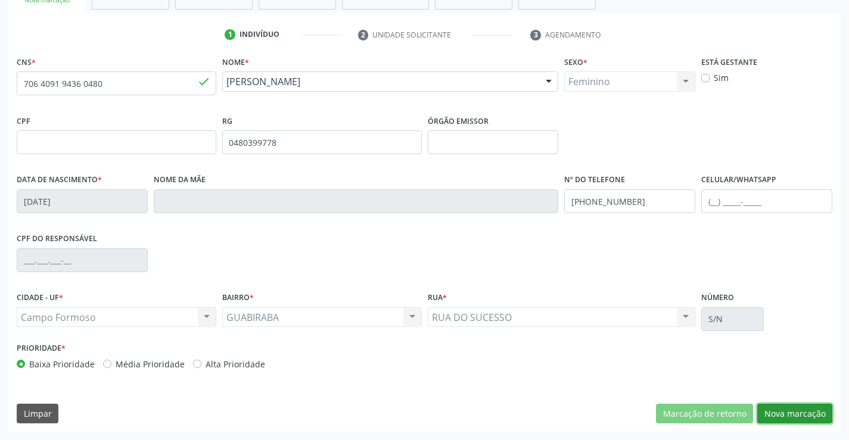
click at [793, 416] on button "Nova marcação" at bounding box center [794, 414] width 75 height 20
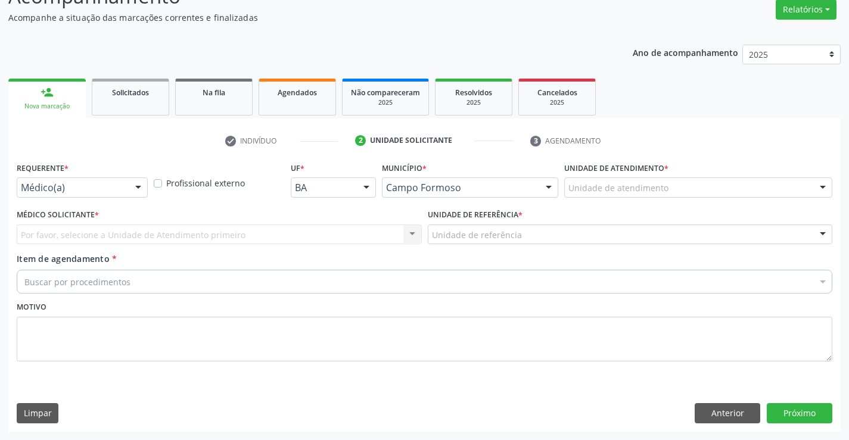
scroll to position [99, 0]
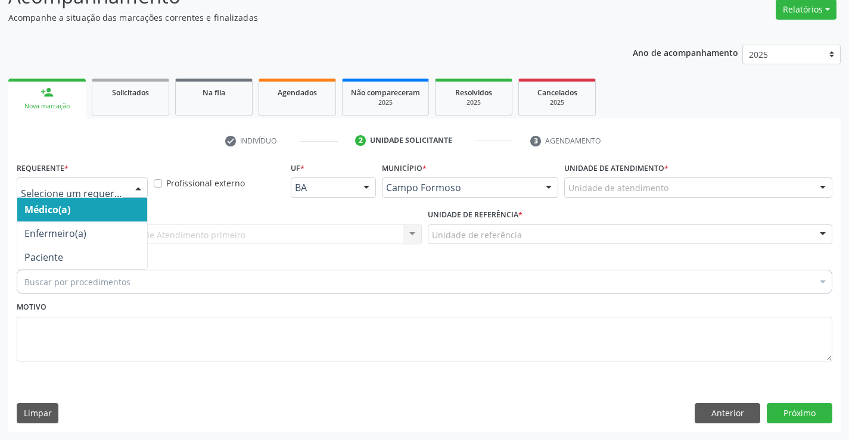
click at [133, 189] on div at bounding box center [138, 188] width 18 height 20
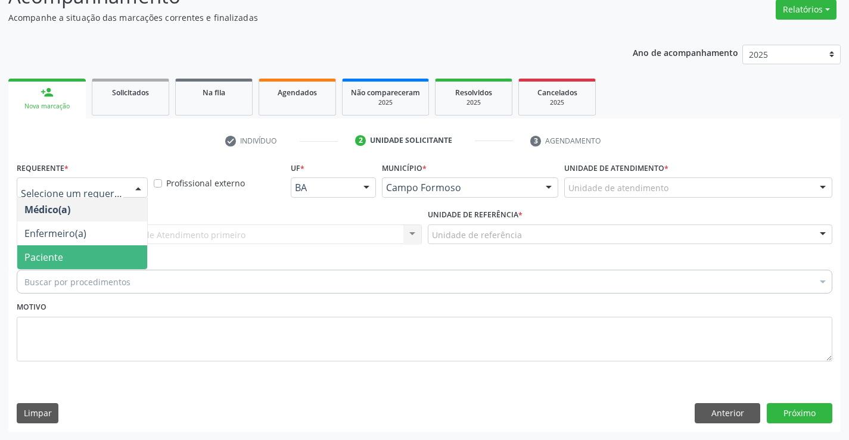
click at [95, 256] on span "Paciente" at bounding box center [82, 257] width 130 height 24
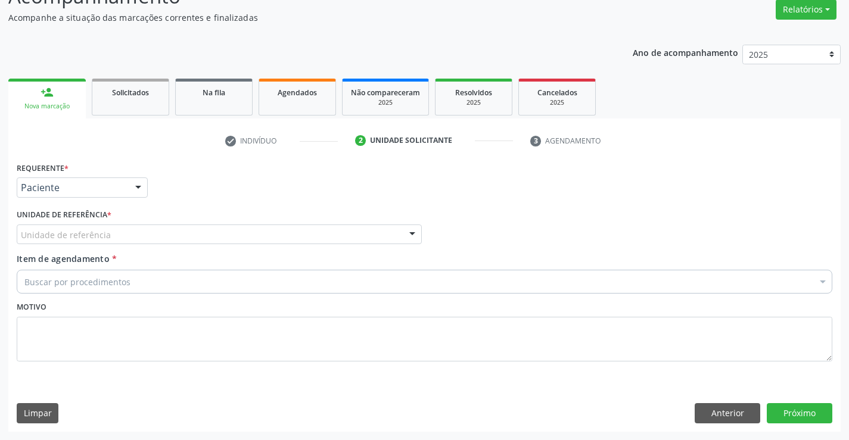
click at [412, 239] on div at bounding box center [412, 235] width 18 height 20
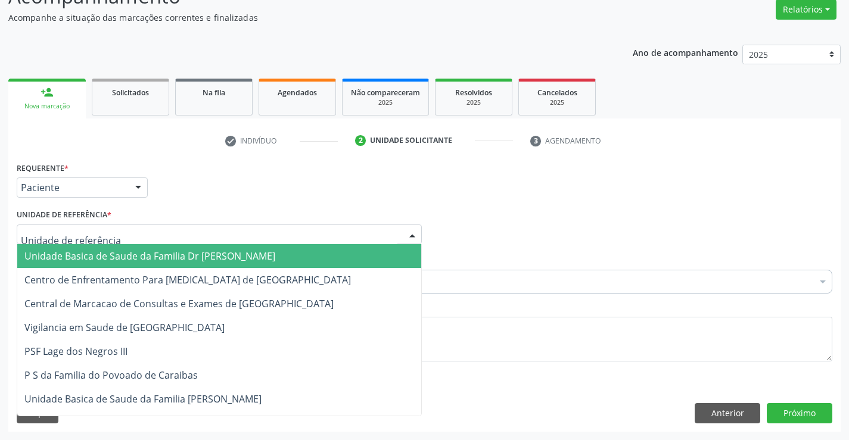
drag, startPoint x: 342, startPoint y: 248, endPoint x: 314, endPoint y: 260, distance: 30.2
click at [340, 247] on span "Unidade Basica de Saude da Familia Dr [PERSON_NAME]" at bounding box center [219, 256] width 404 height 24
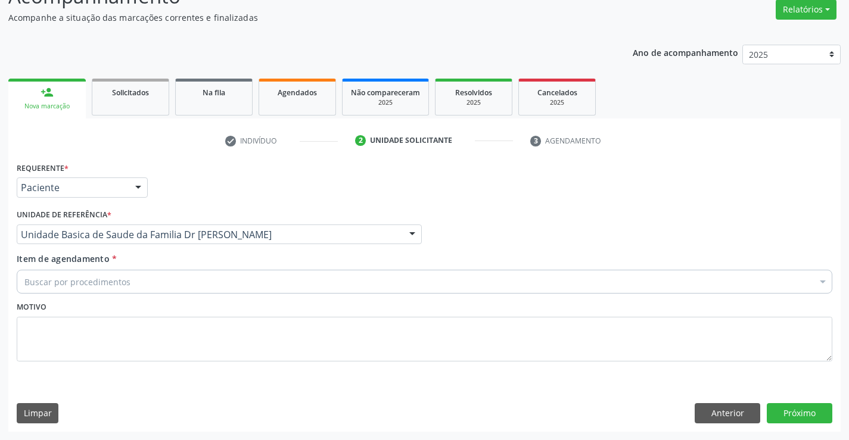
click at [273, 279] on div "Buscar por procedimentos" at bounding box center [424, 282] width 815 height 24
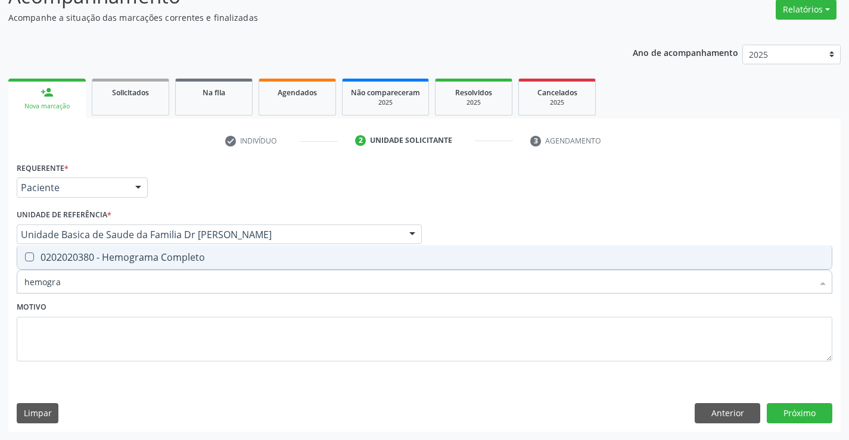
type input "hemogram"
click at [199, 258] on div "0202020380 - Hemograma Completo" at bounding box center [424, 258] width 800 height 10
checkbox Completo "true"
type input "hemogram"
click at [151, 317] on textarea at bounding box center [424, 339] width 815 height 45
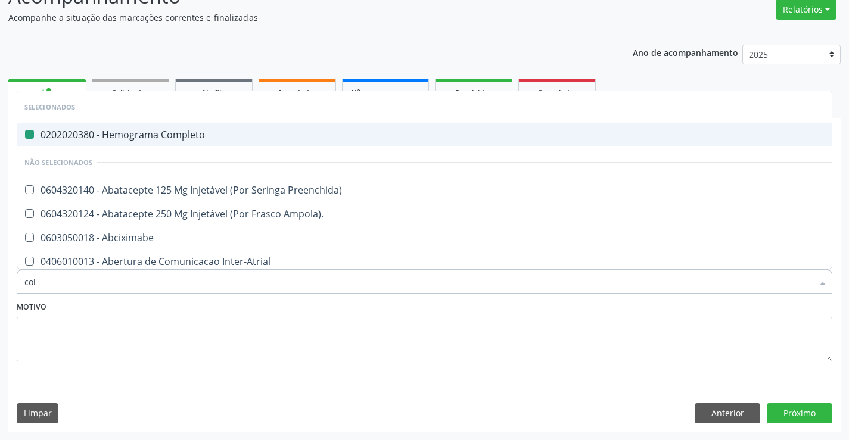
type input "cole"
checkbox Completo "false"
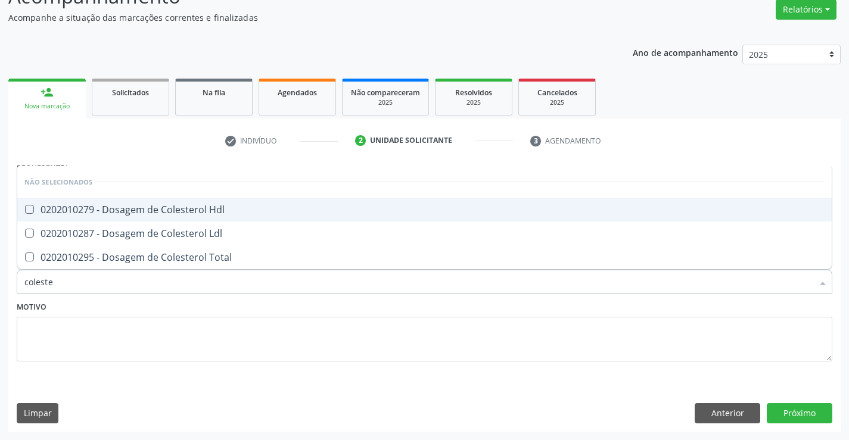
type input "colester"
click at [132, 208] on div "0202010279 - Dosagem de Colesterol Hdl" at bounding box center [424, 210] width 800 height 10
click at [127, 220] on span "0202010279 - Dosagem de Colesterol Hdl" at bounding box center [424, 210] width 814 height 24
checkbox Hdl "false"
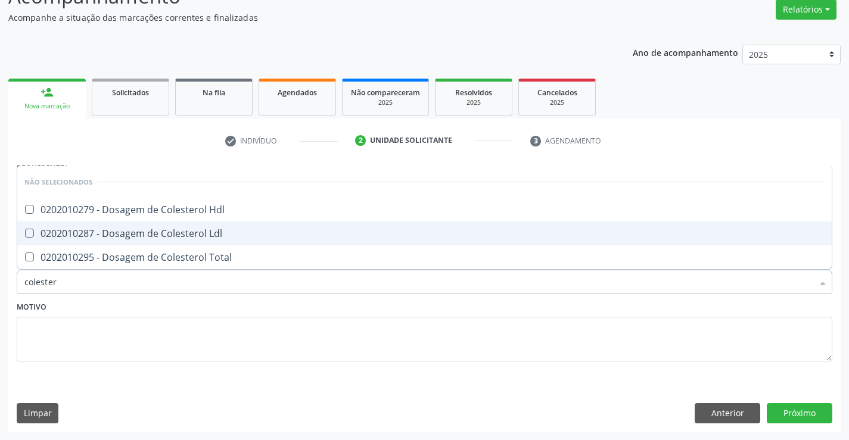
click at [122, 236] on div "0202010287 - Dosagem de Colesterol Ldl" at bounding box center [424, 234] width 800 height 10
checkbox Ldl "true"
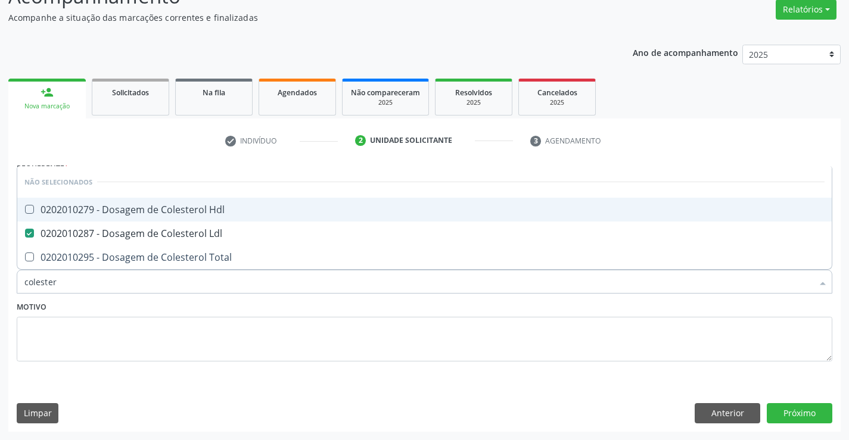
click at [122, 218] on span "0202010279 - Dosagem de Colesterol Hdl" at bounding box center [424, 210] width 814 height 24
checkbox Hdl "true"
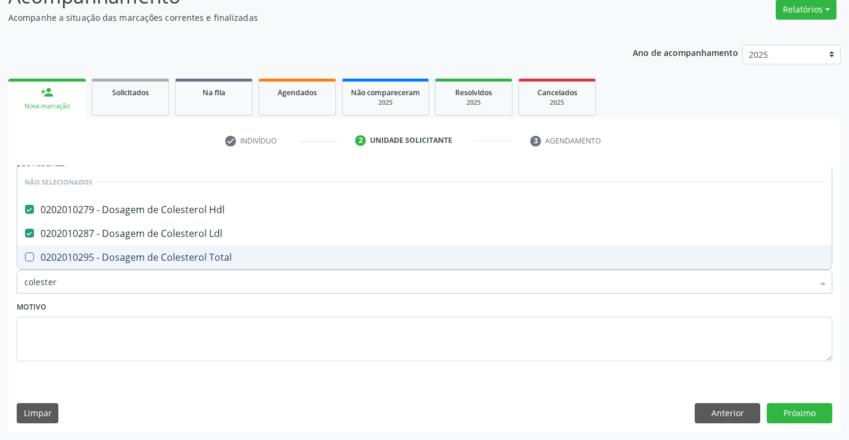
click at [119, 256] on div "0202010295 - Dosagem de Colesterol Total" at bounding box center [424, 258] width 800 height 10
checkbox Total "true"
click at [117, 333] on textarea at bounding box center [424, 339] width 815 height 45
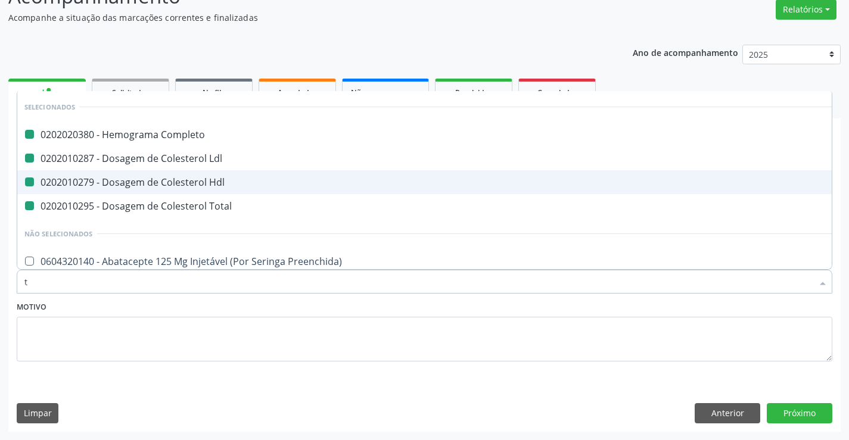
type input "tr"
checkbox Completo "false"
checkbox Hdl "false"
checkbox Ldl "false"
checkbox Total "false"
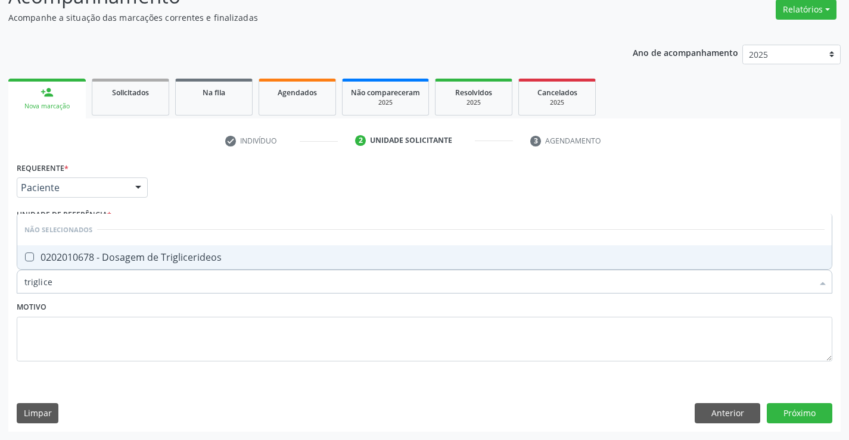
type input "triglicer"
click at [107, 260] on div "0202010678 - Dosagem de Triglicerideos" at bounding box center [424, 258] width 800 height 10
checkbox Triglicerideos "true"
type input "triglicer"
click at [114, 339] on textarea at bounding box center [424, 339] width 815 height 45
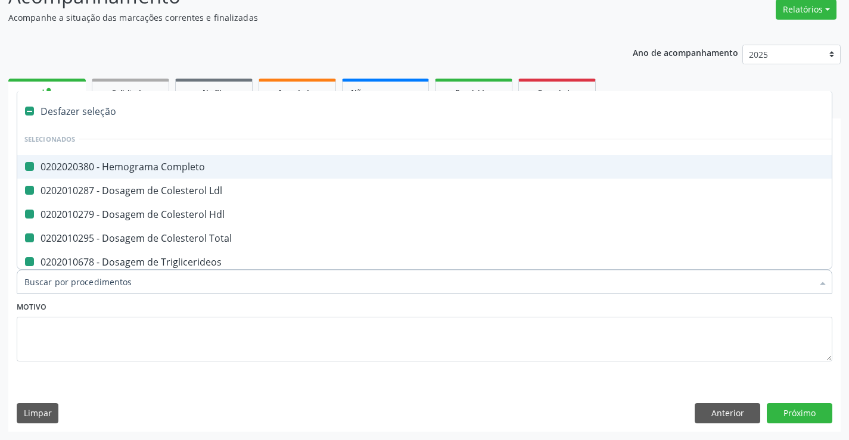
type input "u"
checkbox Completo "false"
checkbox Ldl "false"
checkbox Hdl "false"
checkbox Total "false"
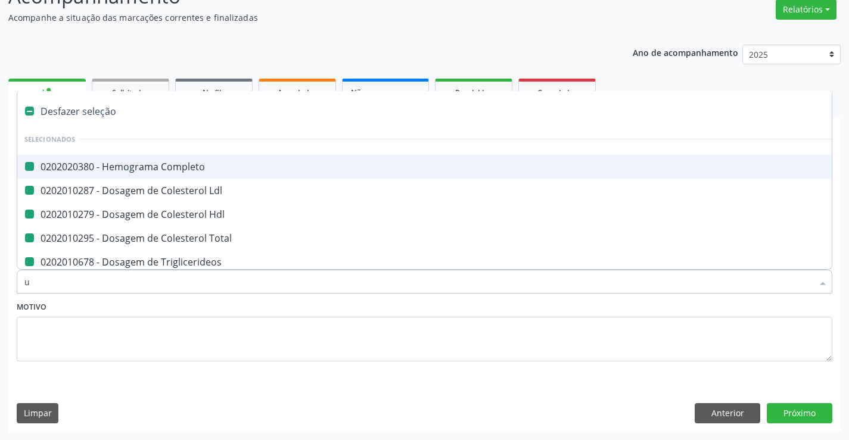
checkbox Triglicerideos "false"
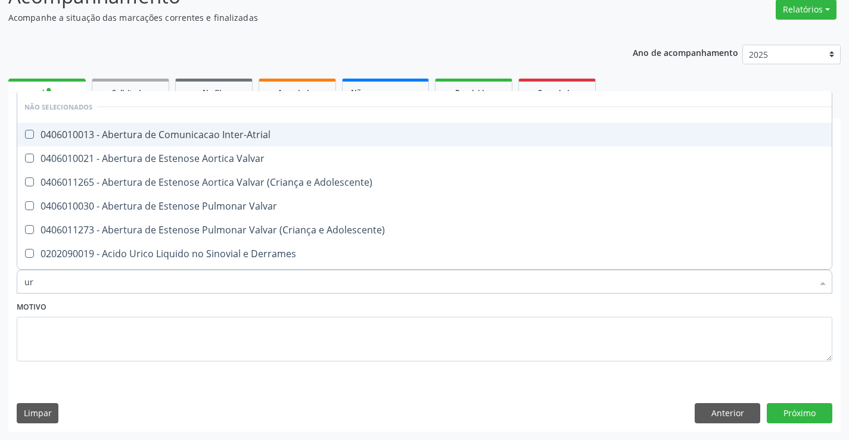
type input "ure"
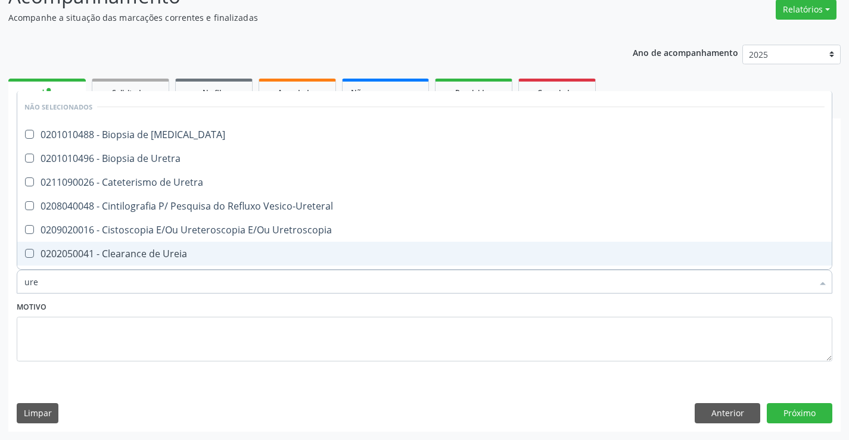
click at [161, 250] on div "0202050041 - Clearance de Ureia" at bounding box center [424, 254] width 800 height 10
checkbox Ureia "false"
type input "ureia"
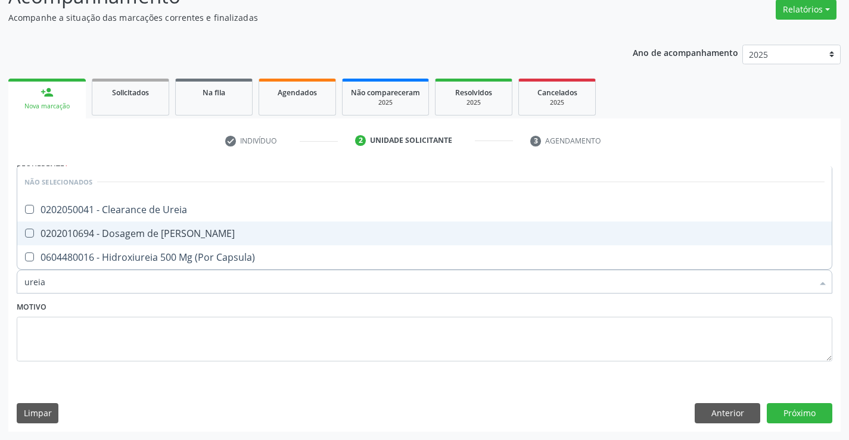
click at [152, 233] on div "0202010694 - Dosagem de [PERSON_NAME]" at bounding box center [424, 234] width 800 height 10
checkbox Ureia "true"
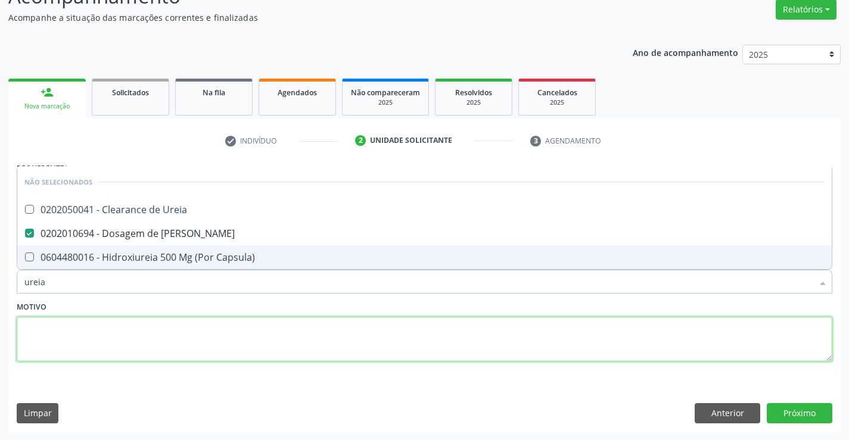
click at [145, 330] on textarea at bounding box center [424, 339] width 815 height 45
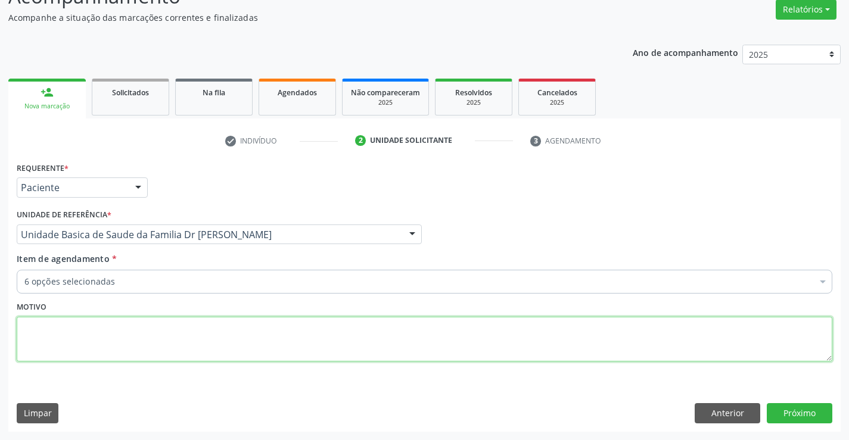
checkbox Completo "true"
checkbox Hdl "true"
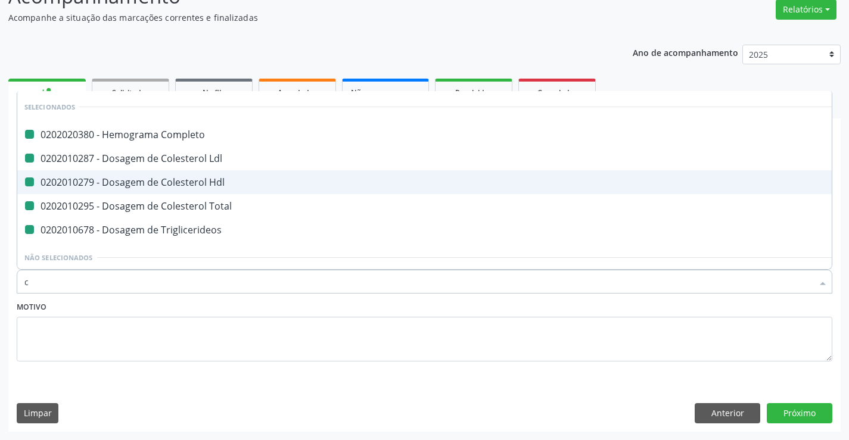
type input "cr"
checkbox Completo "false"
checkbox Ldl "false"
checkbox Hdl "false"
checkbox Total "false"
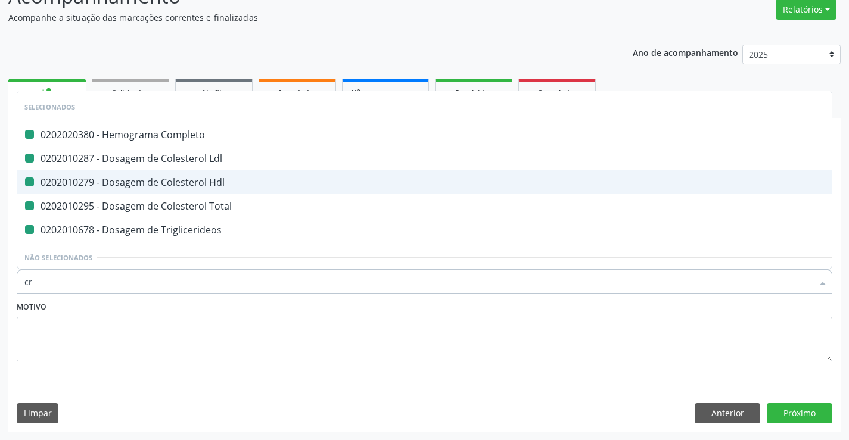
checkbox Triglicerideos "false"
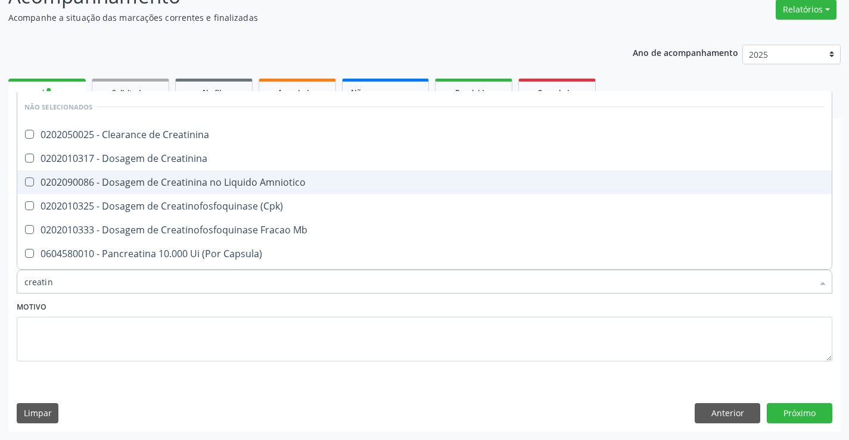
type input "creatini"
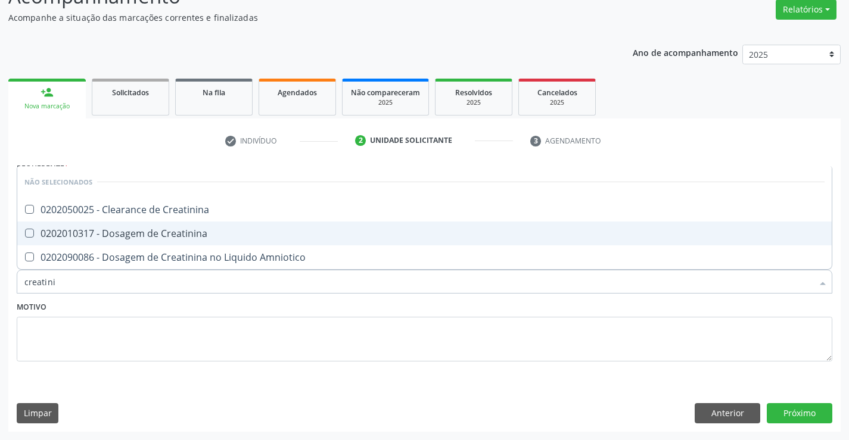
click at [170, 236] on div "0202010317 - Dosagem de Creatinina" at bounding box center [424, 234] width 800 height 10
checkbox Creatinina "true"
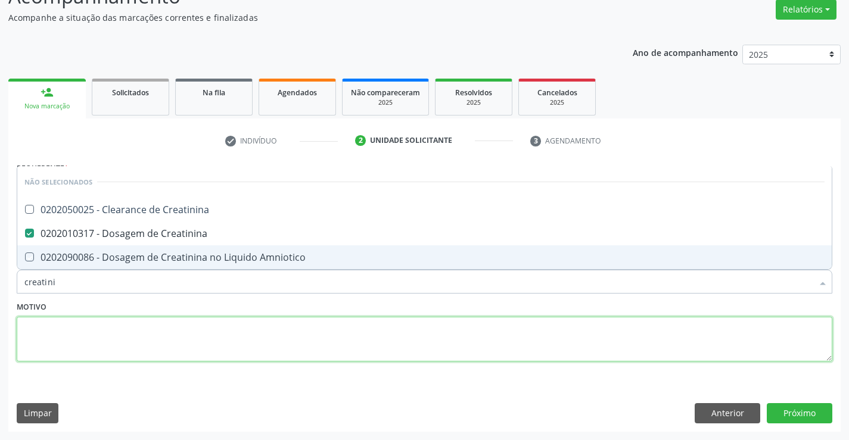
click at [116, 337] on textarea at bounding box center [424, 339] width 815 height 45
checkbox Creatinina "true"
checkbox Amniotico "true"
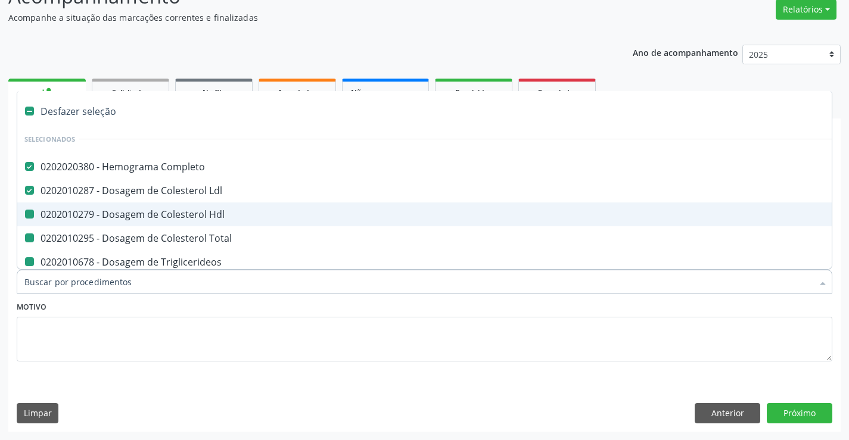
type input "u"
checkbox Hdl "false"
checkbox Total "false"
checkbox Triglicerideos "false"
checkbox Ureia "false"
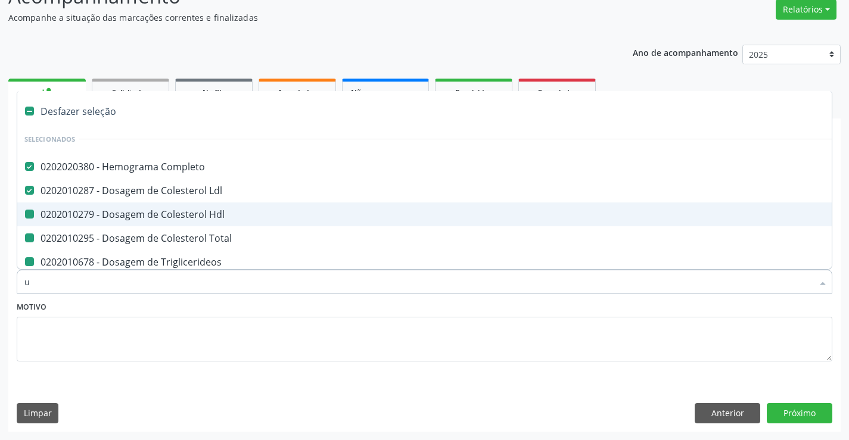
checkbox Creatinina "false"
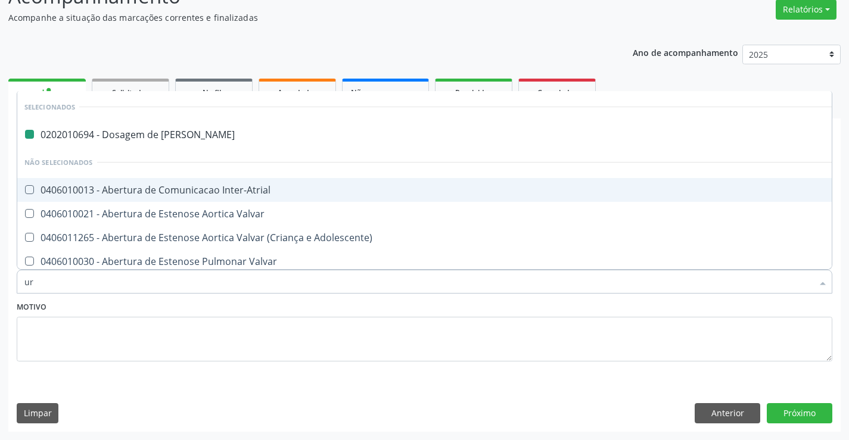
type input "uri"
checkbox Ureia "false"
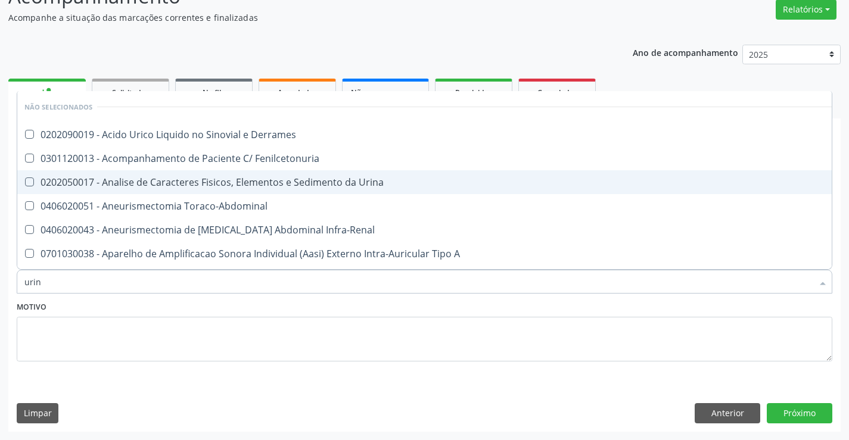
type input "urina"
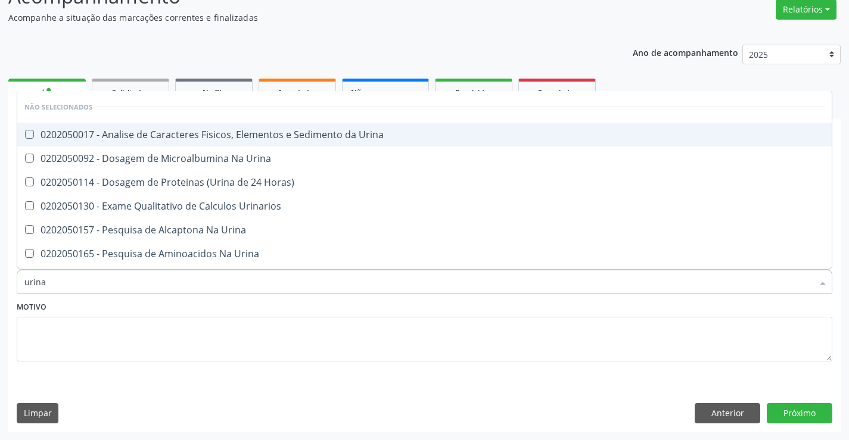
click at [191, 133] on div "0202050017 - Analise de Caracteres Fisicos, Elementos e Sedimento da Urina" at bounding box center [424, 135] width 800 height 10
checkbox Urina "true"
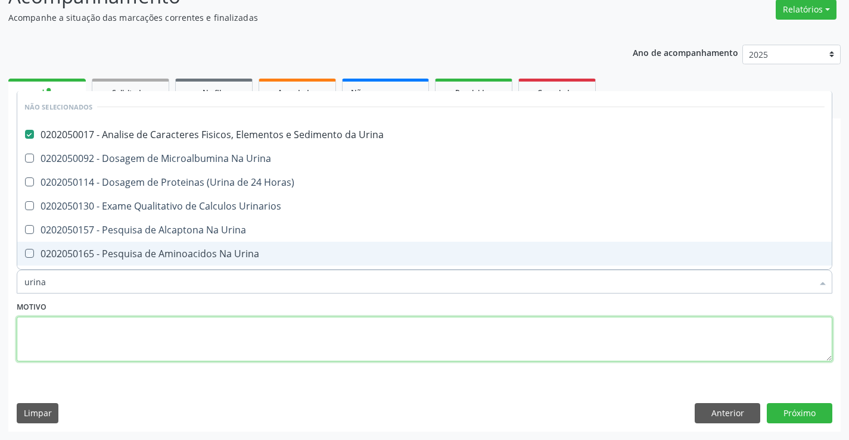
click at [138, 330] on textarea at bounding box center [424, 339] width 815 height 45
checkbox Horas\) "true"
checkbox Urinarios "true"
checkbox Urina "true"
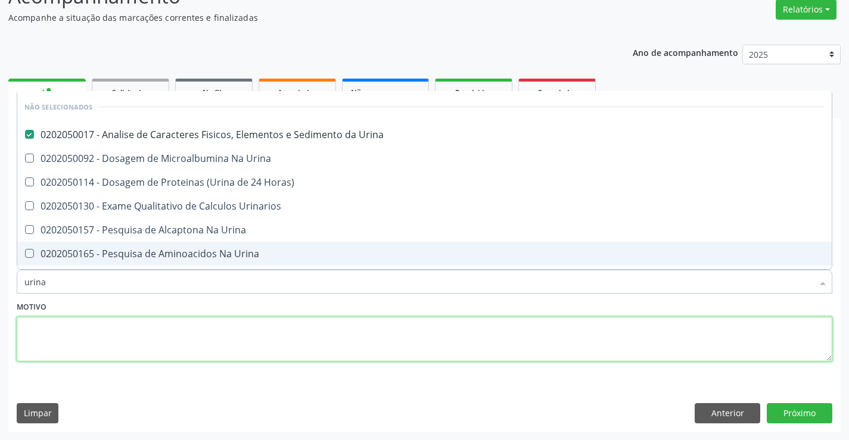
checkbox Urina "true"
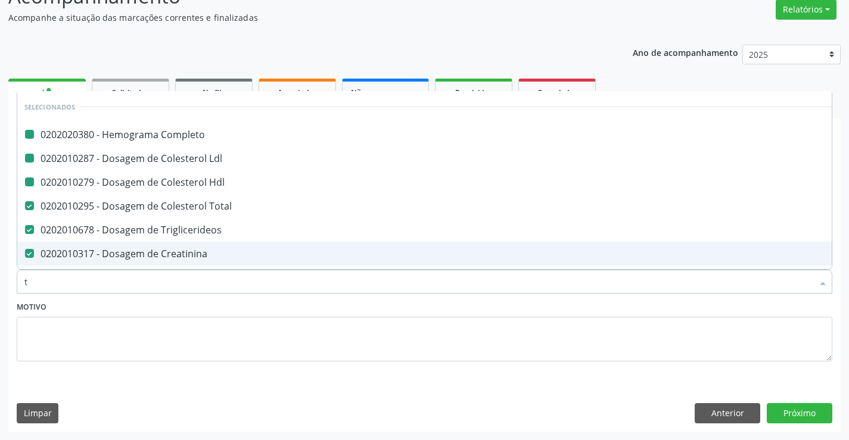
type input "tg"
checkbox Completo "false"
checkbox Hdl "false"
checkbox Ldl "false"
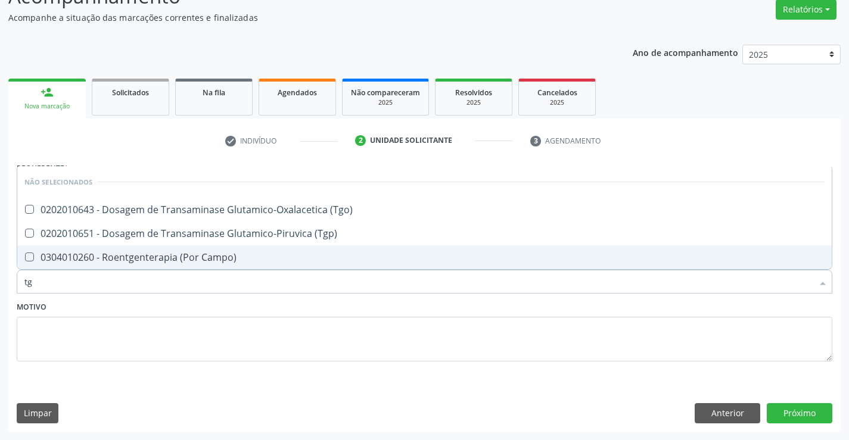
type input "tgo"
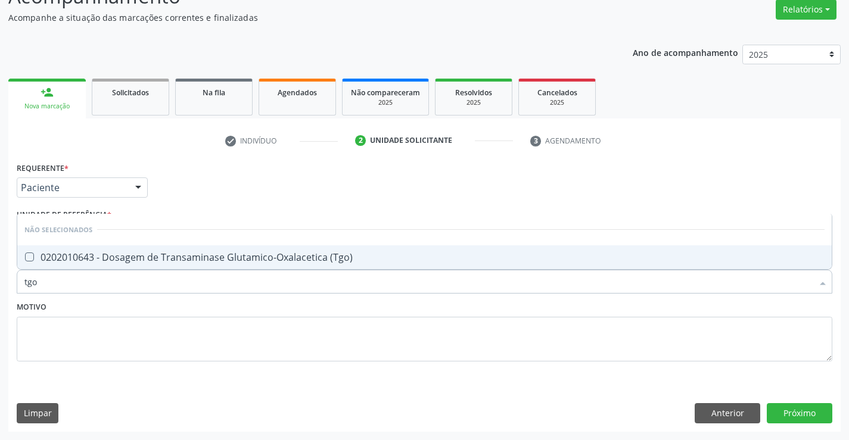
click at [152, 253] on div "0202010643 - Dosagem de Transaminase Glutamico-Oxalacetica (Tgo)" at bounding box center [424, 258] width 800 height 10
checkbox \(Tgo\) "true"
click at [133, 324] on textarea at bounding box center [424, 339] width 815 height 45
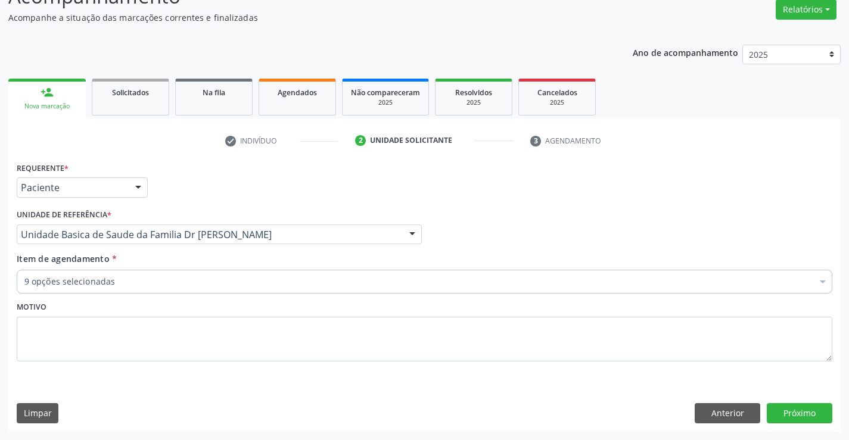
click at [128, 289] on div "9 opções selecionadas" at bounding box center [424, 282] width 815 height 24
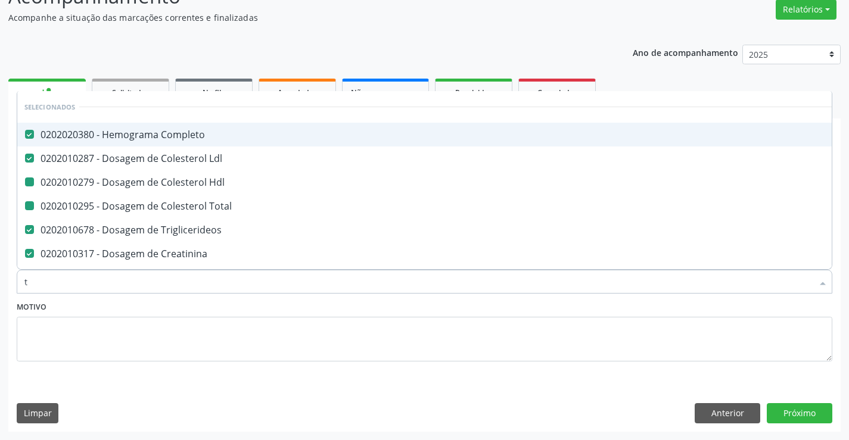
type input "tg"
checkbox Hdl "false"
checkbox Total "false"
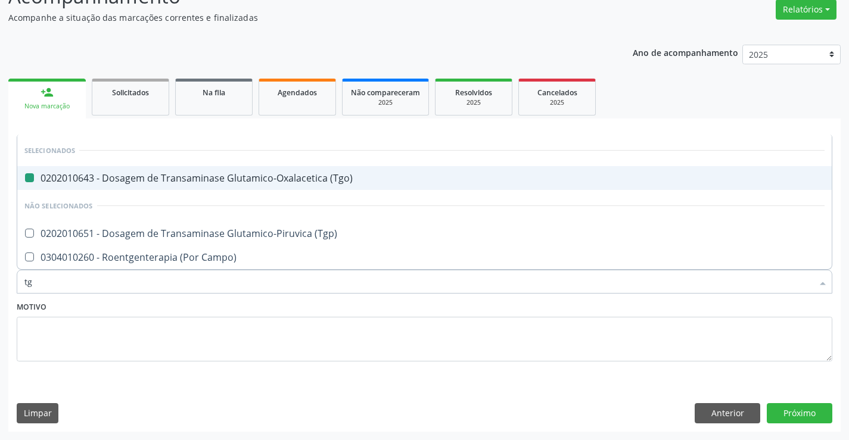
type input "tgp"
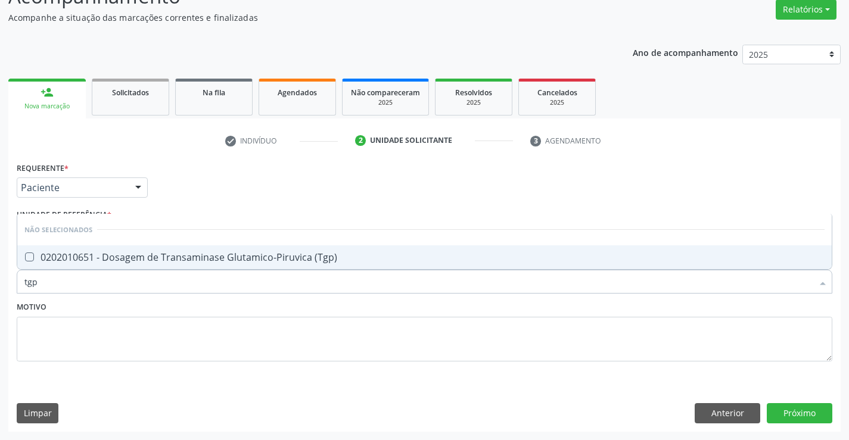
click at [166, 264] on span "0202010651 - Dosagem de Transaminase Glutamico-Piruvica (Tgp)" at bounding box center [424, 257] width 814 height 24
checkbox \(Tgp\) "true"
click at [104, 357] on textarea at bounding box center [424, 339] width 815 height 45
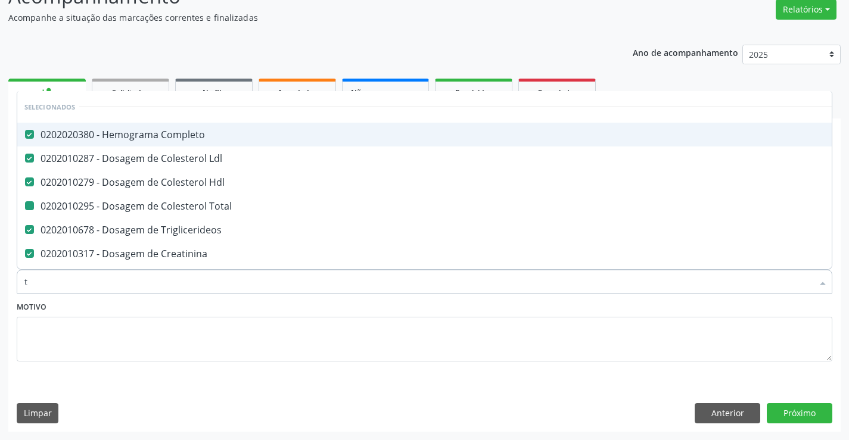
type input "tg"
checkbox Total "false"
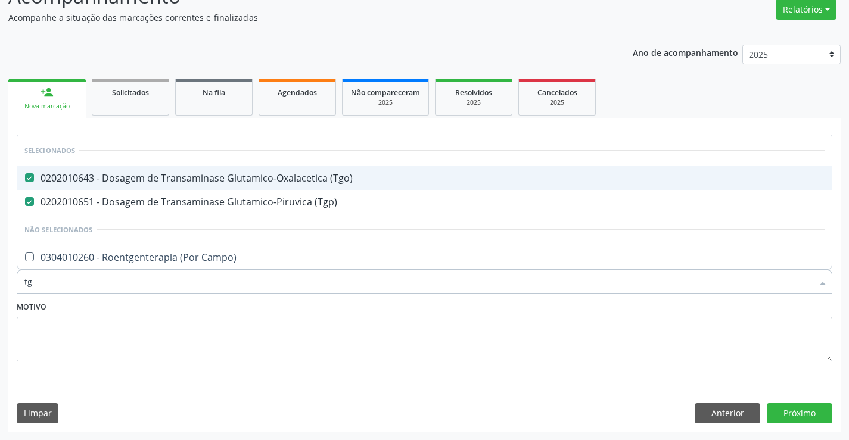
type input "t"
checkbox Campo\) "true"
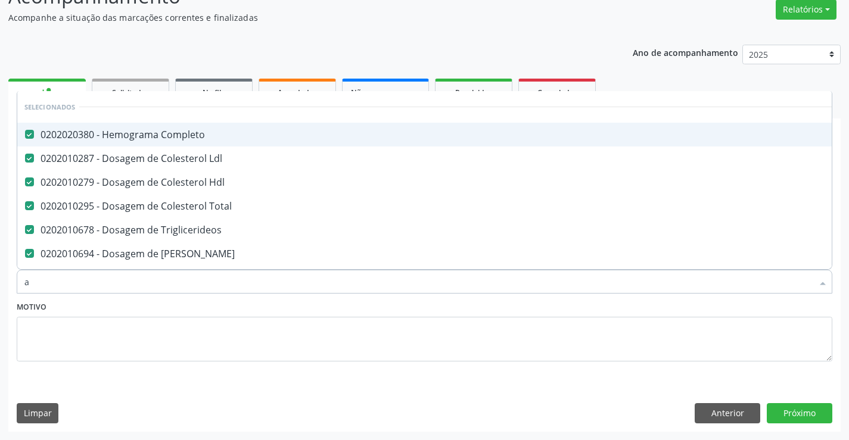
type input "ac"
checkbox Total "false"
checkbox Triglicerideos "false"
checkbox Ureia "false"
checkbox Creatinina "false"
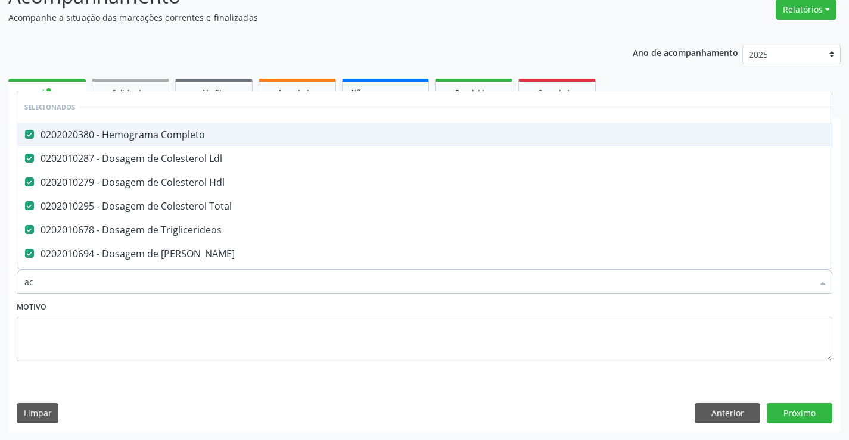
checkbox Urina "false"
checkbox \(Tgo\) "false"
checkbox \(Tgp\) "false"
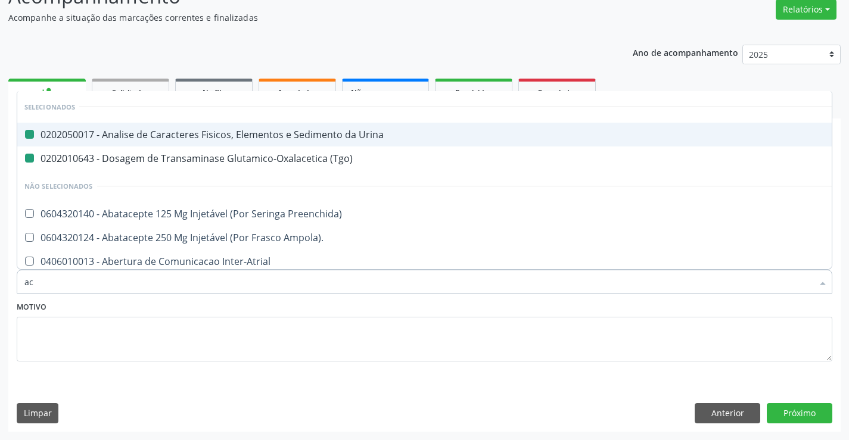
type input "aci"
checkbox Urina "false"
checkbox \(Tgo\) "false"
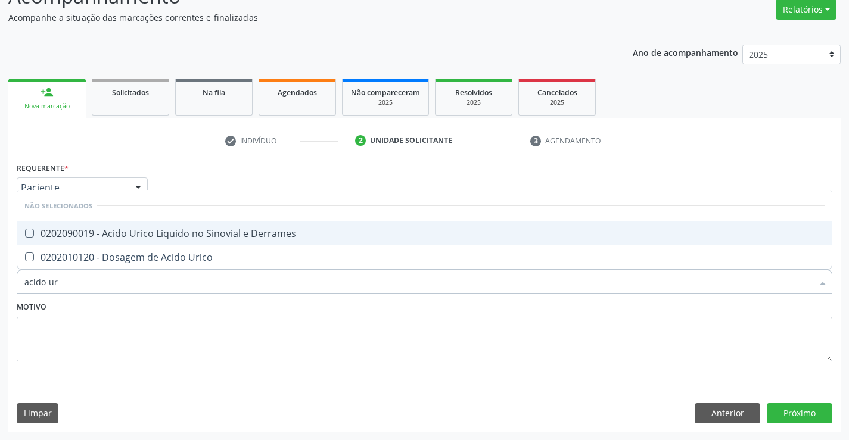
type input "acido uri"
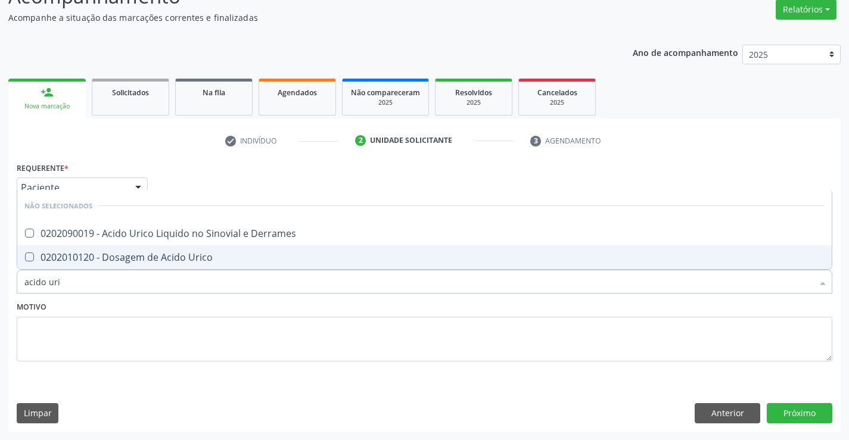
click at [173, 253] on div "0202010120 - Dosagem de Acido Urico" at bounding box center [424, 258] width 800 height 10
checkbox Urico "true"
click at [147, 310] on div "Motivo" at bounding box center [424, 329] width 815 height 63
checkbox Derrames "true"
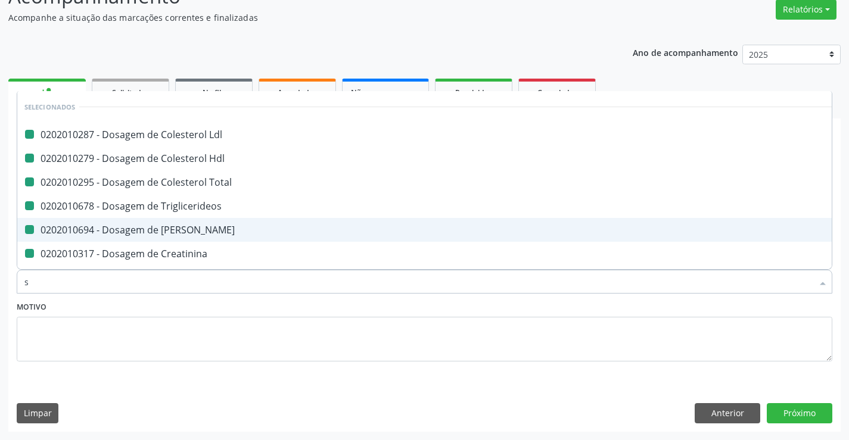
type input "so"
checkbox Ldl "false"
checkbox Hdl "false"
checkbox Total "false"
checkbox Triglicerideos "false"
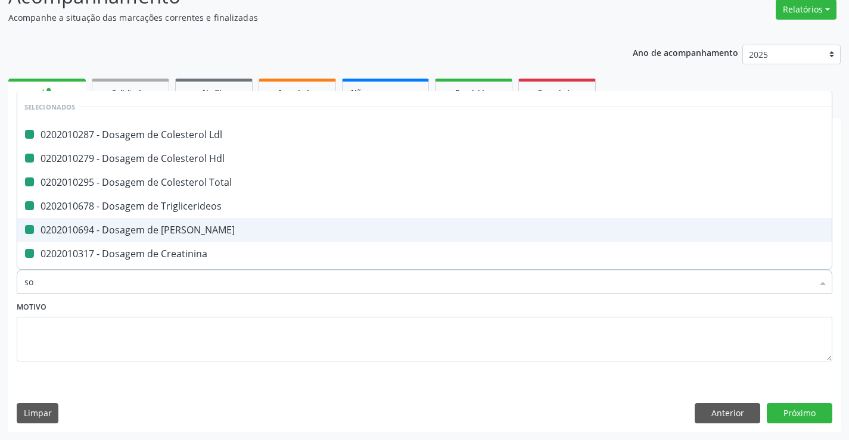
checkbox Ureia "false"
checkbox Creatinina "false"
checkbox Urina "false"
checkbox \(Tgo\) "false"
checkbox \(Tgp\) "false"
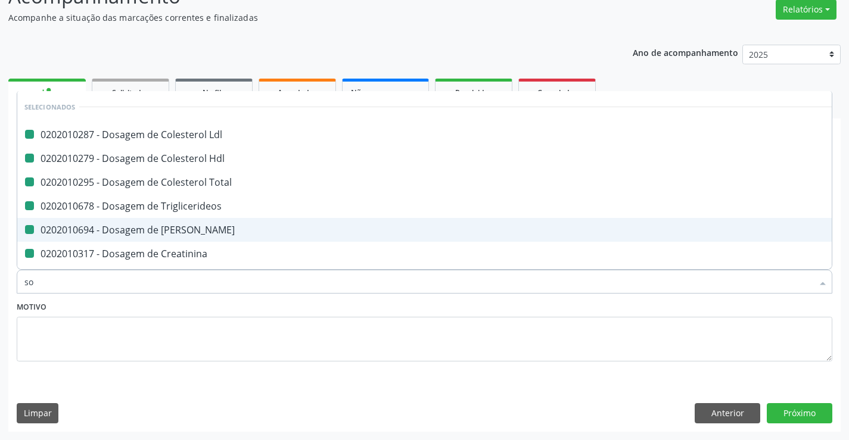
checkbox Urico "false"
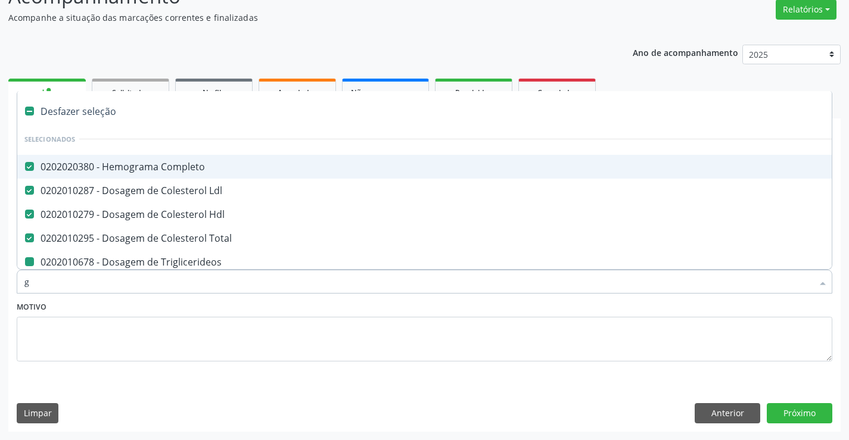
type input "gl"
checkbox Triglicerideos "false"
checkbox Ureia "false"
checkbox Creatinina "false"
checkbox Urina "false"
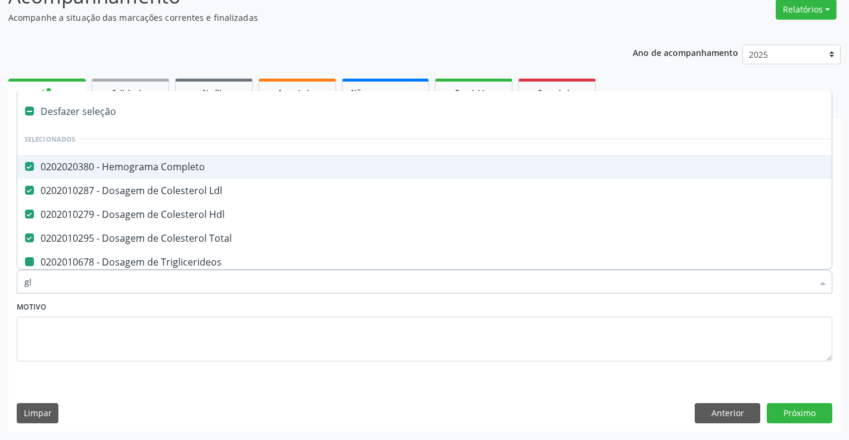
checkbox \(Tgo\) "false"
checkbox \(Tgp\) "false"
checkbox Urico "false"
checkbox Sodio "false"
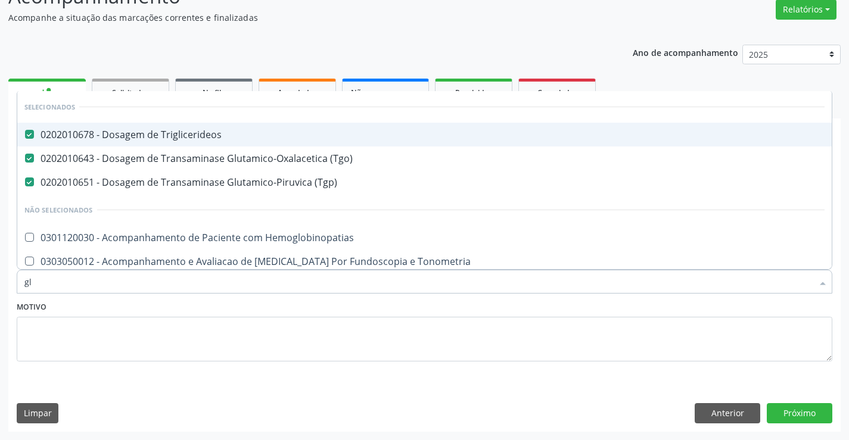
scroll to position [99, 0]
type input "gli"
checkbox \(Tgp\) "false"
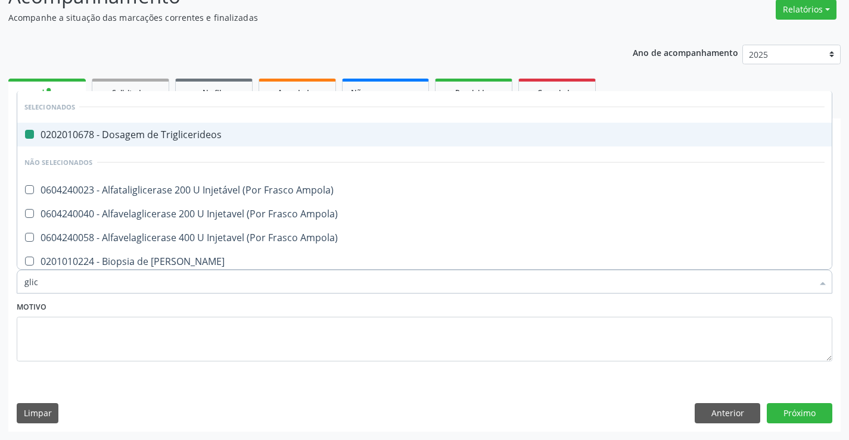
type input "glico"
checkbox Triglicerideos "false"
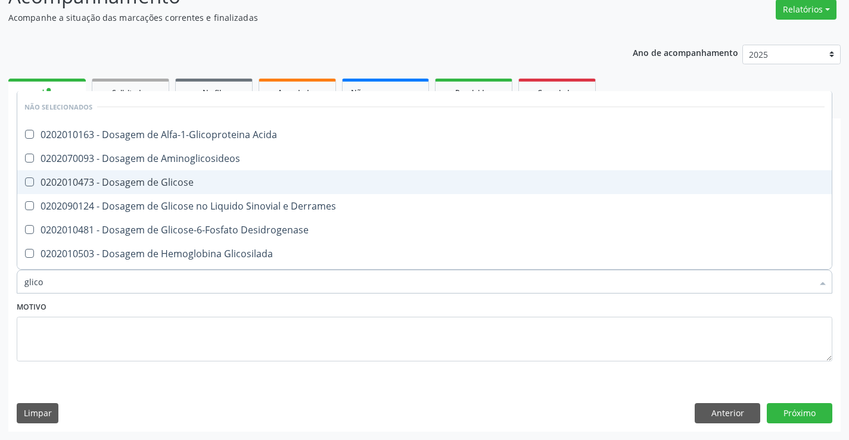
click at [130, 187] on div "0202010473 - Dosagem de Glicose" at bounding box center [424, 182] width 800 height 10
checkbox Glicose "true"
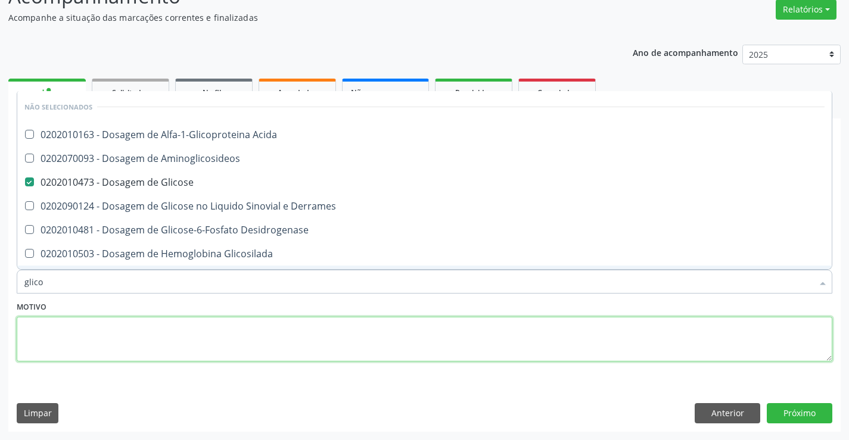
click at [86, 332] on textarea at bounding box center [424, 339] width 815 height 45
checkbox Acida "true"
checkbox Desidrogenase "true"
checkbox Glicosilada "true"
checkbox Quantitativa "true"
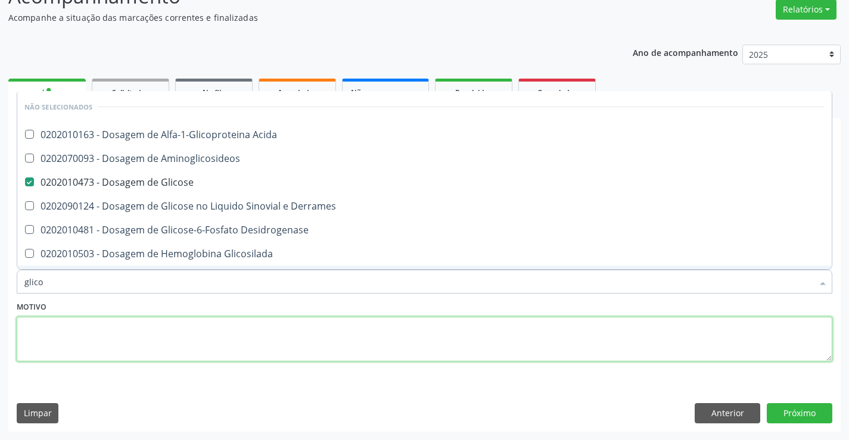
checkbox Urina "true"
checkbox Glicose "true"
checkbox Derrames "true"
checkbox Aminoglicosideos "true"
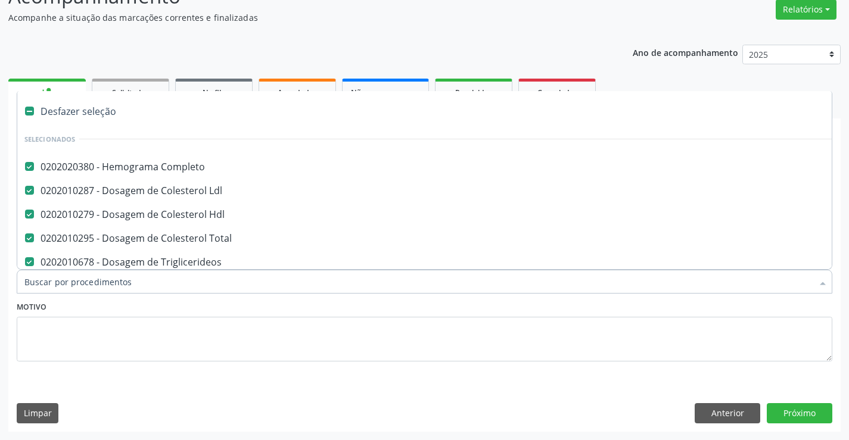
click at [92, 294] on div at bounding box center [424, 282] width 815 height 24
type input "f"
checkbox Hdl "false"
checkbox Triglicerideos "false"
checkbox Ureia "false"
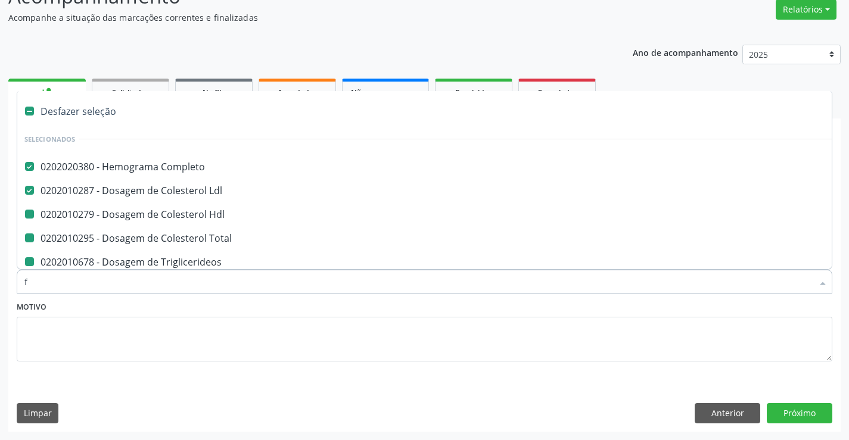
checkbox Creatinina "false"
checkbox Urina "false"
checkbox \(Tgo\) "false"
checkbox Total "false"
checkbox \(Tgp\) "false"
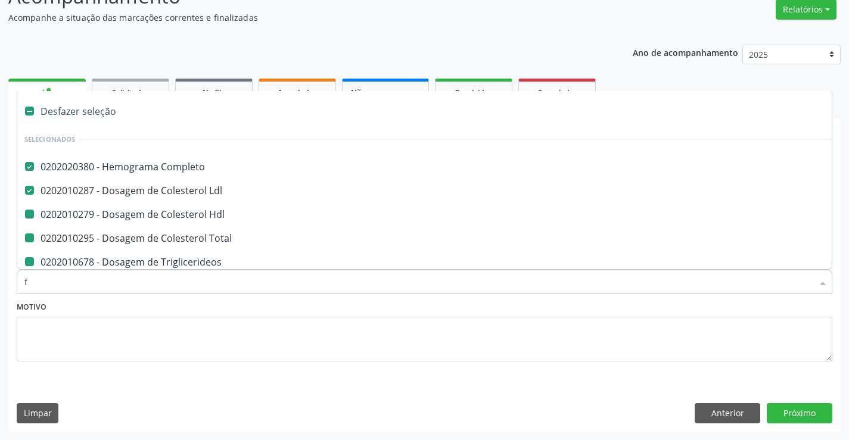
checkbox Urico "false"
checkbox Sodio "false"
checkbox Potassio "false"
checkbox Glicose "false"
type input "fe"
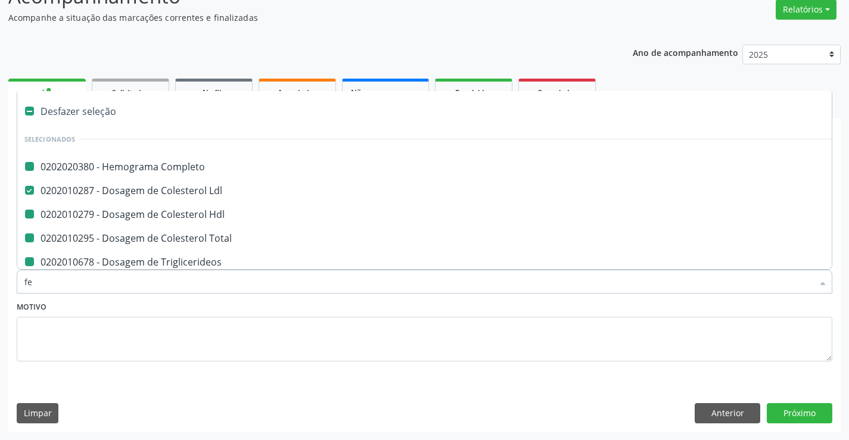
checkbox Completo "false"
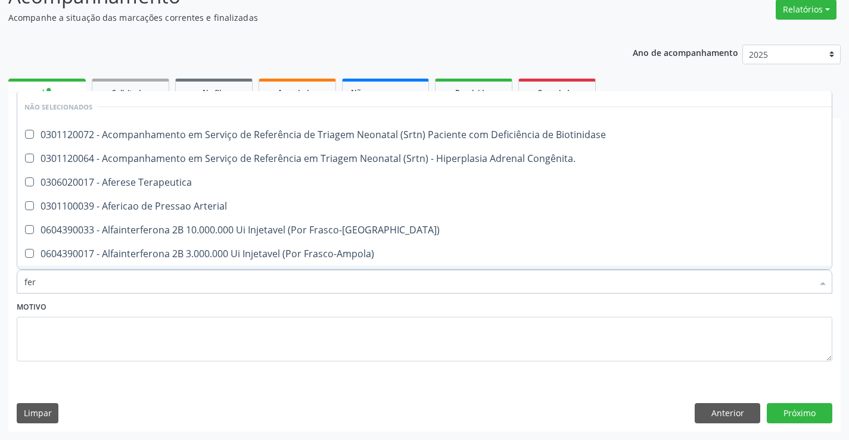
type input "ferr"
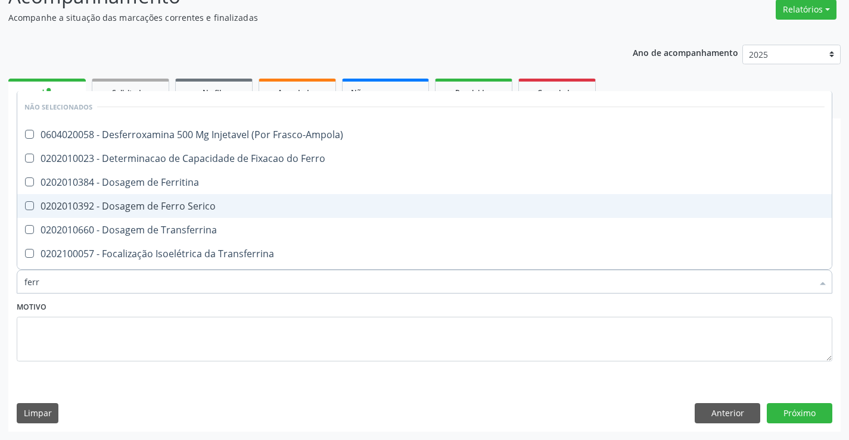
click at [162, 211] on div "0202010392 - Dosagem de Ferro Serico" at bounding box center [424, 206] width 800 height 10
checkbox Serico "true"
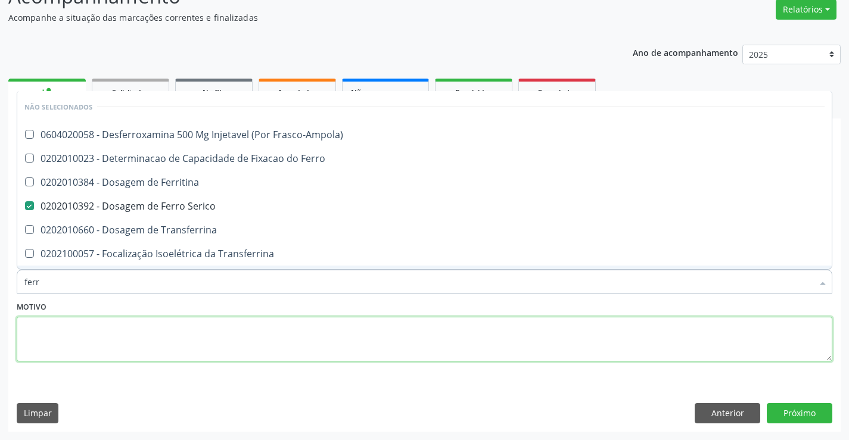
click at [125, 328] on textarea at bounding box center [424, 339] width 815 height 45
checkbox Frasco-Ampola\) "true"
checkbox Ferritina "true"
checkbox Transferrina "true"
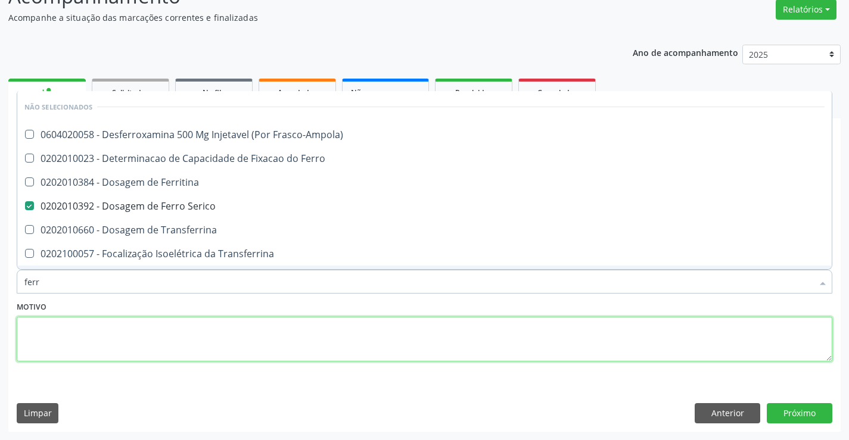
checkbox Ml\) "true"
checkbox \(Nefroplastia\) "true"
checkbox Ferro "true"
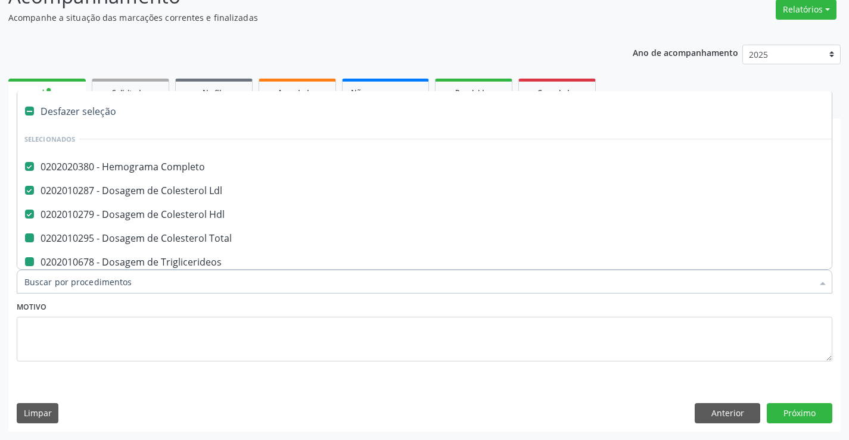
type input "f"
checkbox Triglicerideos "false"
checkbox Ureia "false"
checkbox Creatinina "false"
checkbox Urina "false"
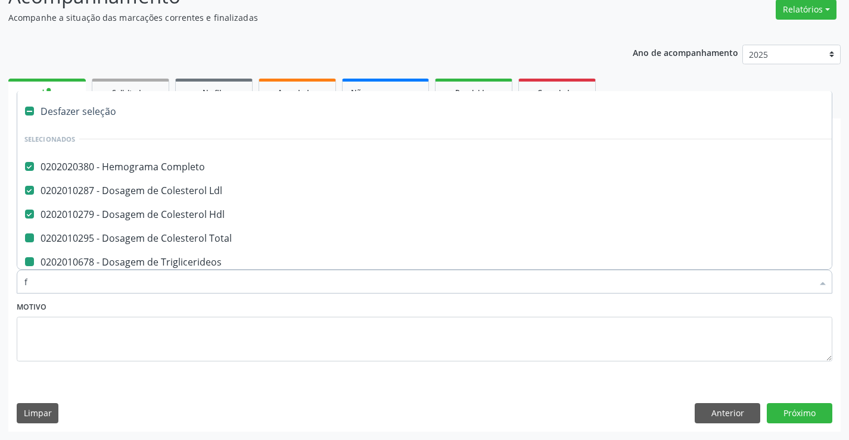
checkbox Total "false"
checkbox \(Tgo\) "false"
checkbox \(Tgp\) "false"
checkbox Urico "false"
checkbox Sodio "false"
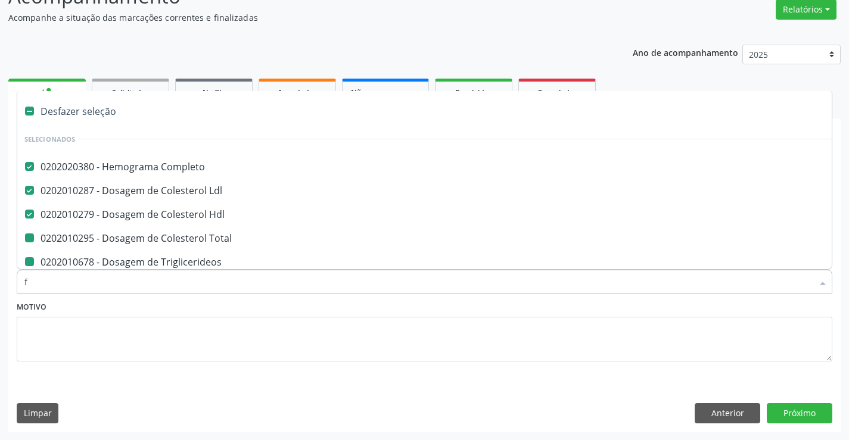
checkbox Potassio "false"
checkbox Glicose "false"
checkbox Serico "false"
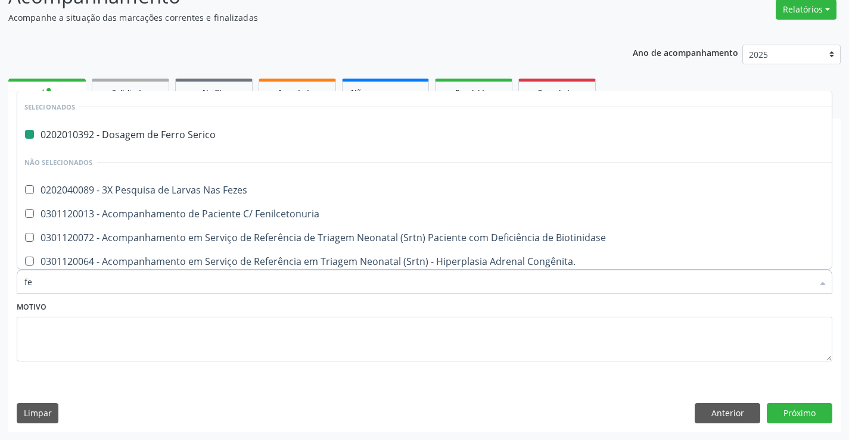
type input "fez"
checkbox Serico "false"
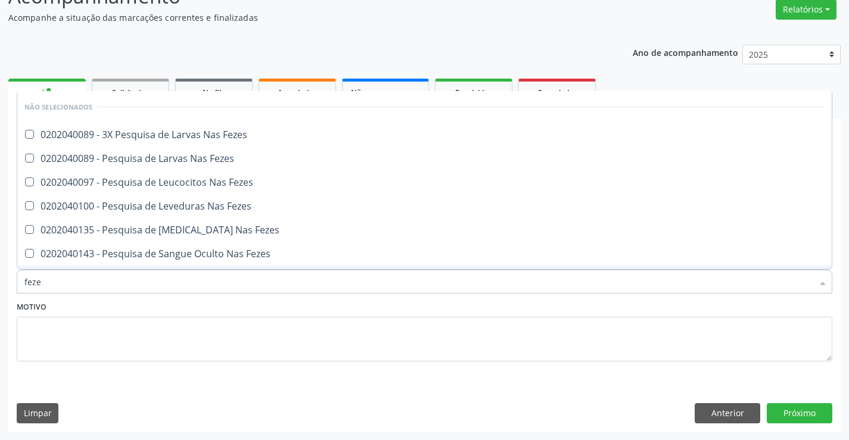
type input "fezes"
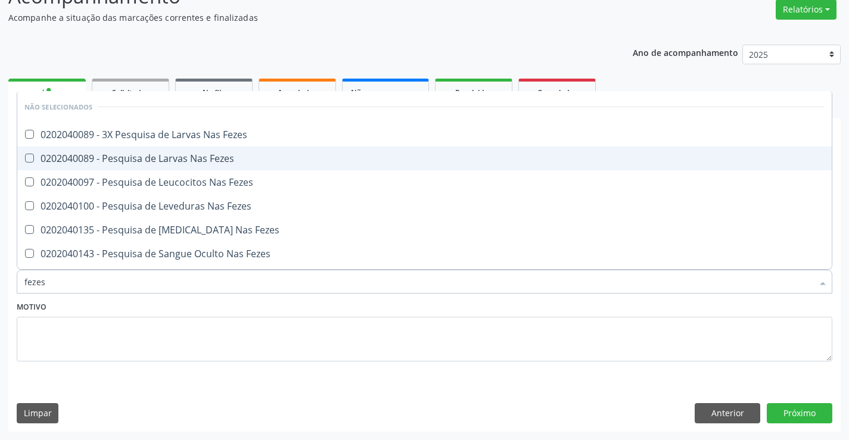
click at [144, 158] on div "0202040089 - Pesquisa de Larvas Nas Fezes" at bounding box center [424, 159] width 800 height 10
checkbox Fezes "true"
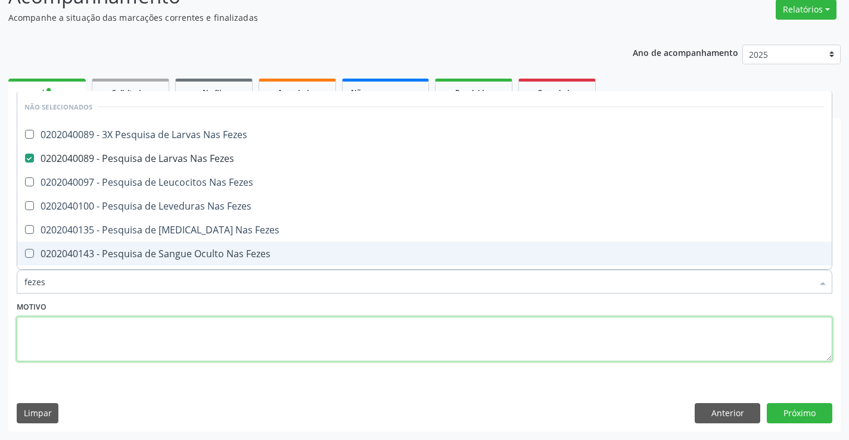
click at [93, 339] on textarea at bounding box center [424, 339] width 815 height 45
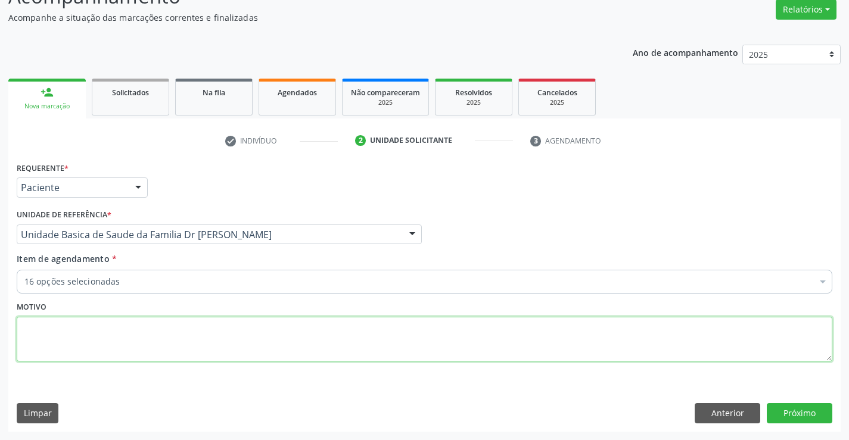
checkbox Completo "true"
checkbox Triglicerideos "true"
checkbox Ureia "true"
checkbox Creatinina "true"
checkbox Urina "true"
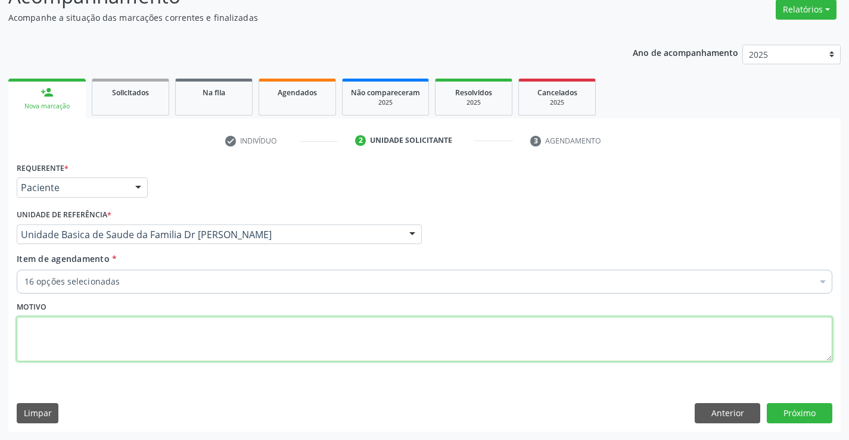
checkbox Total "true"
checkbox \(Tgo\) "true"
checkbox Hdl "true"
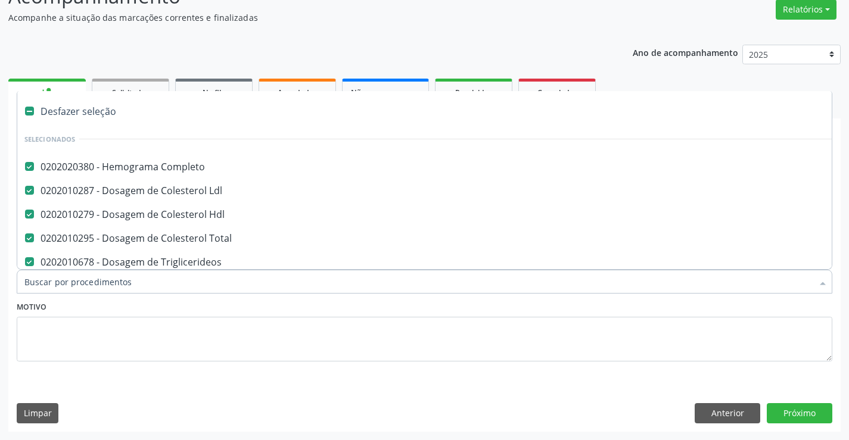
type input "u"
checkbox Urina "false"
checkbox \(Tgo\) "false"
checkbox \(Tgp\) "false"
checkbox Urico "false"
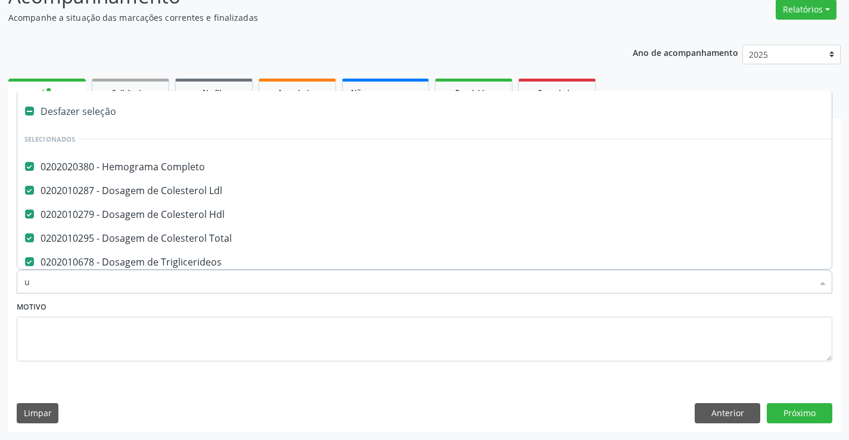
checkbox Sodio "false"
checkbox Potassio "false"
checkbox Glicose "false"
checkbox Serico "false"
checkbox Fezes "false"
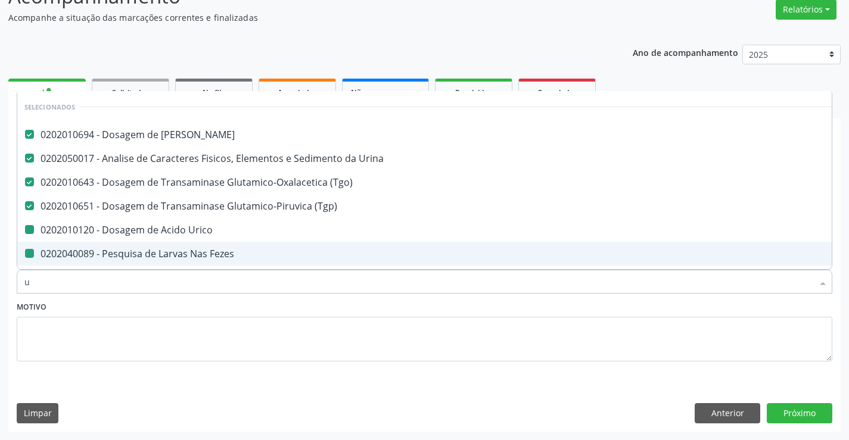
type input "ur"
checkbox Urico "false"
checkbox Fezes "false"
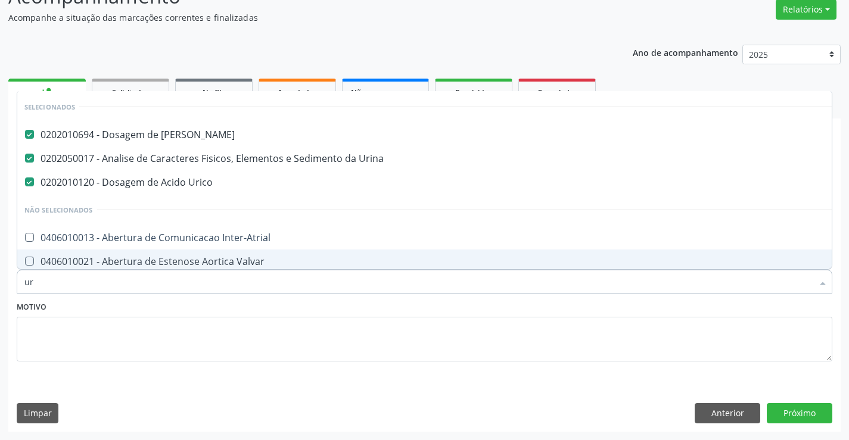
type input "uri"
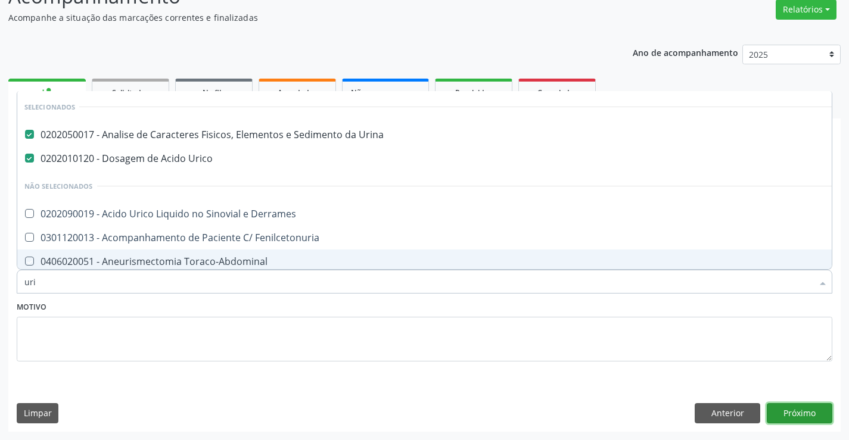
click at [790, 411] on button "Próximo" at bounding box center [800, 413] width 66 height 20
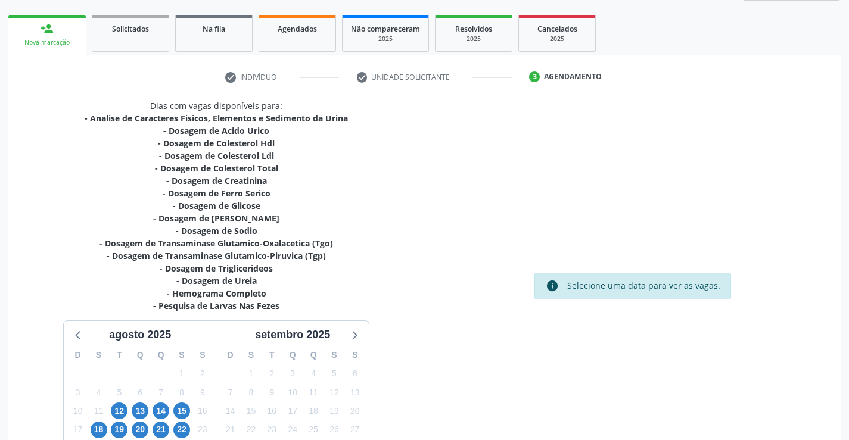
scroll to position [266, 0]
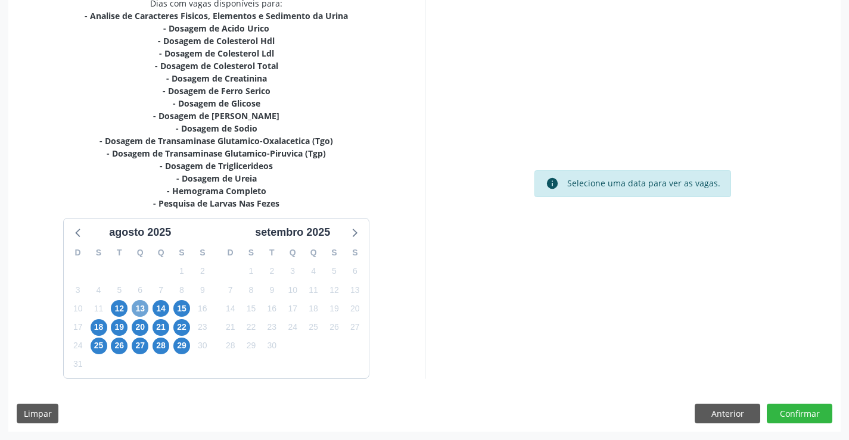
click at [133, 304] on span "13" at bounding box center [140, 308] width 17 height 17
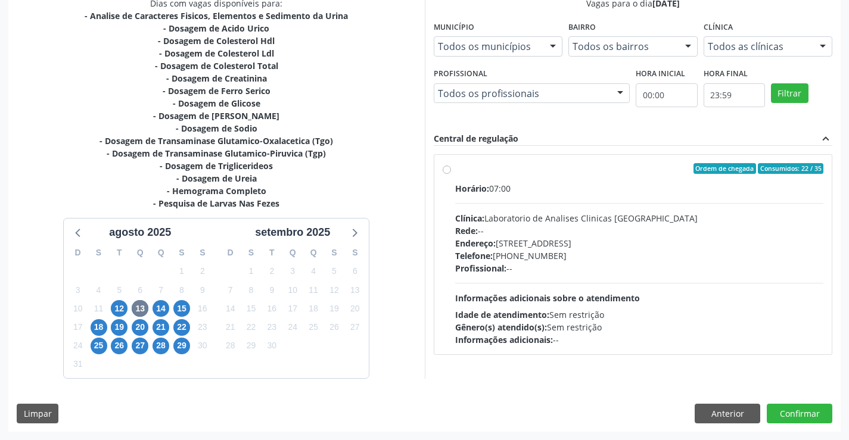
click at [455, 173] on label "Ordem de chegada Consumidos: 22 / 35 Horário: 07:00 Clínica: Laboratorio de Ana…" at bounding box center [639, 254] width 369 height 183
click at [448, 173] on input "Ordem de chegada Consumidos: 22 / 35 Horário: 07:00 Clínica: Laboratorio de Ana…" at bounding box center [447, 168] width 8 height 11
radio input "true"
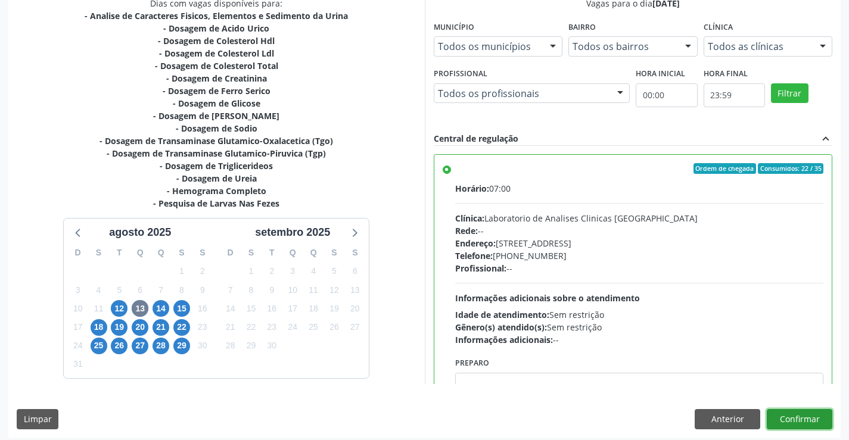
click at [795, 410] on button "Confirmar" at bounding box center [800, 419] width 66 height 20
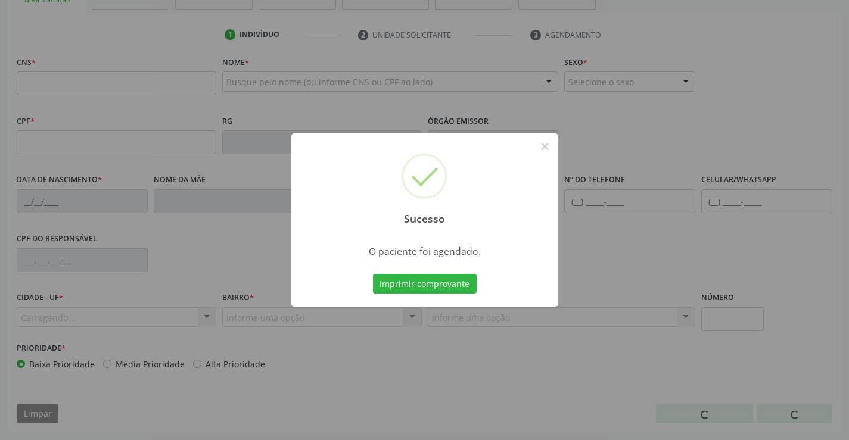
scroll to position [205, 0]
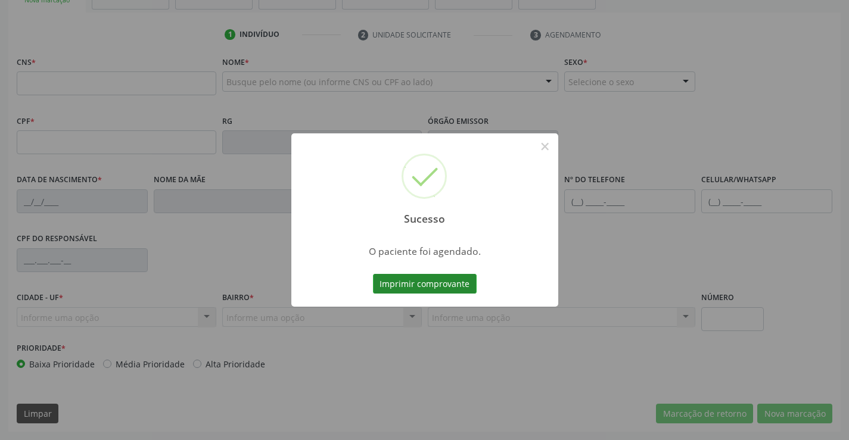
click at [417, 288] on button "Imprimir comprovante" at bounding box center [425, 284] width 104 height 20
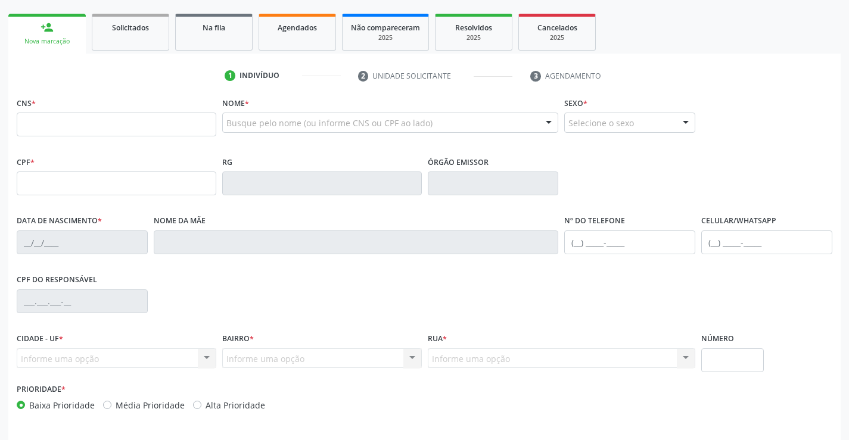
scroll to position [0, 0]
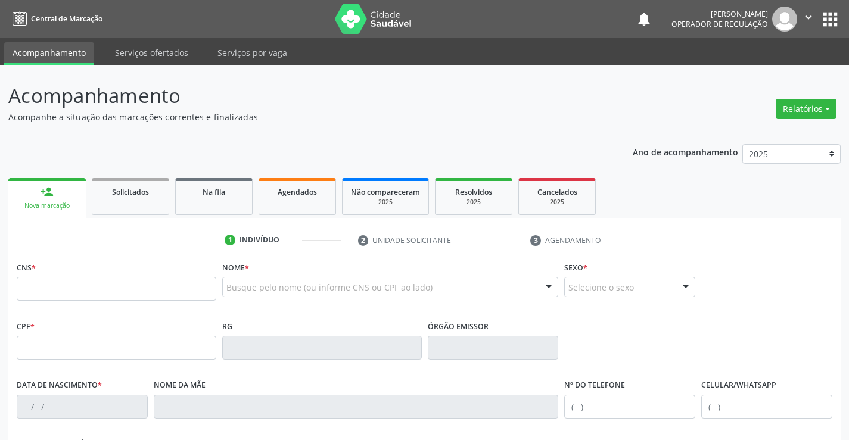
drag, startPoint x: 622, startPoint y: 228, endPoint x: 568, endPoint y: 147, distance: 97.3
click at [568, 147] on div "Ano de acompanhamento 2025 2024 2023 person_add Nova marcação Solicitados Na fi…" at bounding box center [424, 387] width 832 height 502
click at [807, 15] on icon "" at bounding box center [808, 17] width 13 height 13
click at [764, 74] on link "Sair" at bounding box center [778, 72] width 82 height 17
